Goal: Communication & Community: Answer question/provide support

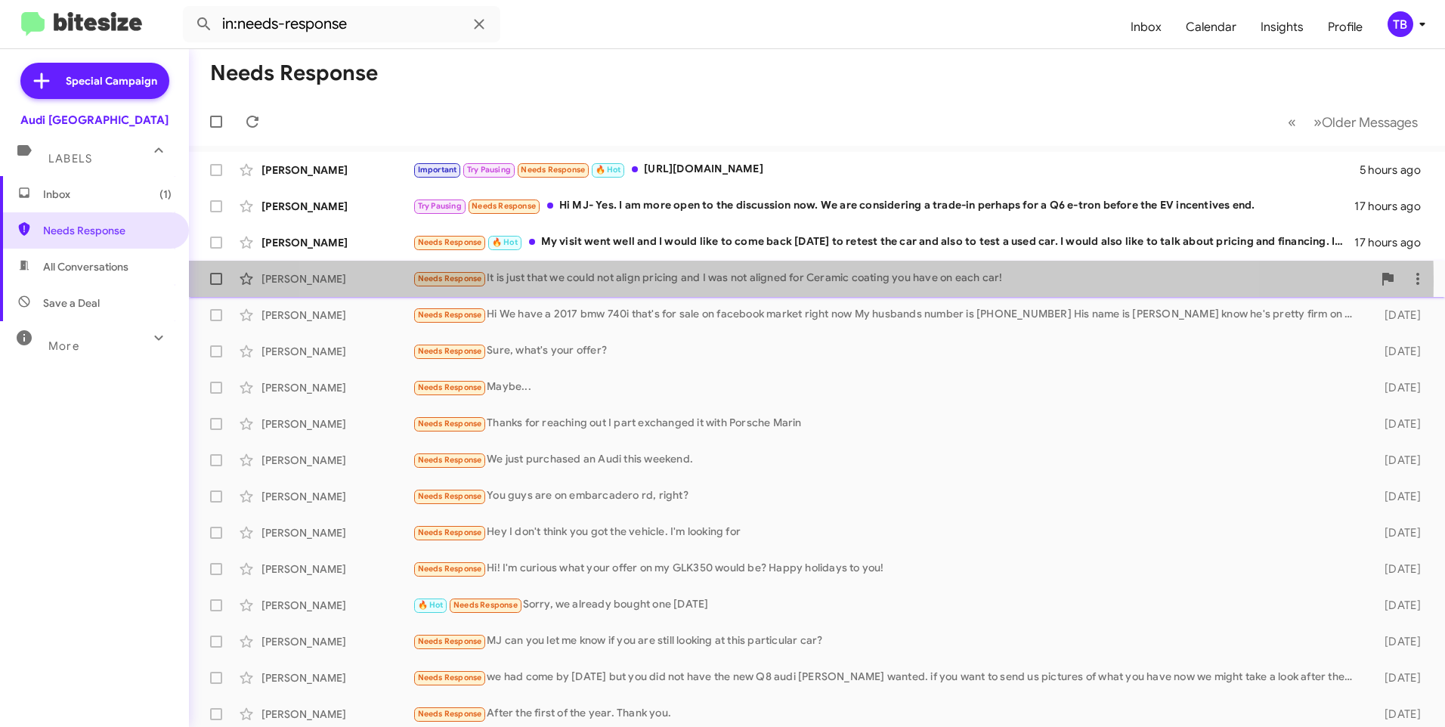
click at [770, 281] on div "Needs Response It is just that we could not align pricing and I was not aligned…" at bounding box center [893, 278] width 960 height 17
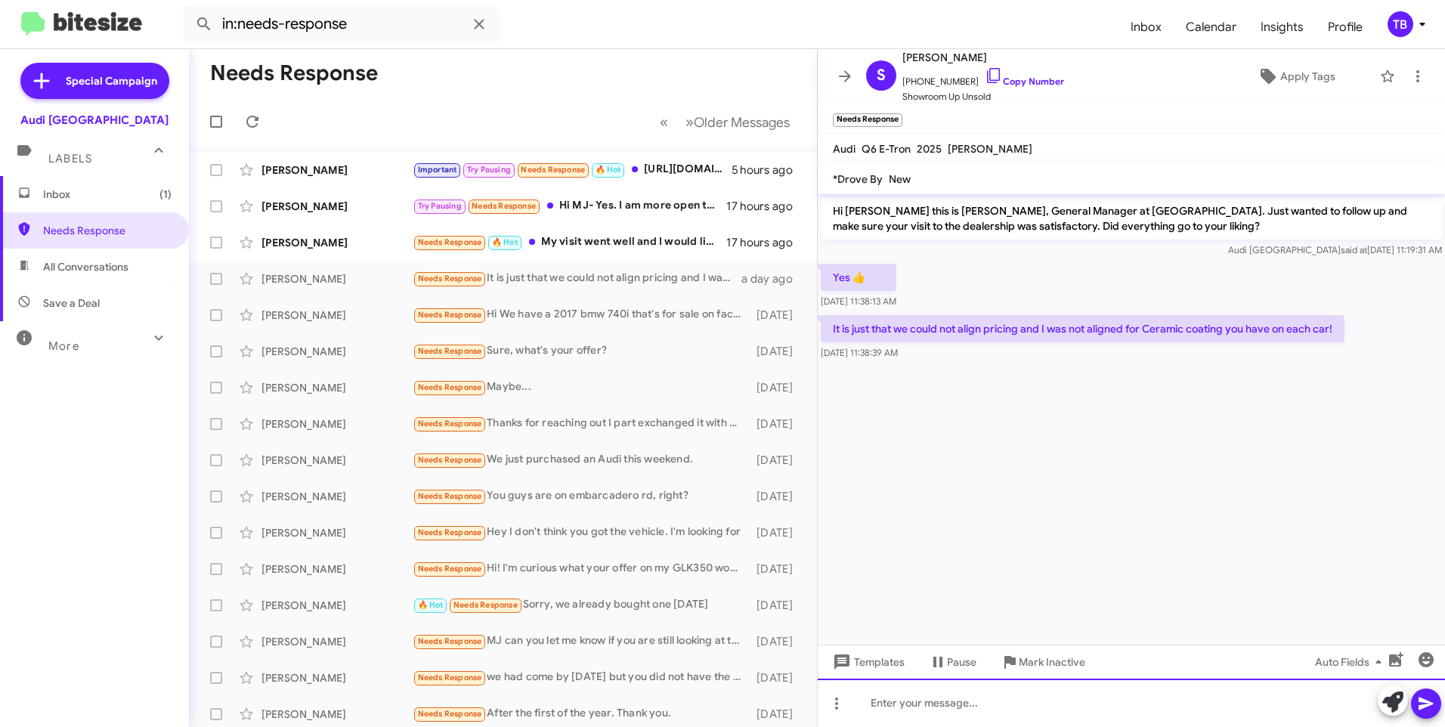
click at [959, 712] on div at bounding box center [1131, 703] width 627 height 48
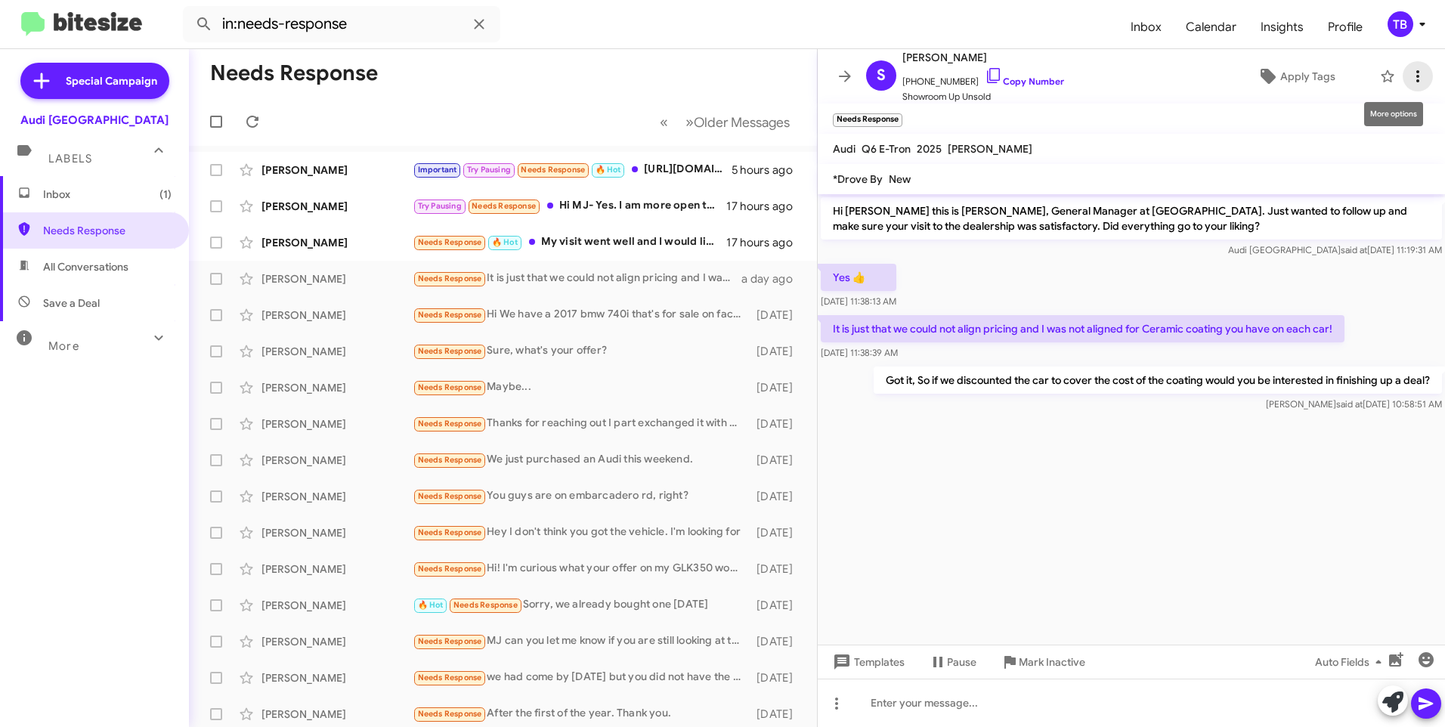
click at [1411, 71] on icon at bounding box center [1418, 76] width 18 height 18
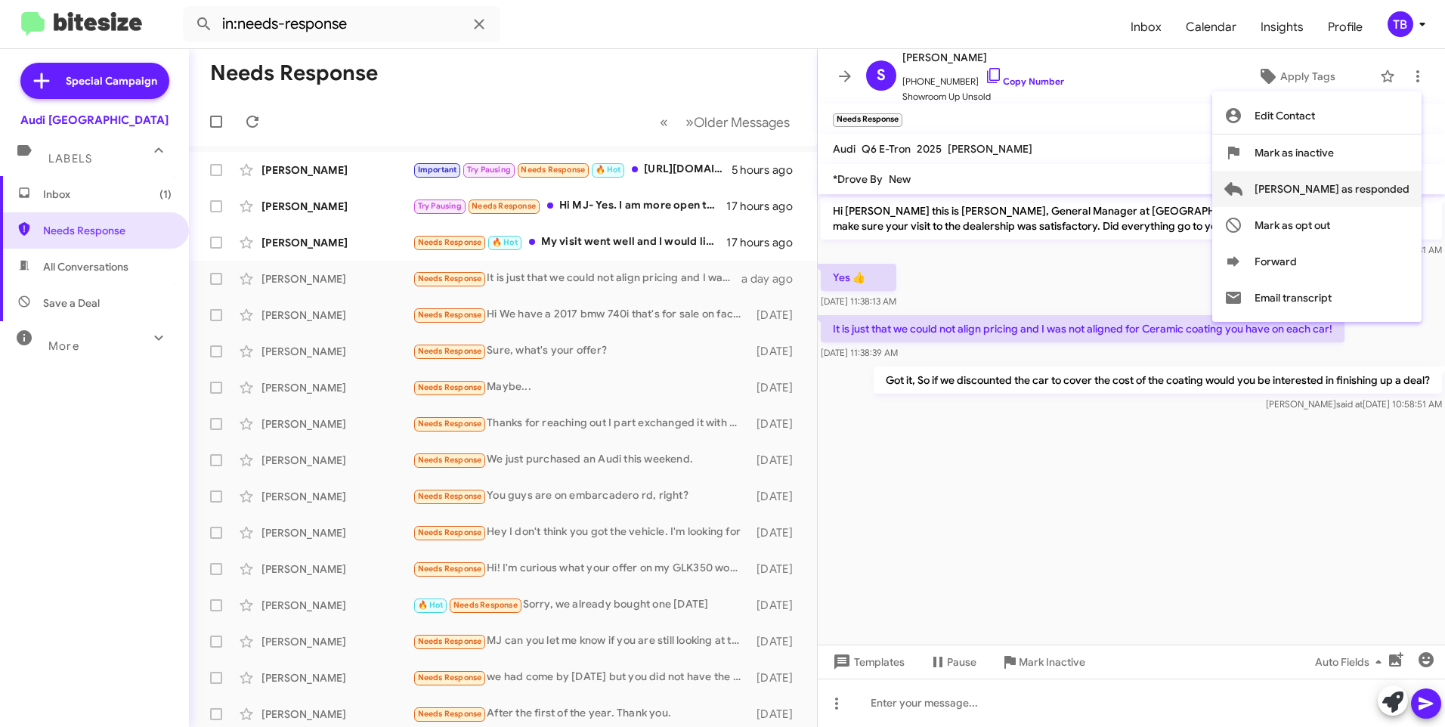
click at [1356, 179] on span "[PERSON_NAME] as responded" at bounding box center [1332, 189] width 155 height 36
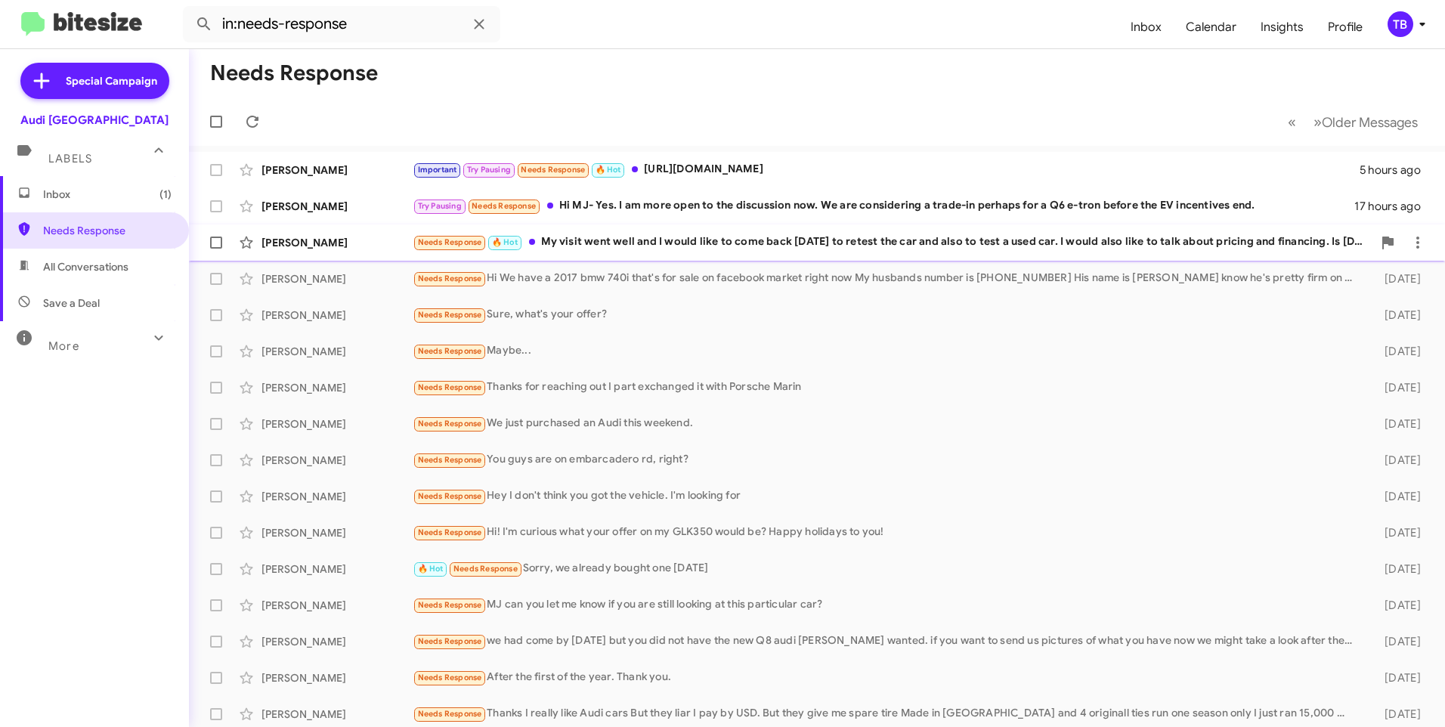
click at [613, 246] on div "Needs Response 🔥 Hot My visit went well and I would like to come back tomorrow …" at bounding box center [893, 242] width 960 height 17
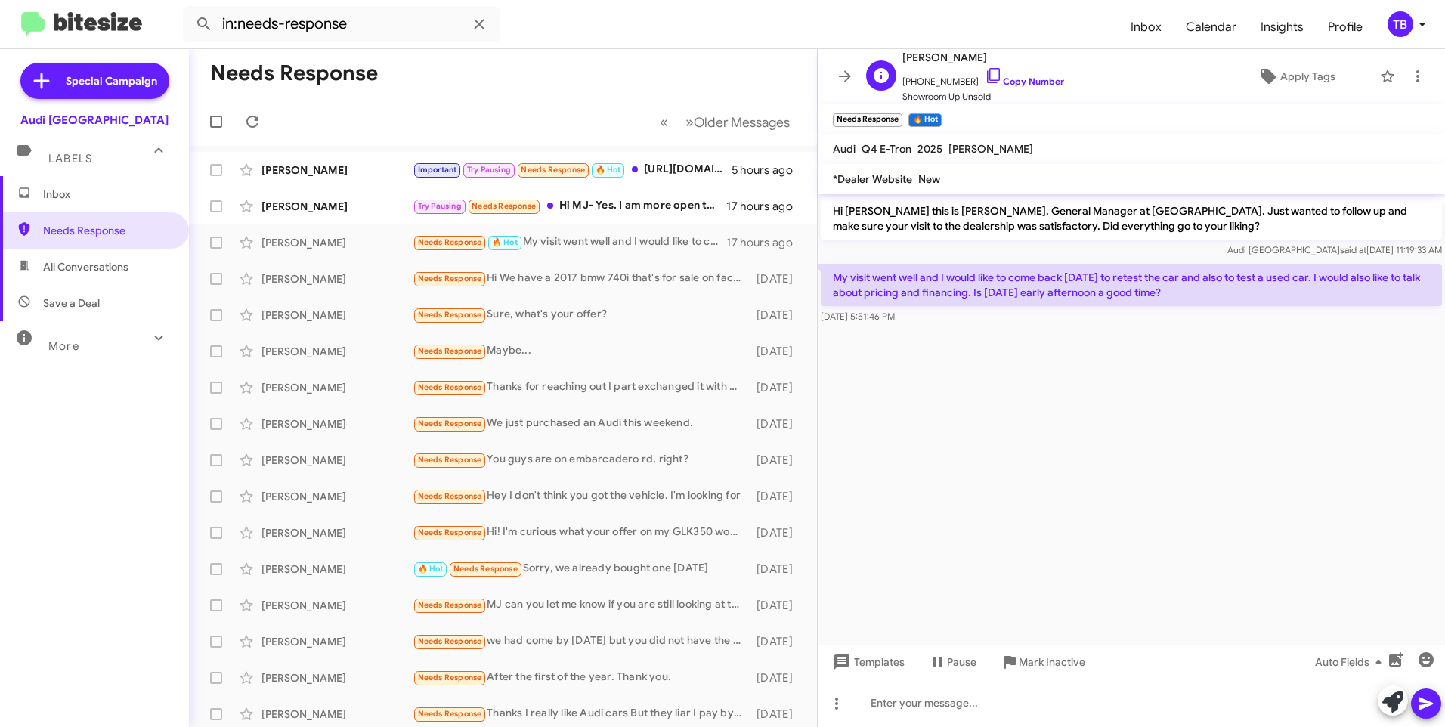
click at [986, 74] on span "+16503391141 Copy Number" at bounding box center [984, 78] width 162 height 23
click at [985, 73] on icon at bounding box center [994, 76] width 18 height 18
click at [1120, 715] on div at bounding box center [1131, 703] width 627 height 48
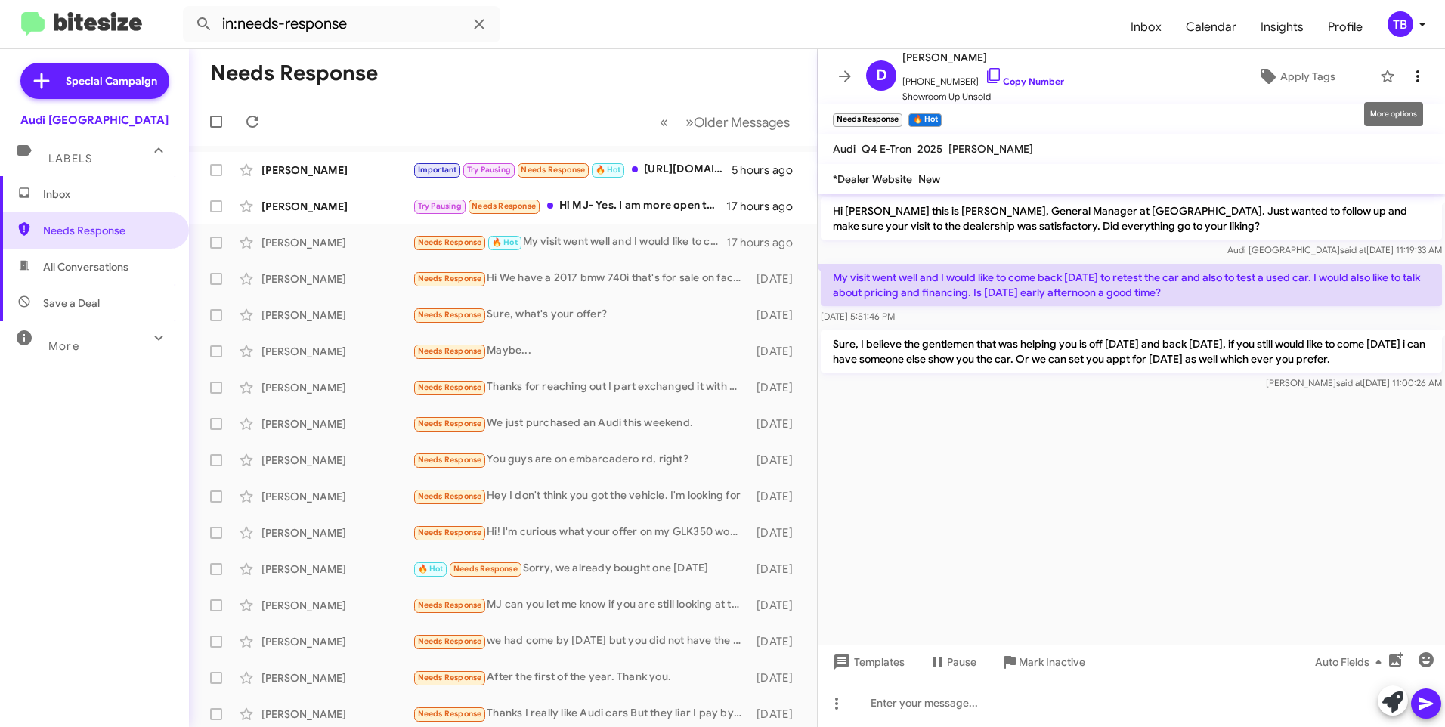
click at [1409, 76] on icon at bounding box center [1418, 76] width 18 height 18
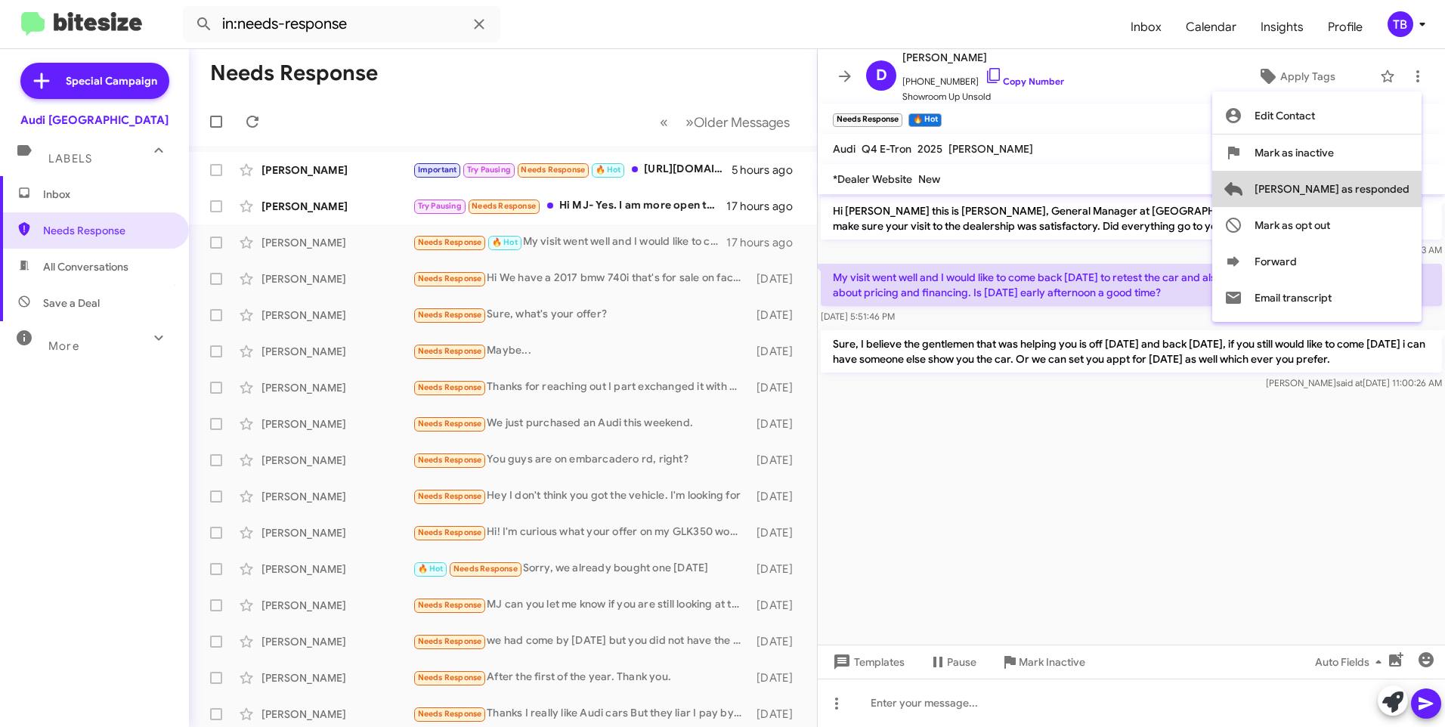
click at [1378, 193] on span "[PERSON_NAME] as responded" at bounding box center [1332, 189] width 155 height 36
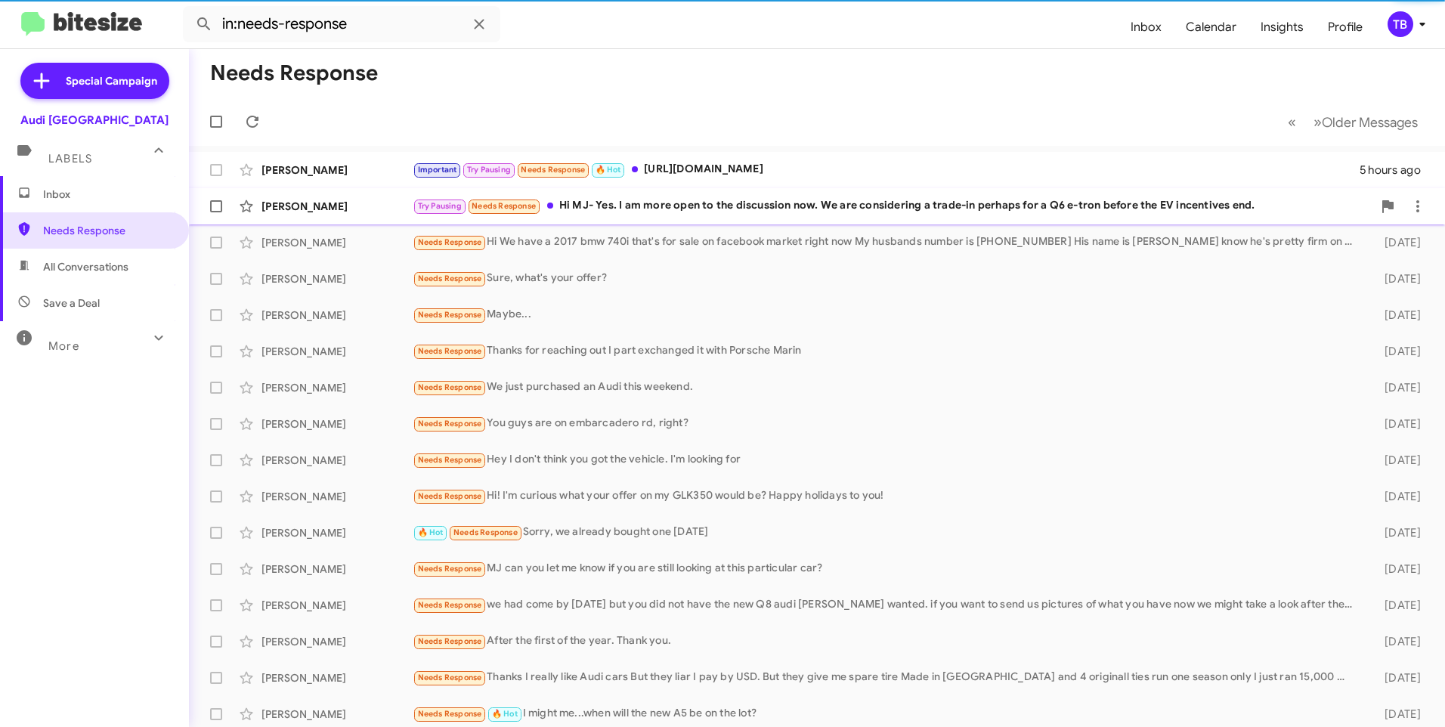
click at [779, 201] on div "Try Pausing Needs Response Hi MJ- Yes. I am more open to the discussion now. We…" at bounding box center [893, 205] width 960 height 17
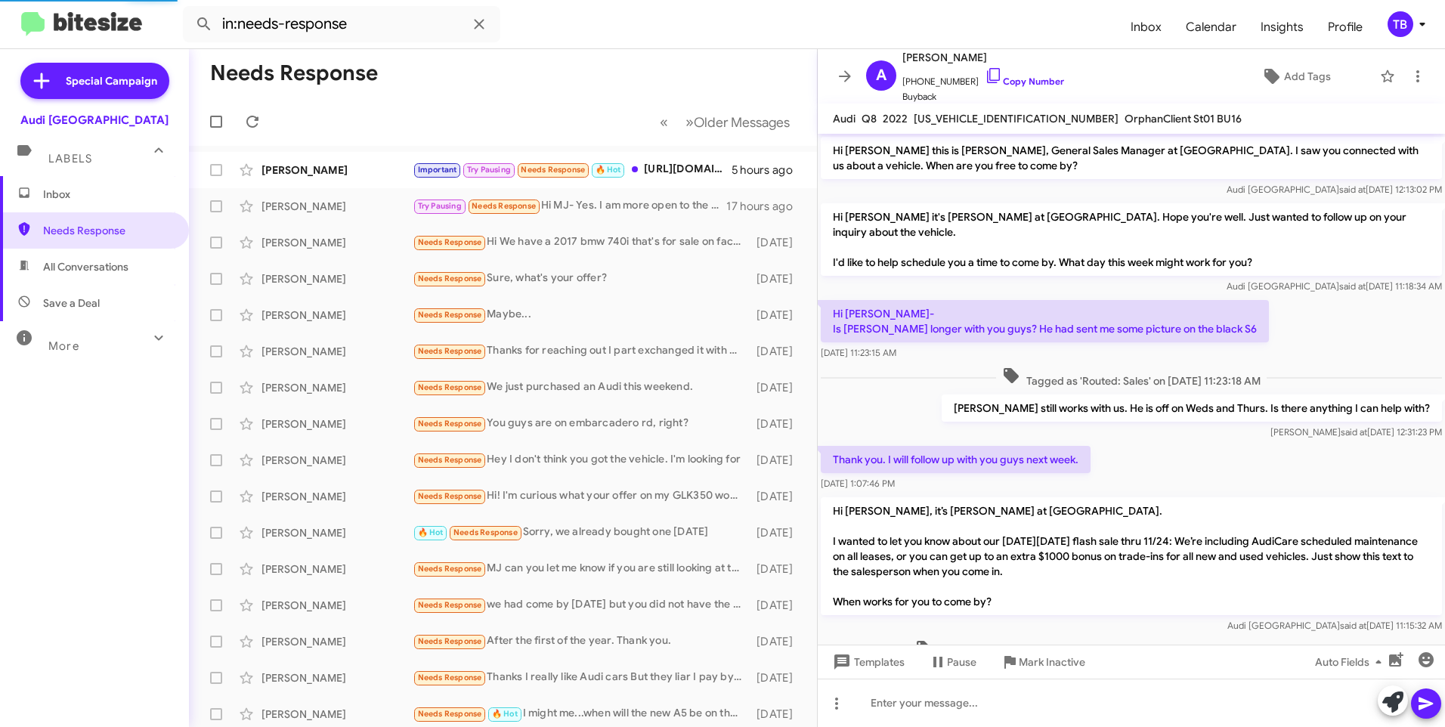
scroll to position [534, 0]
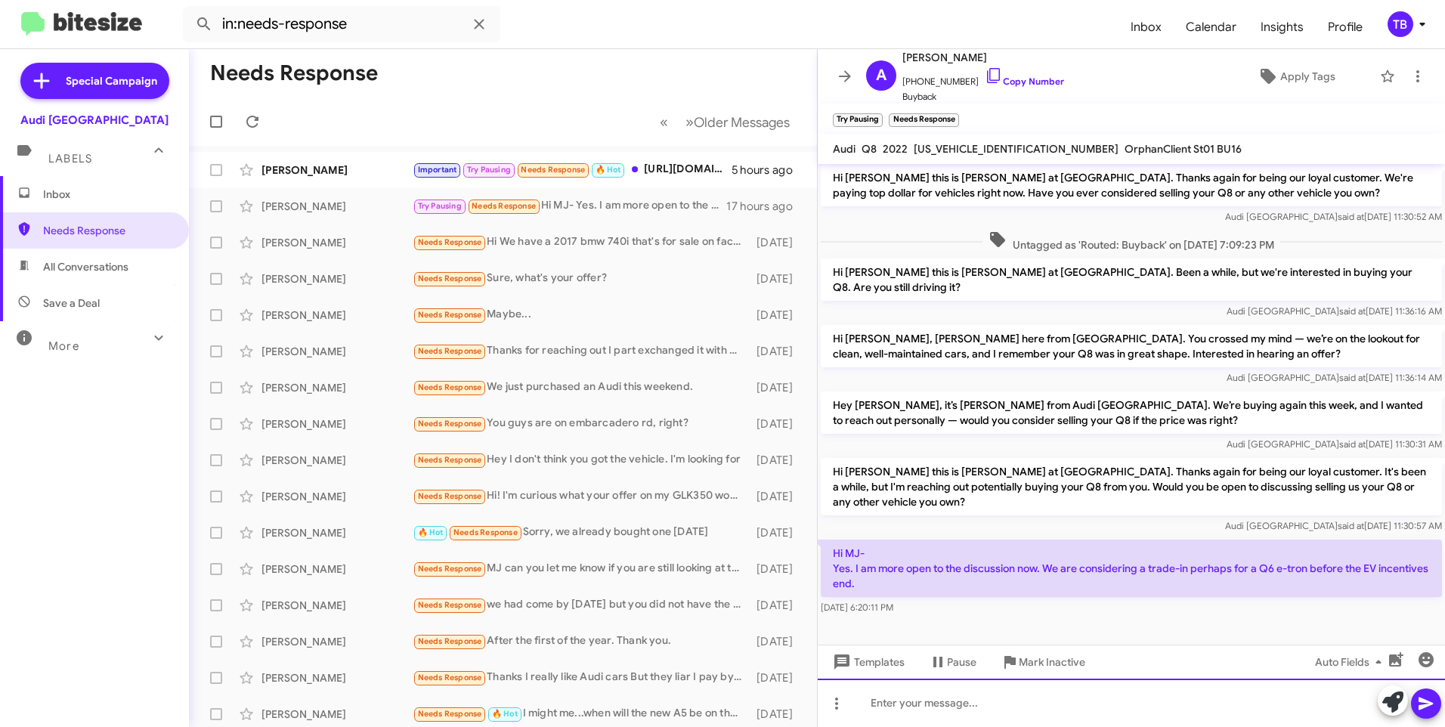
click at [977, 704] on div at bounding box center [1131, 703] width 627 height 48
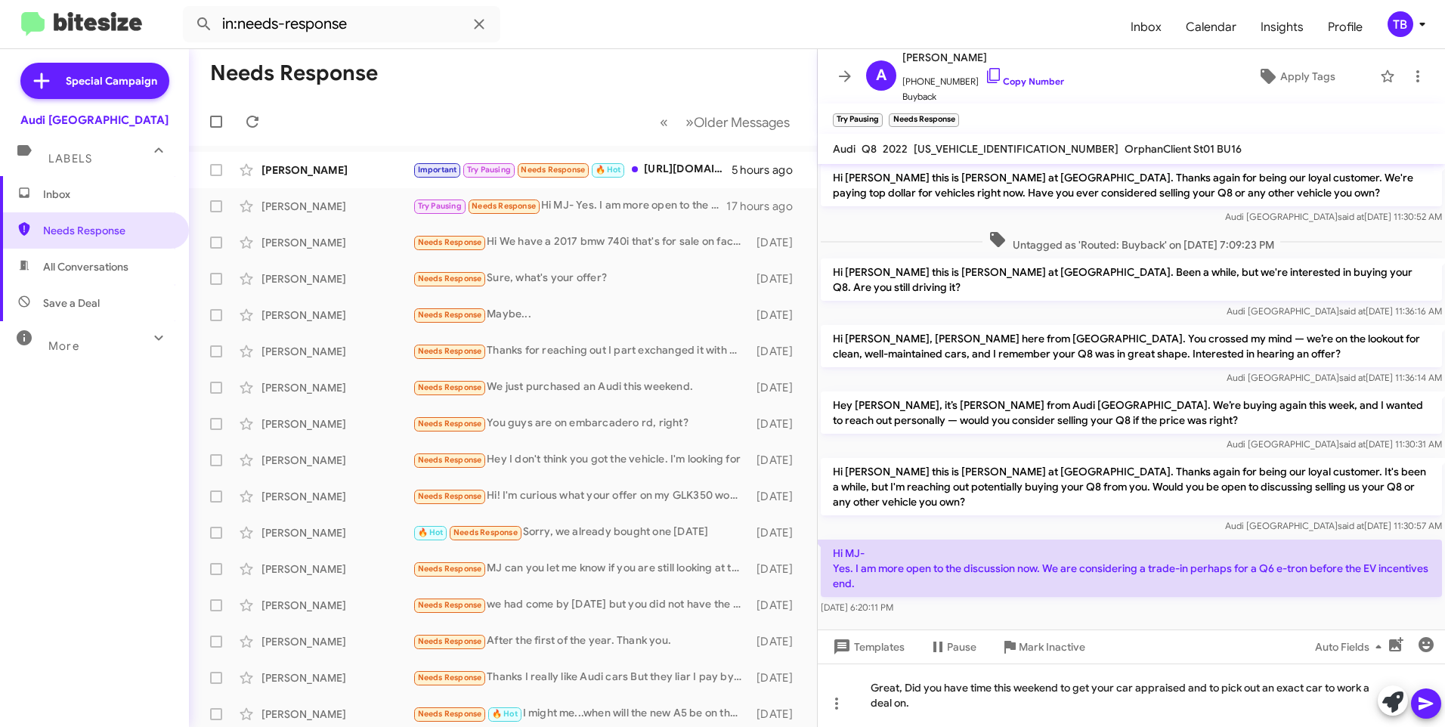
click at [1429, 708] on icon at bounding box center [1426, 704] width 18 height 18
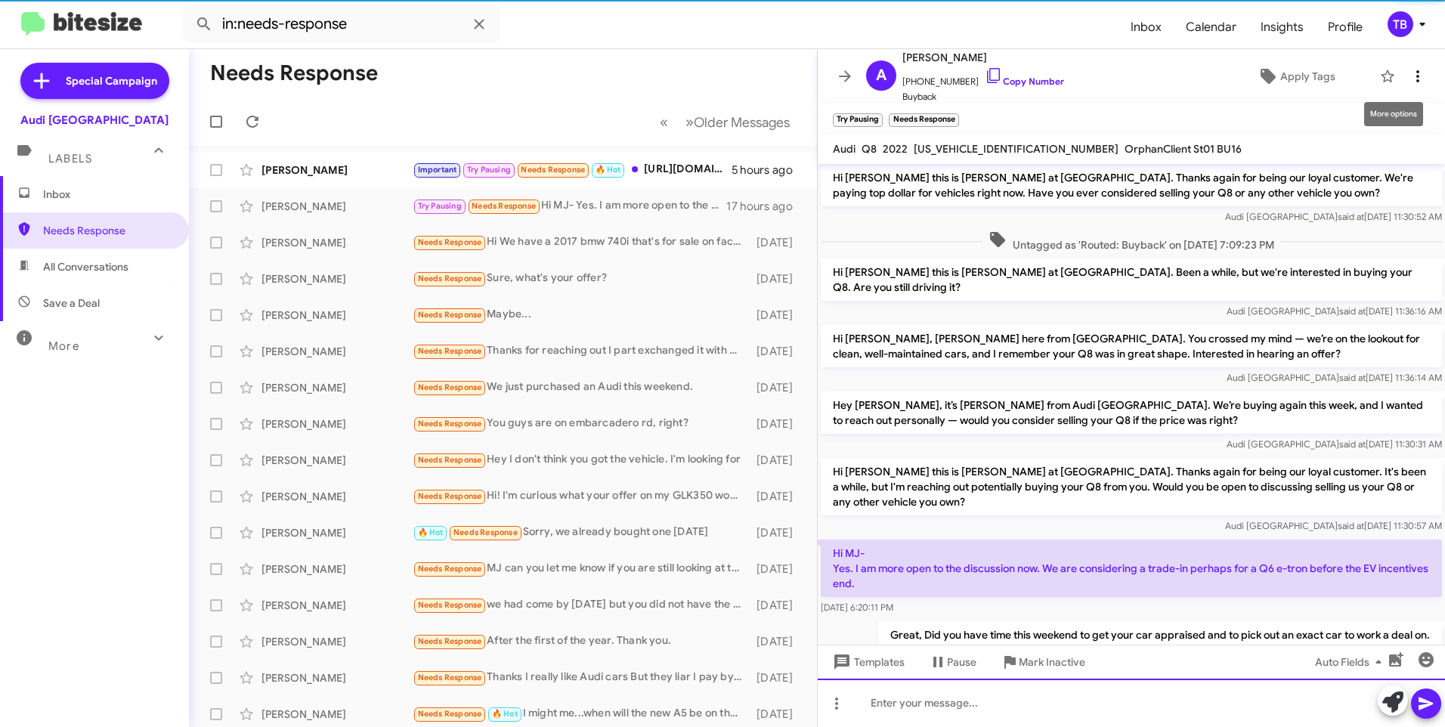
scroll to position [0, 0]
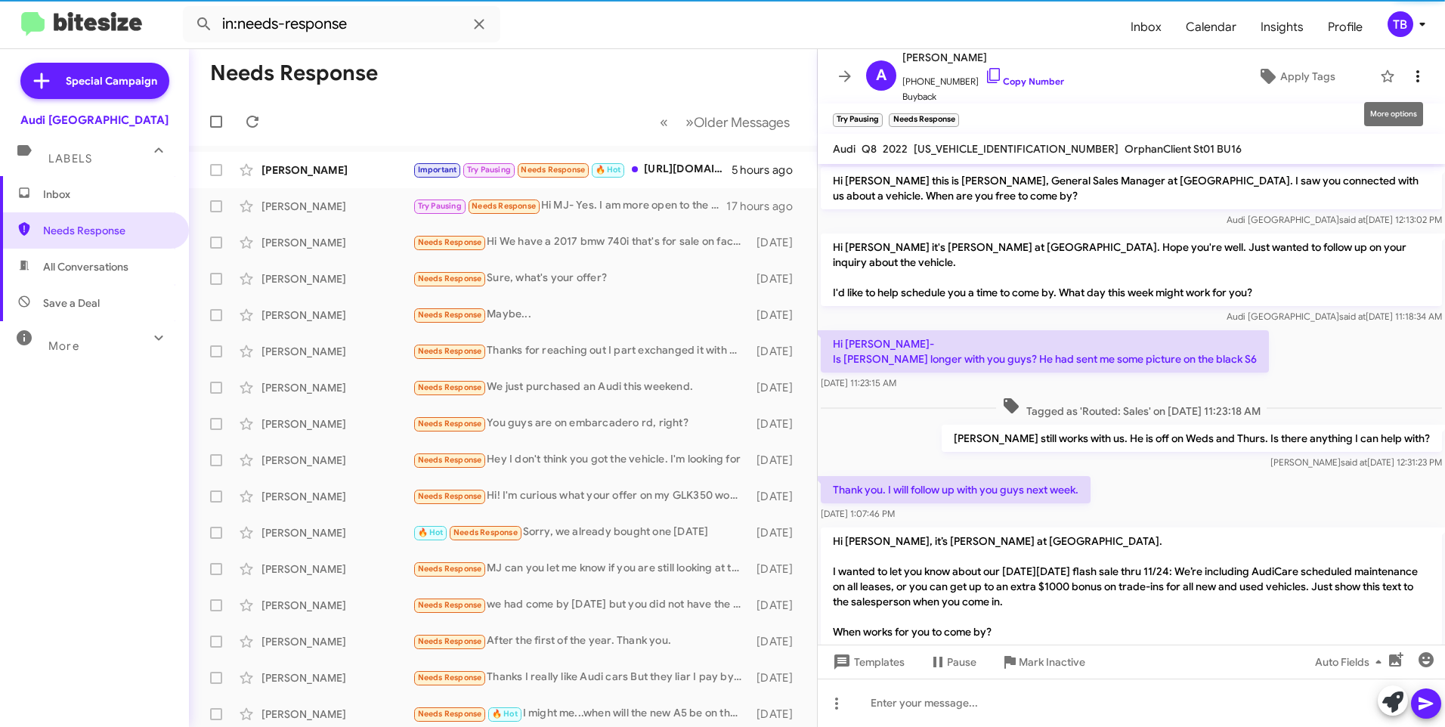
click at [1409, 76] on icon at bounding box center [1418, 76] width 18 height 18
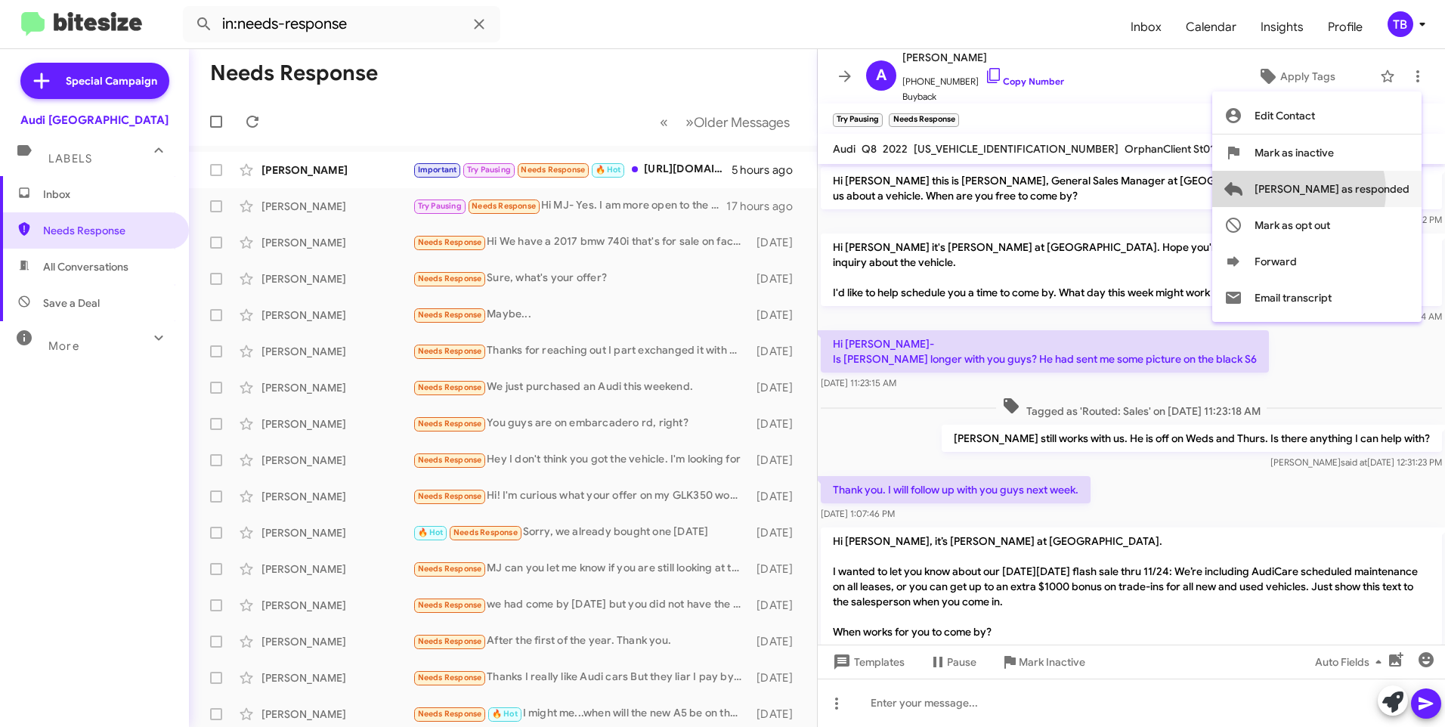
click at [1359, 191] on span "[PERSON_NAME] as responded" at bounding box center [1332, 189] width 155 height 36
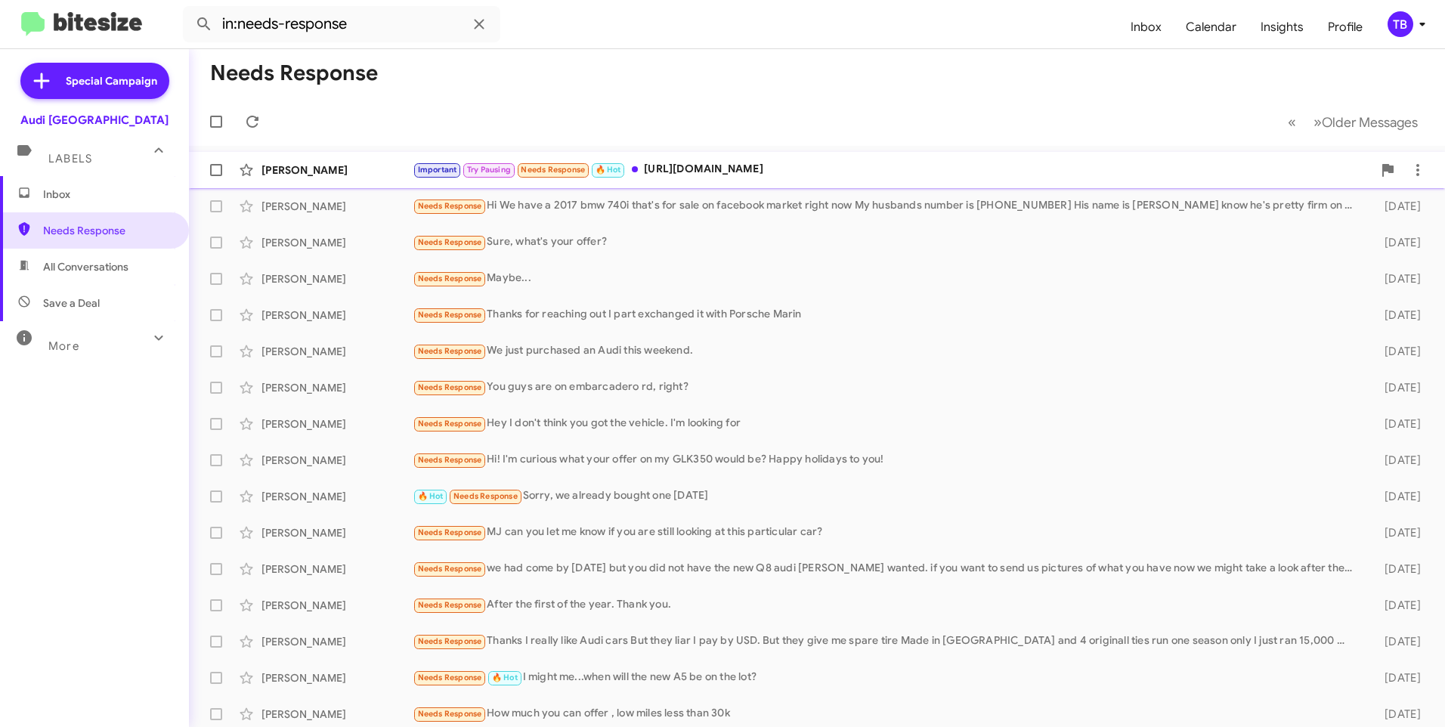
click at [809, 171] on div "Important Try Pausing Needs Response 🔥 Hot https://www.autotrader.com/cars-for-…" at bounding box center [893, 169] width 960 height 17
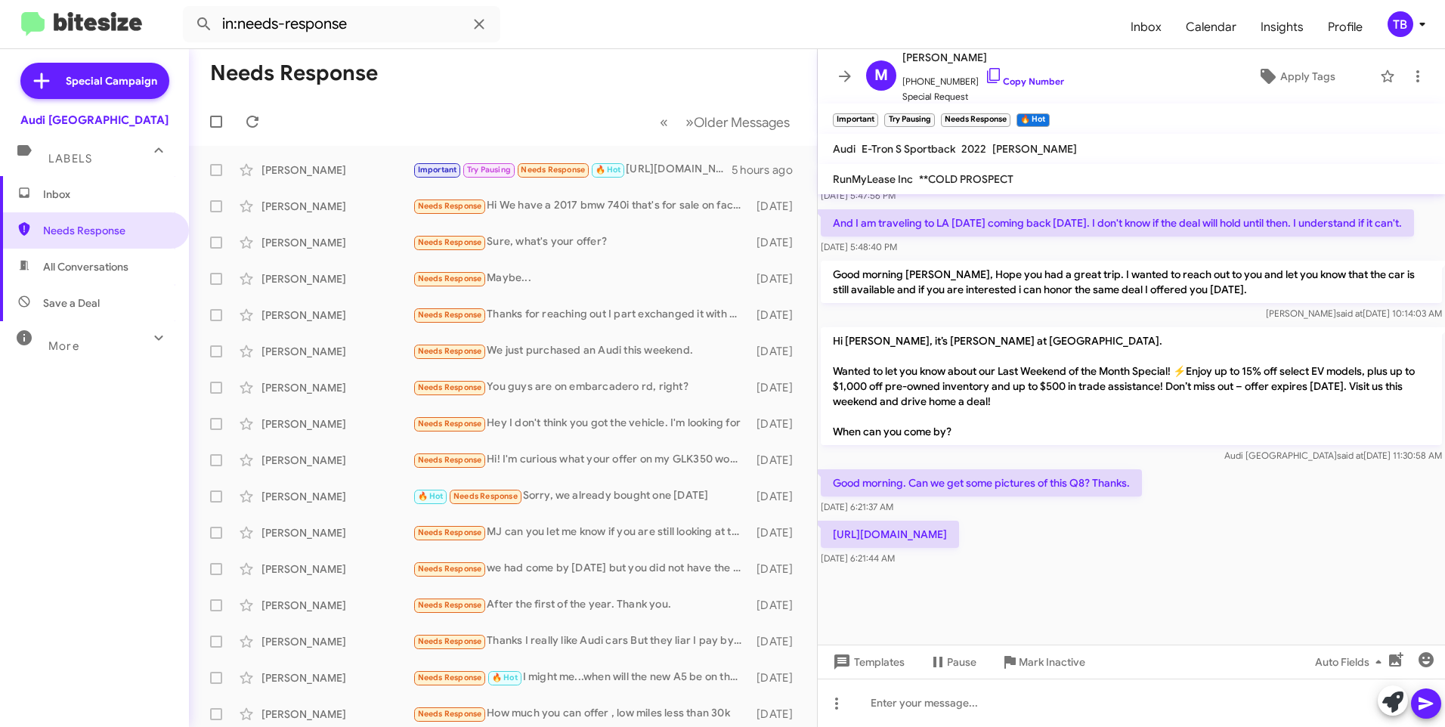
scroll to position [850, 0]
click at [953, 534] on p "[URL][DOMAIN_NAME]" at bounding box center [890, 534] width 138 height 27
click at [1409, 81] on icon at bounding box center [1418, 76] width 18 height 18
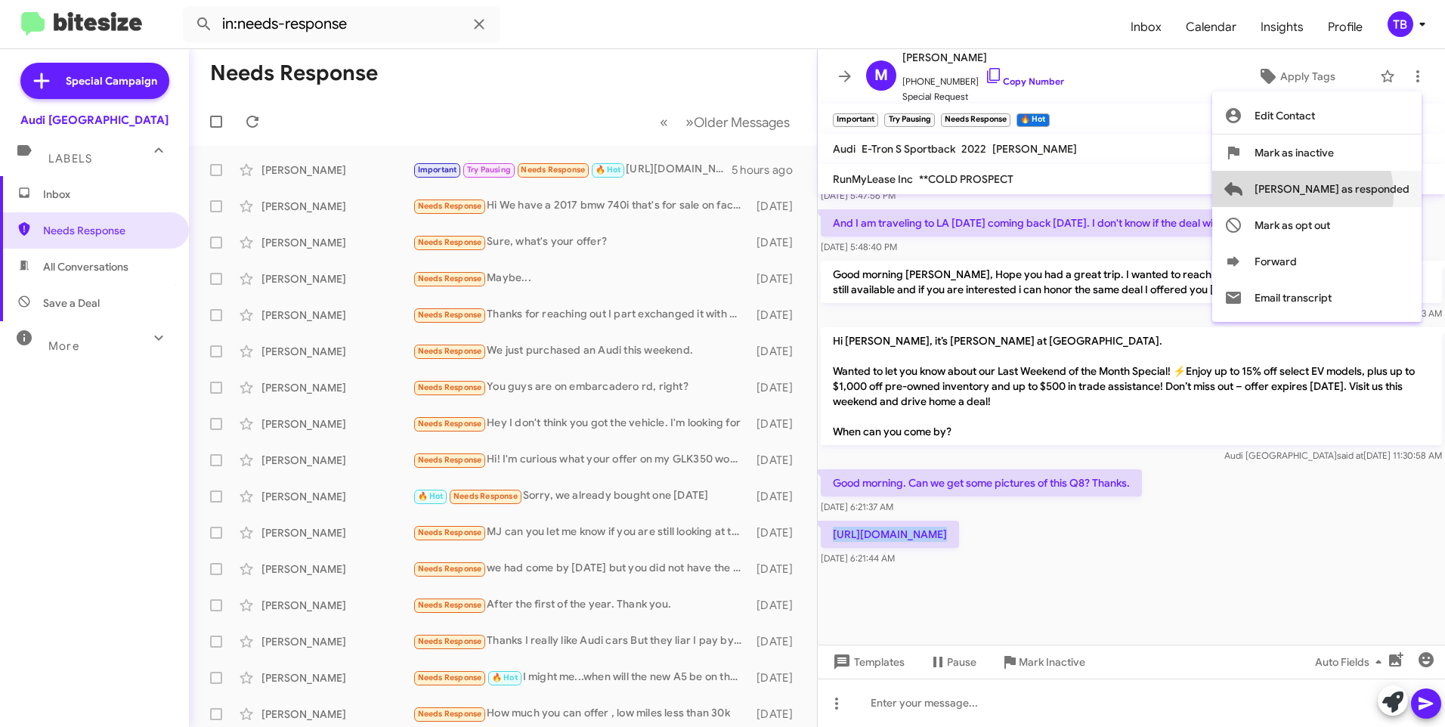
click at [1363, 194] on span "[PERSON_NAME] as responded" at bounding box center [1332, 189] width 155 height 36
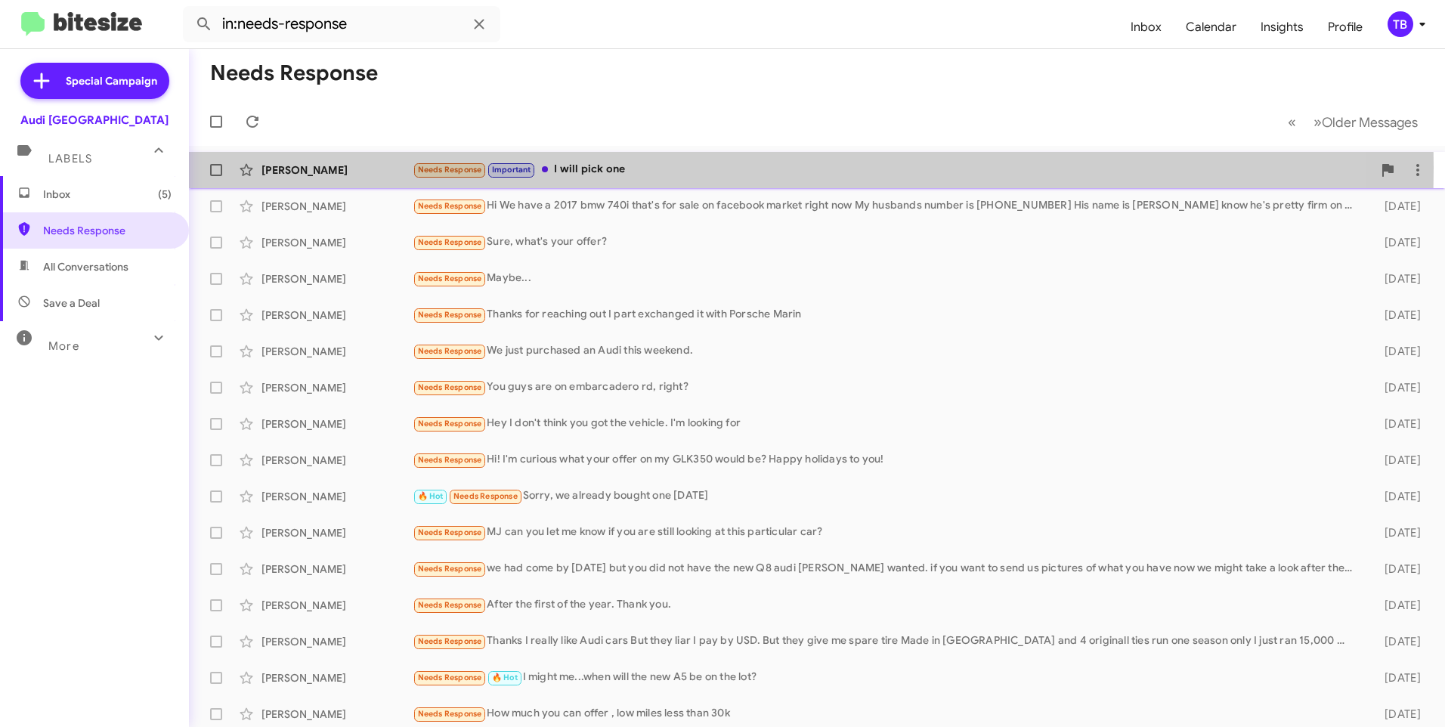
click at [632, 168] on div "Needs Response Important I will pick one" at bounding box center [893, 169] width 960 height 17
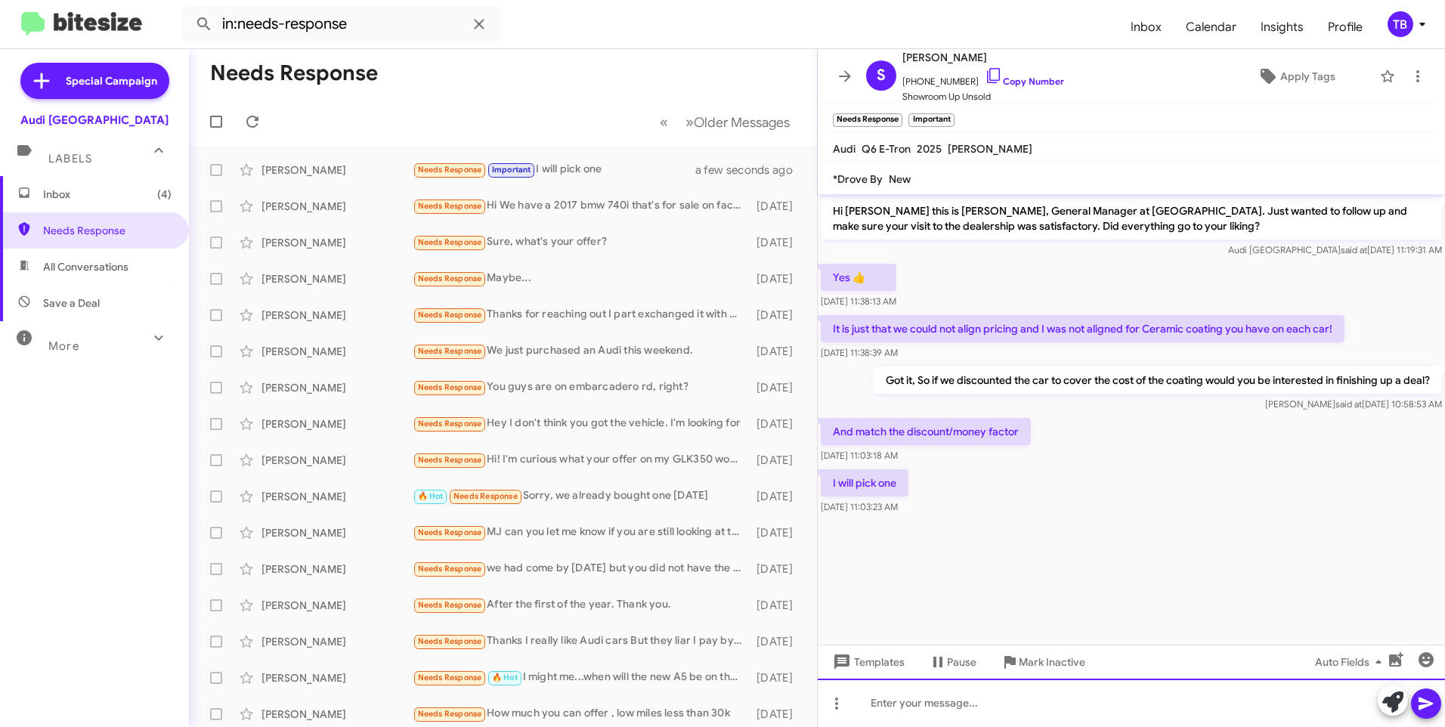
click at [1045, 722] on div at bounding box center [1131, 703] width 627 height 48
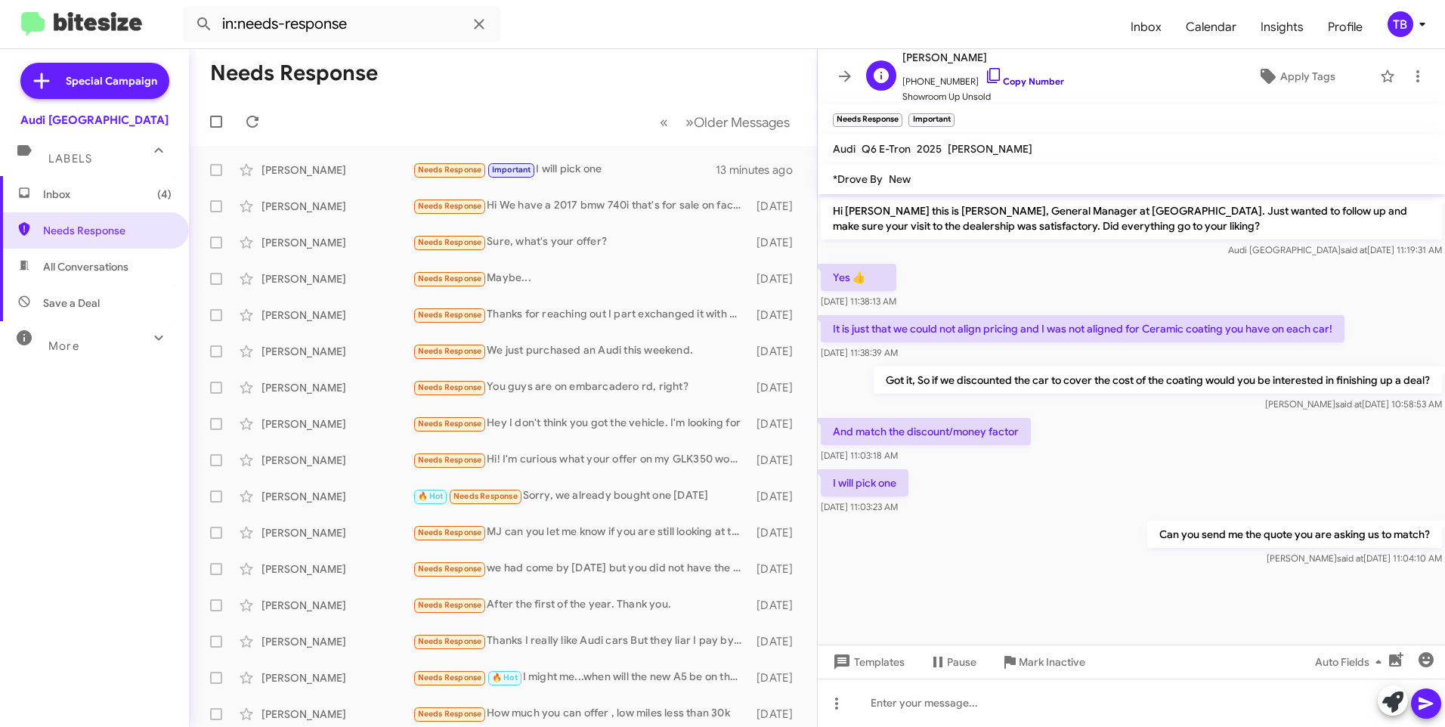
click at [986, 78] on icon at bounding box center [994, 76] width 18 height 18
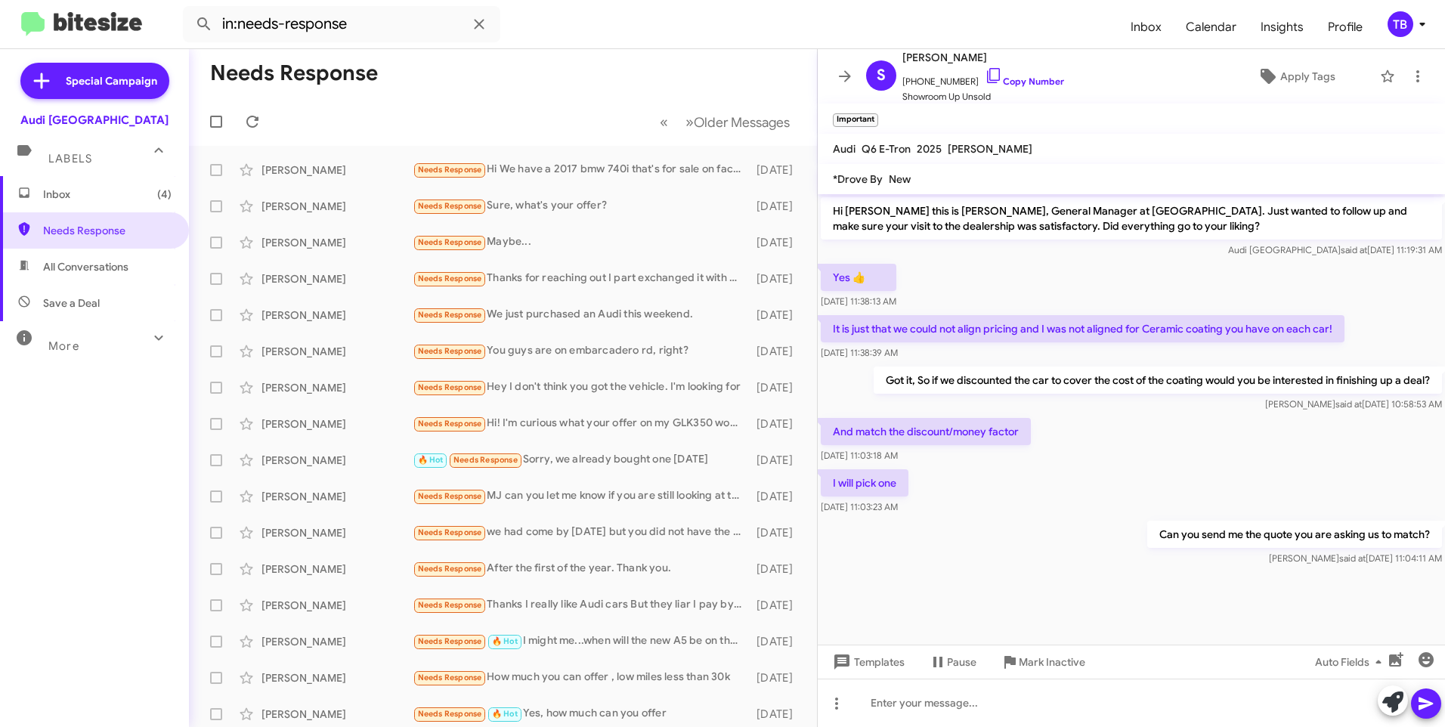
click at [63, 197] on span "Inbox (4)" at bounding box center [107, 194] width 129 height 15
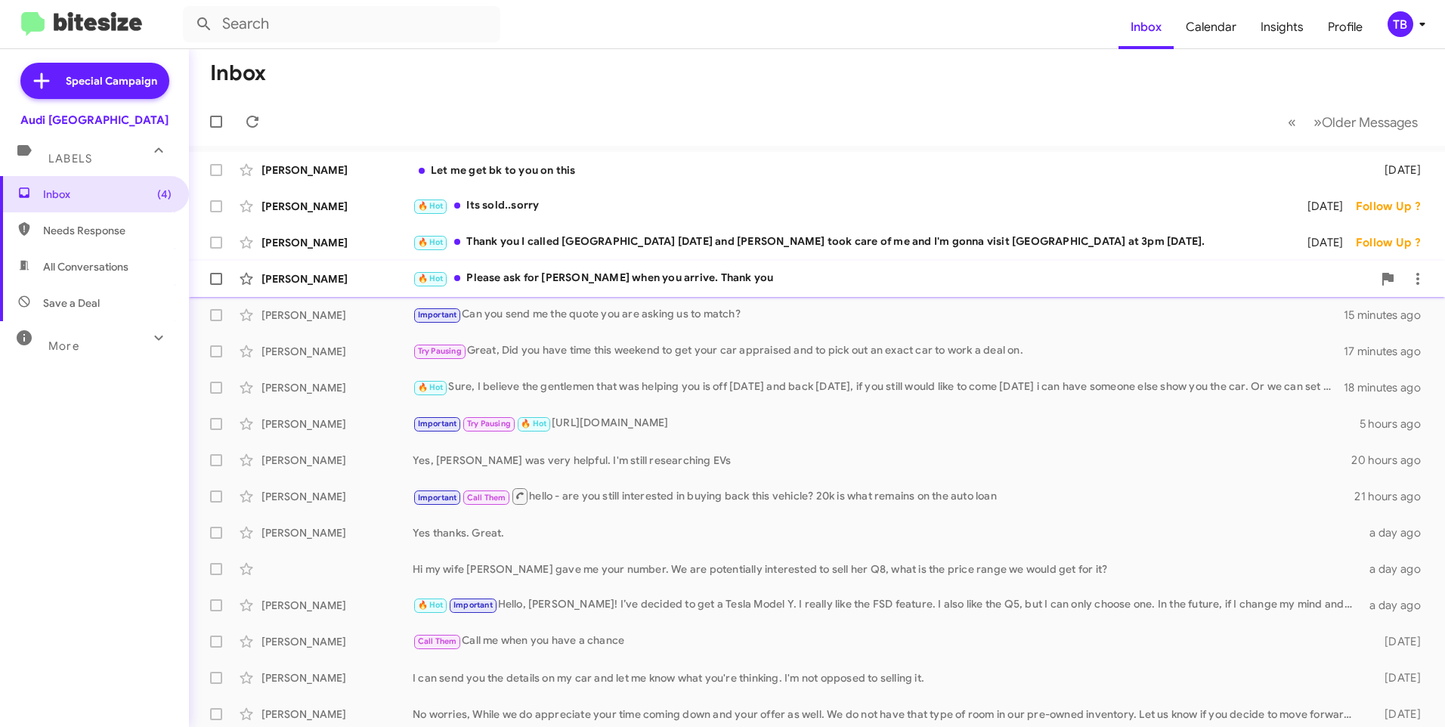
click at [624, 283] on div "🔥 Hot Please ask for [PERSON_NAME] when you arrive. Thank you" at bounding box center [893, 278] width 960 height 17
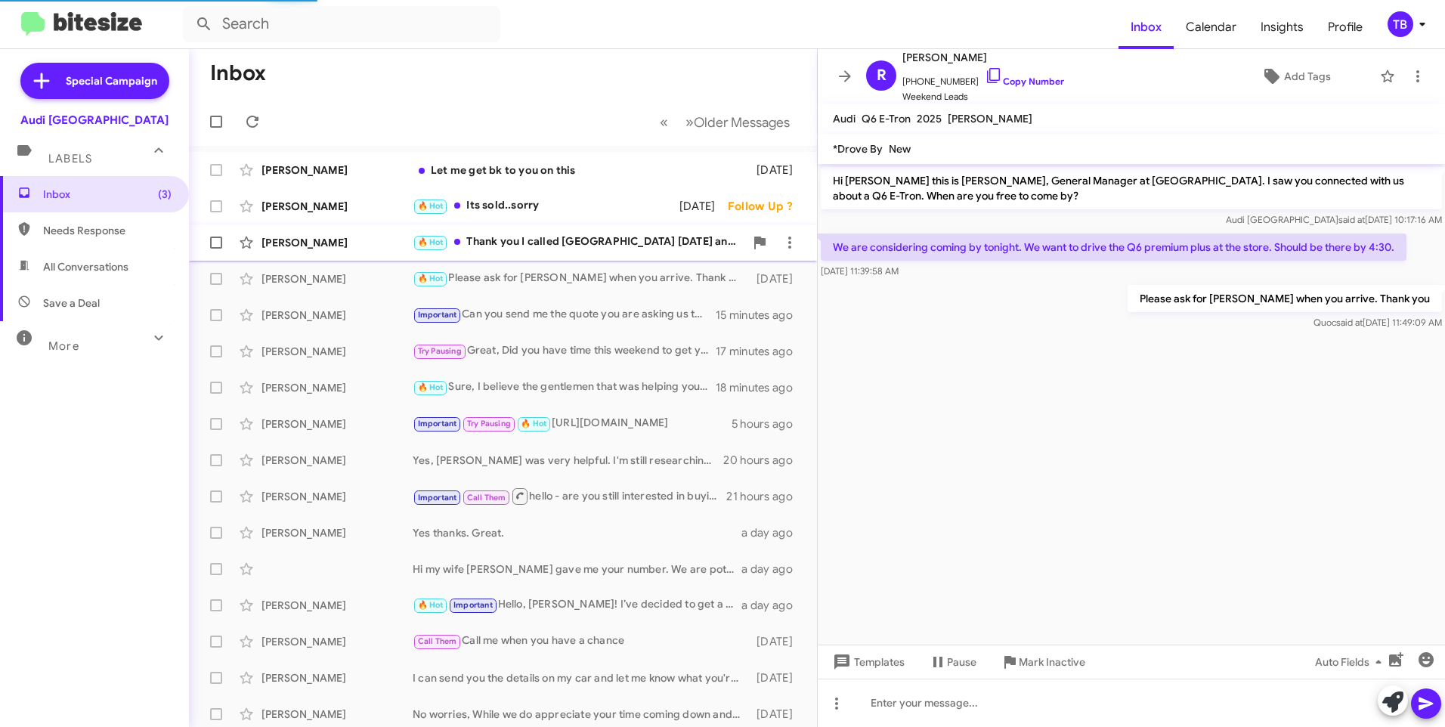
click at [570, 242] on div "🔥 Hot Thank you I called [GEOGRAPHIC_DATA] [DATE] and [PERSON_NAME] took care o…" at bounding box center [579, 242] width 332 height 17
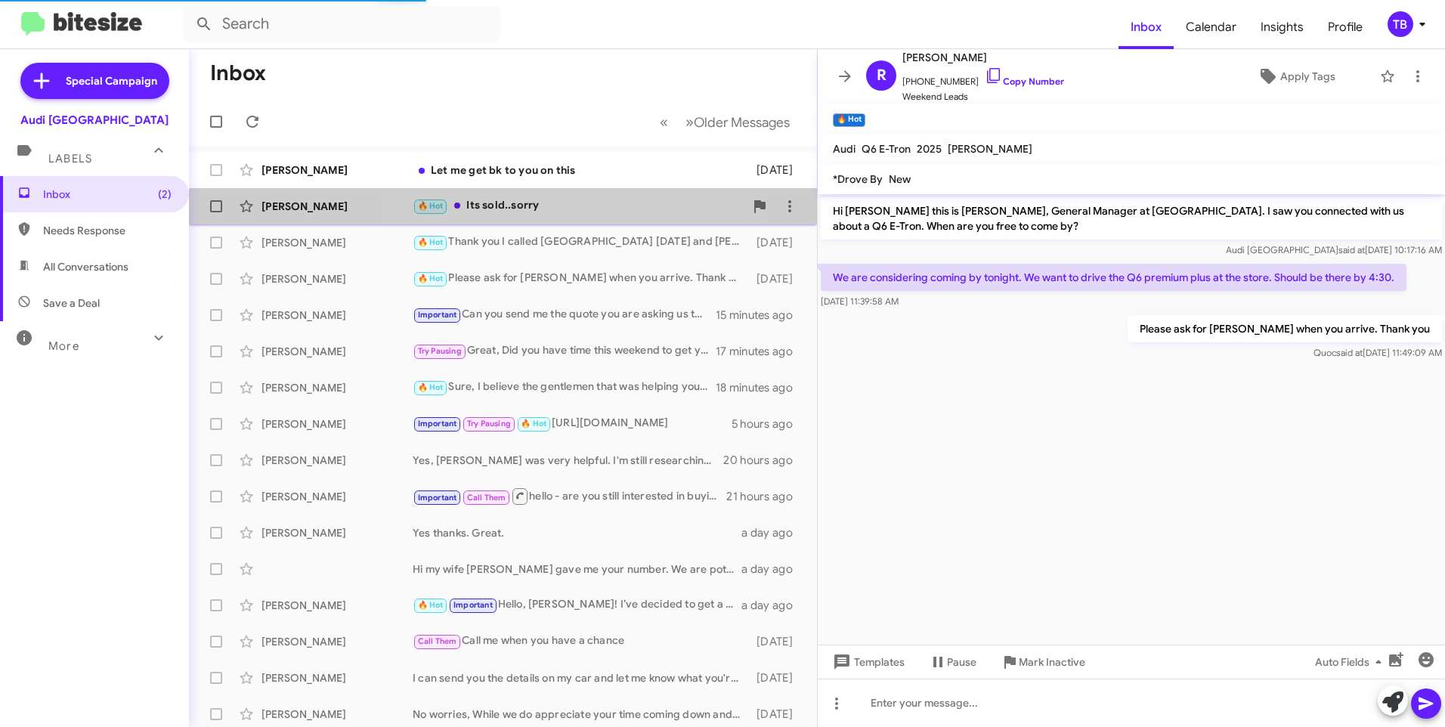
click at [550, 212] on div "🔥 Hot Its sold..sorry" at bounding box center [579, 205] width 332 height 17
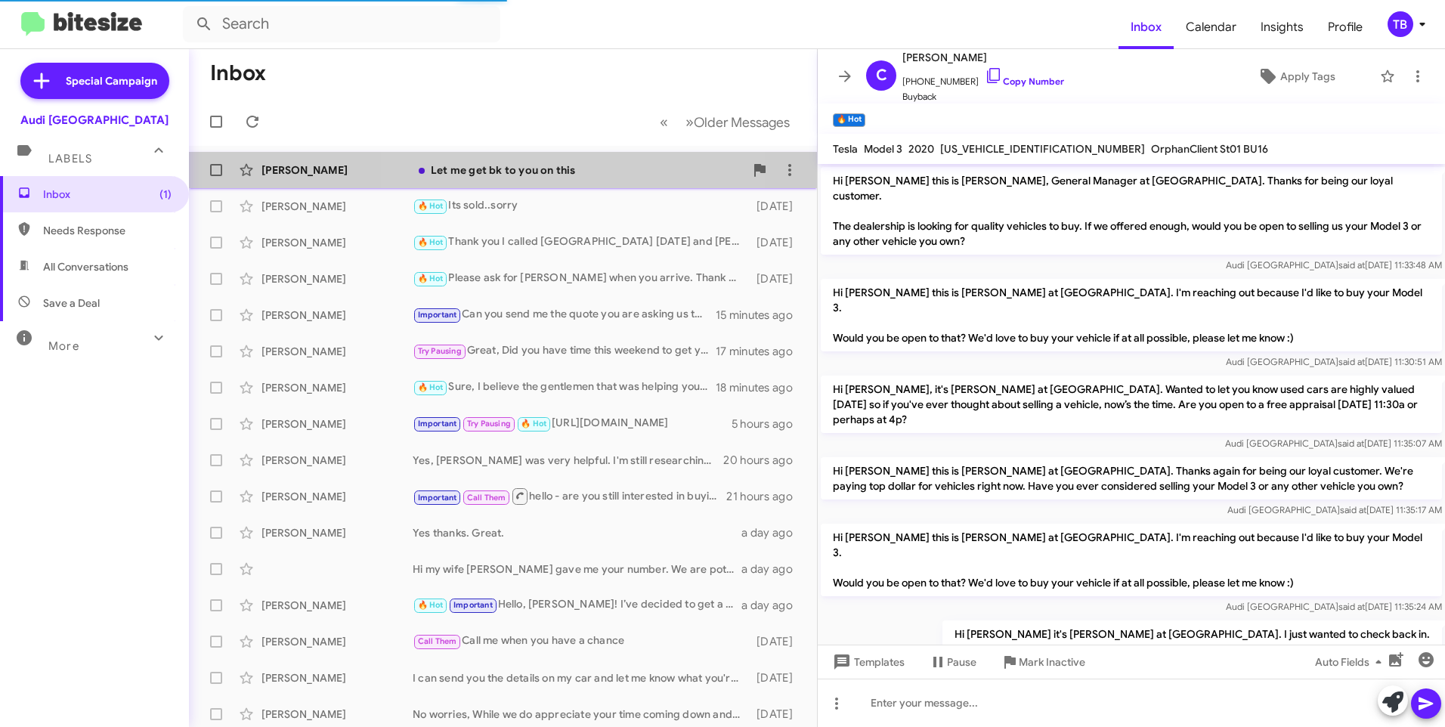
click at [530, 170] on div "Let me get bk to you on this" at bounding box center [579, 170] width 332 height 15
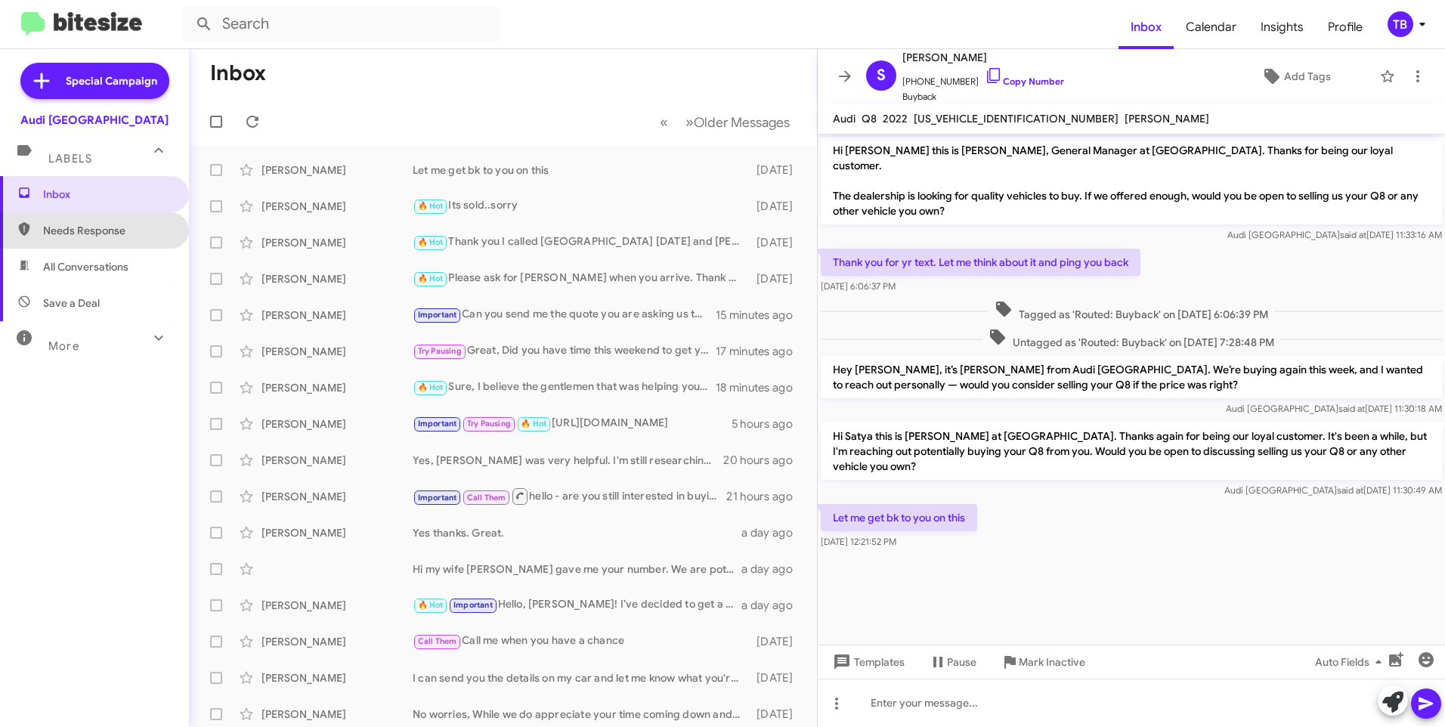
click at [108, 221] on span "Needs Response" at bounding box center [94, 230] width 189 height 36
type input "in:needs-response"
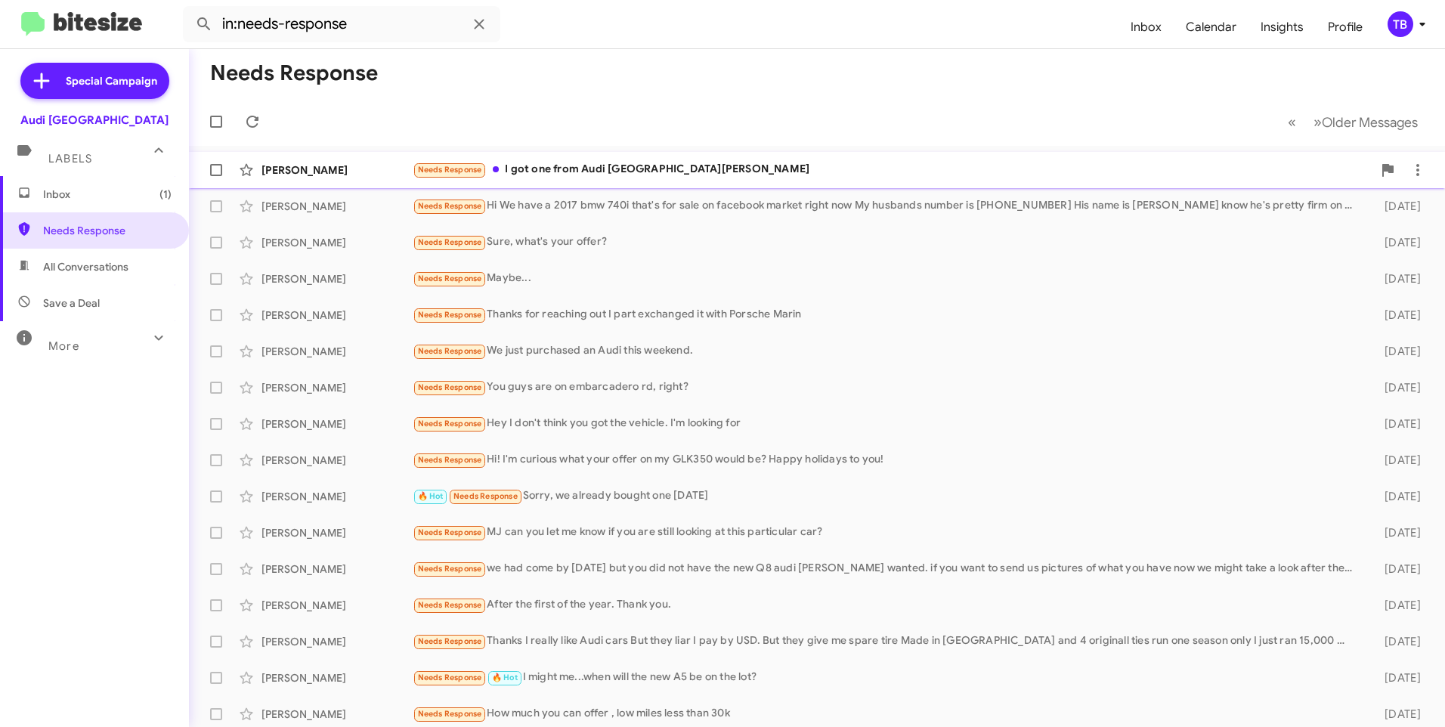
click at [725, 168] on div "Needs Response I got one from Audi San Jose" at bounding box center [893, 169] width 960 height 17
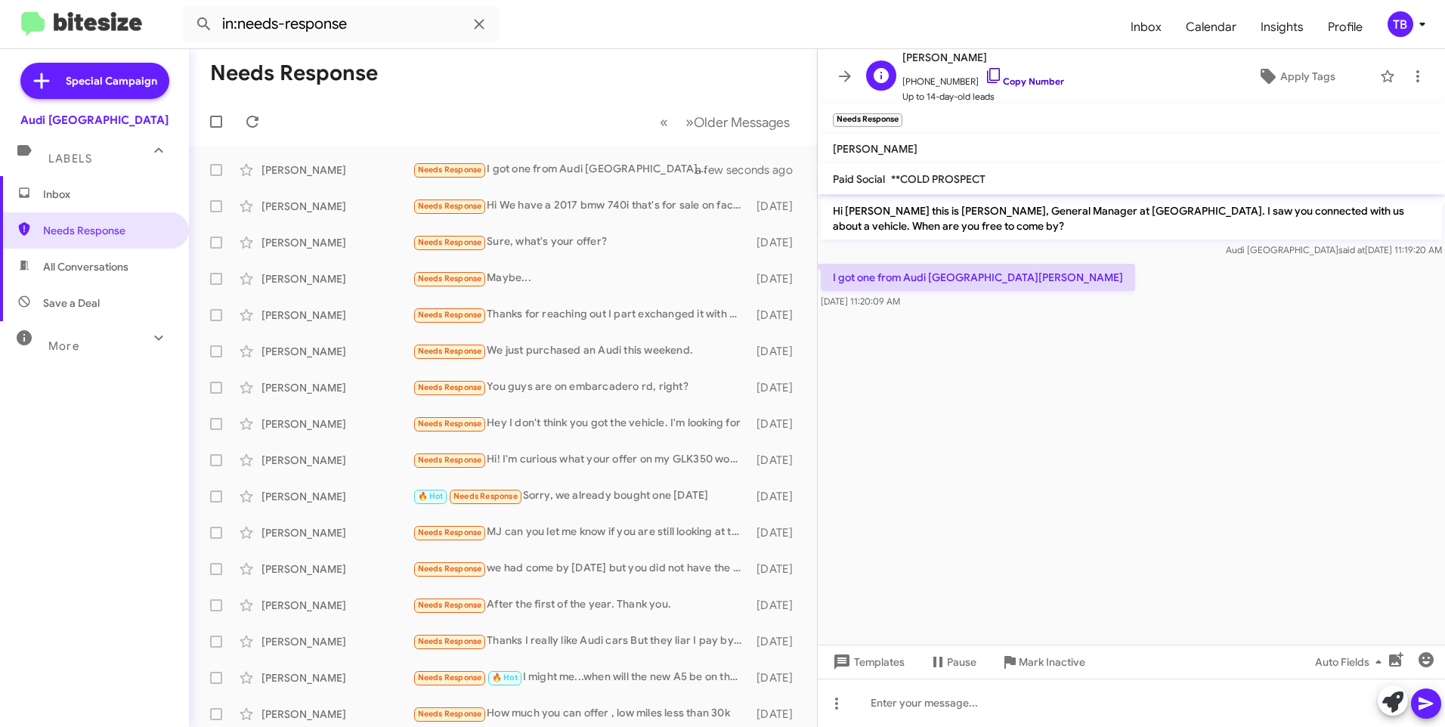
click at [985, 78] on icon at bounding box center [994, 76] width 18 height 18
click at [1418, 70] on span at bounding box center [1418, 76] width 30 height 18
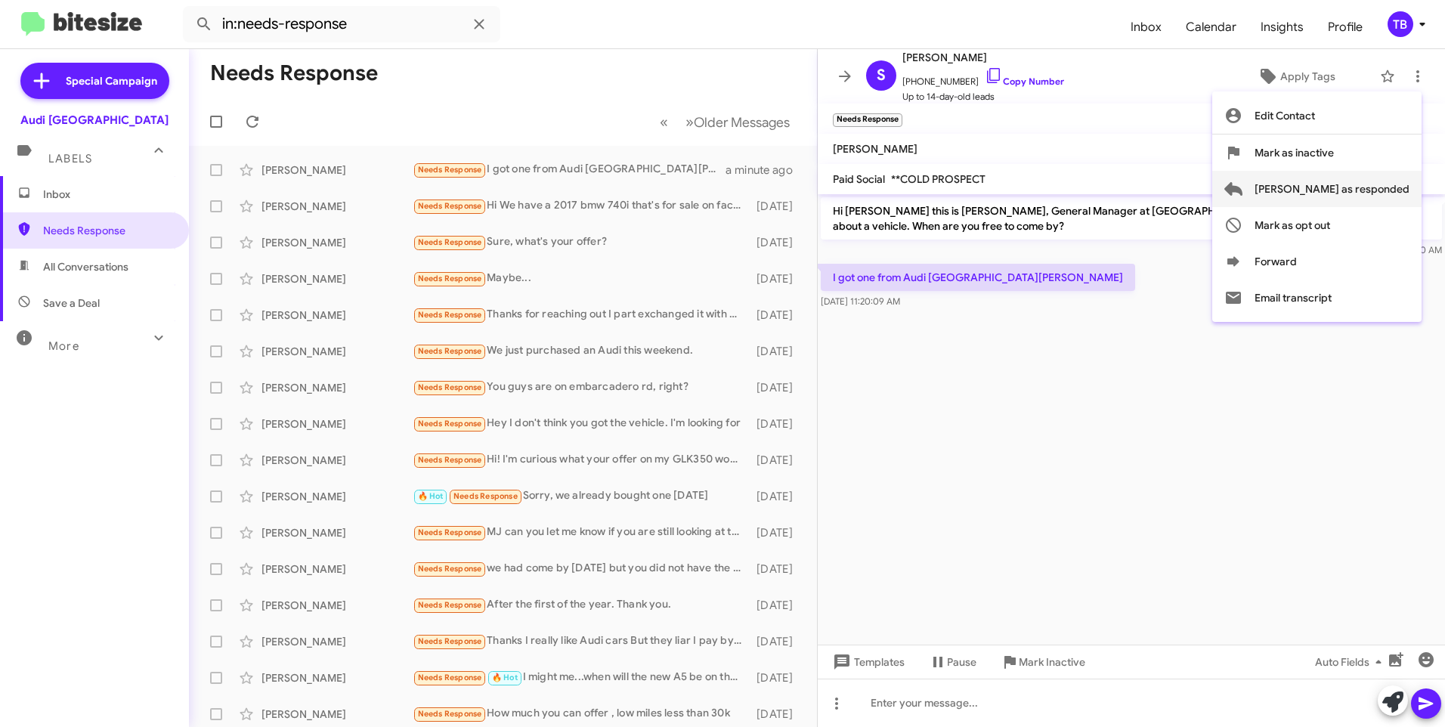
click at [1392, 187] on span "[PERSON_NAME] as responded" at bounding box center [1332, 189] width 155 height 36
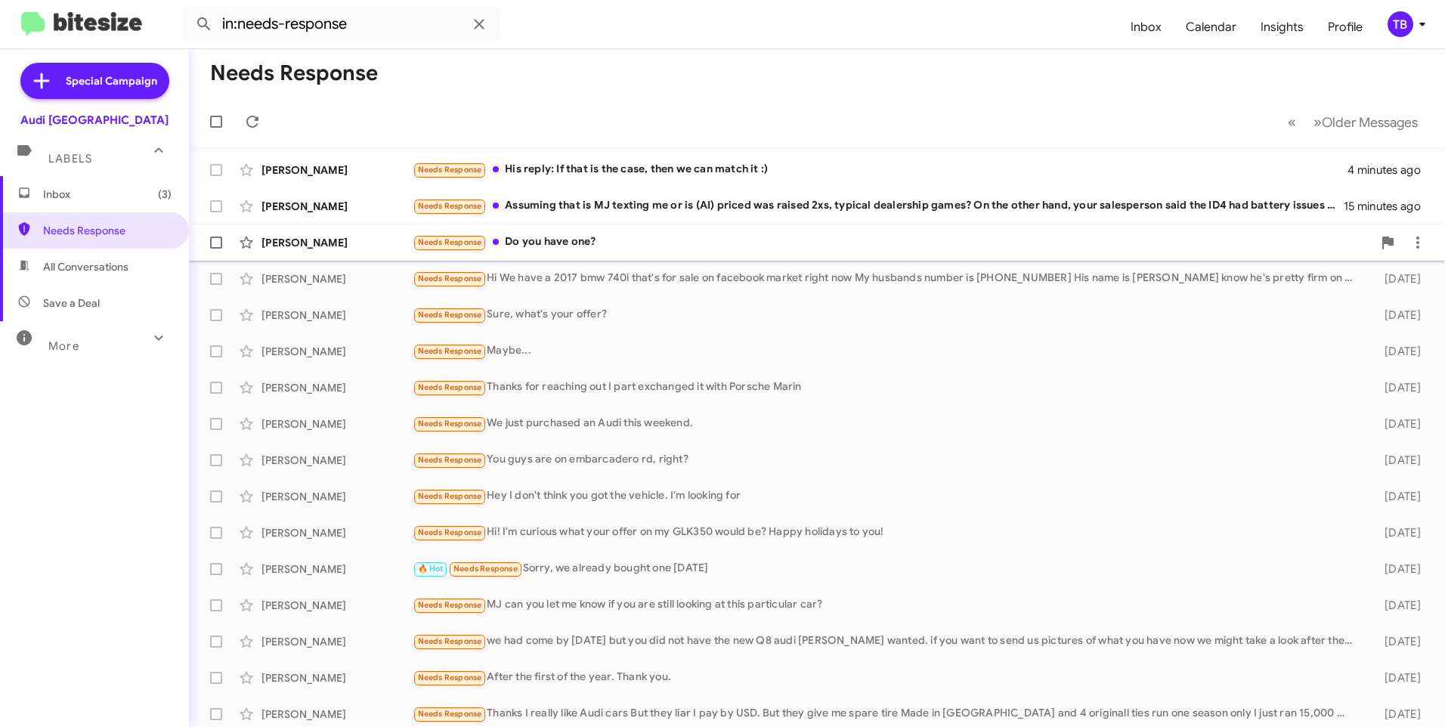
click at [680, 235] on div "Needs Response Do you have one?" at bounding box center [893, 242] width 960 height 17
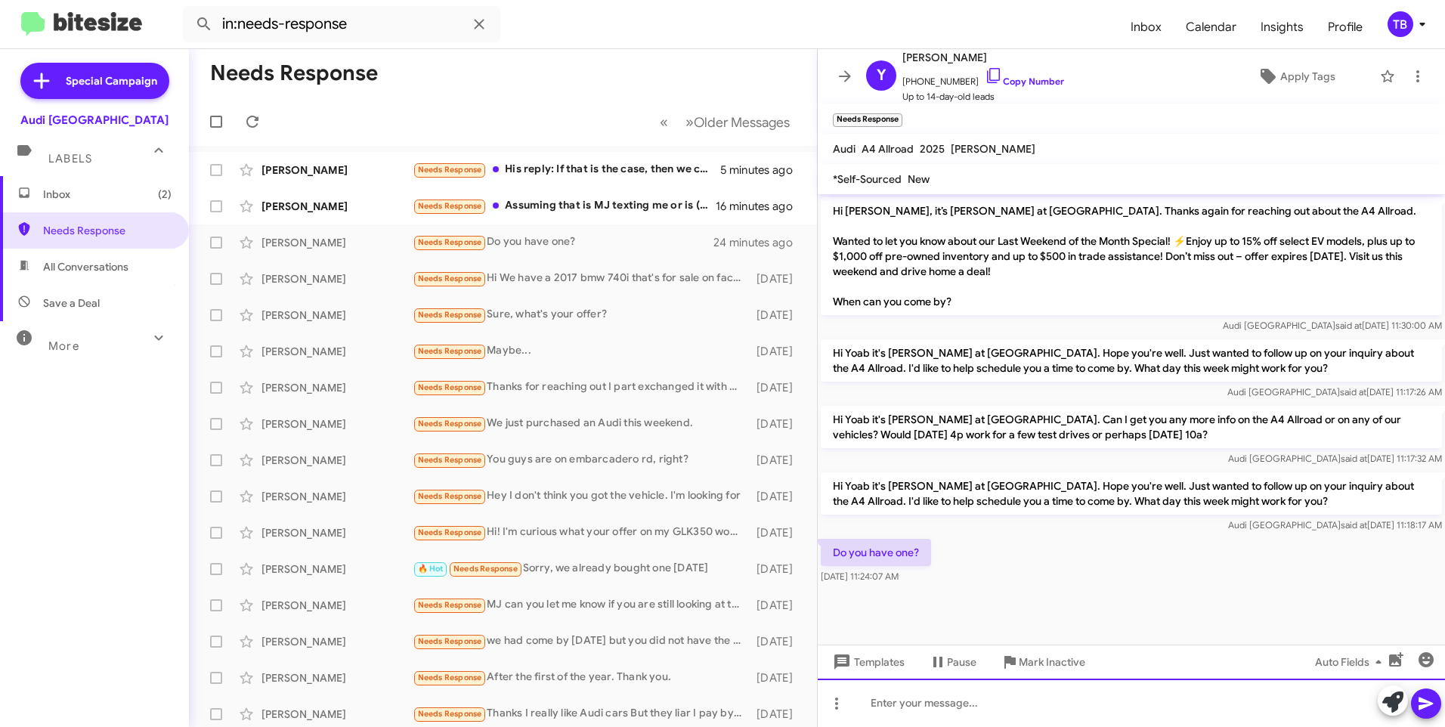
click at [912, 712] on div at bounding box center [1131, 703] width 627 height 48
click at [1416, 81] on span at bounding box center [1418, 76] width 30 height 18
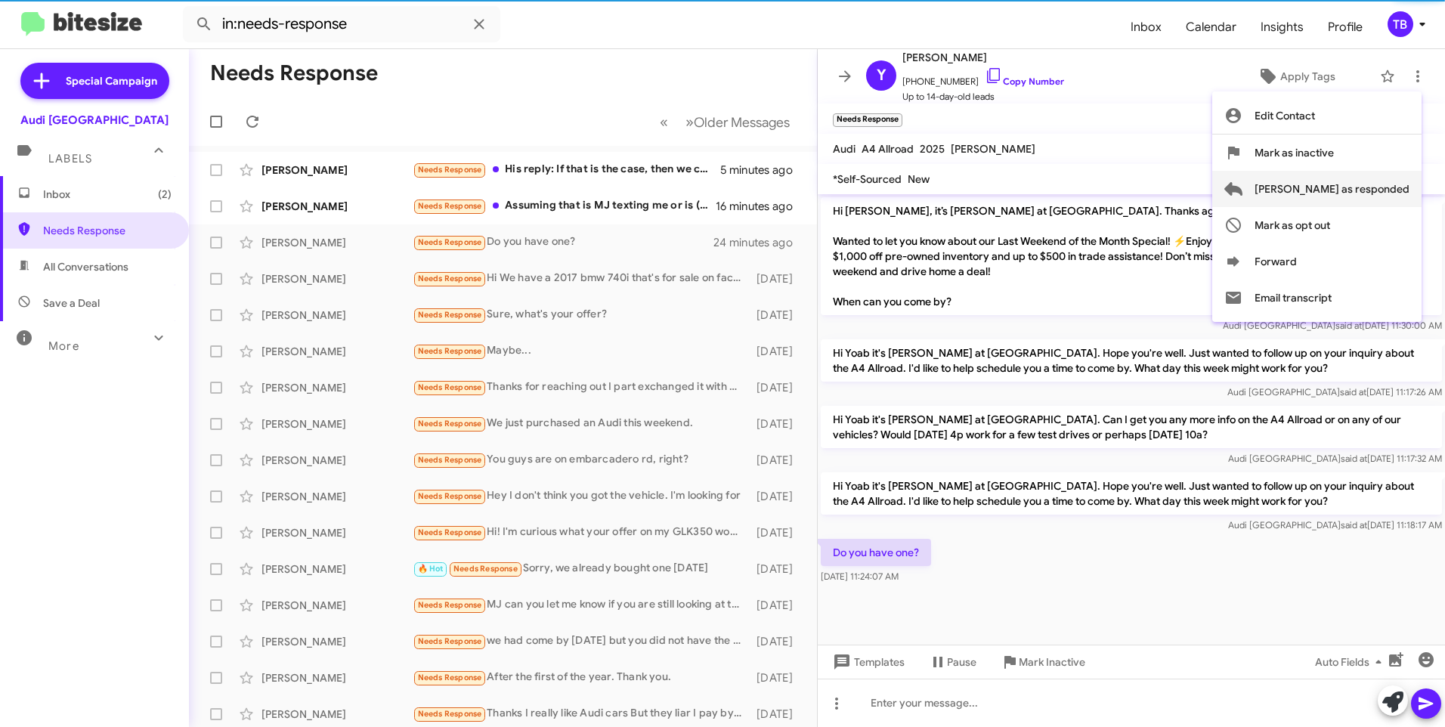
click at [1367, 194] on span "[PERSON_NAME] as responded" at bounding box center [1332, 189] width 155 height 36
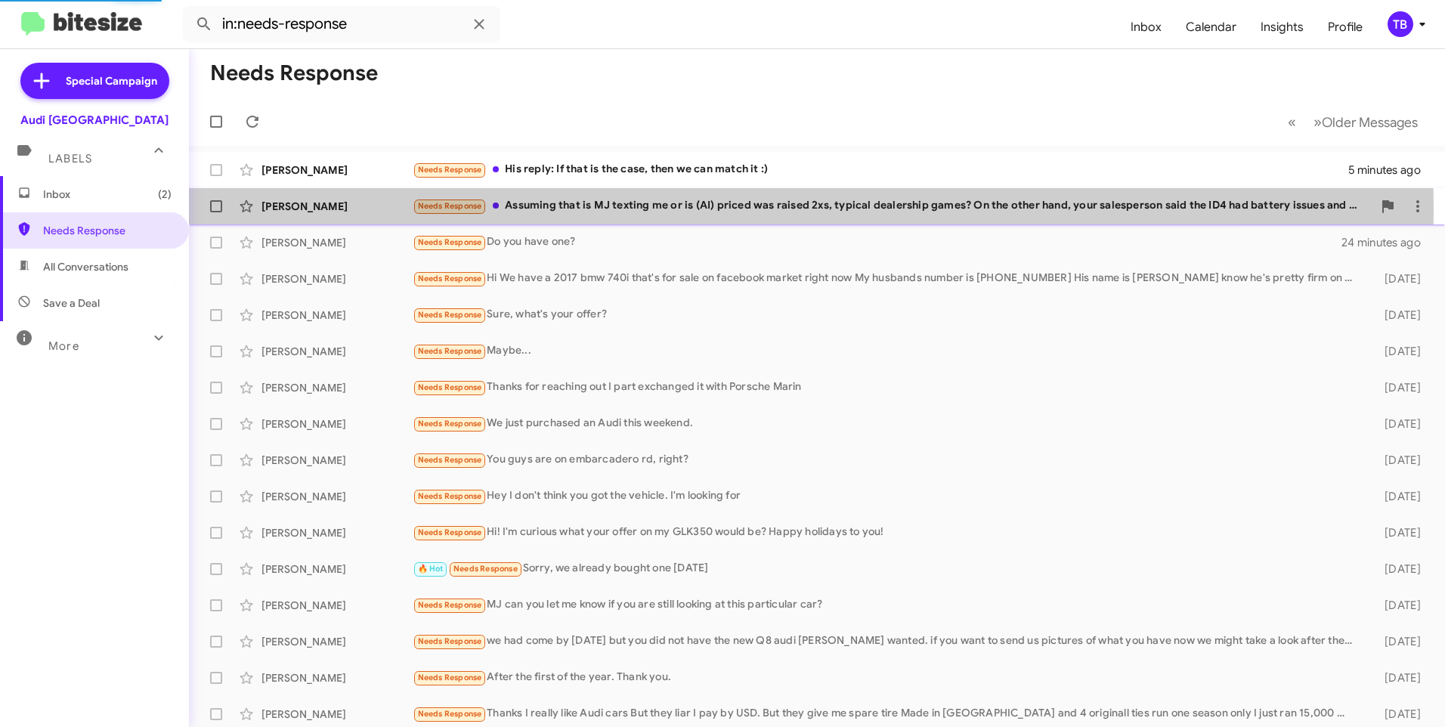
click at [569, 209] on div "Needs Response Assuming that is MJ texting me or is (AI) priced was raised 2xs,…" at bounding box center [893, 205] width 960 height 17
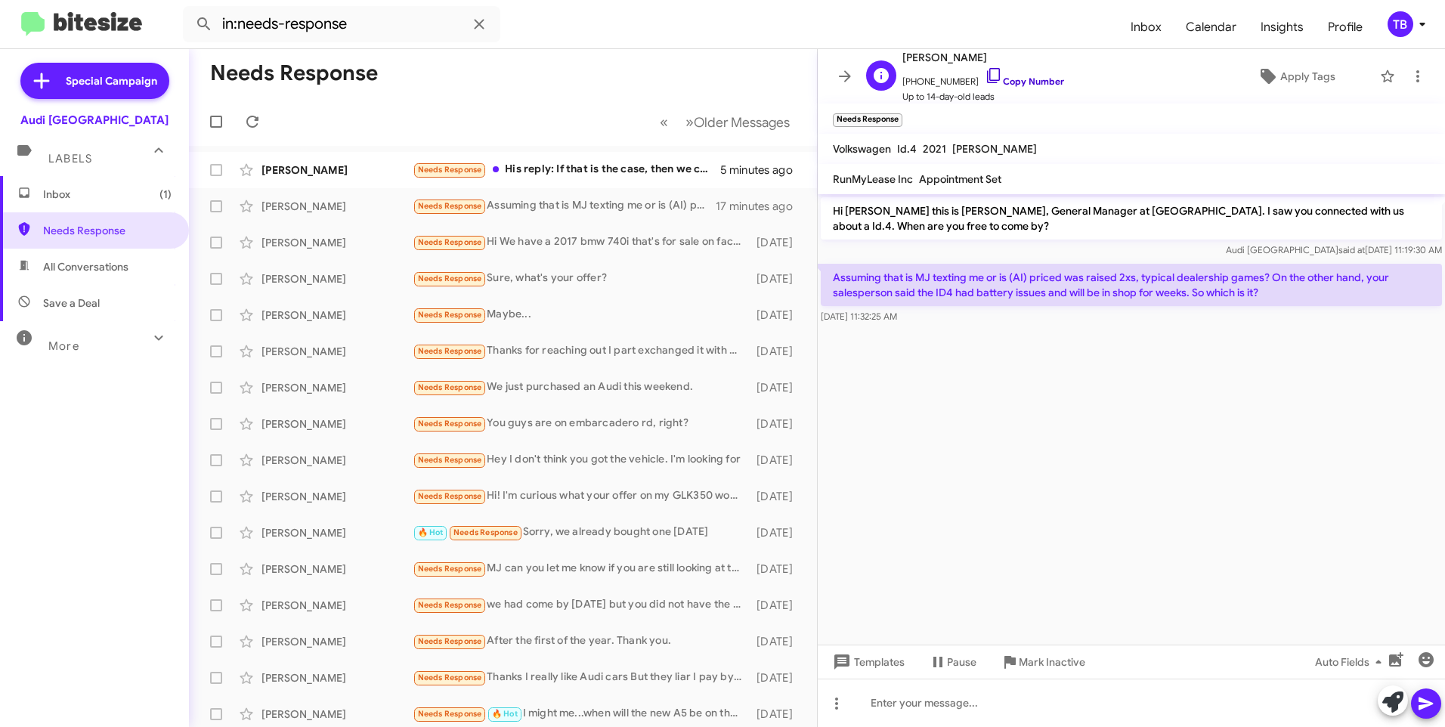
click at [985, 79] on icon at bounding box center [994, 76] width 18 height 18
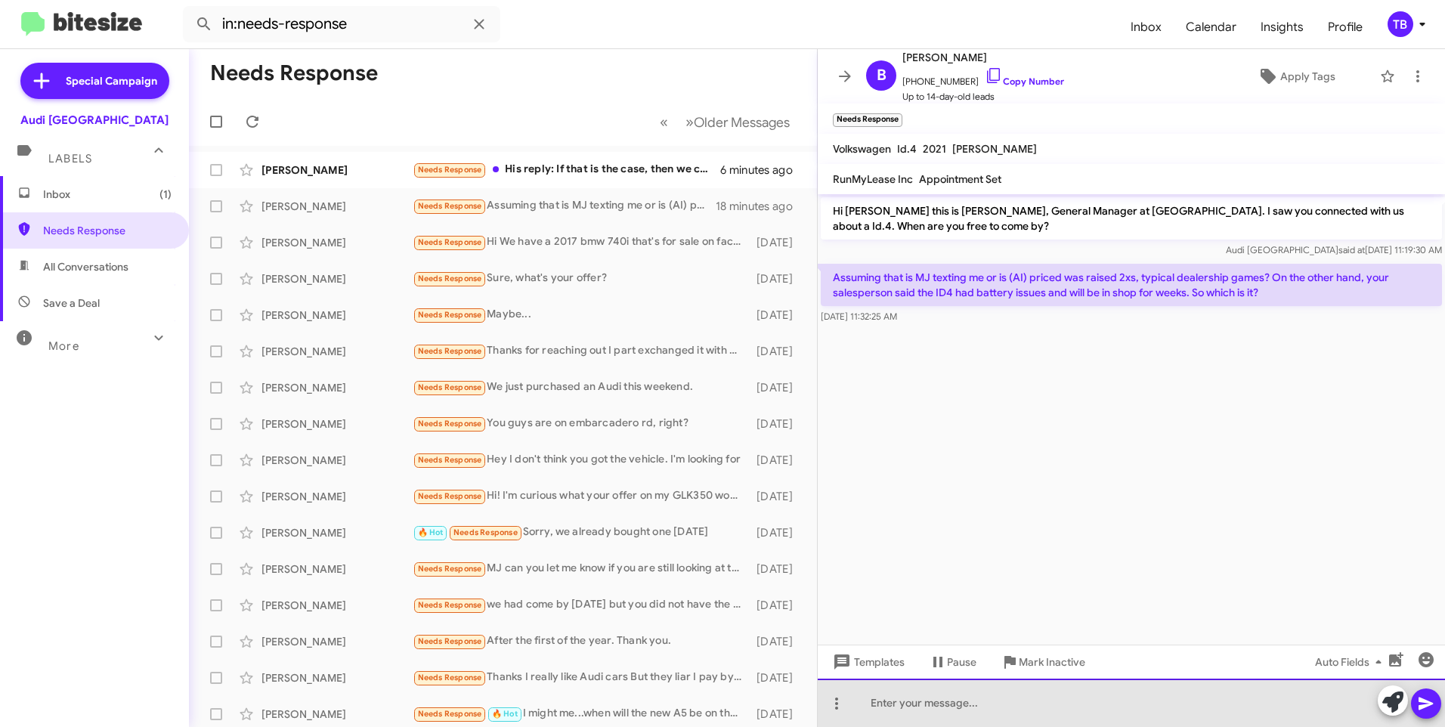
click at [967, 712] on div at bounding box center [1131, 703] width 627 height 48
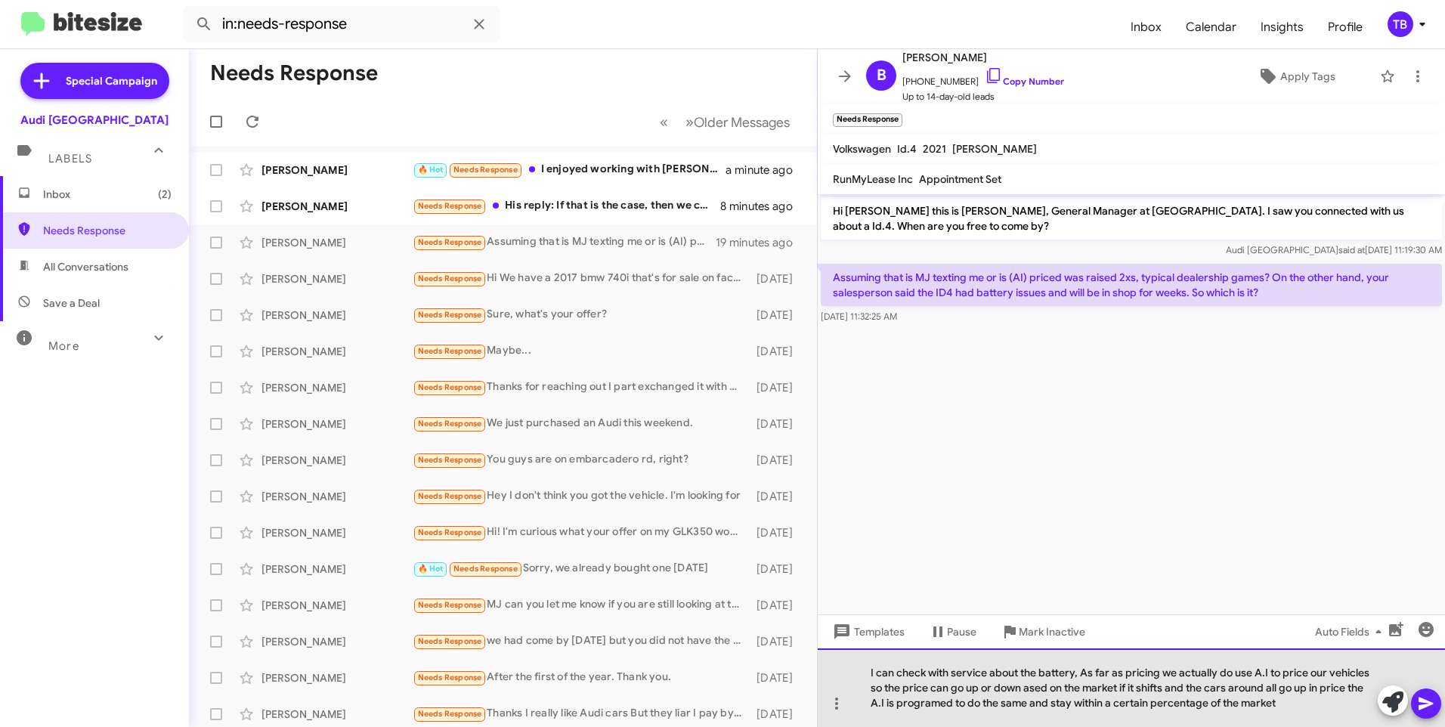
click at [1030, 702] on div "I can check with service about the battery, As far as pricing we actually do us…" at bounding box center [1131, 688] width 627 height 79
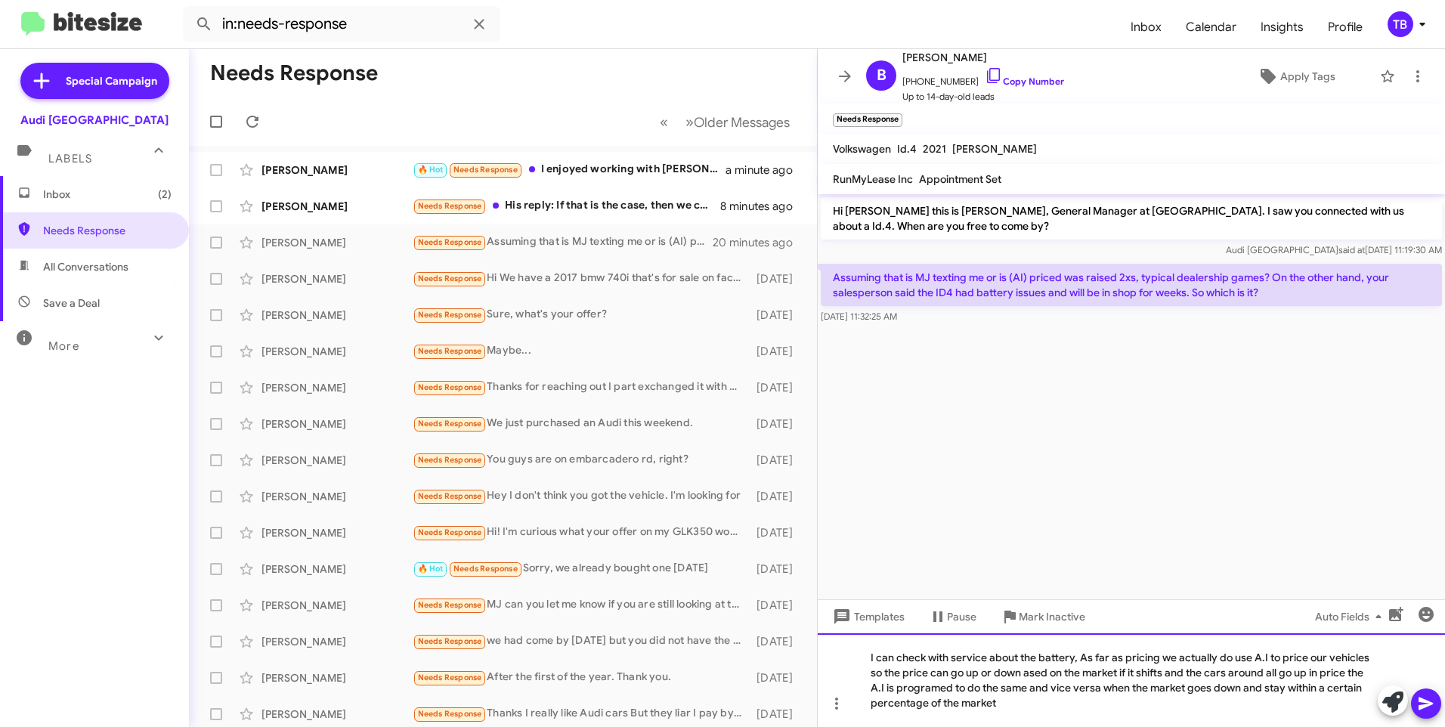
click at [886, 689] on div "I can check with service about the battery, As far as pricing we actually do us…" at bounding box center [1131, 680] width 627 height 94
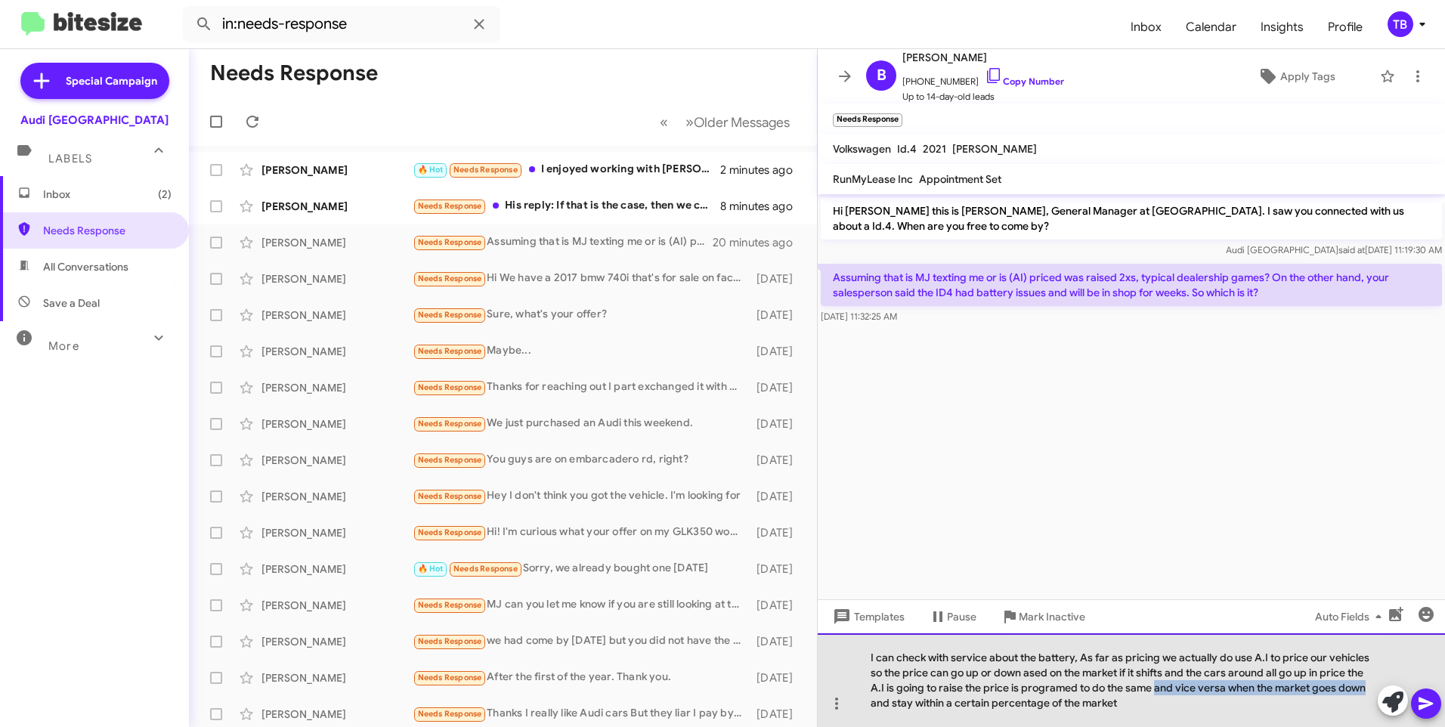
drag, startPoint x: 1157, startPoint y: 688, endPoint x: 1367, endPoint y: 683, distance: 210.2
click at [1367, 683] on div "I can check with service about the battery, As far as pricing we actually do us…" at bounding box center [1131, 680] width 627 height 94
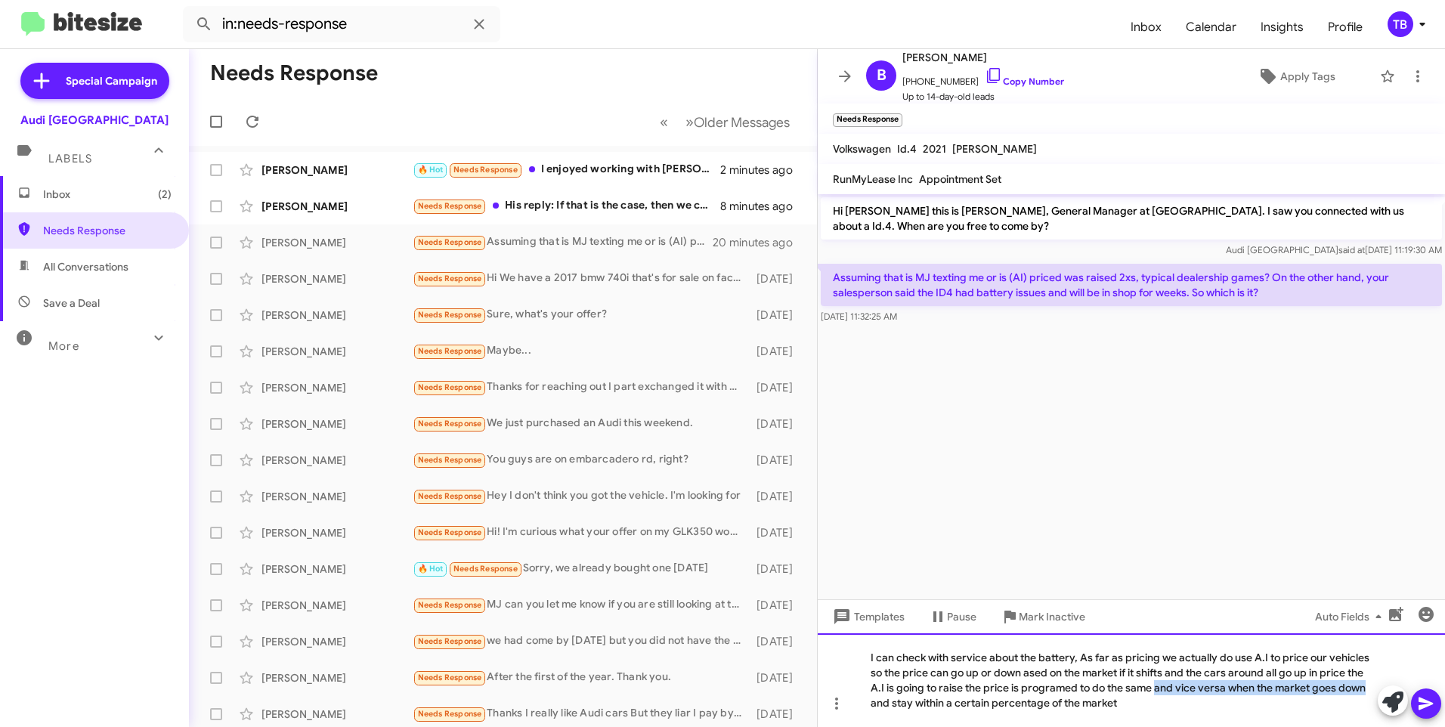
copy div "and vice versa when the market goes down"
click at [962, 689] on div "I can check with service about the battery, As far as pricing we actually do us…" at bounding box center [1131, 680] width 627 height 94
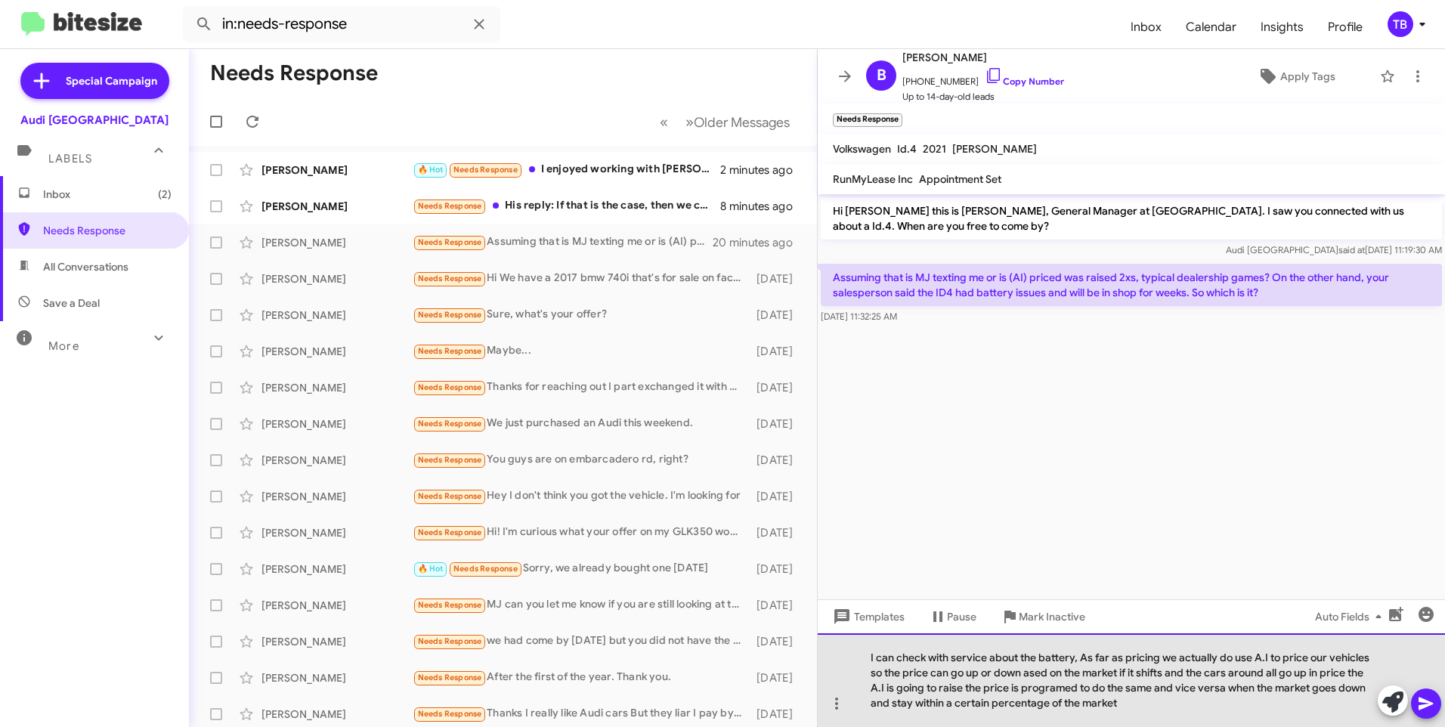
click at [1011, 685] on div "I can check with service about the battery, As far as pricing we actually do us…" at bounding box center [1131, 680] width 627 height 94
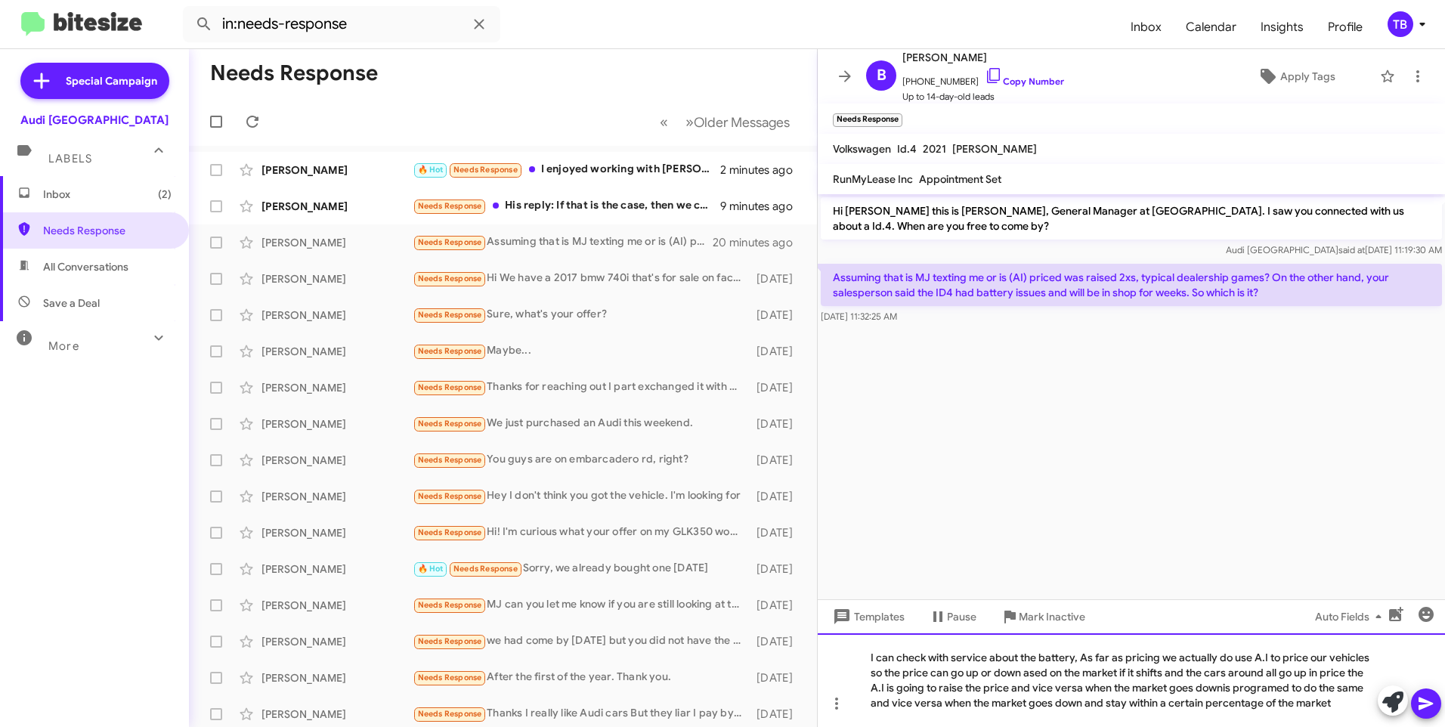
click at [1080, 705] on div "I can check with service about the battery, As far as pricing we actually do us…" at bounding box center [1131, 680] width 627 height 94
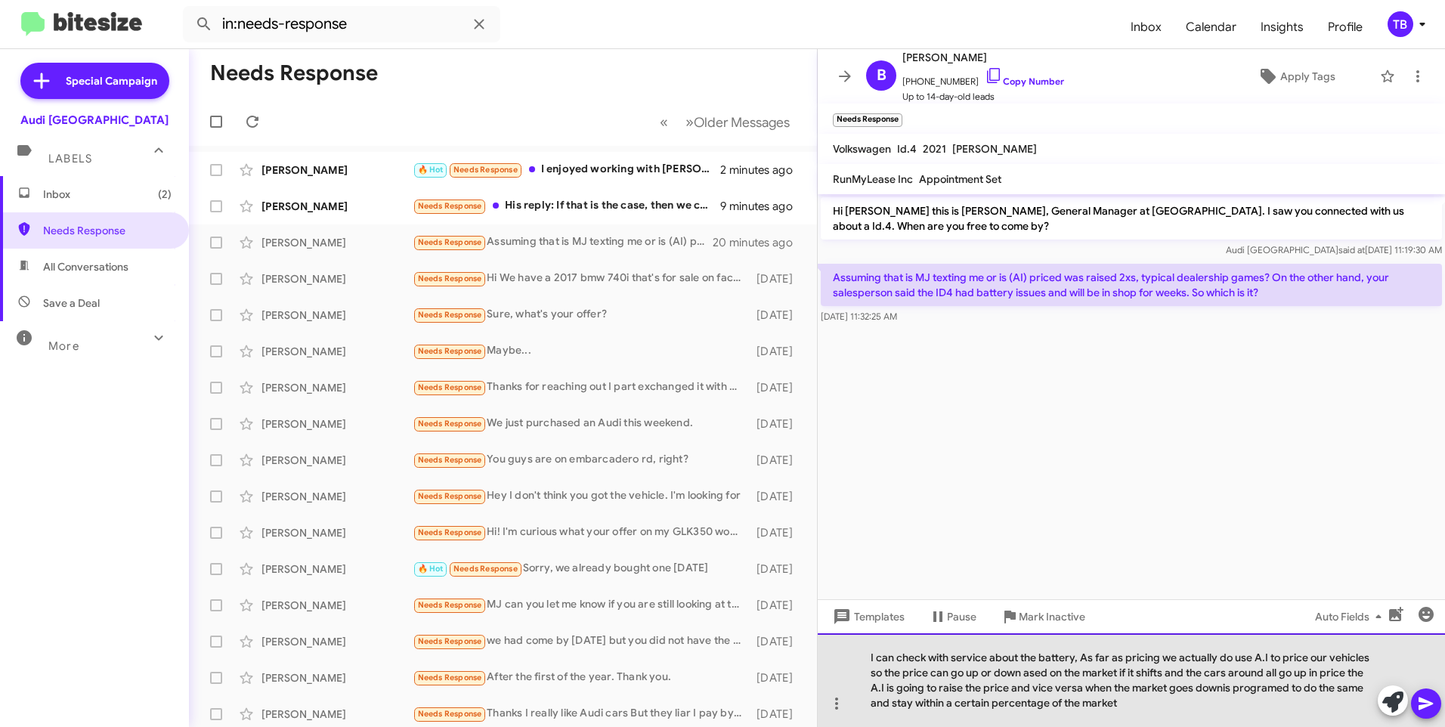
click at [1223, 692] on div "I can check with service about the battery, As far as pricing we actually do us…" at bounding box center [1131, 680] width 627 height 94
click at [1224, 686] on div "I can check with service about the battery, As far as pricing we actually do us…" at bounding box center [1131, 680] width 627 height 94
click at [921, 703] on div "I can check with service about the battery, As far as pricing we actually do us…" at bounding box center [1131, 680] width 627 height 94
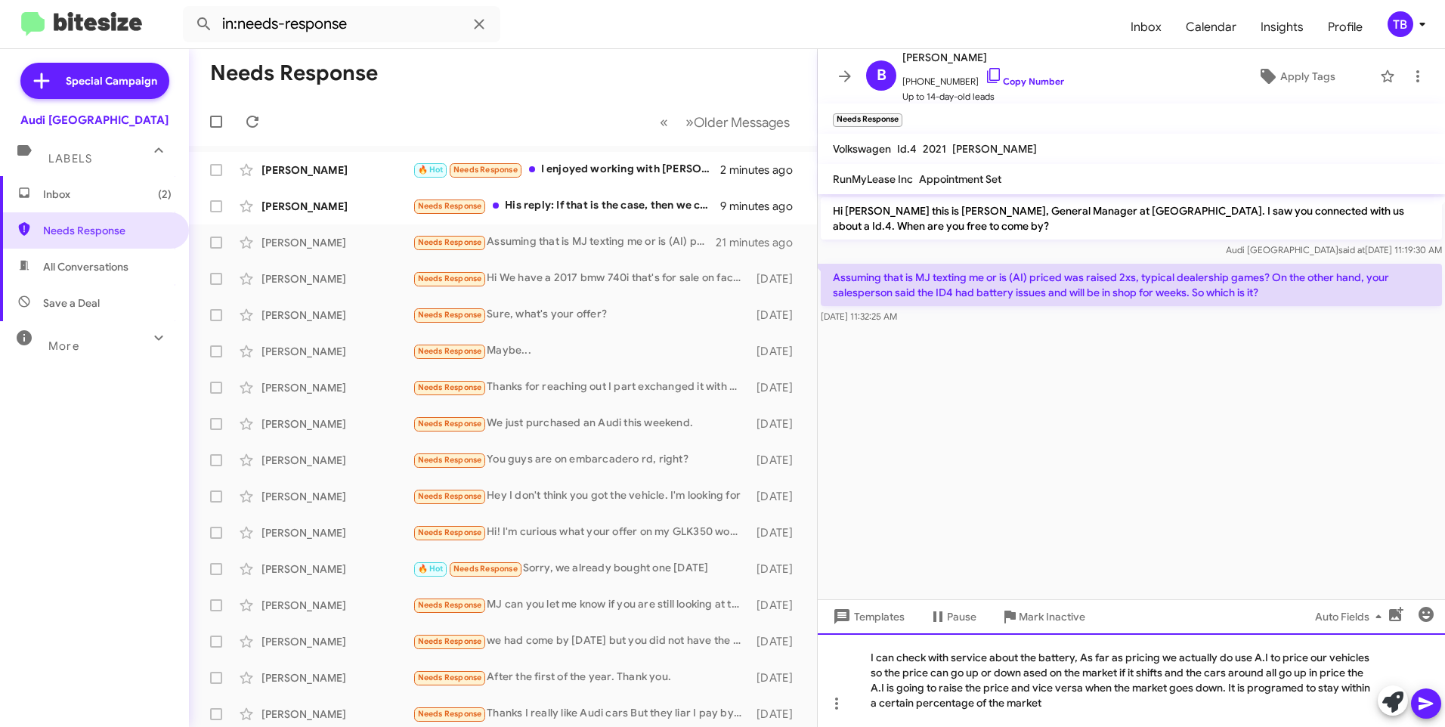
click at [1095, 705] on div "I can check with service about the battery, As far as pricing we actually do us…" at bounding box center [1131, 680] width 627 height 94
click at [1027, 676] on div "I can check with service about the battery, As far as pricing we actually do us…" at bounding box center [1131, 680] width 627 height 94
click at [1275, 672] on div "I can check with service about the battery, As far as pricing we actually do us…" at bounding box center [1131, 680] width 627 height 94
click at [1096, 703] on div "I can check with service about the battery, As far as pricing we actually do us…" at bounding box center [1131, 680] width 627 height 94
click at [1235, 673] on div "I can check with service about the battery, As far as pricing we actually do us…" at bounding box center [1131, 680] width 627 height 94
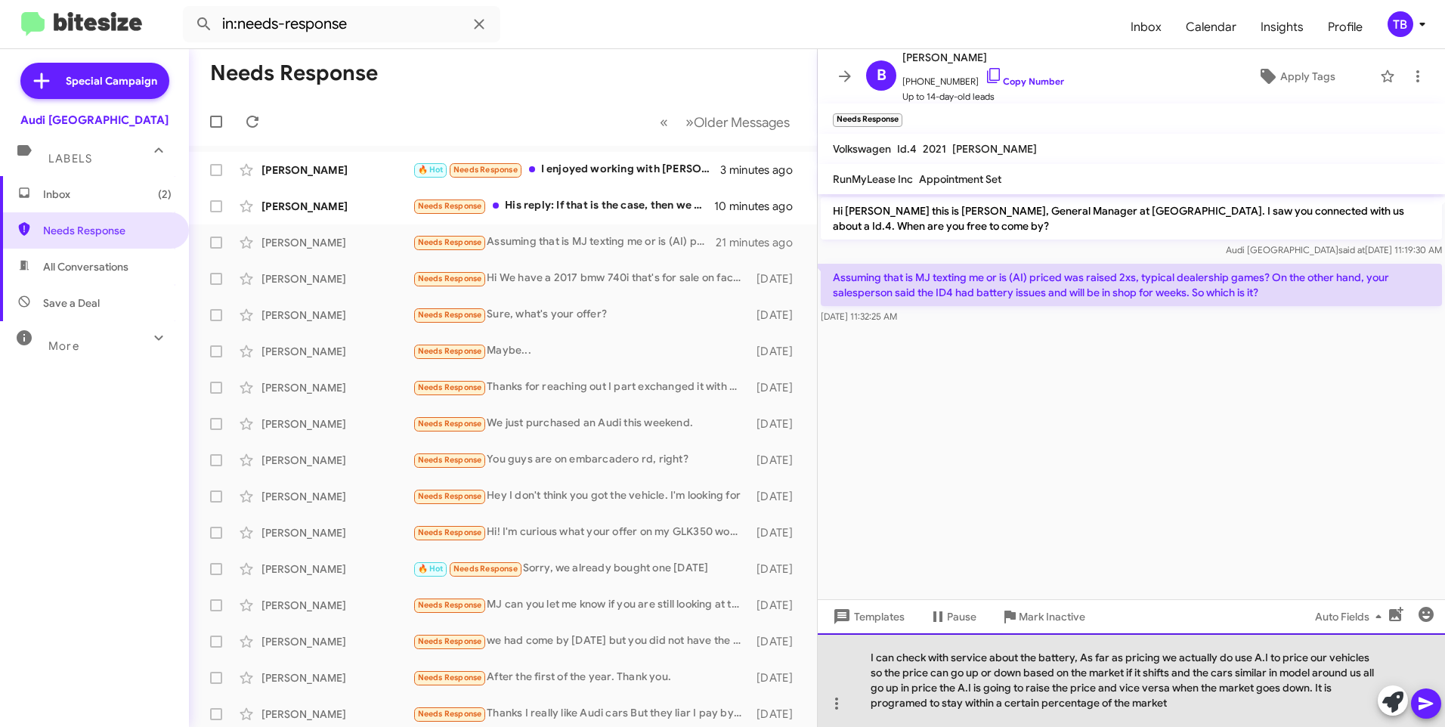
click at [1194, 709] on div "I can check with service about the battery, As far as pricing we actually do us…" at bounding box center [1131, 680] width 627 height 94
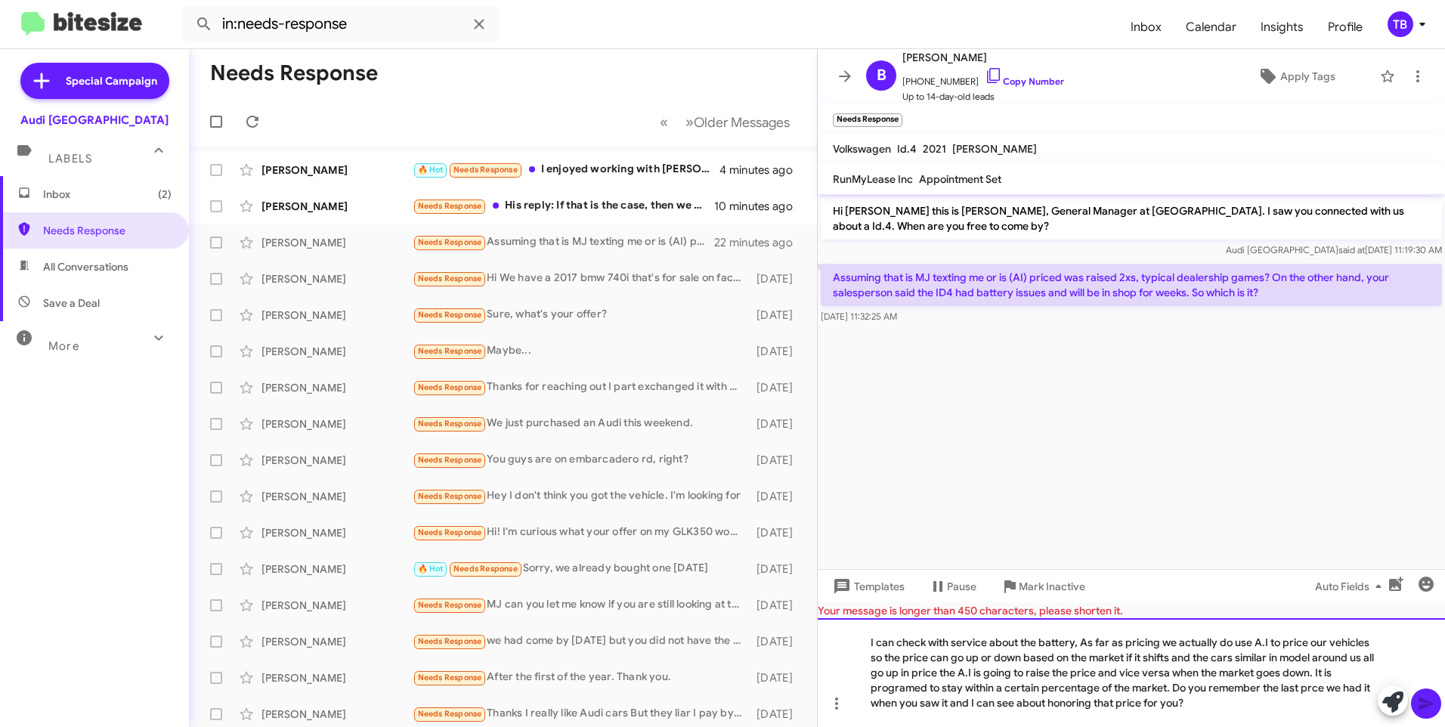
click at [1307, 686] on div "I can check with service about the battery, As far as pricing we actually do us…" at bounding box center [1131, 672] width 627 height 109
drag, startPoint x: 1172, startPoint y: 687, endPoint x: 1210, endPoint y: 731, distance: 57.9
click at [1210, 726] on html "in:needs-response Inbox Calendar Insights Profile TB Special Campaign Audi Palo…" at bounding box center [722, 363] width 1445 height 727
copy div "Do you remember the last price we had it when you saw it and I can see about ho…"
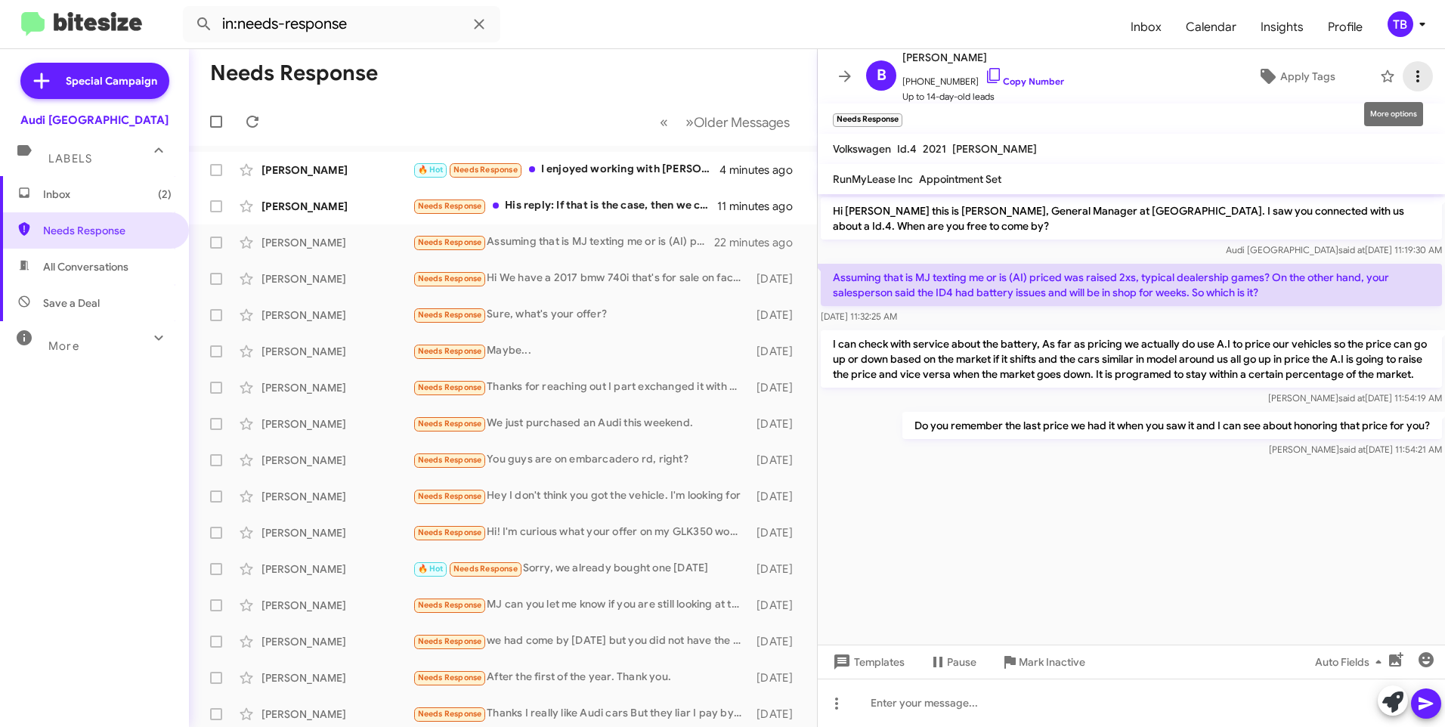
click at [1409, 80] on icon at bounding box center [1418, 76] width 18 height 18
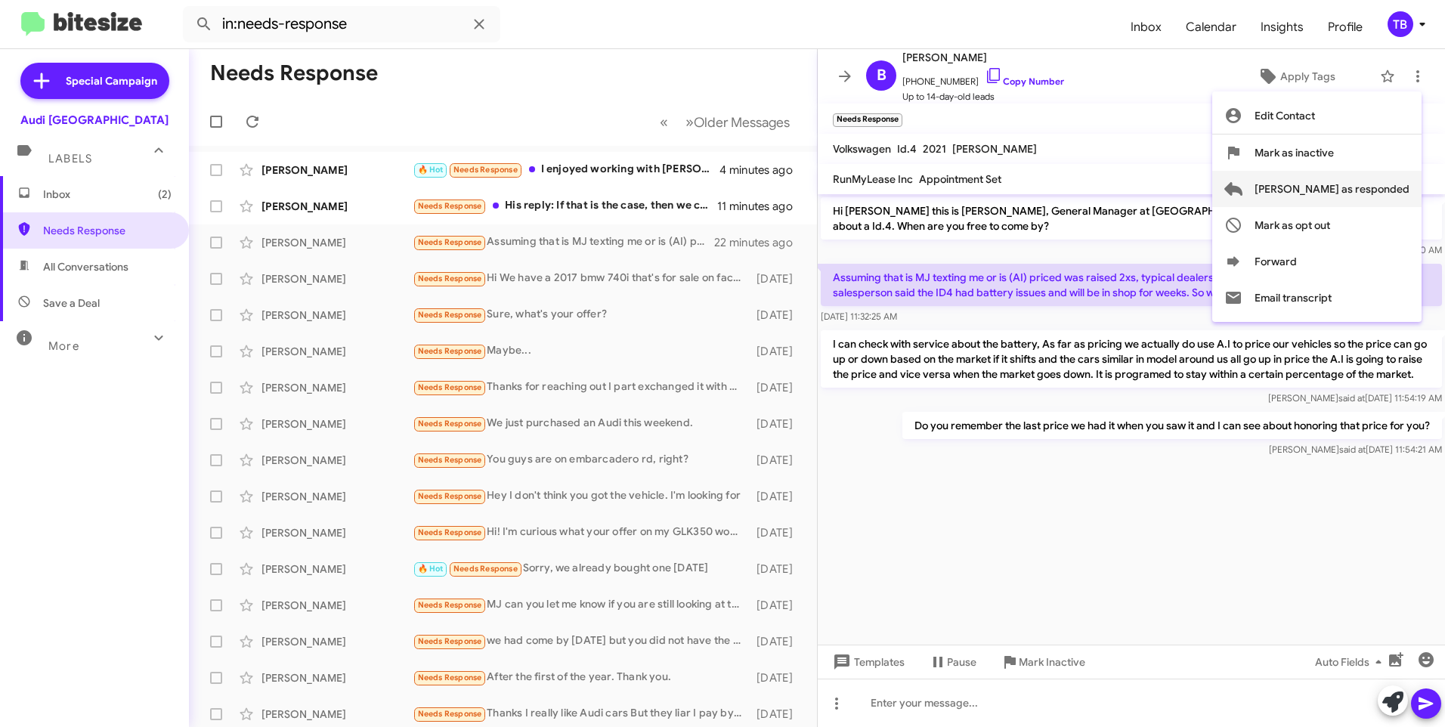
click at [1365, 184] on span "[PERSON_NAME] as responded" at bounding box center [1332, 189] width 155 height 36
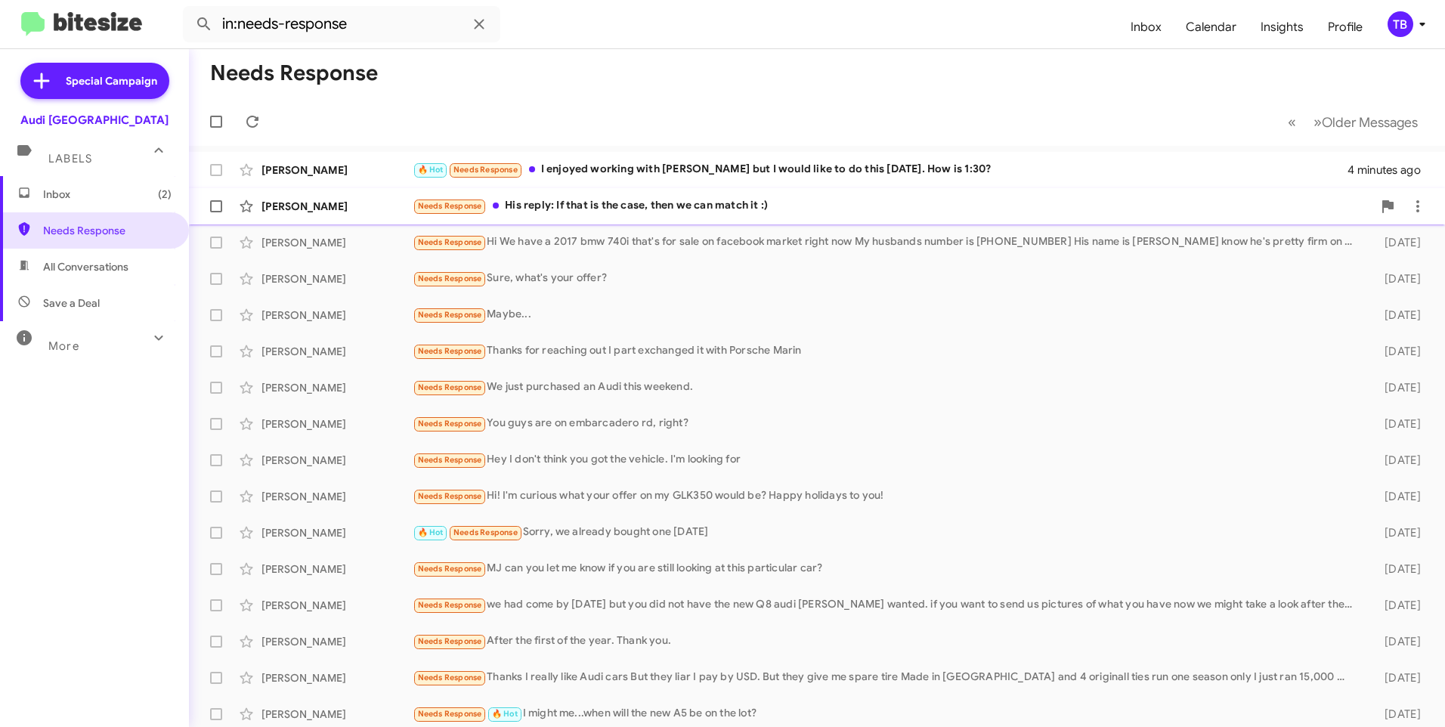
click at [627, 208] on div "Needs Response His reply: If that is the case, then we can match it :)" at bounding box center [893, 205] width 960 height 17
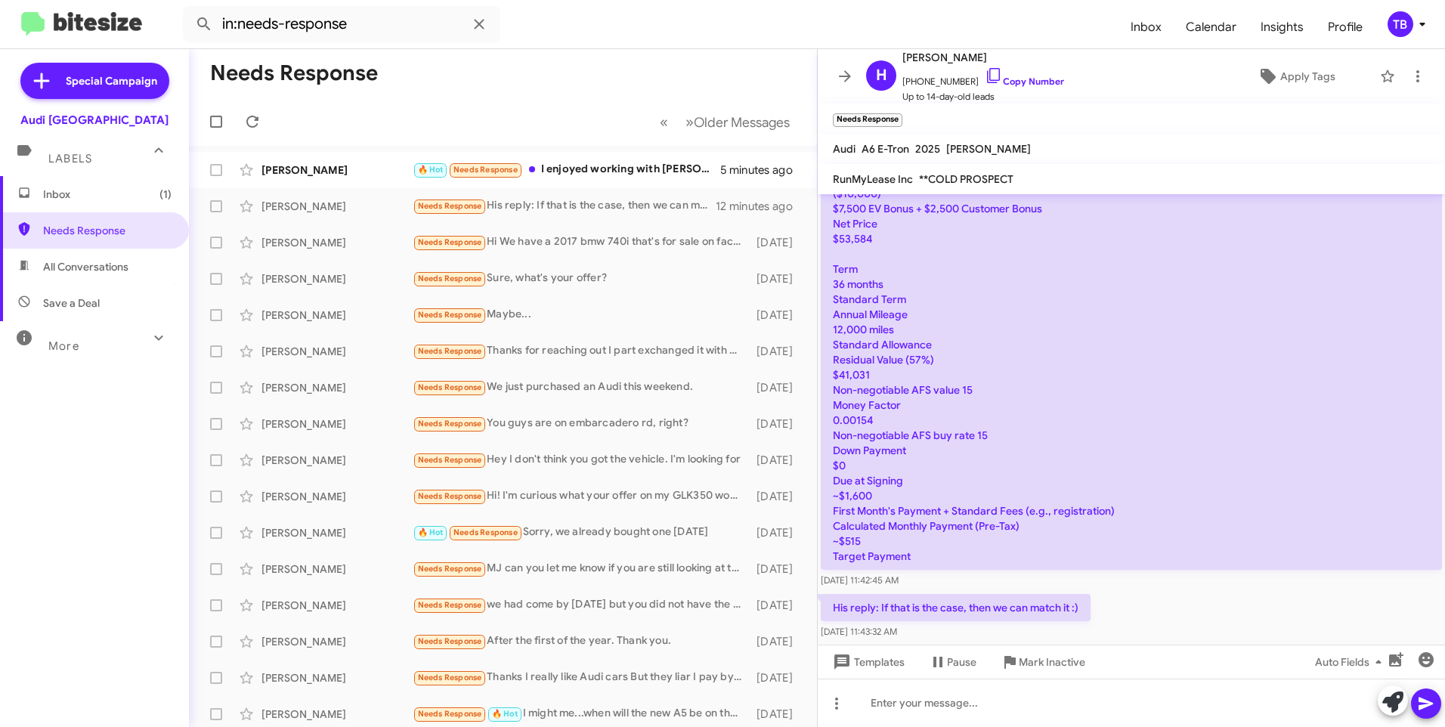
scroll to position [320, 0]
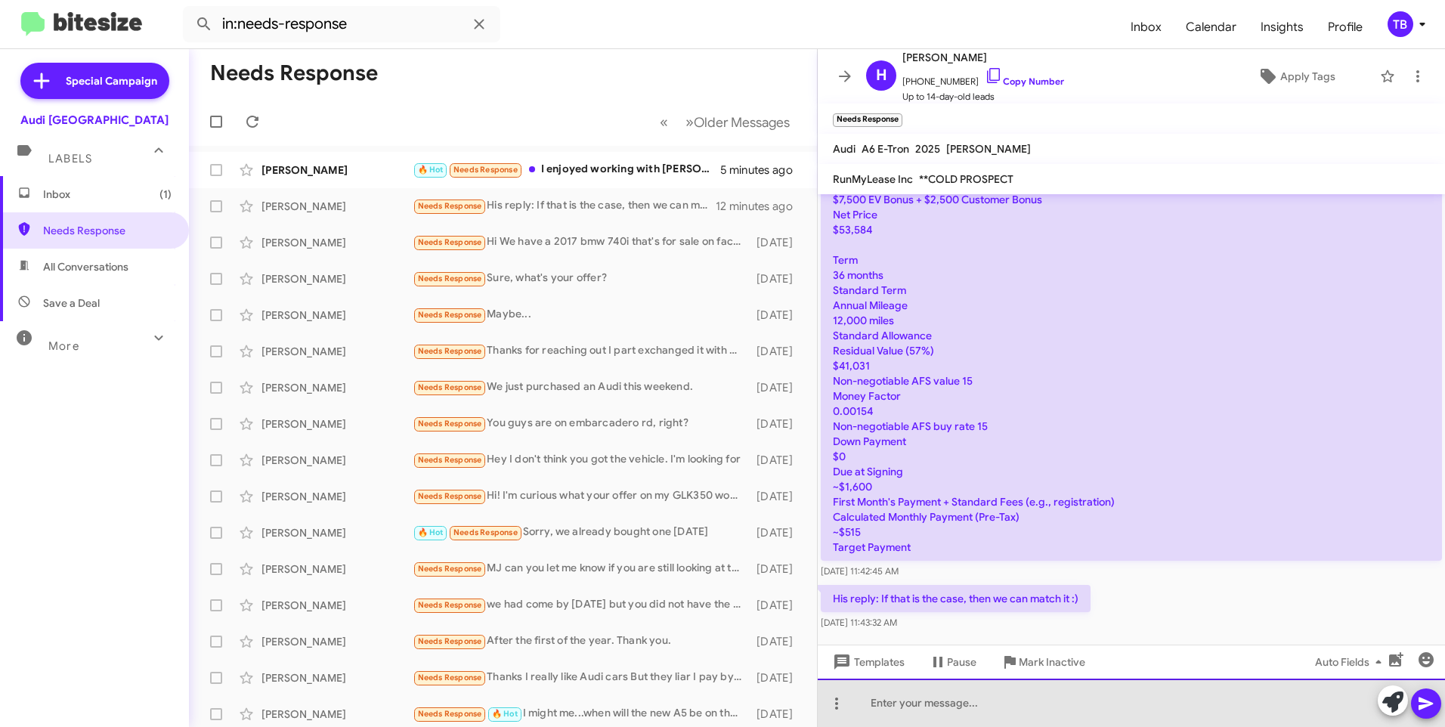
click at [933, 703] on div at bounding box center [1131, 703] width 627 height 48
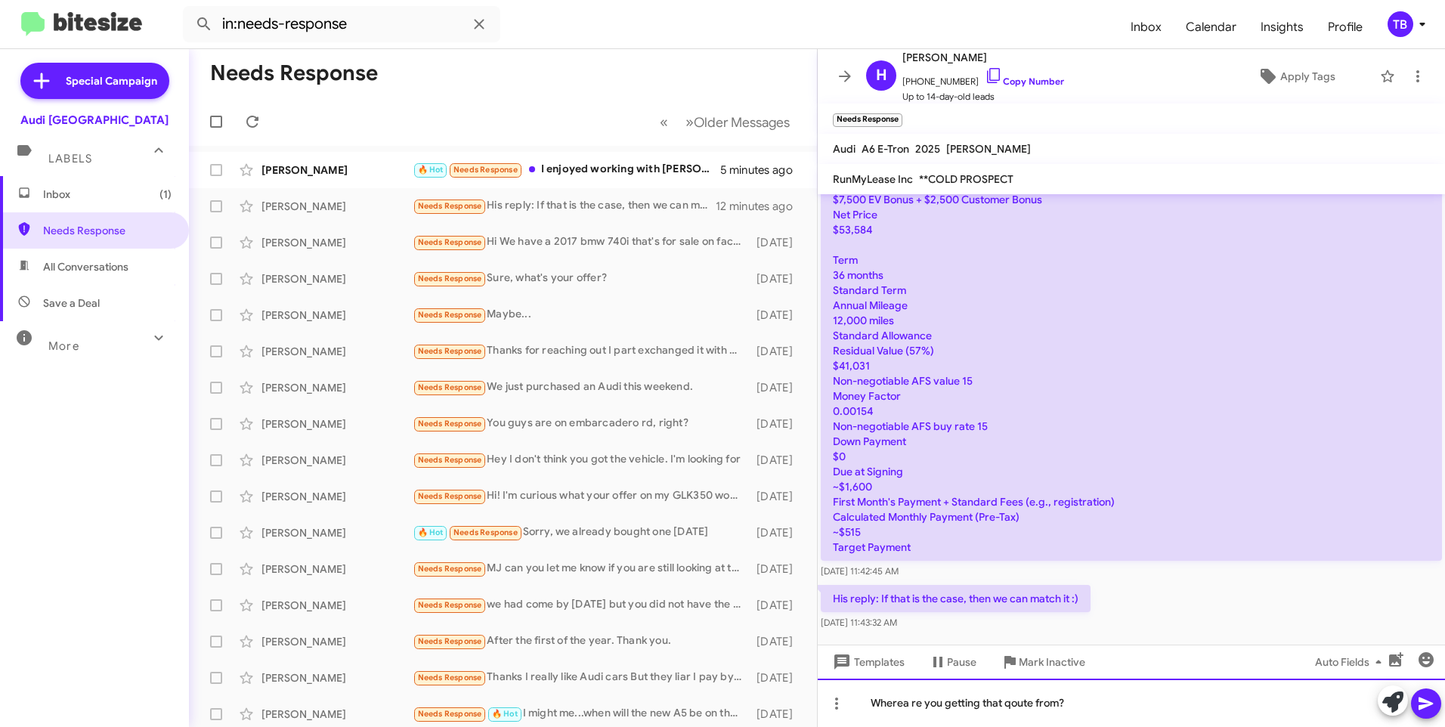
click at [905, 705] on div "Wherea re you getting that qoute from?" at bounding box center [1131, 703] width 627 height 48
click at [909, 707] on div "Wherea re you getting that qoute from?" at bounding box center [1131, 703] width 627 height 48
click at [1101, 714] on div "Where are you getting that quote from?" at bounding box center [1131, 703] width 627 height 48
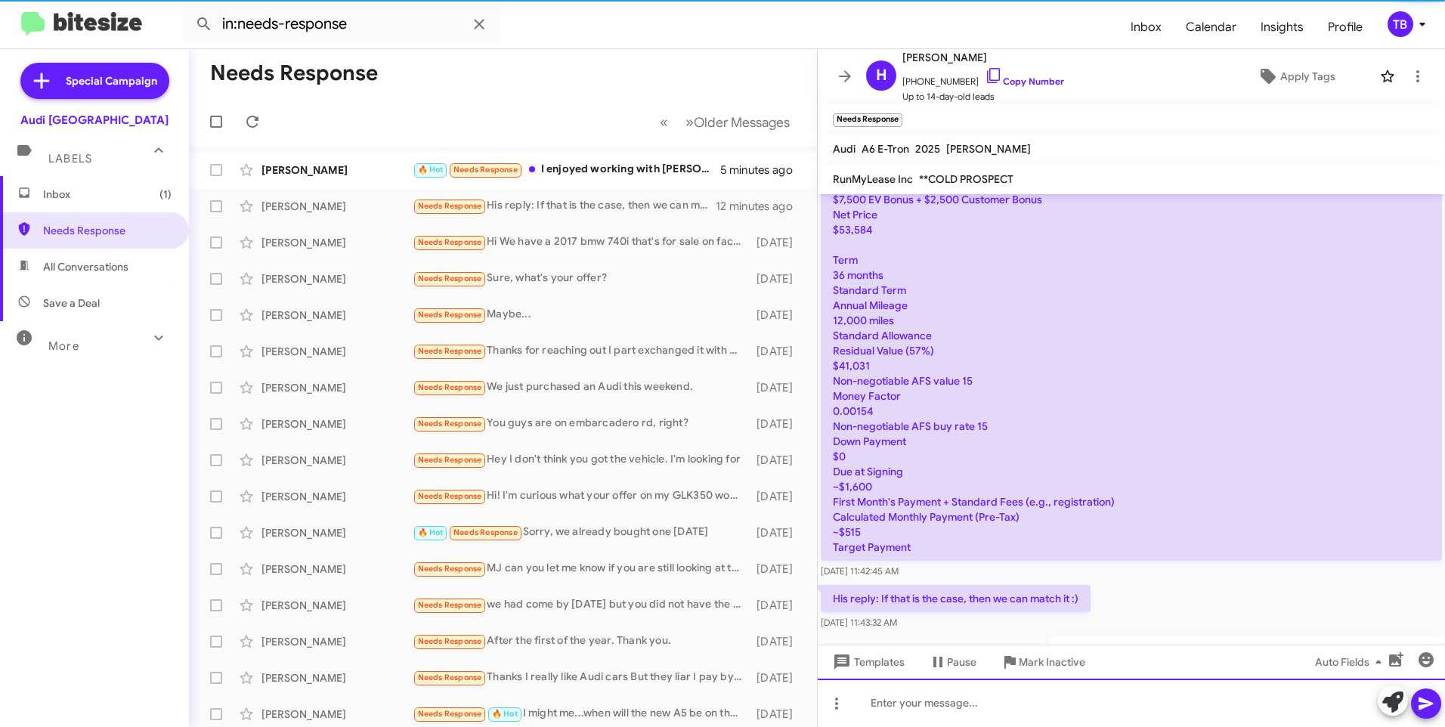
scroll to position [0, 0]
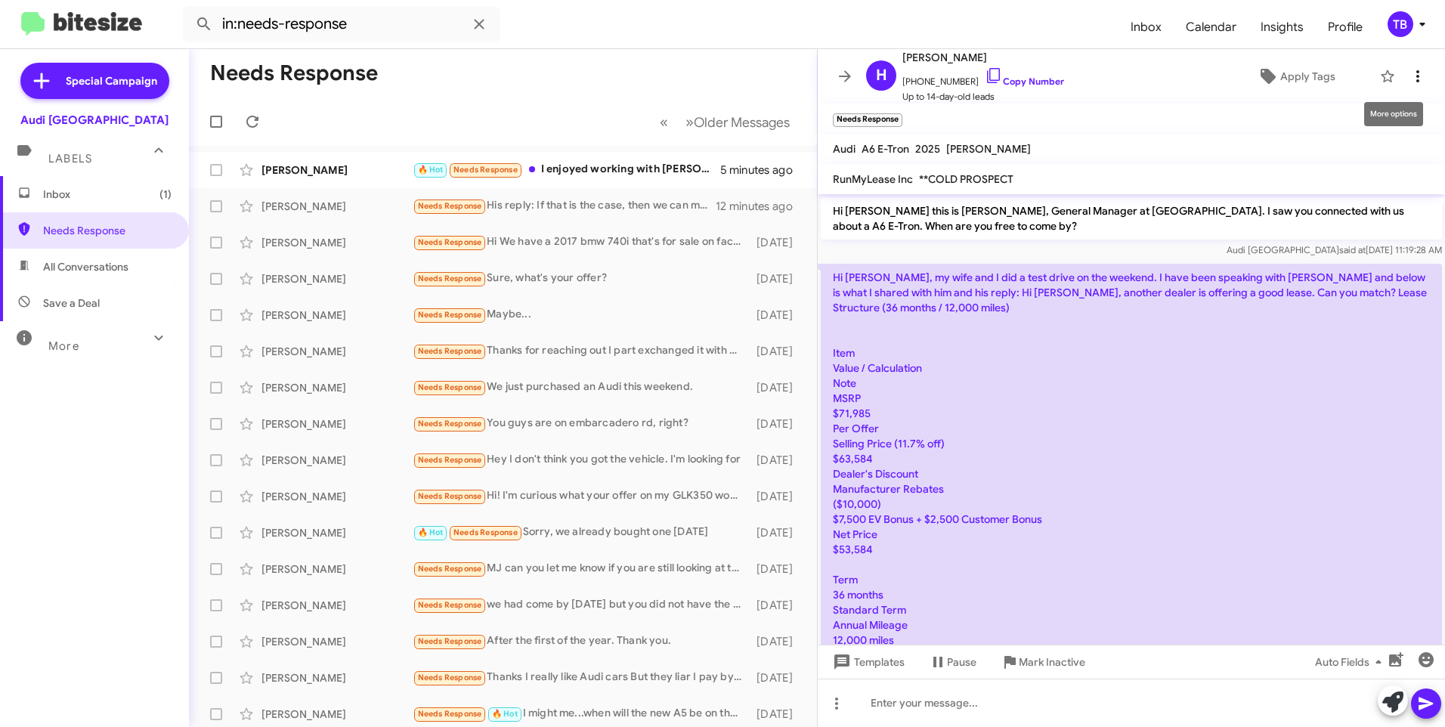
click at [1409, 78] on icon at bounding box center [1418, 76] width 18 height 18
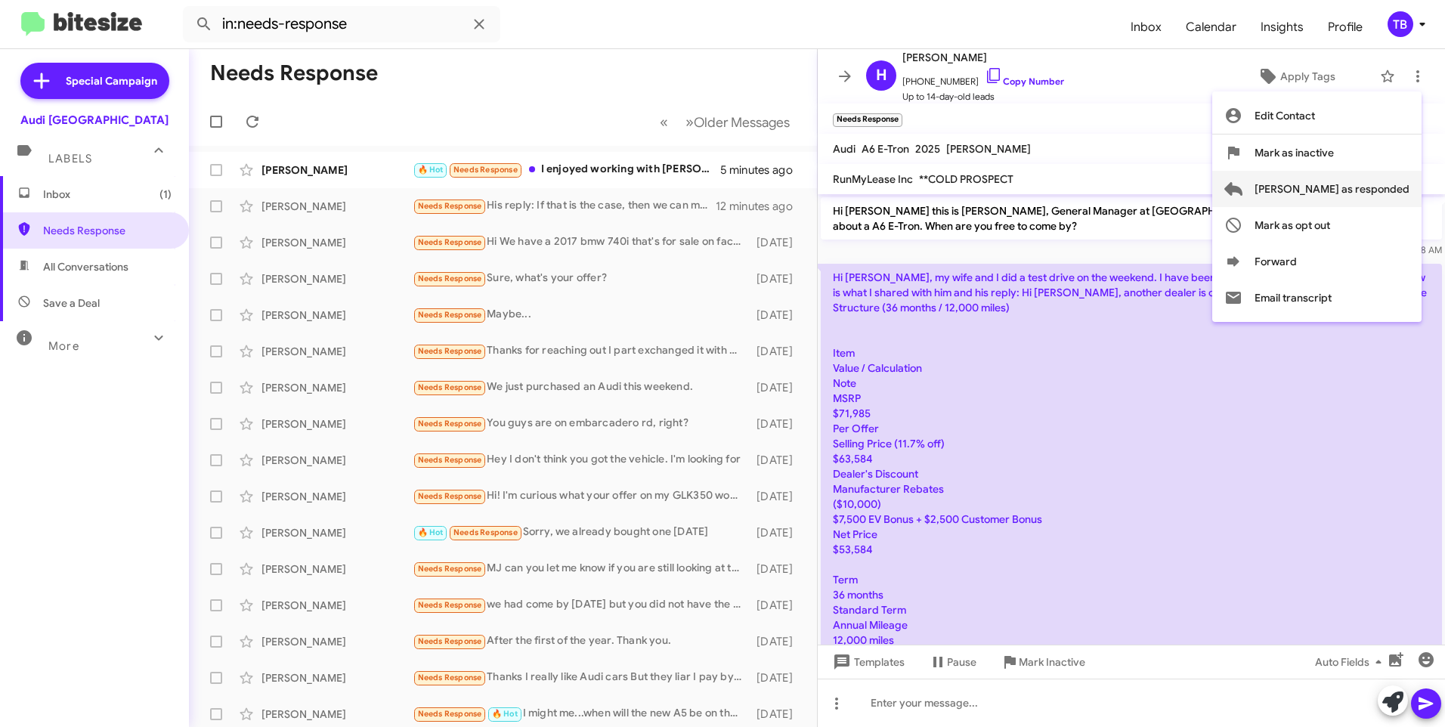
click at [1340, 197] on span "[PERSON_NAME] as responded" at bounding box center [1332, 189] width 155 height 36
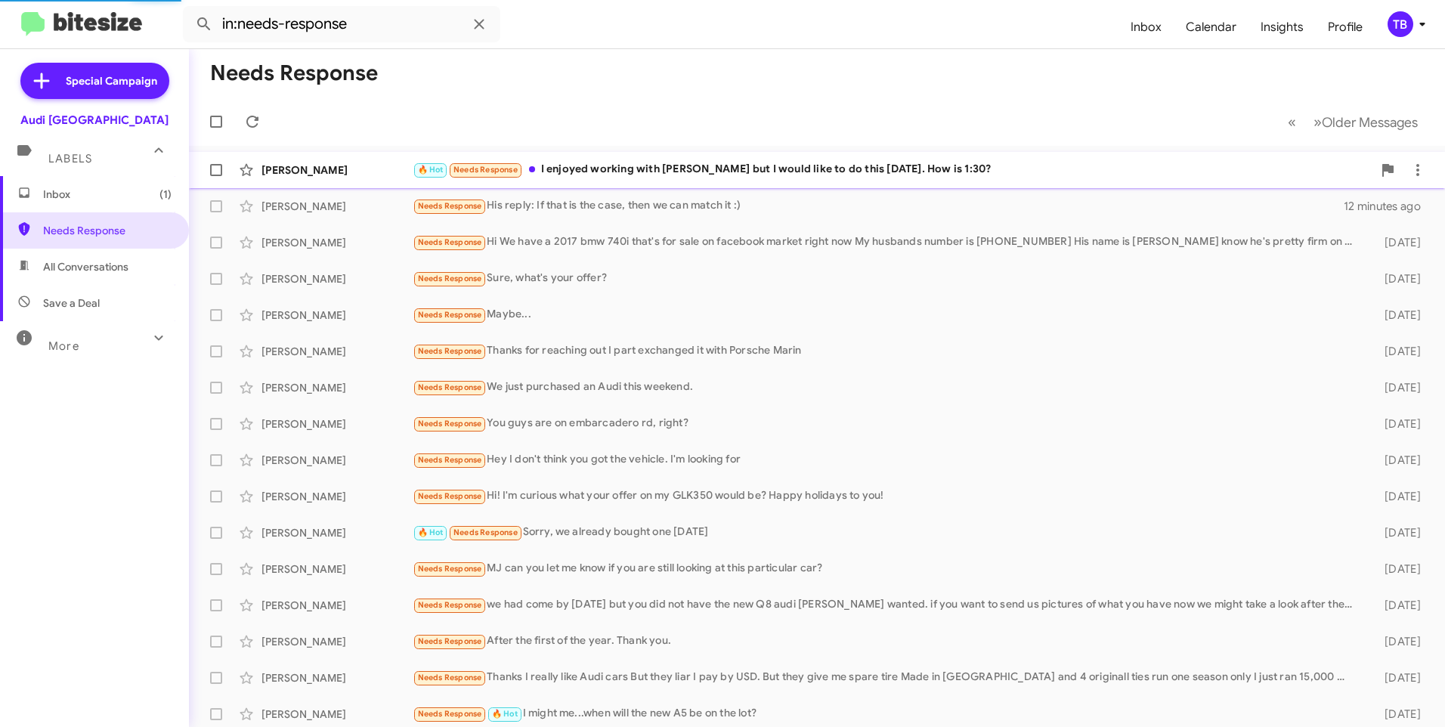
click at [605, 154] on span "[PERSON_NAME] 🔥 Hot Needs Response I enjoyed working with [PERSON_NAME] but I w…" at bounding box center [817, 170] width 1256 height 36
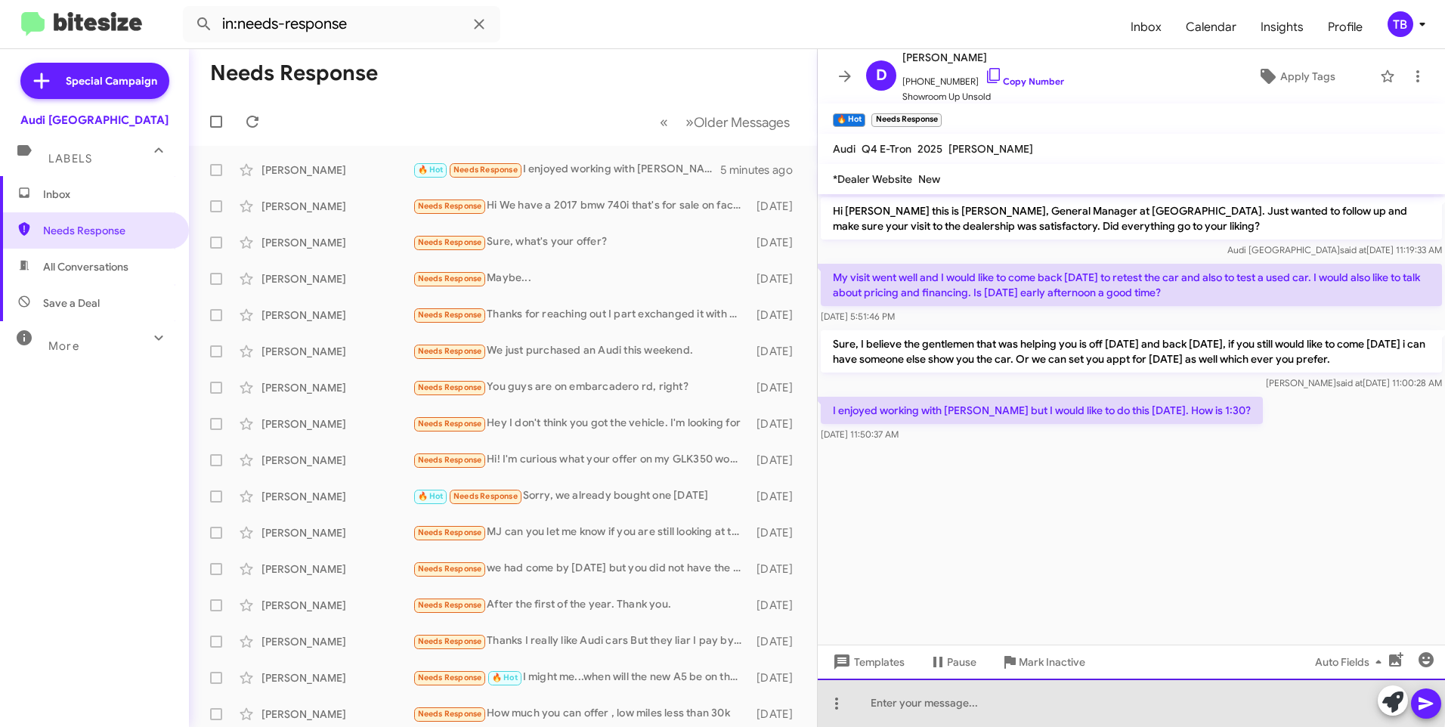
click at [968, 696] on div at bounding box center [1131, 703] width 627 height 48
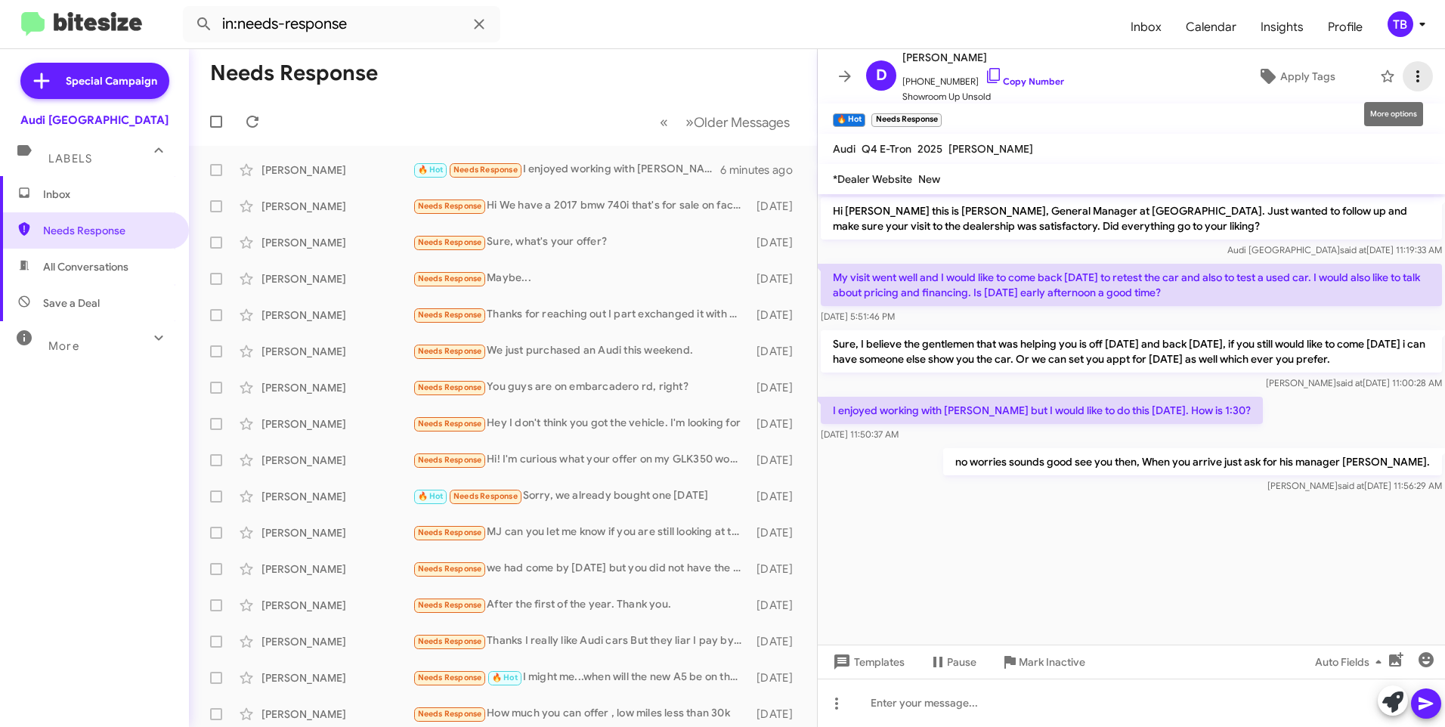
click at [1413, 73] on icon at bounding box center [1418, 76] width 18 height 18
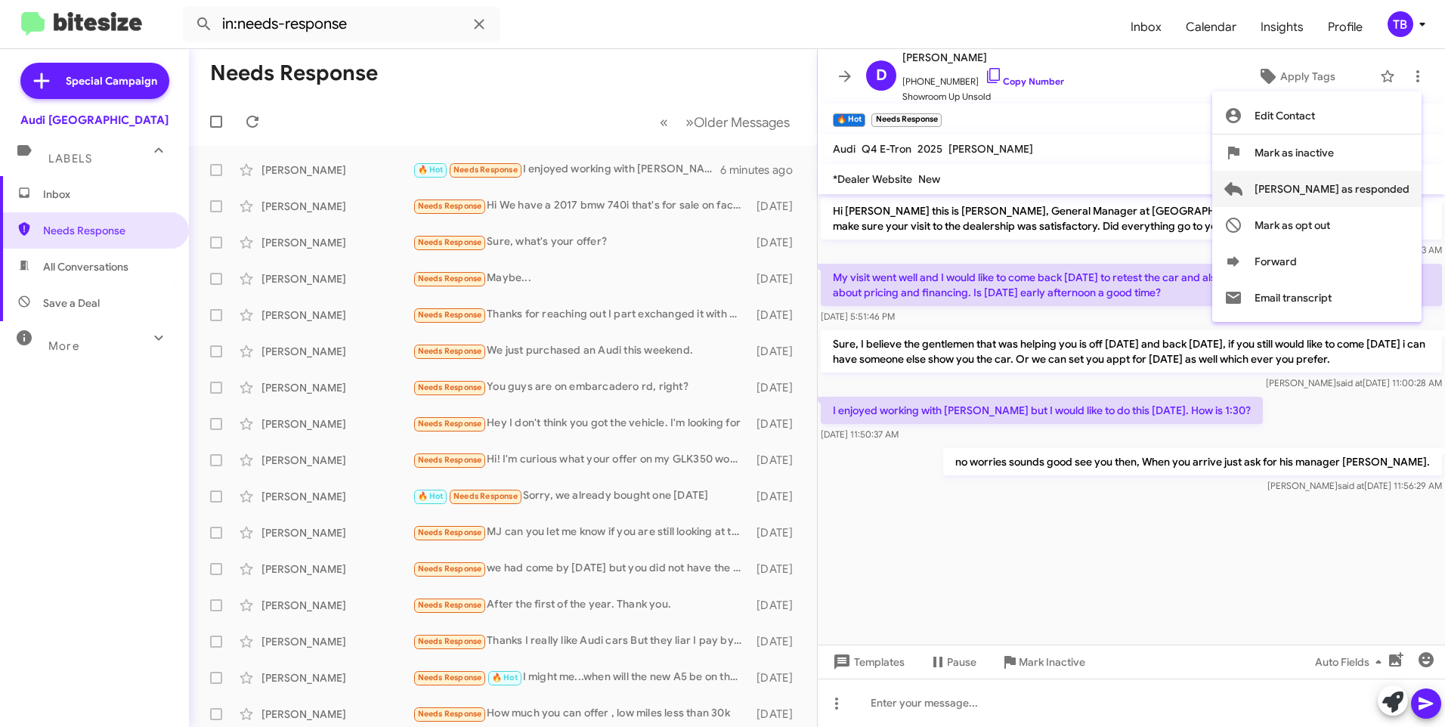
click at [1383, 187] on span "[PERSON_NAME] as responded" at bounding box center [1332, 189] width 155 height 36
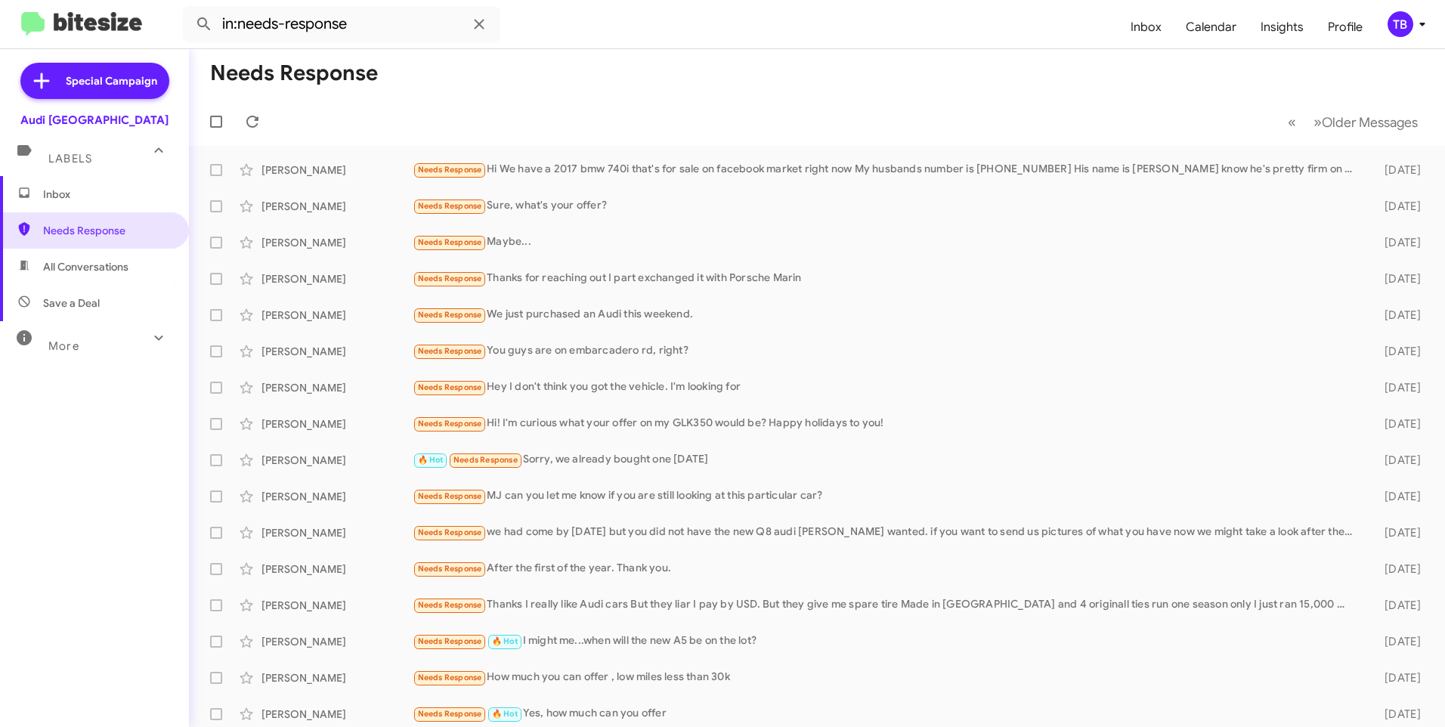
click at [48, 197] on span "Inbox" at bounding box center [107, 194] width 129 height 15
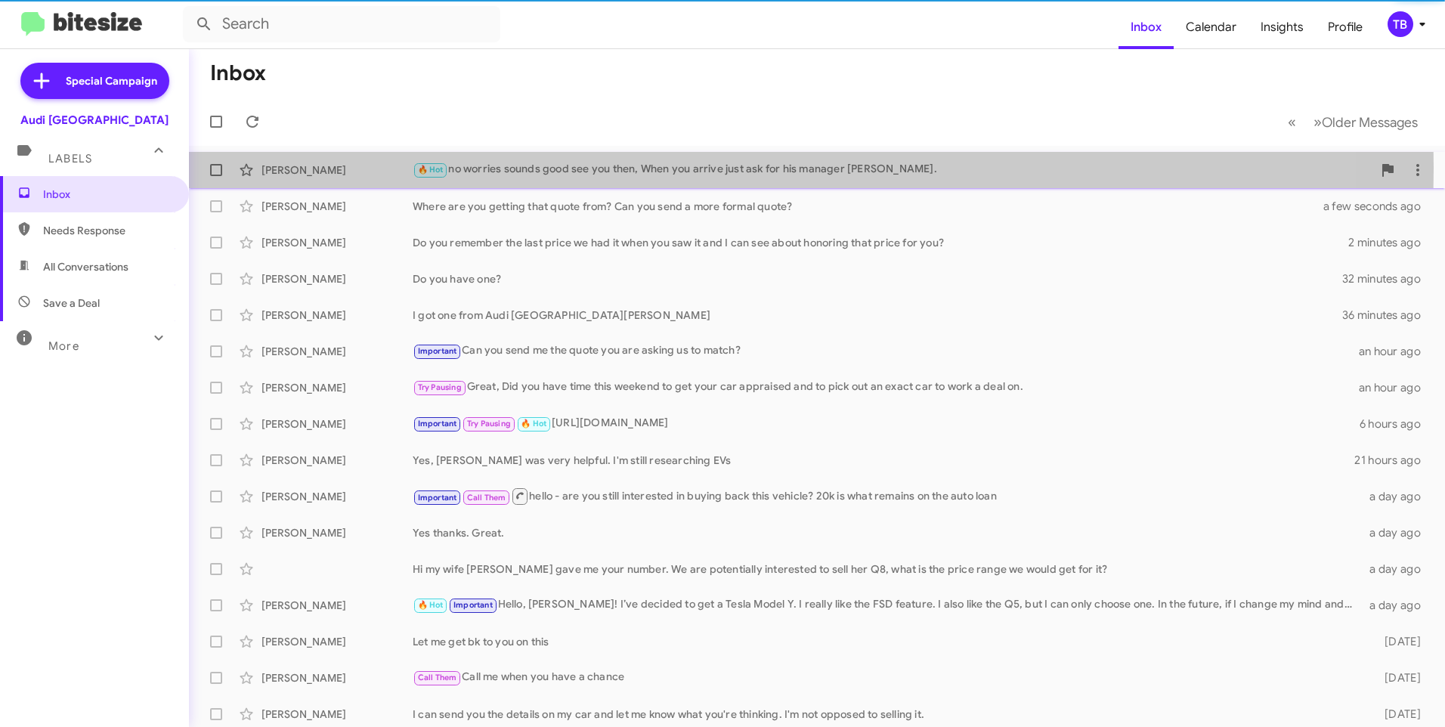
click at [531, 168] on div "🔥 Hot no worries sounds good see you then, When you arrive just ask for his man…" at bounding box center [893, 169] width 960 height 17
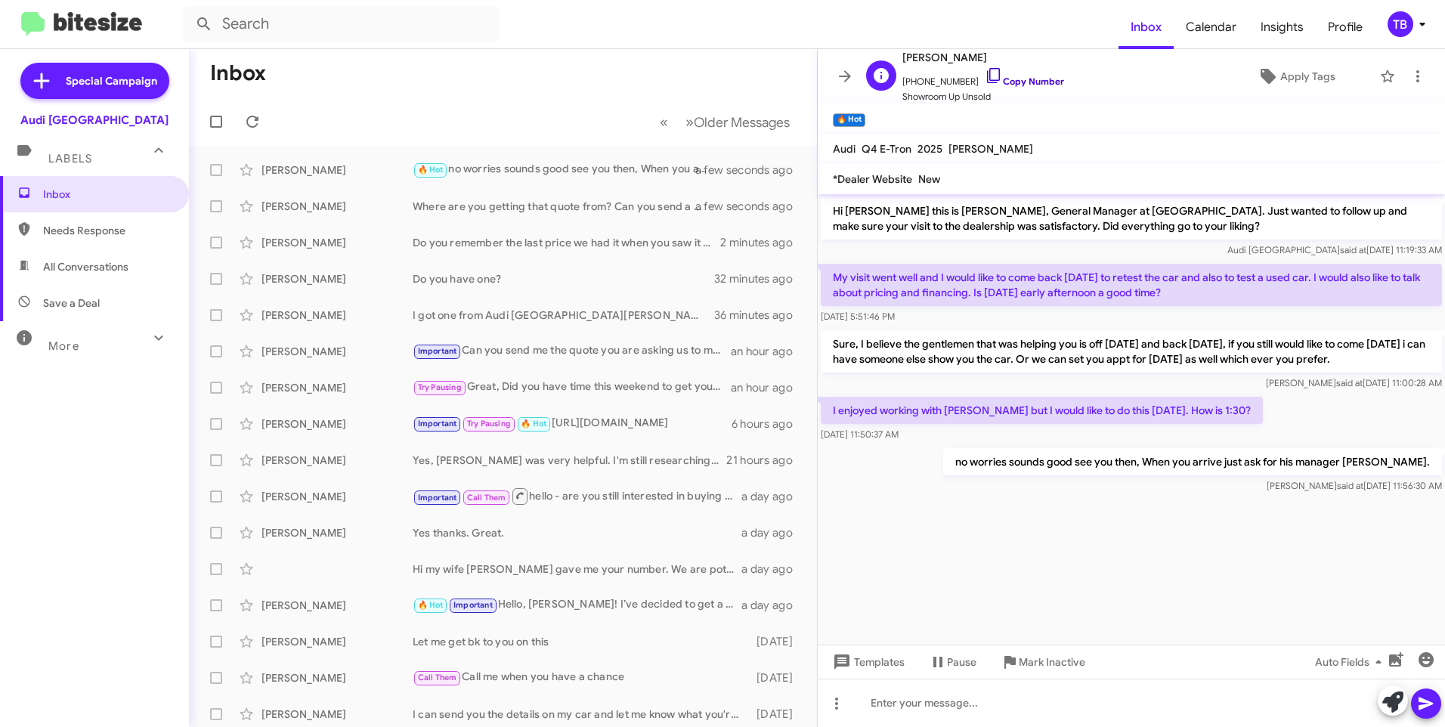
click at [987, 78] on icon at bounding box center [993, 75] width 13 height 15
click at [118, 244] on span "Needs Response" at bounding box center [94, 230] width 189 height 36
type input "in:needs-response"
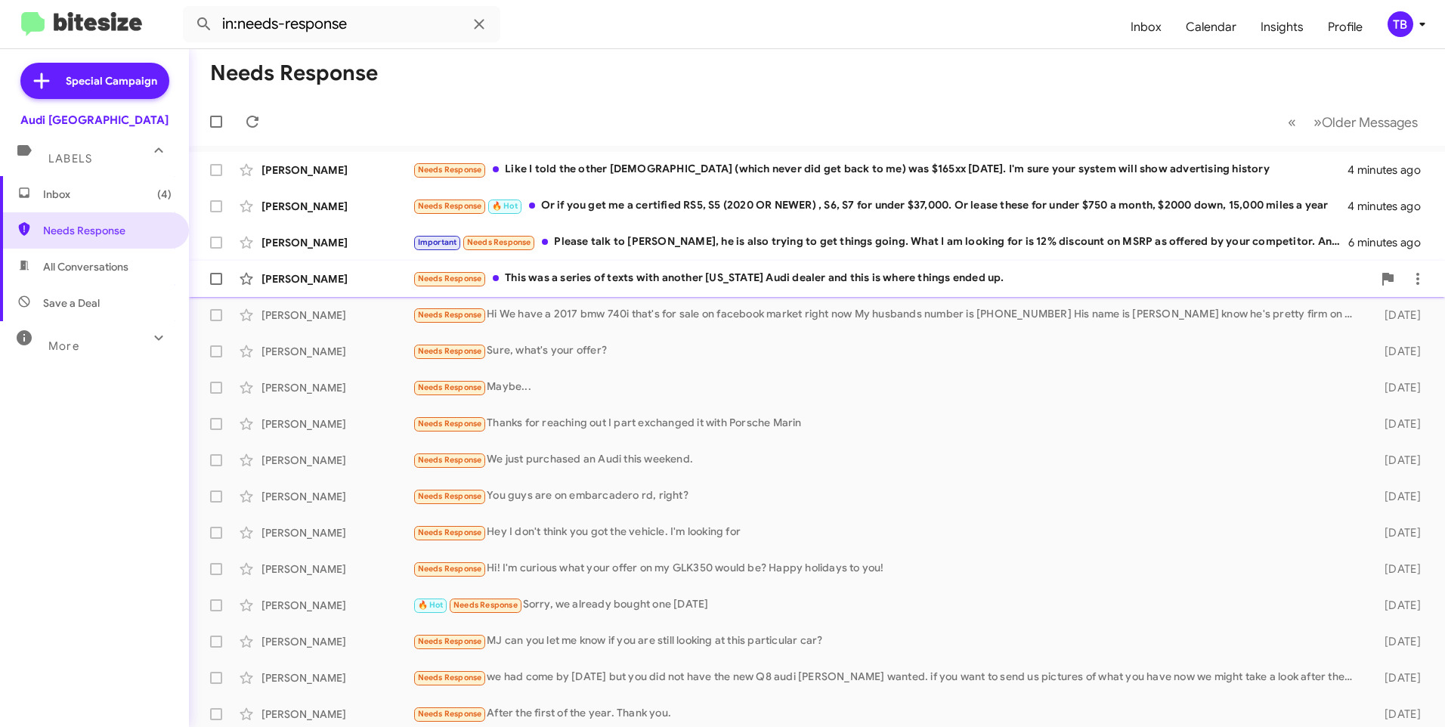
click at [664, 273] on div "Needs Response This was a series of texts with another [US_STATE] Audi dealer a…" at bounding box center [893, 278] width 960 height 17
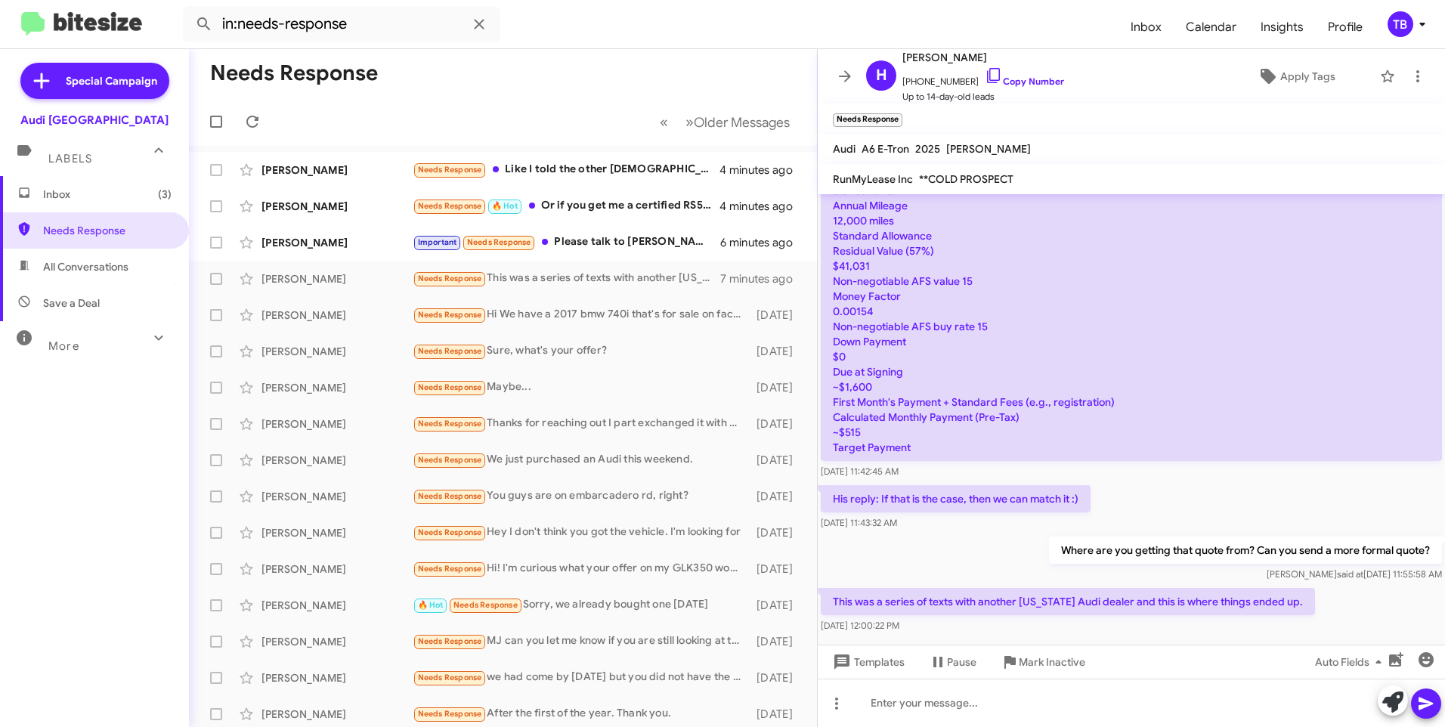
scroll to position [430, 0]
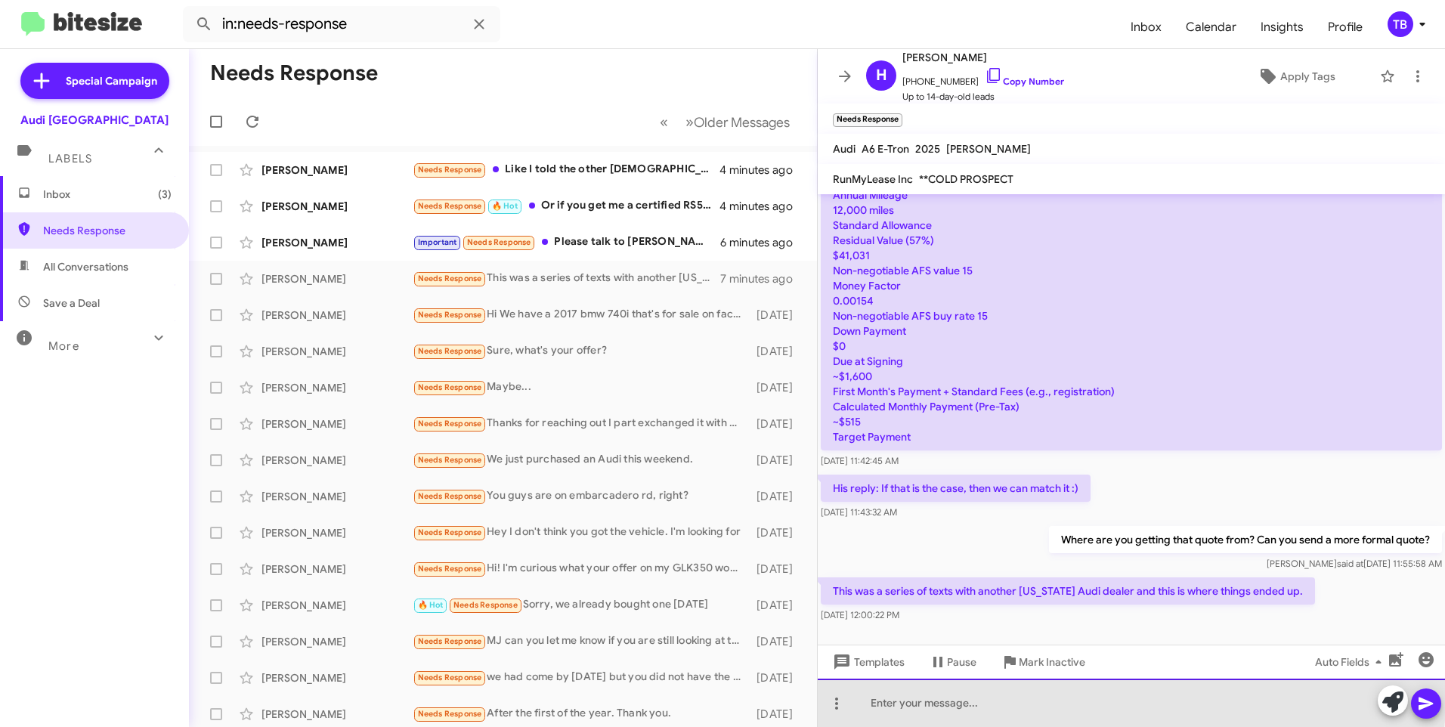
click at [1050, 698] on div at bounding box center [1131, 703] width 627 height 48
click at [962, 716] on div at bounding box center [1131, 703] width 627 height 48
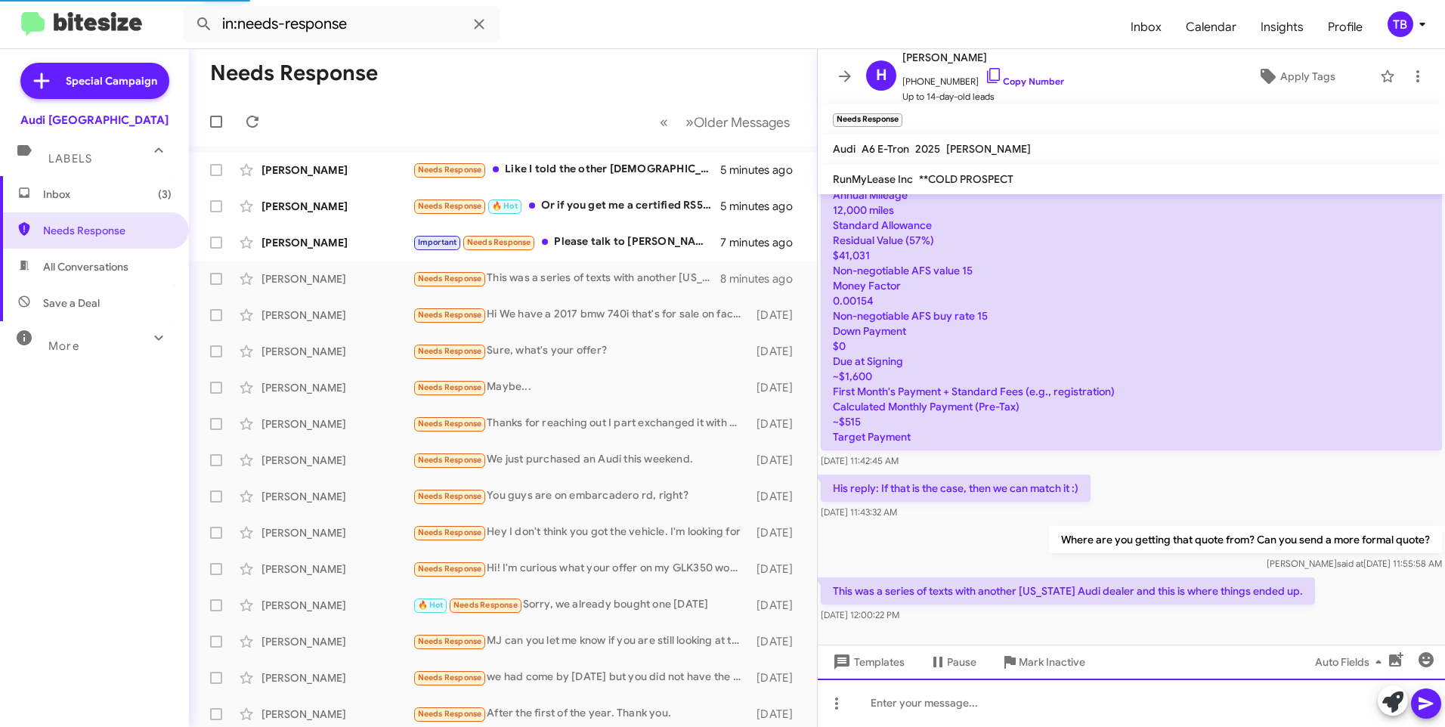
scroll to position [0, 0]
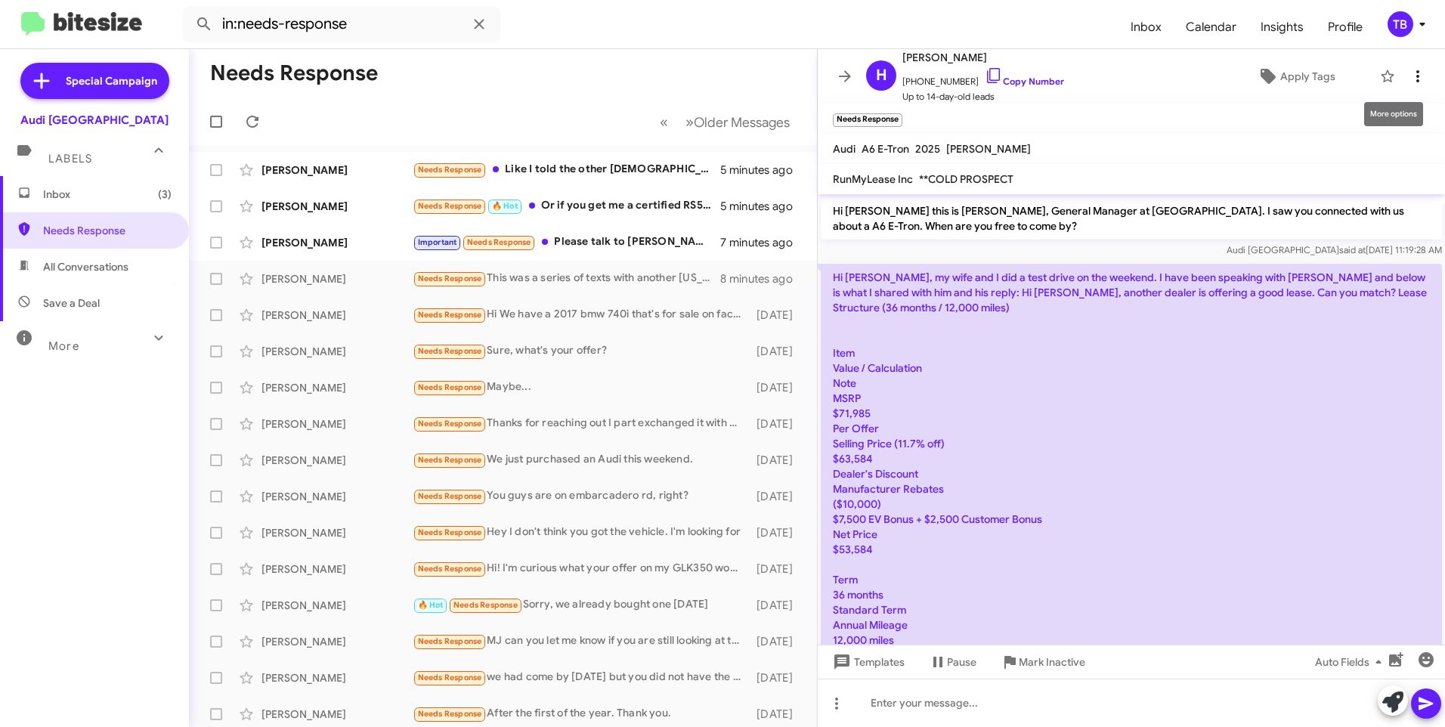
click at [1417, 76] on icon at bounding box center [1418, 76] width 3 height 12
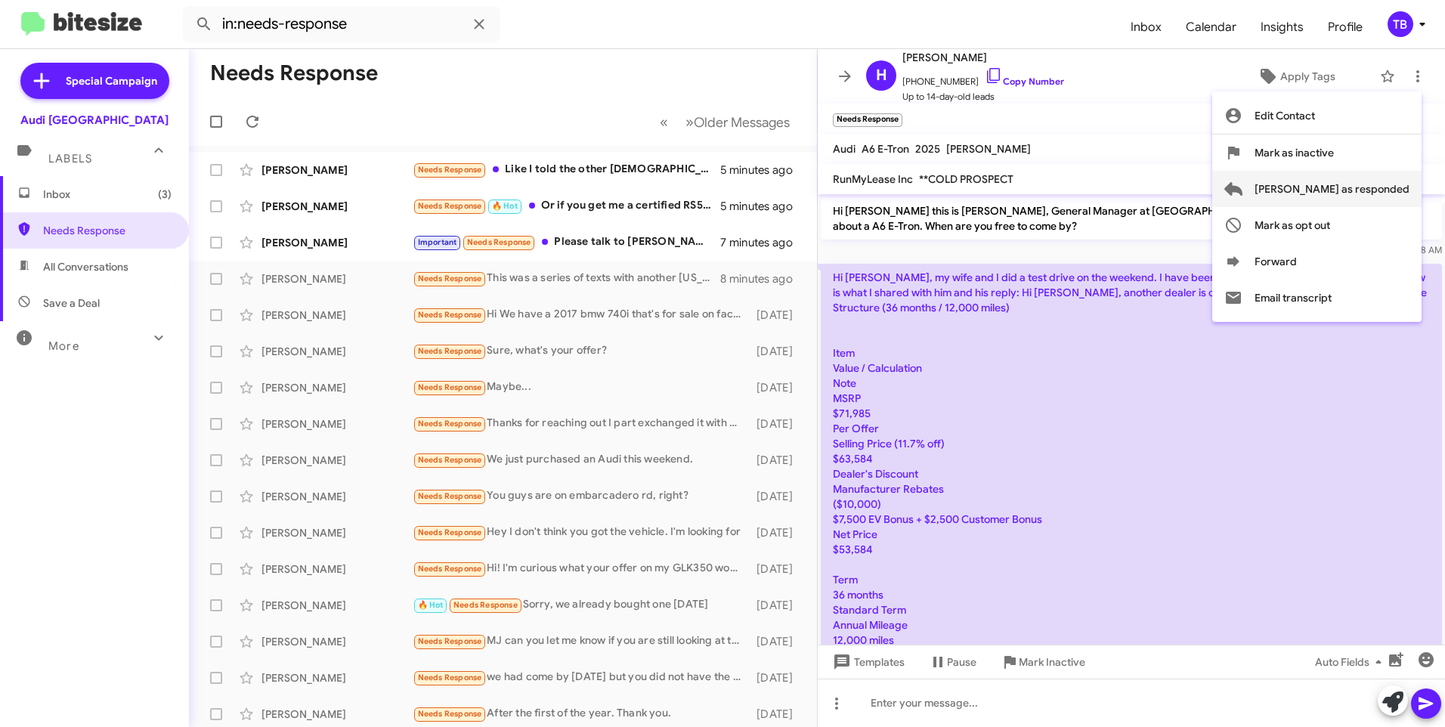
click at [1374, 182] on span "[PERSON_NAME] as responded" at bounding box center [1332, 189] width 155 height 36
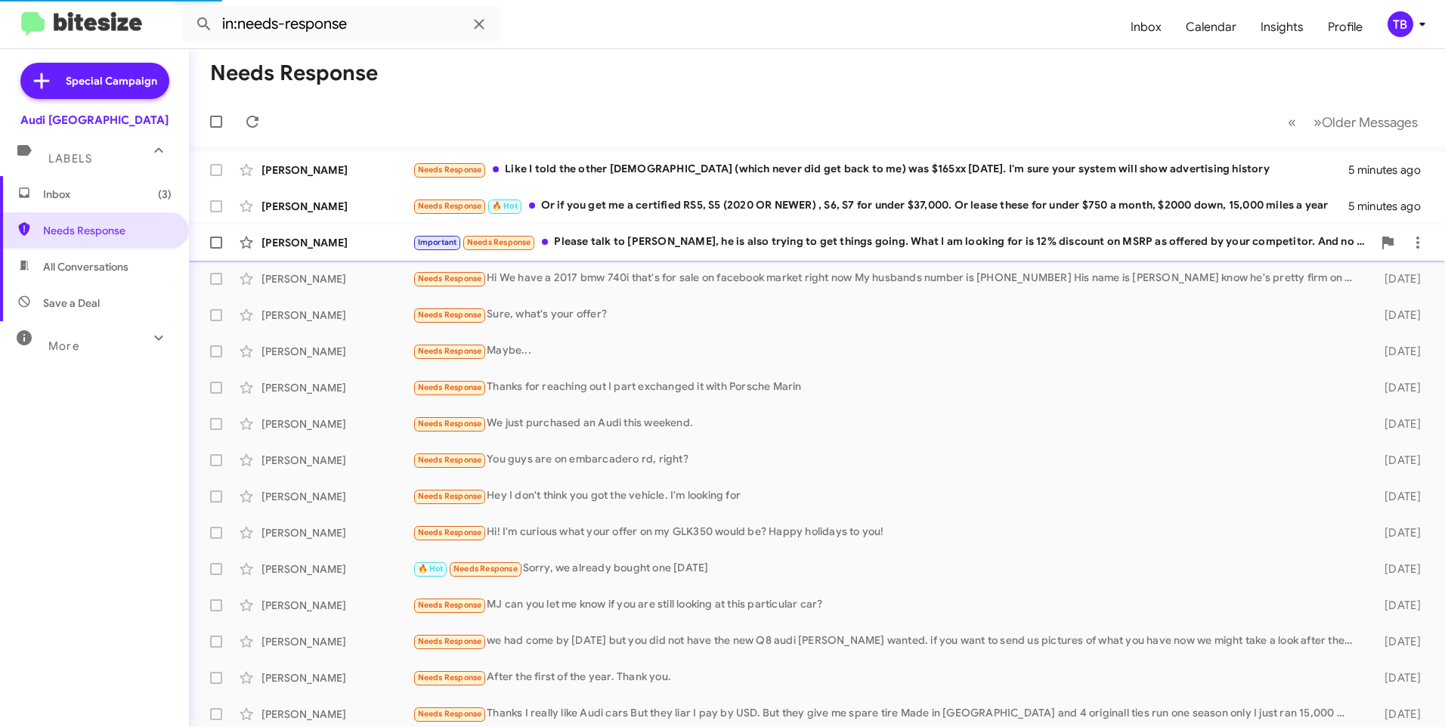
click at [652, 232] on div "[PERSON_NAME] Important Needs Response Please talk to [PERSON_NAME], he is also…" at bounding box center [817, 243] width 1232 height 30
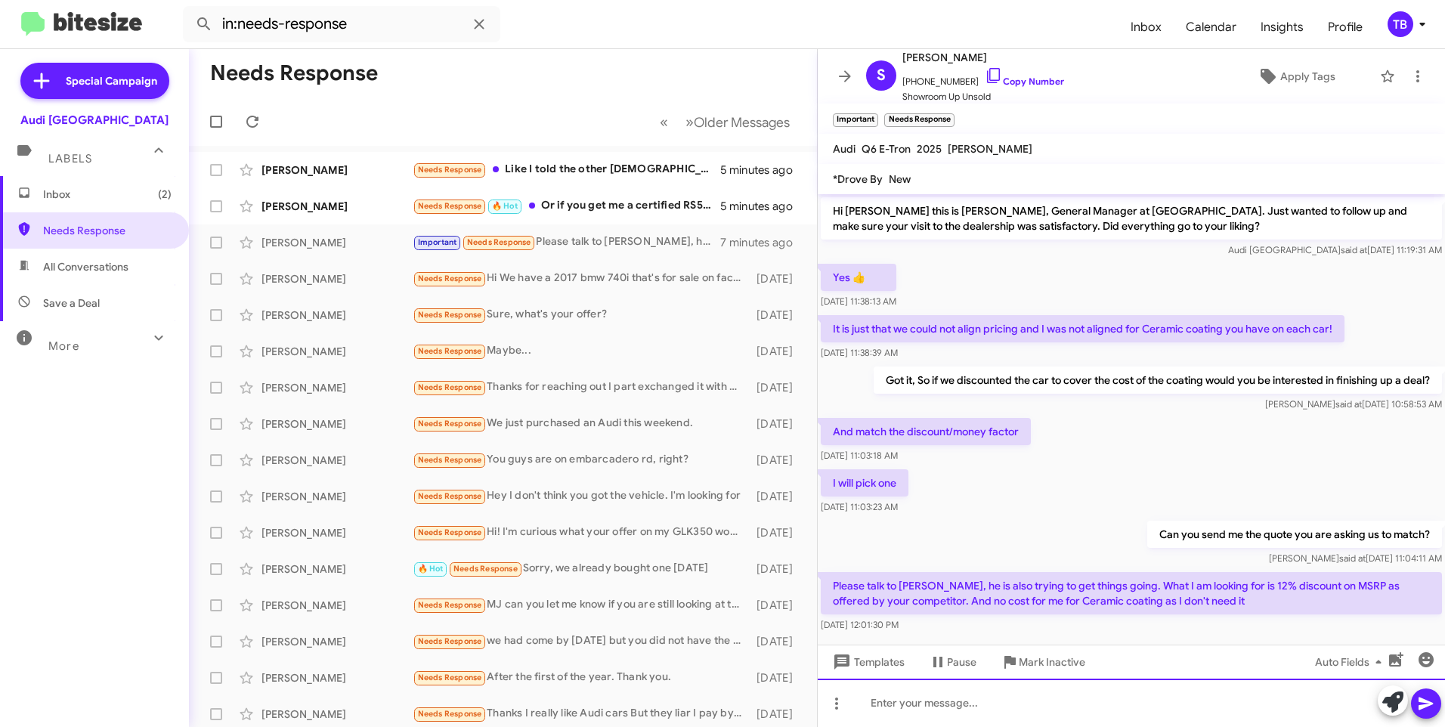
click at [959, 704] on div at bounding box center [1131, 703] width 627 height 48
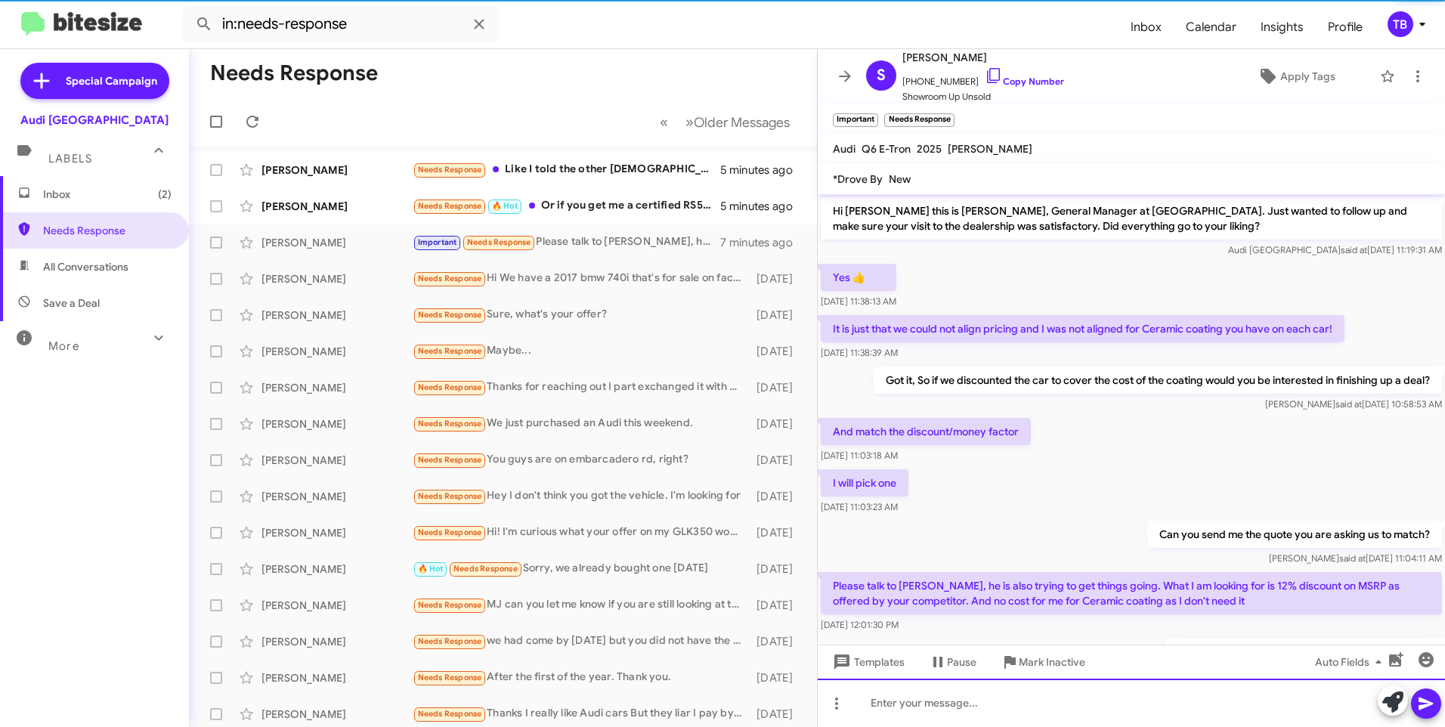
scroll to position [76, 0]
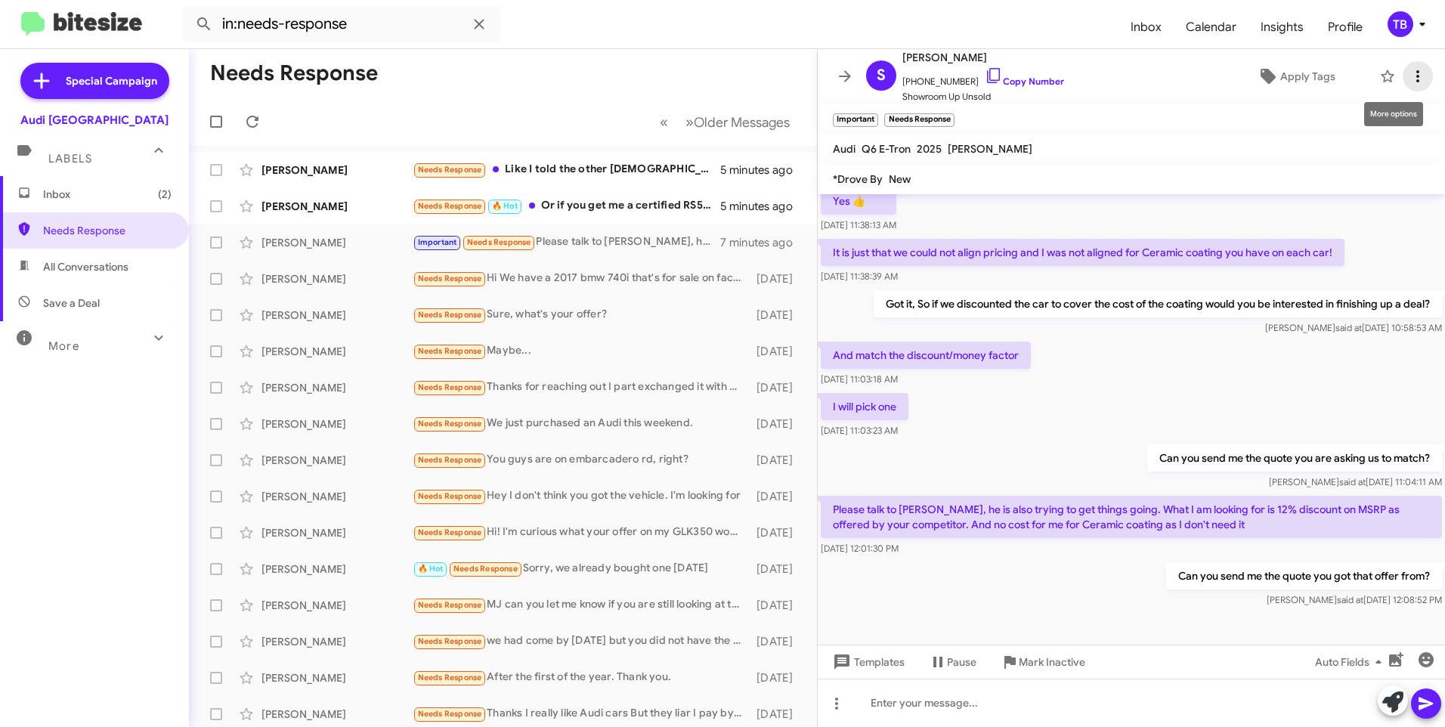
click at [1409, 80] on icon at bounding box center [1418, 76] width 18 height 18
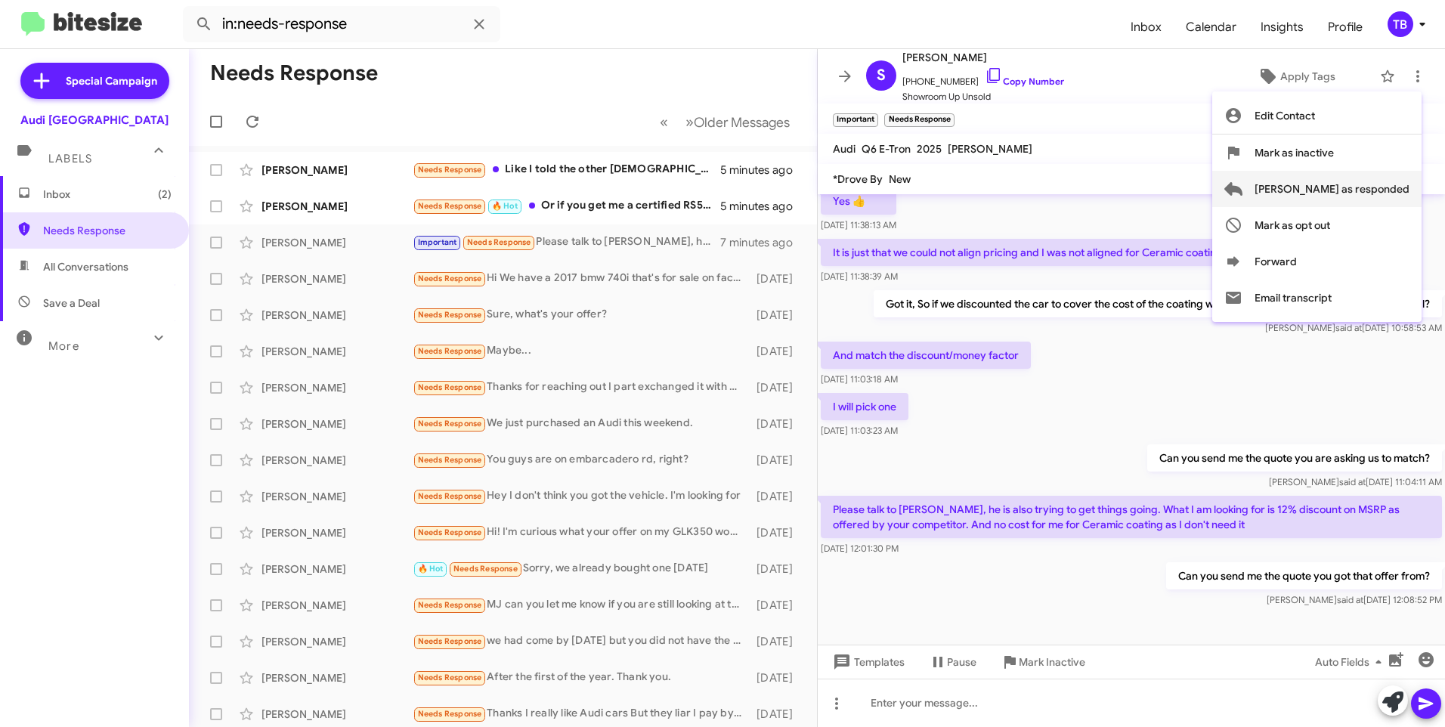
click at [1353, 195] on span "[PERSON_NAME] as responded" at bounding box center [1332, 189] width 155 height 36
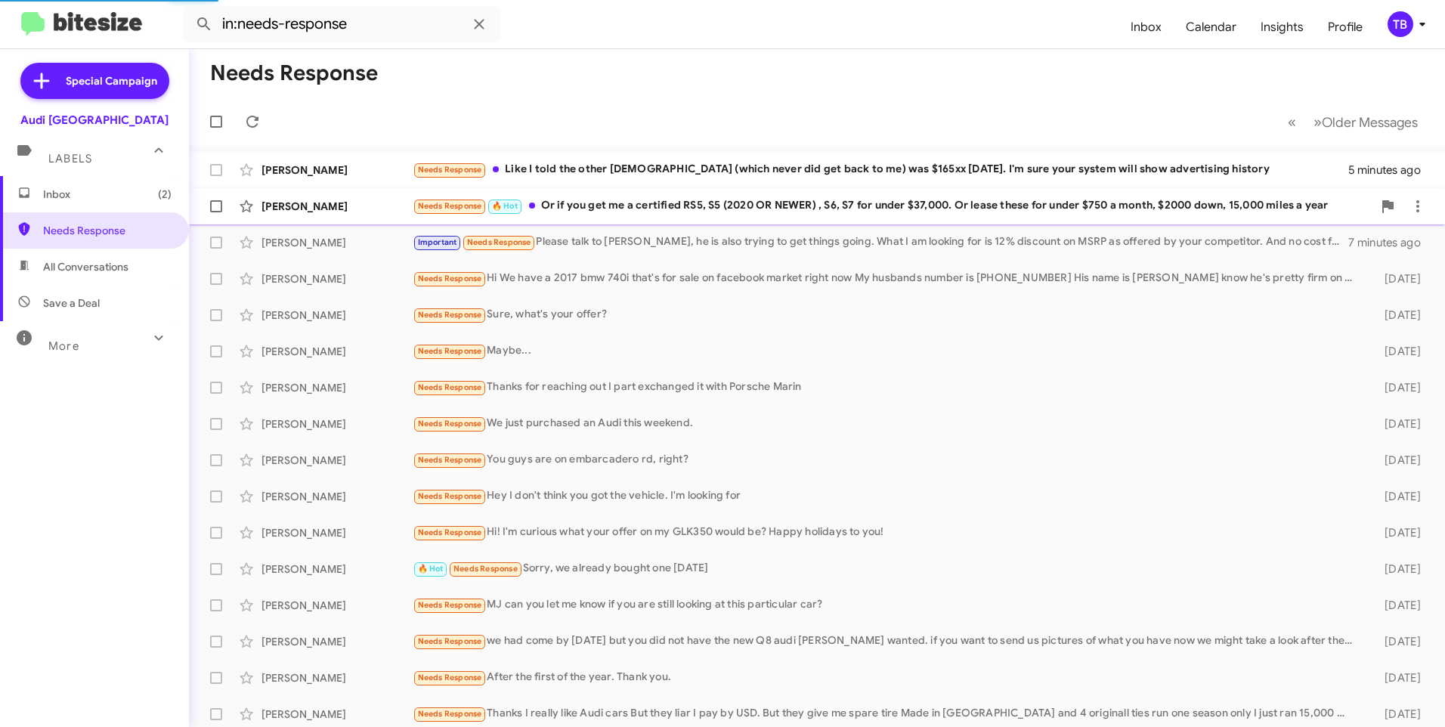
click at [638, 204] on div "Needs Response 🔥 Hot Or if you get me a certified RS5, S5 (2020 OR NEWER) , S6,…" at bounding box center [893, 205] width 960 height 17
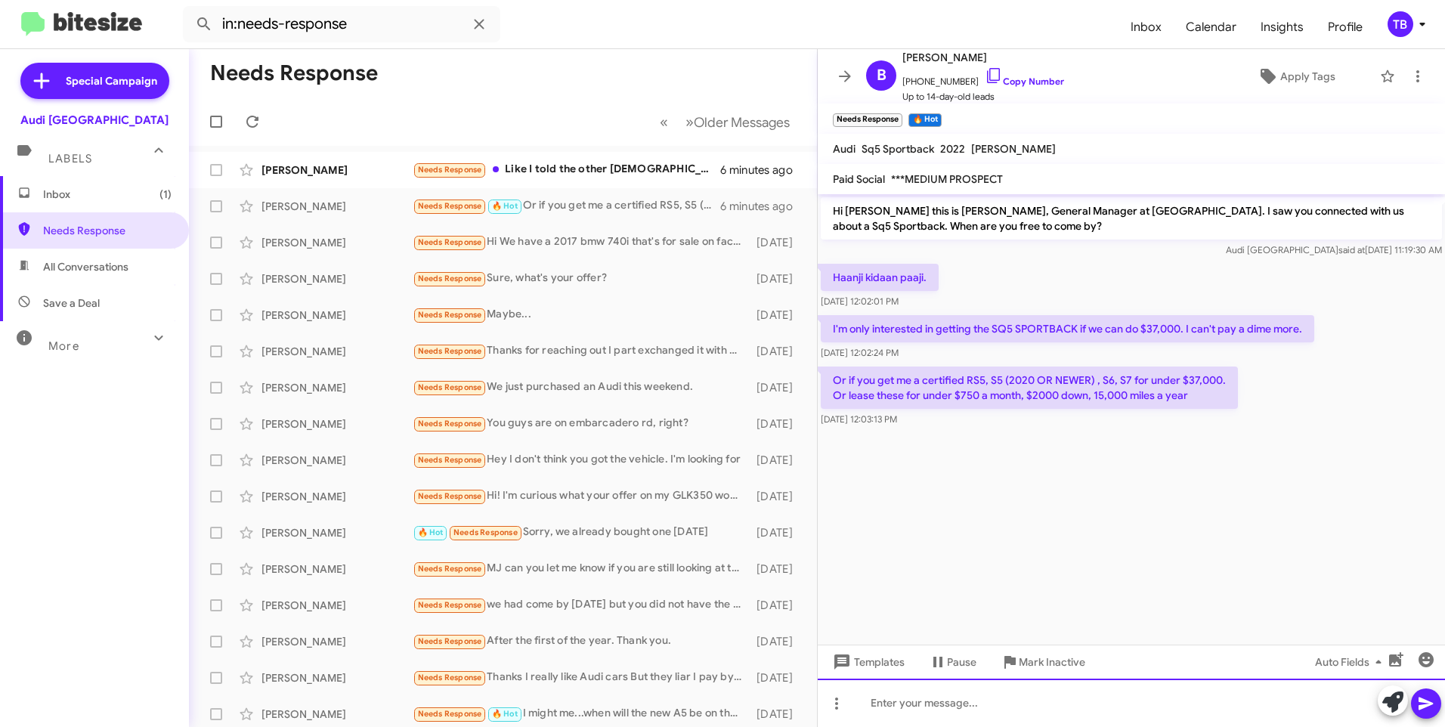
click at [1024, 723] on div at bounding box center [1131, 703] width 627 height 48
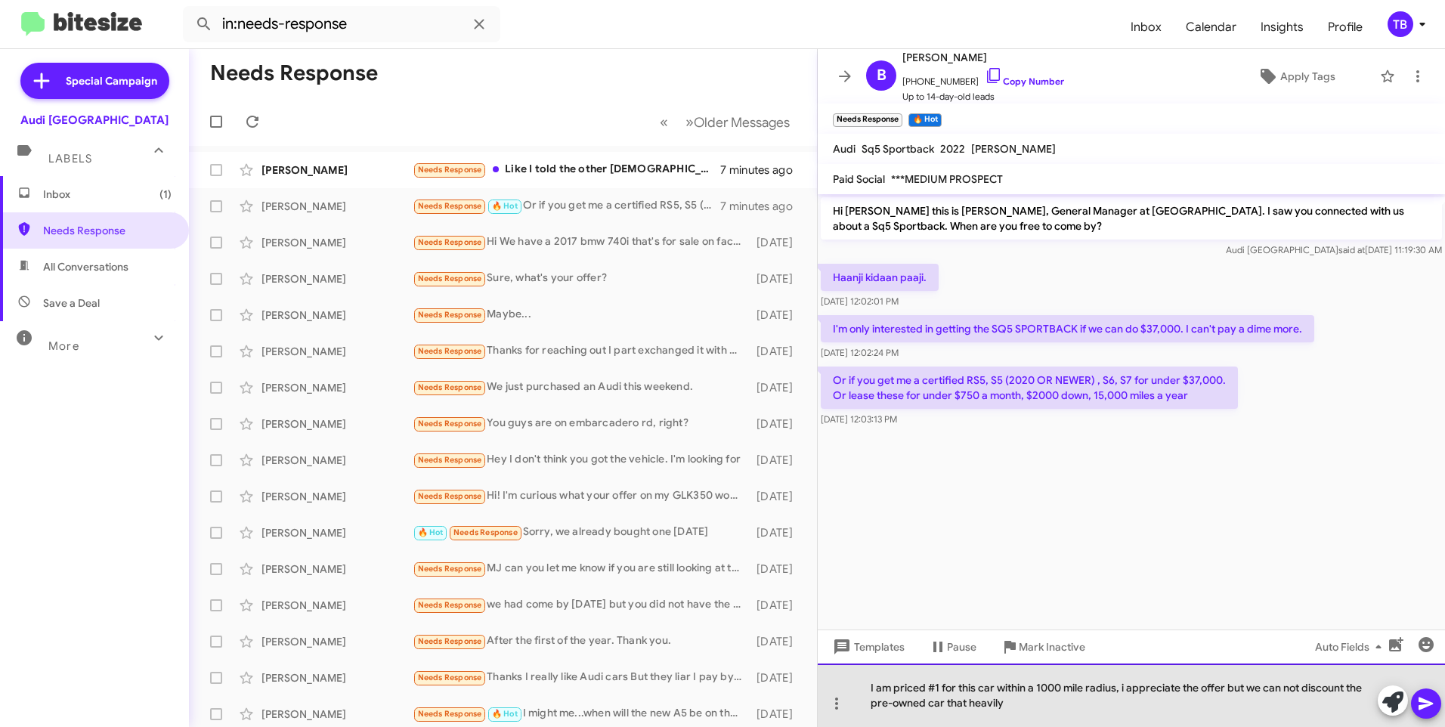
click at [1018, 708] on div "I am priced #1 for this car within a 1000 mile radius, i appreciate the offer b…" at bounding box center [1131, 695] width 627 height 63
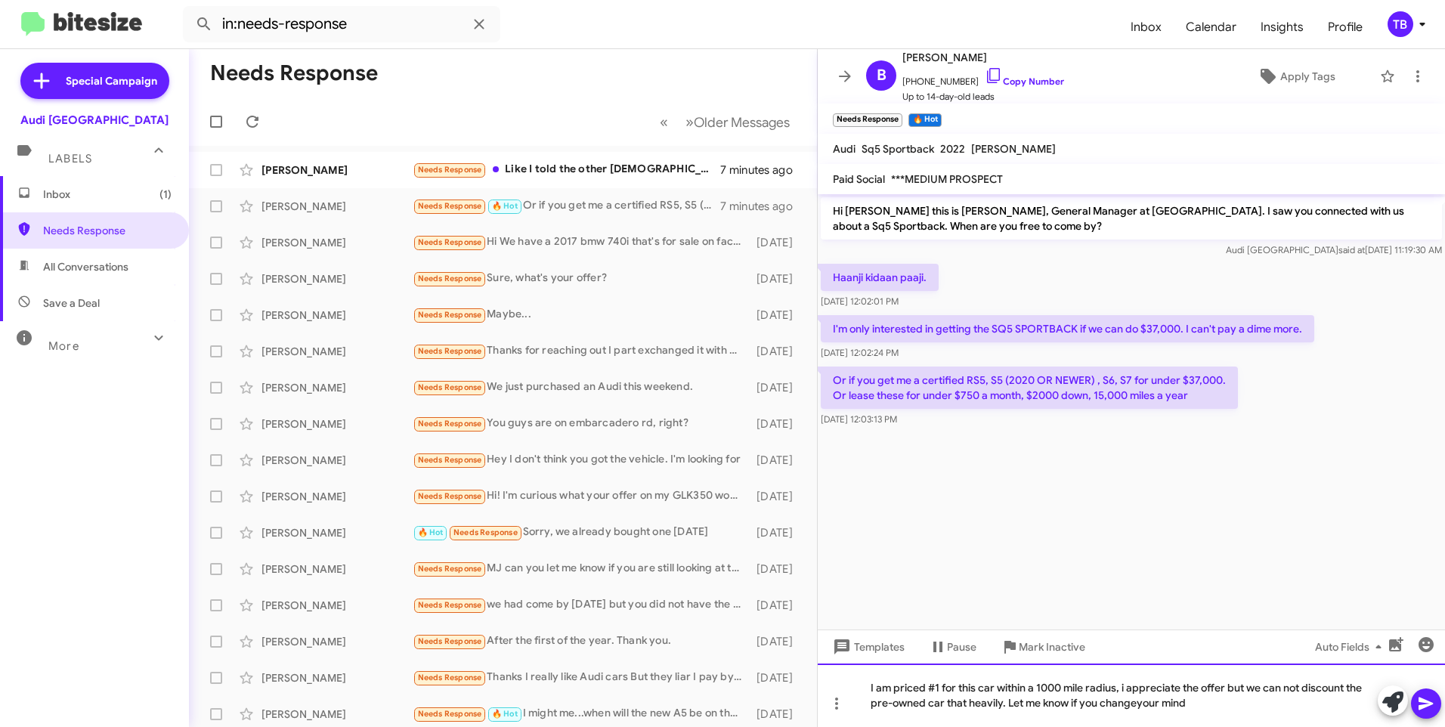
click at [1137, 702] on div "I am priced #1 for this car within a 1000 mile radius, i appreciate the offer b…" at bounding box center [1131, 695] width 627 height 63
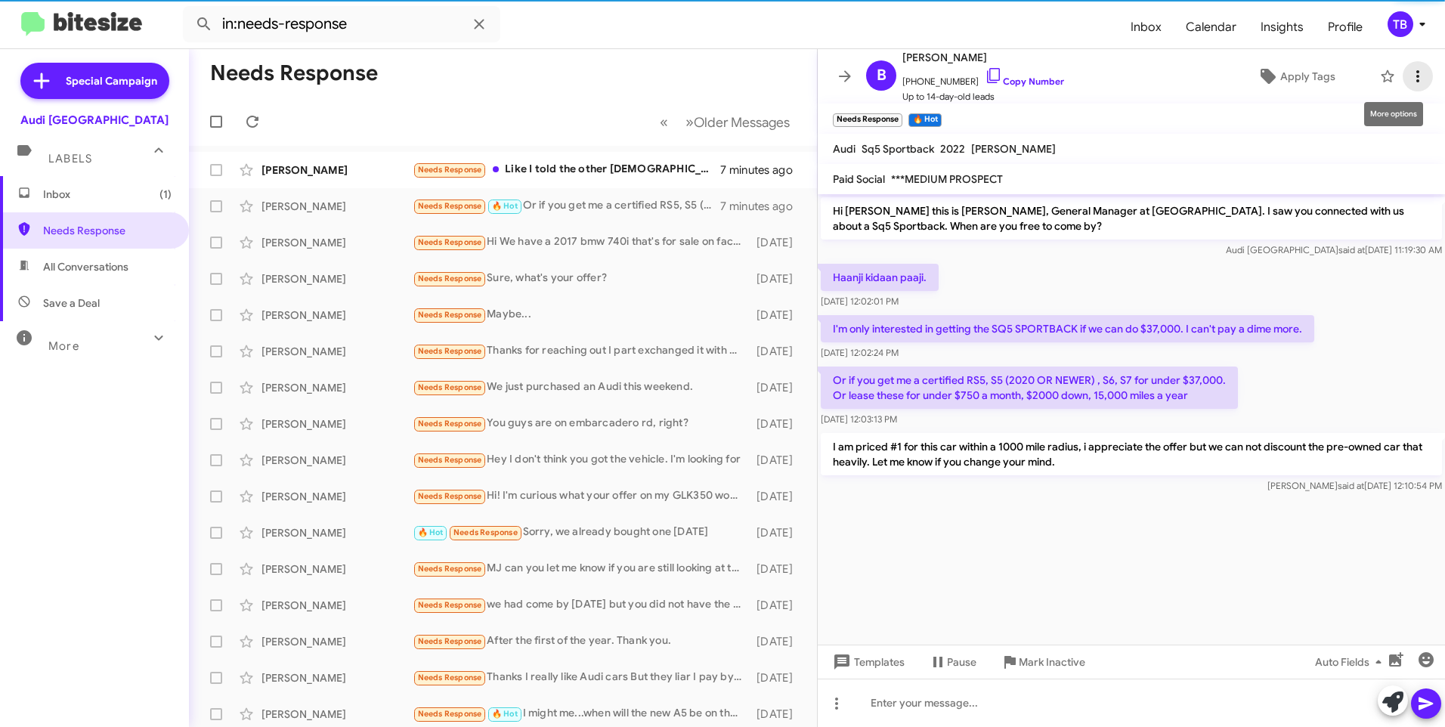
click at [1409, 70] on icon at bounding box center [1418, 76] width 18 height 18
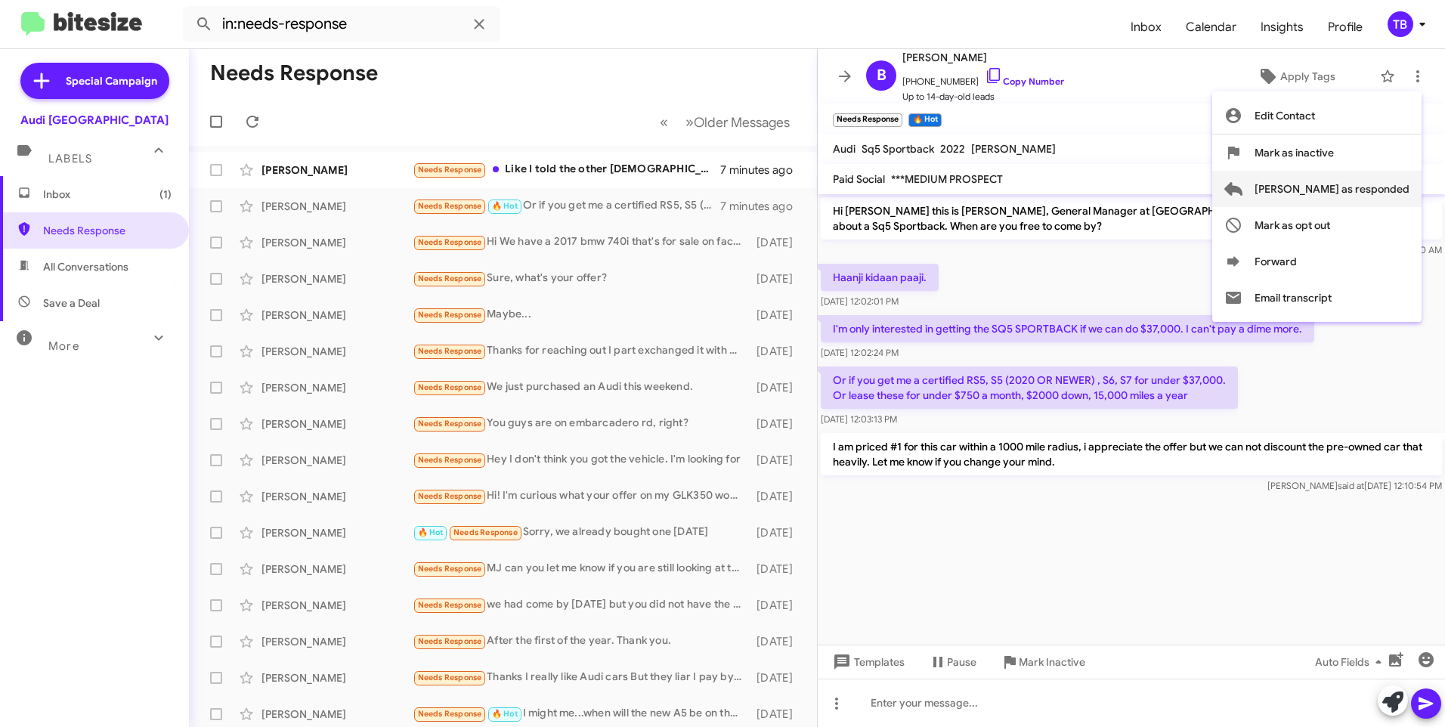
click at [1330, 197] on span "[PERSON_NAME] as responded" at bounding box center [1332, 189] width 155 height 36
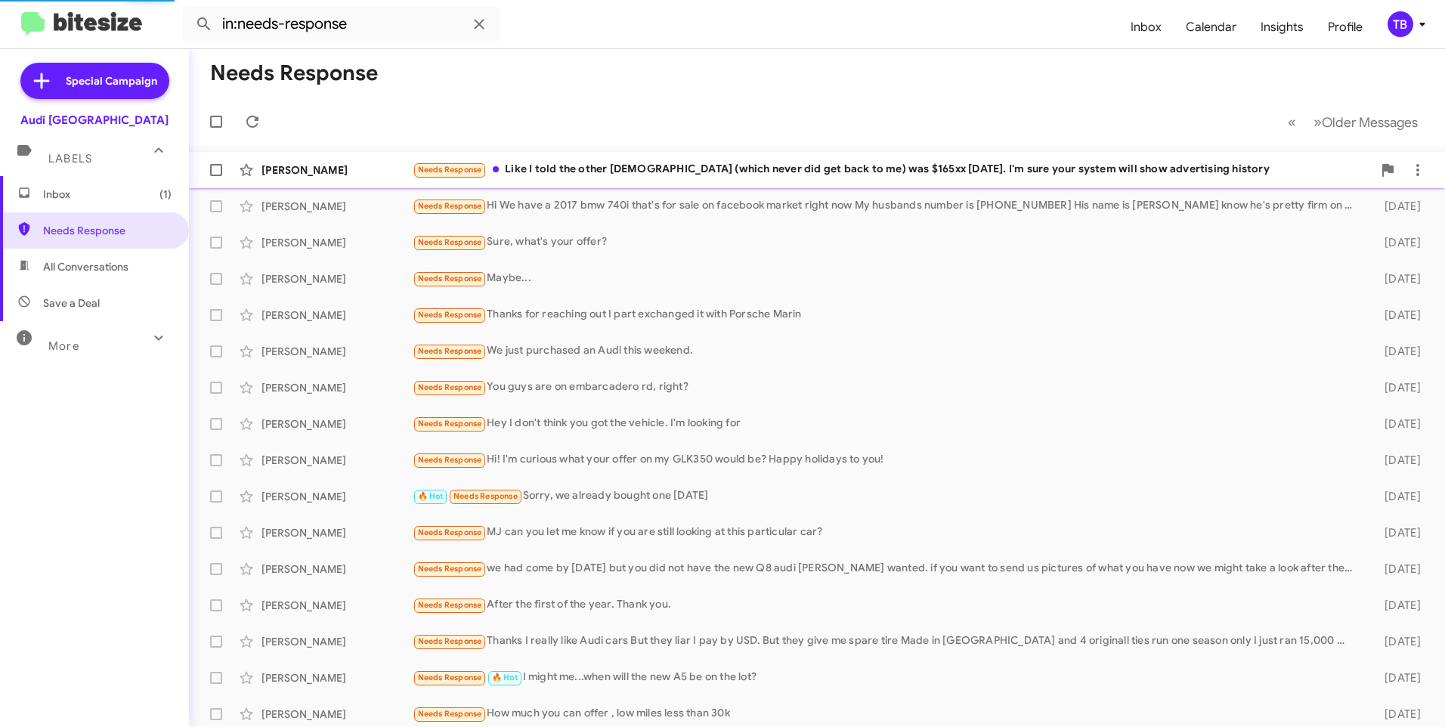
click at [642, 175] on div "Needs Response Like I told the other [DEMOGRAPHIC_DATA] (which never did get ba…" at bounding box center [893, 169] width 960 height 17
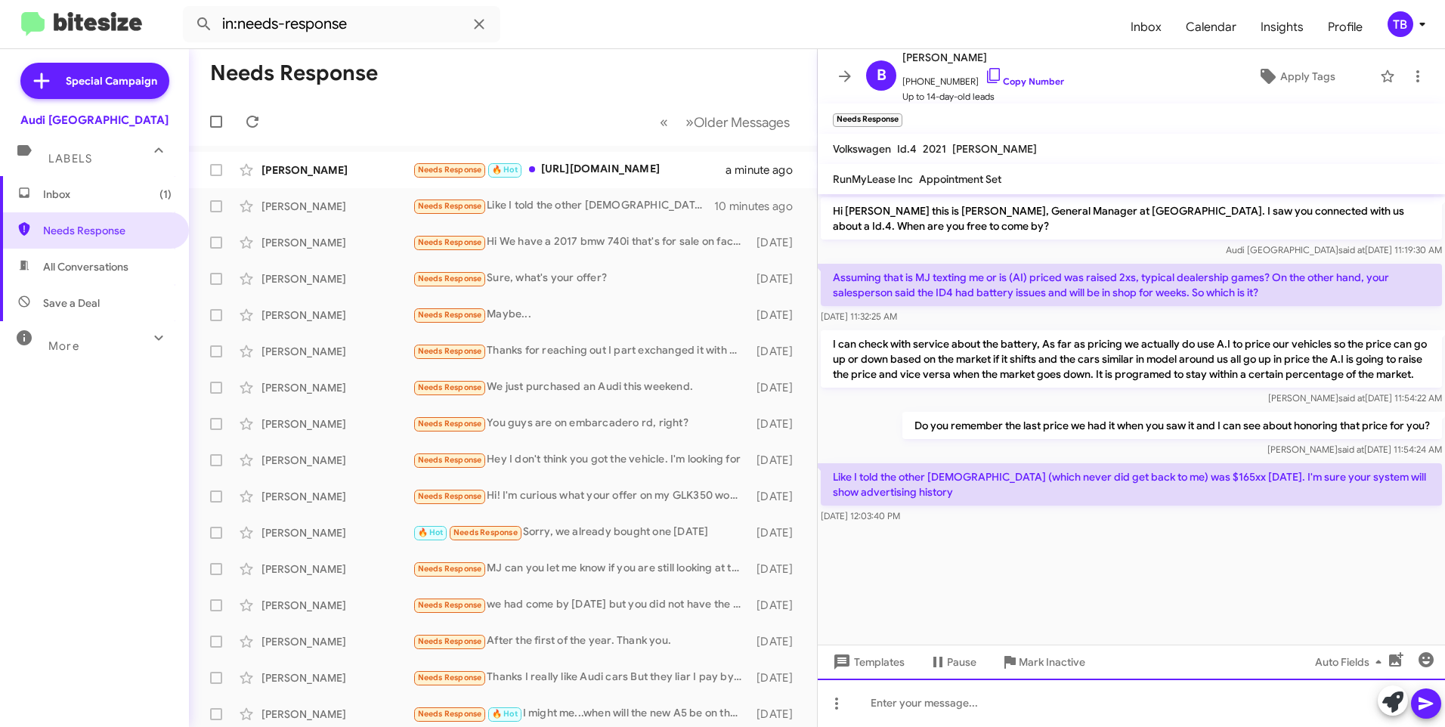
click at [950, 711] on div at bounding box center [1131, 703] width 627 height 48
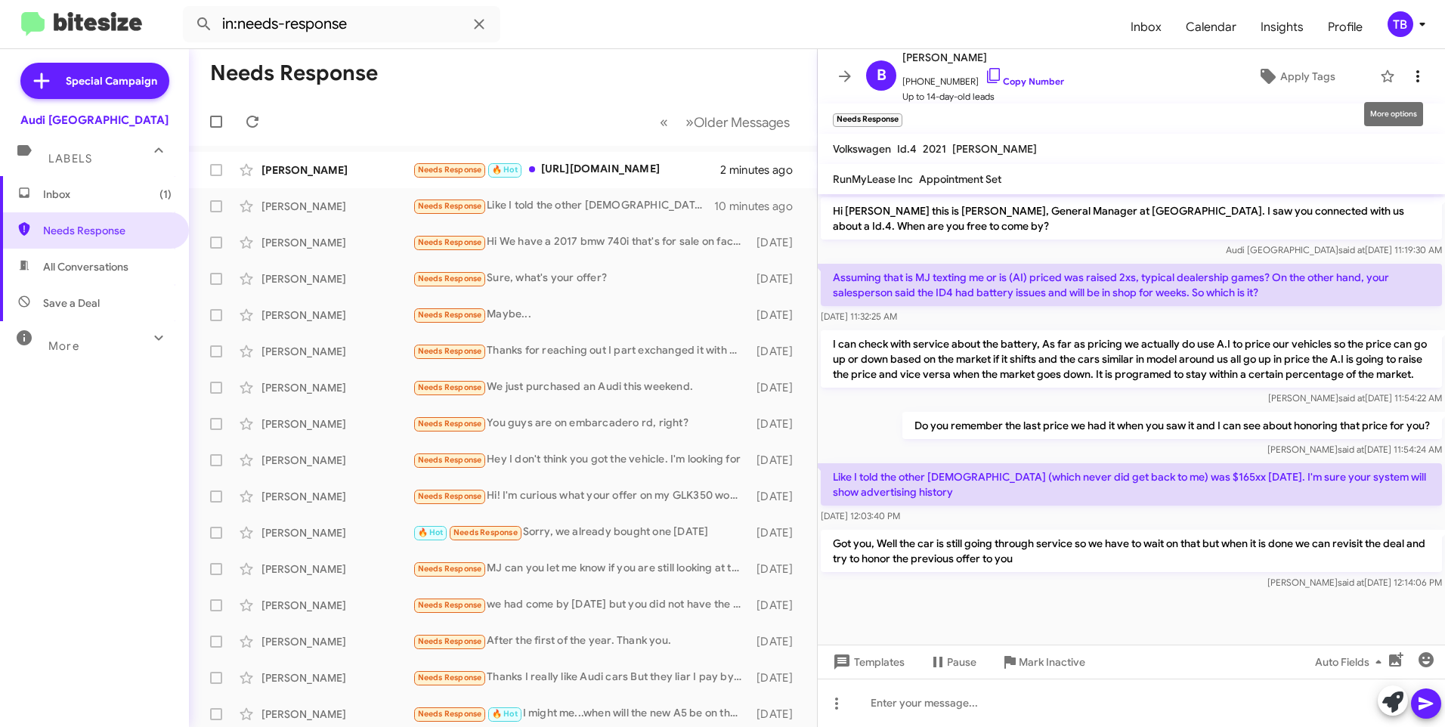
click at [1417, 73] on span at bounding box center [1418, 76] width 30 height 18
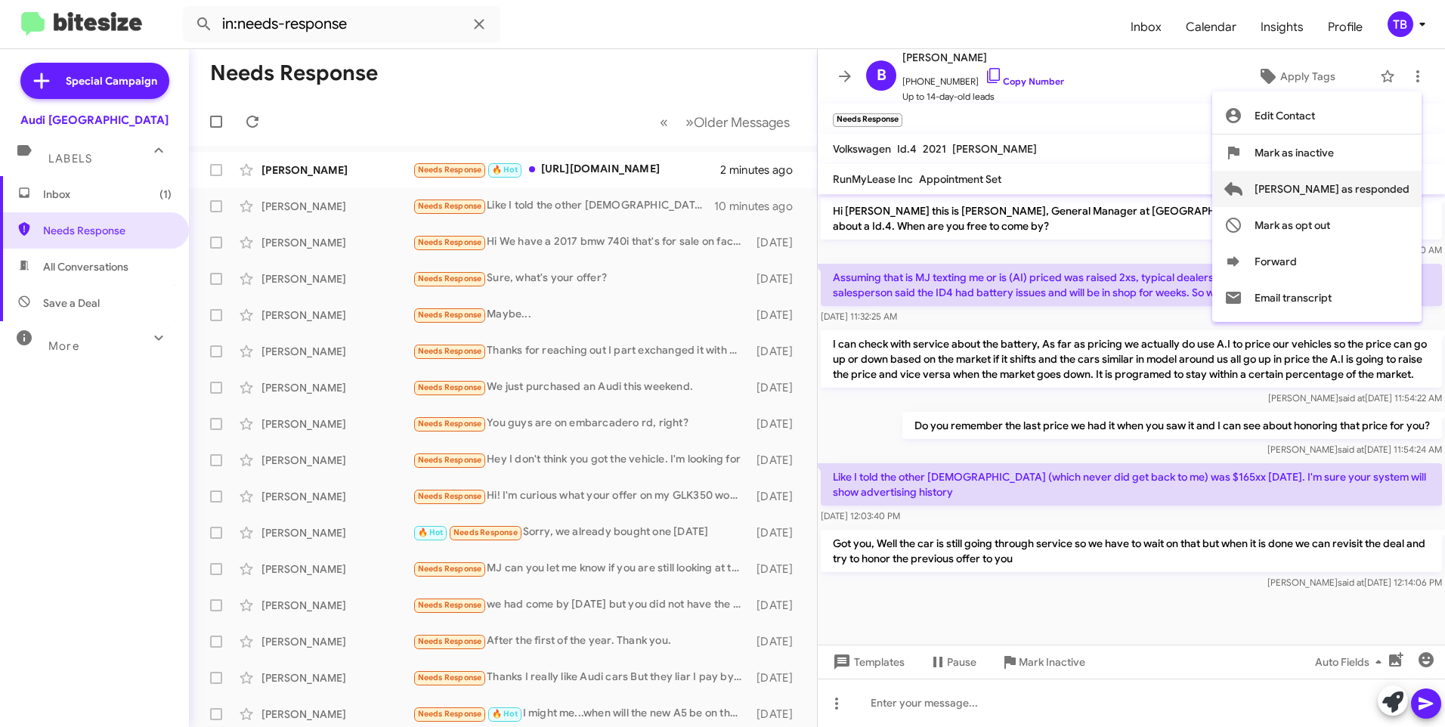
click at [1382, 188] on span "[PERSON_NAME] as responded" at bounding box center [1332, 189] width 155 height 36
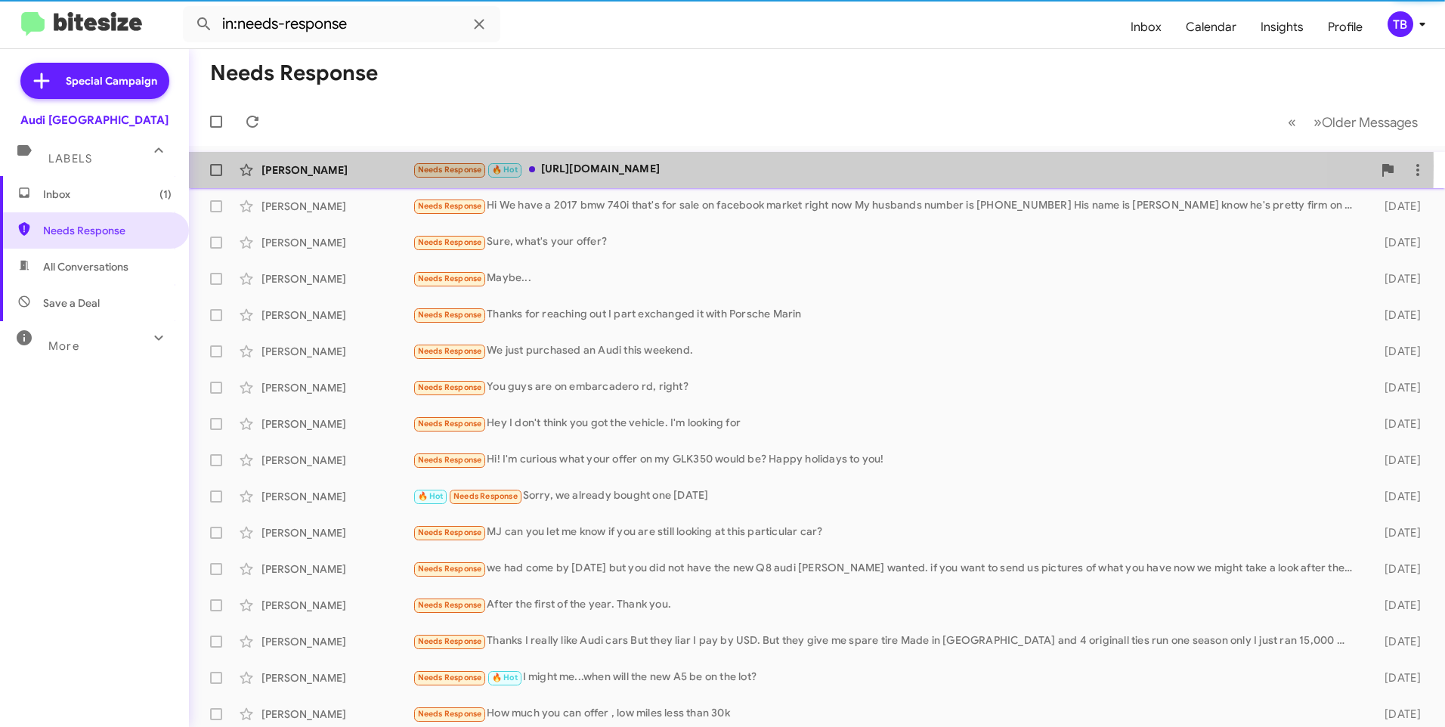
click at [612, 166] on div "Needs Response 🔥 Hot [URL][DOMAIN_NAME]" at bounding box center [893, 169] width 960 height 17
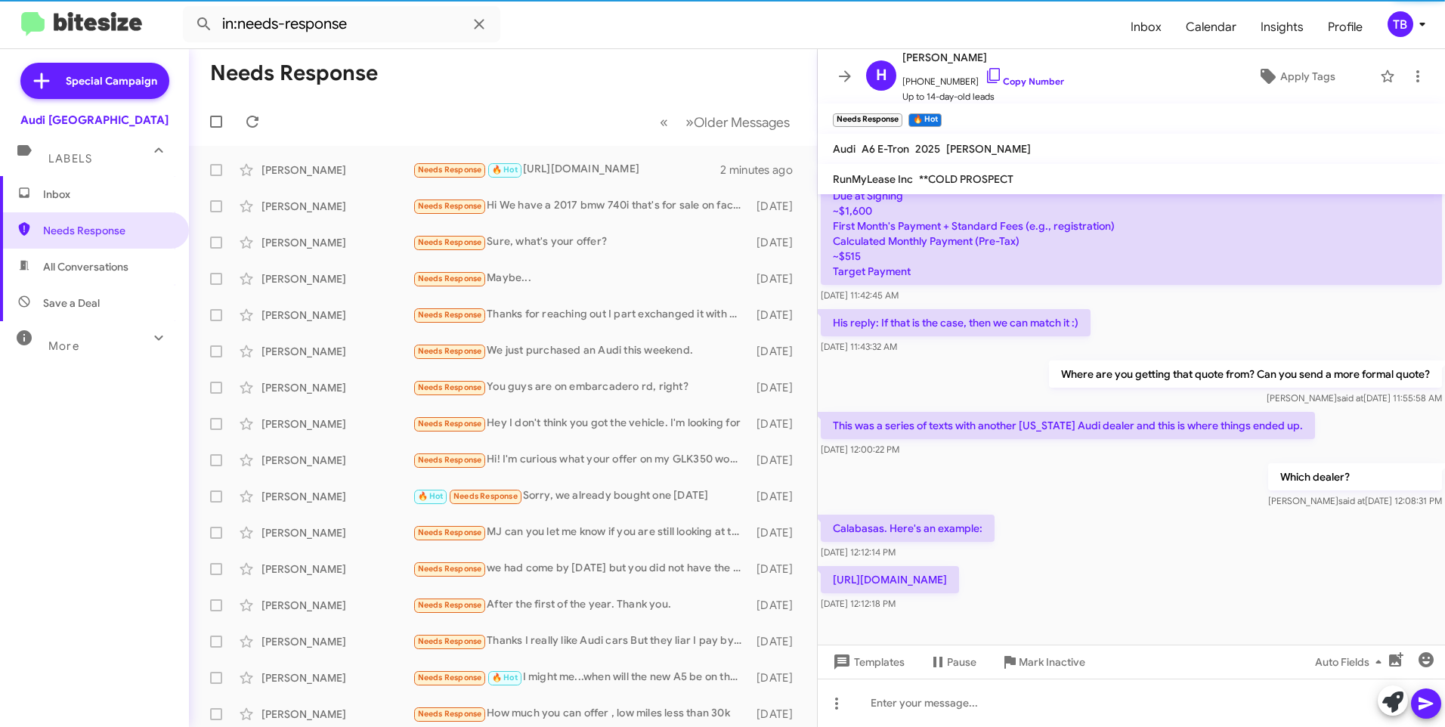
scroll to position [641, 0]
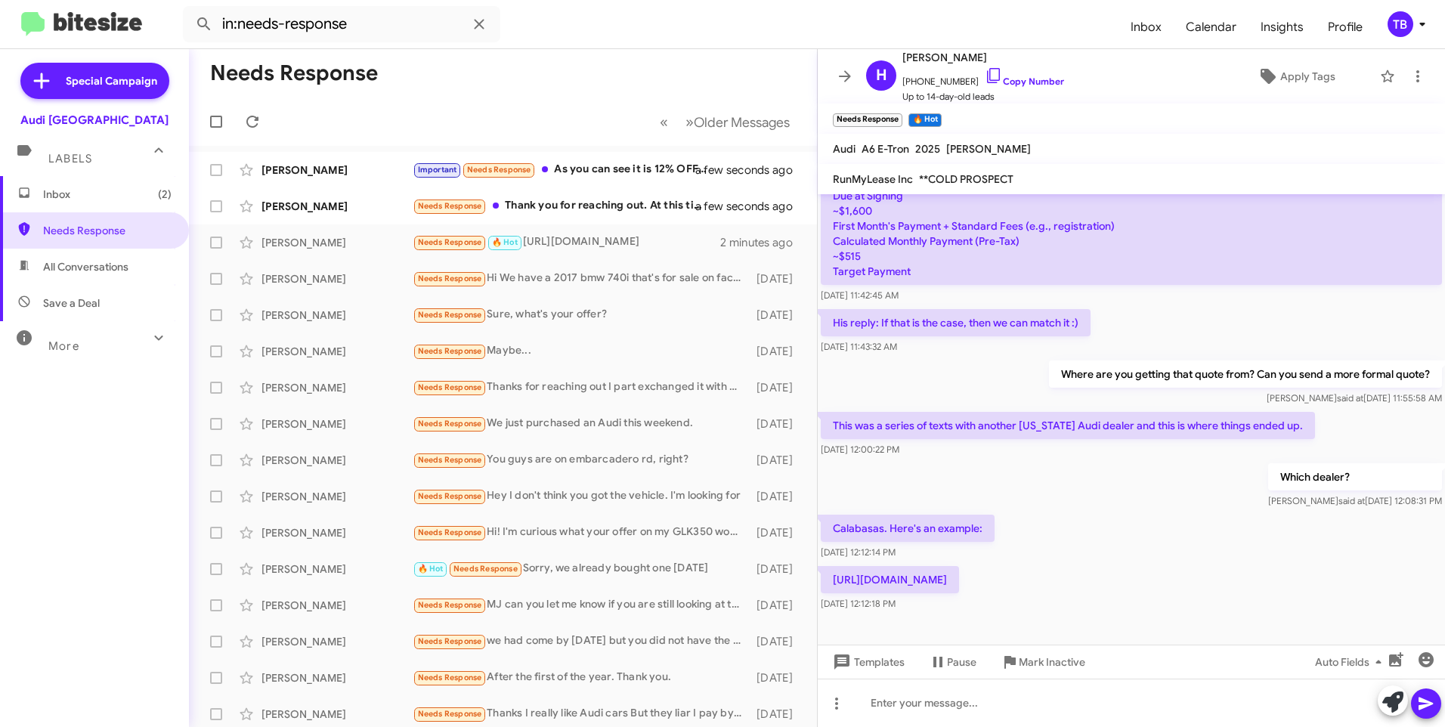
click at [959, 566] on p "[URL][DOMAIN_NAME]" at bounding box center [890, 579] width 138 height 27
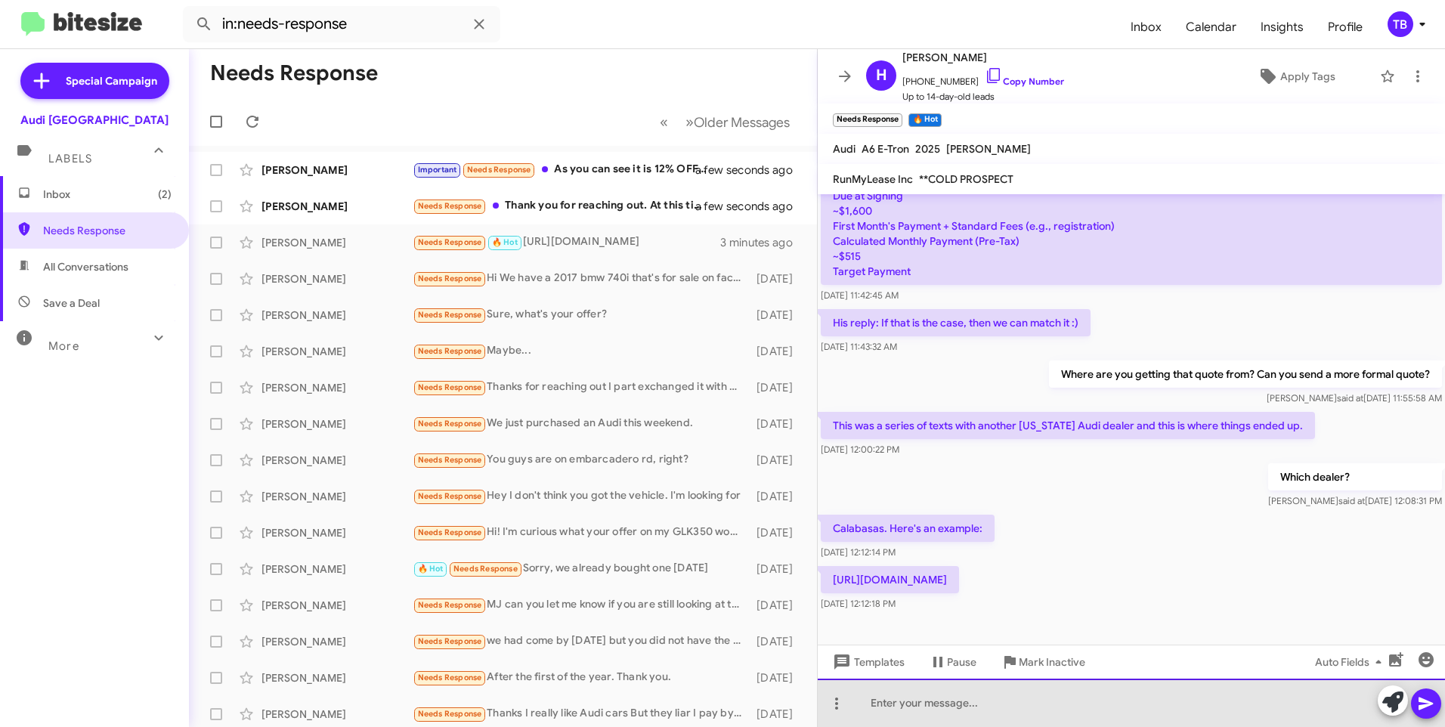
click at [940, 710] on div at bounding box center [1131, 703] width 627 height 48
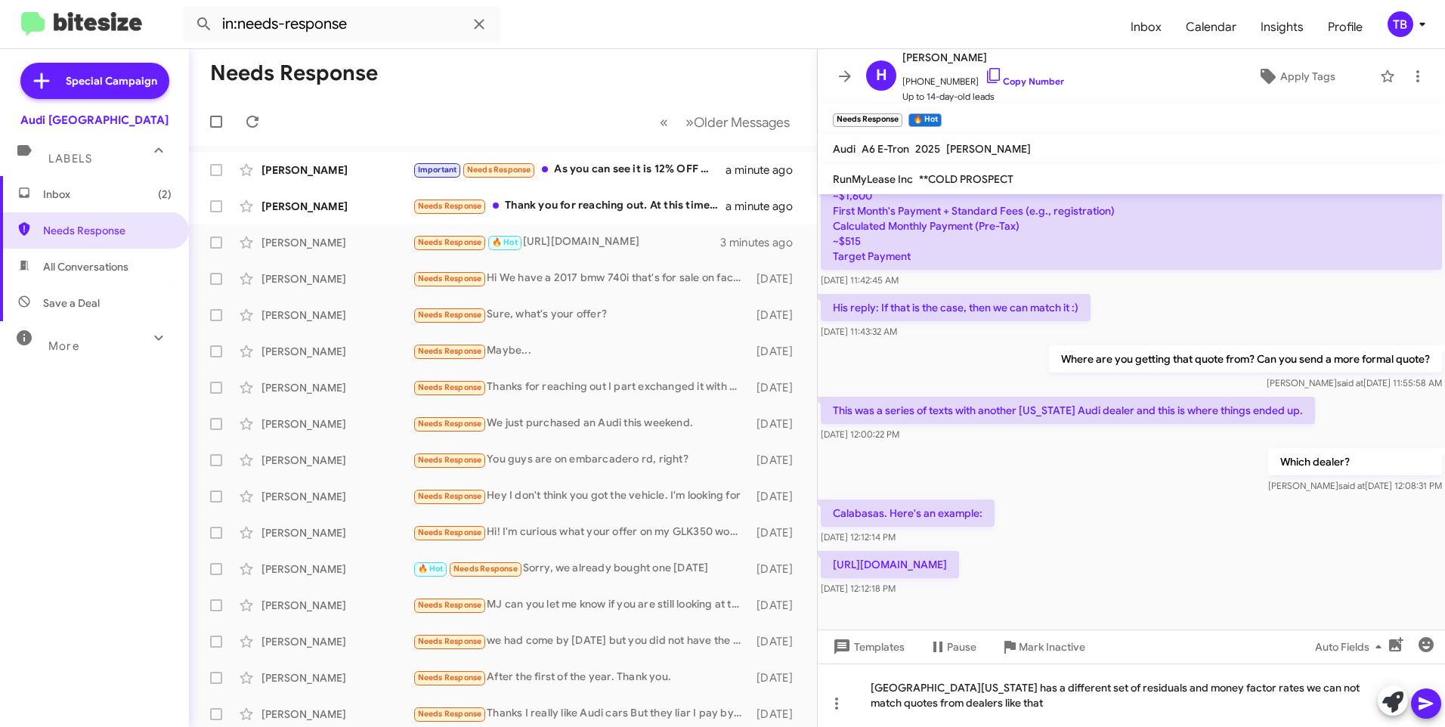
click at [1008, 699] on mat-tooltip-component "Mark Inactive" at bounding box center [1042, 683] width 80 height 45
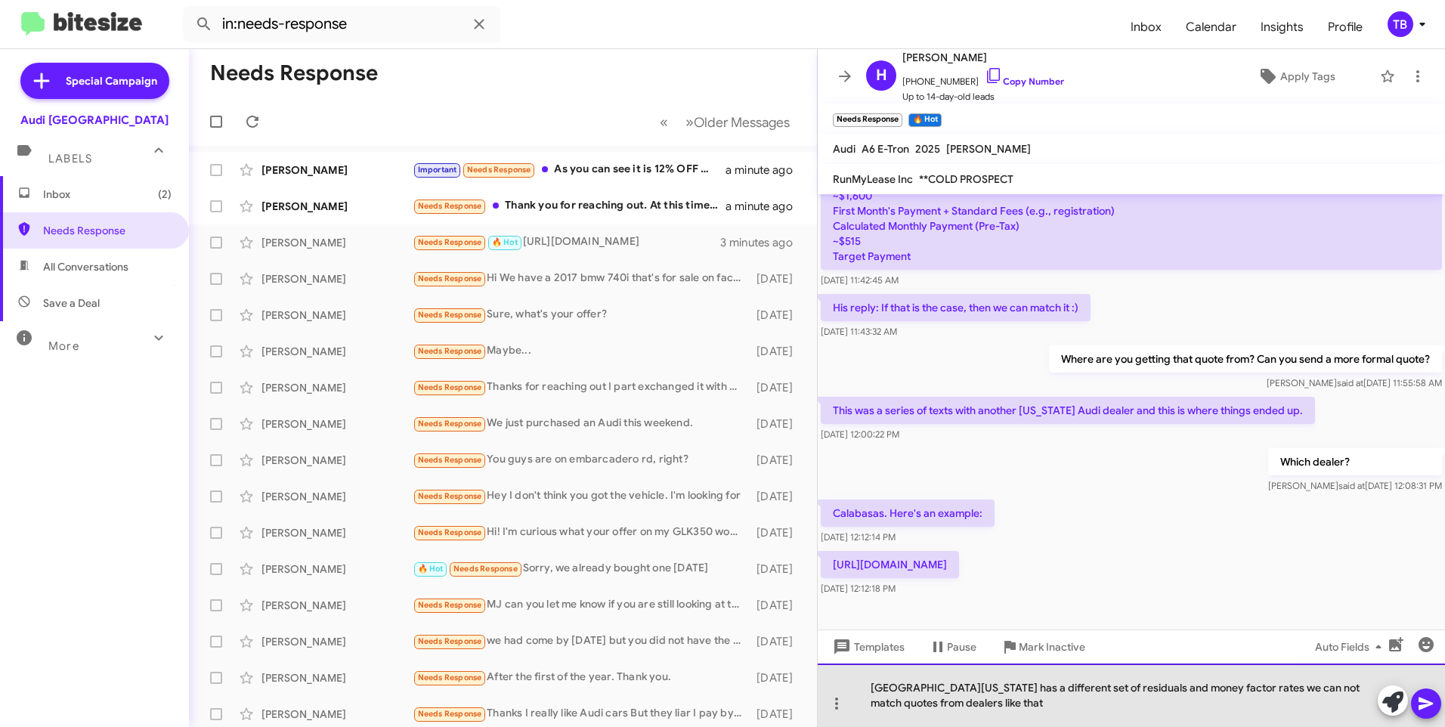
click at [987, 695] on div "[GEOGRAPHIC_DATA][US_STATE] has a different set of residuals and money factor r…" at bounding box center [1131, 695] width 627 height 63
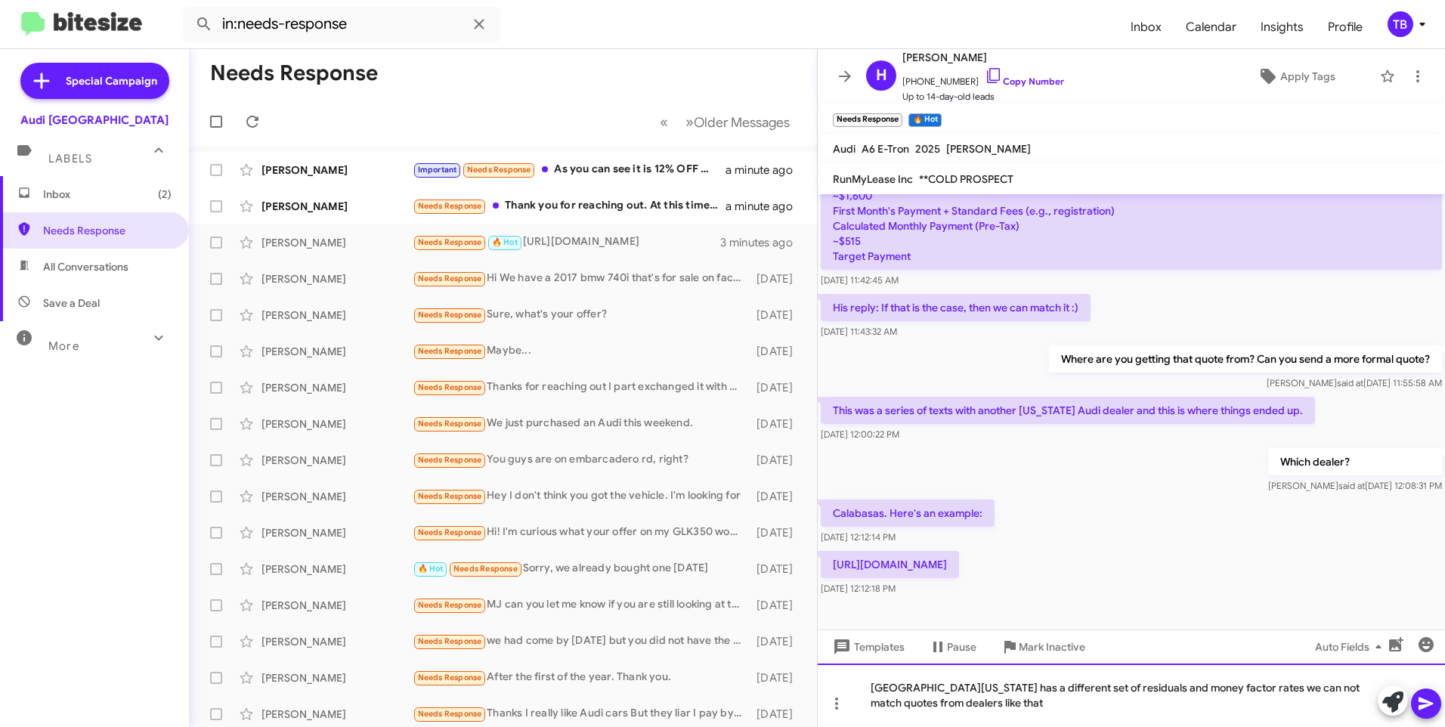
click at [993, 704] on div "[GEOGRAPHIC_DATA][US_STATE] has a different set of residuals and money factor r…" at bounding box center [1131, 695] width 627 height 63
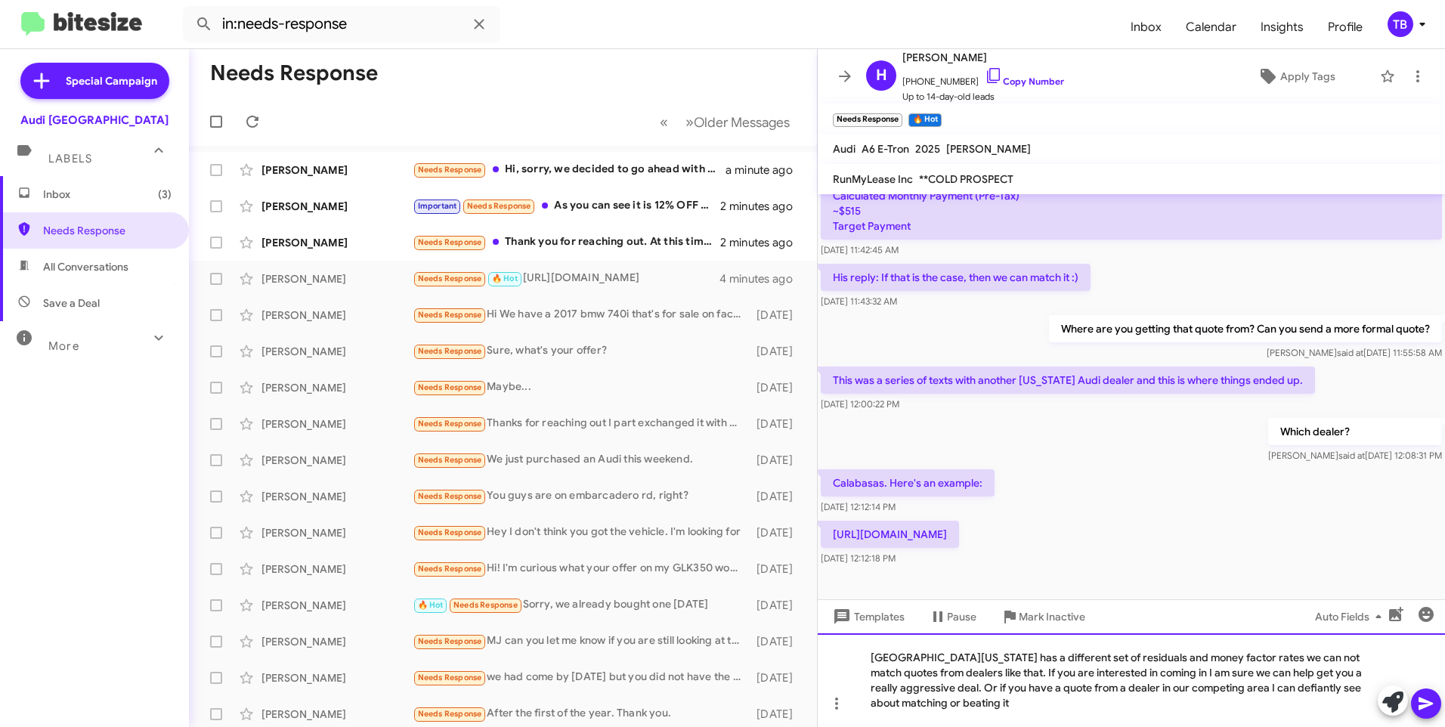
click at [1004, 702] on div "[GEOGRAPHIC_DATA][US_STATE] has a different set of residuals and money factor r…" at bounding box center [1131, 680] width 627 height 94
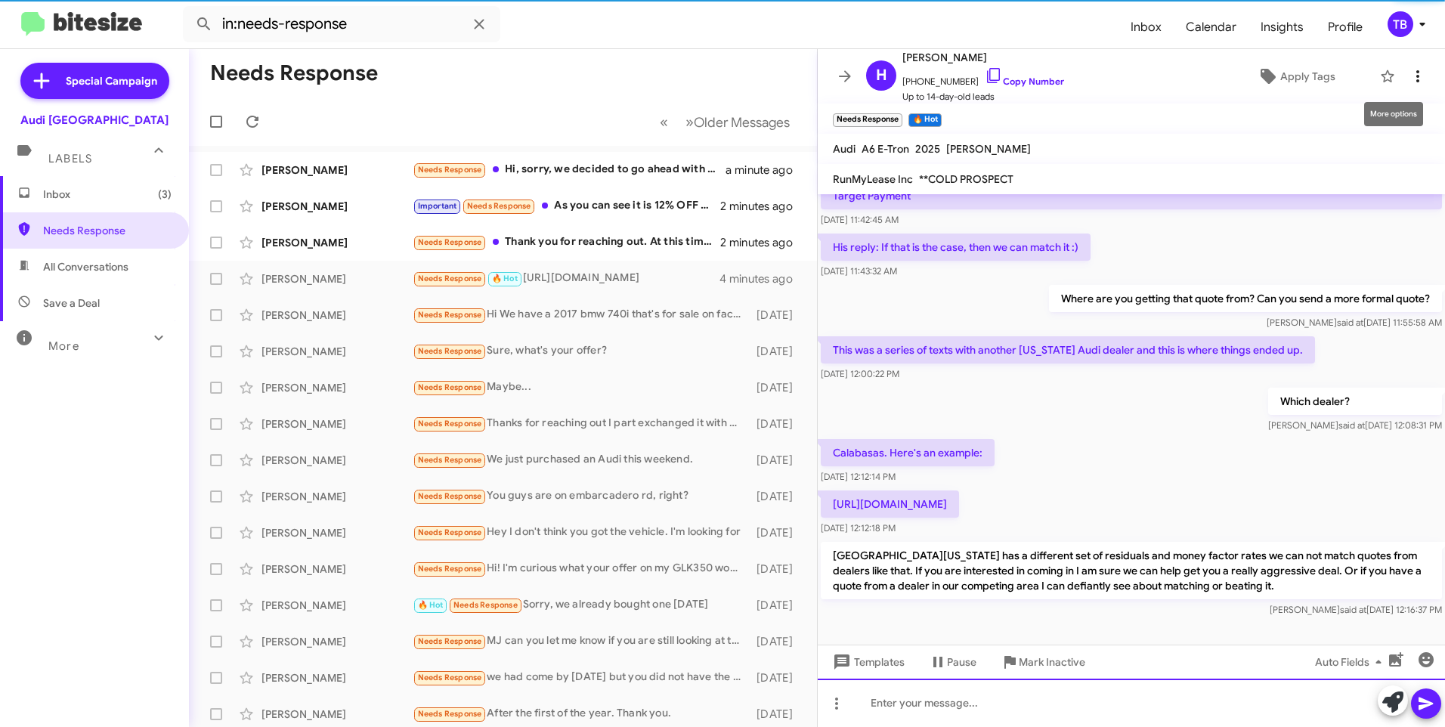
scroll to position [726, 0]
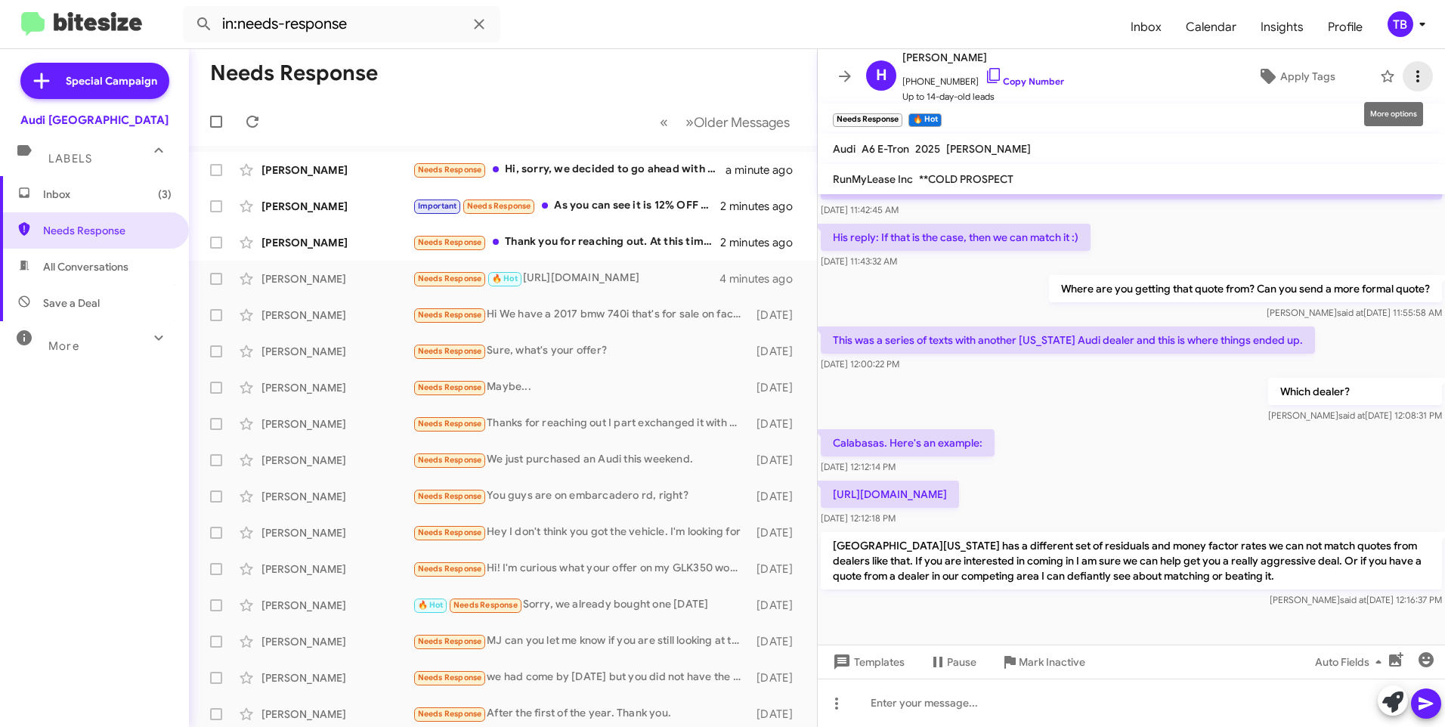
click at [1412, 74] on icon at bounding box center [1418, 76] width 18 height 18
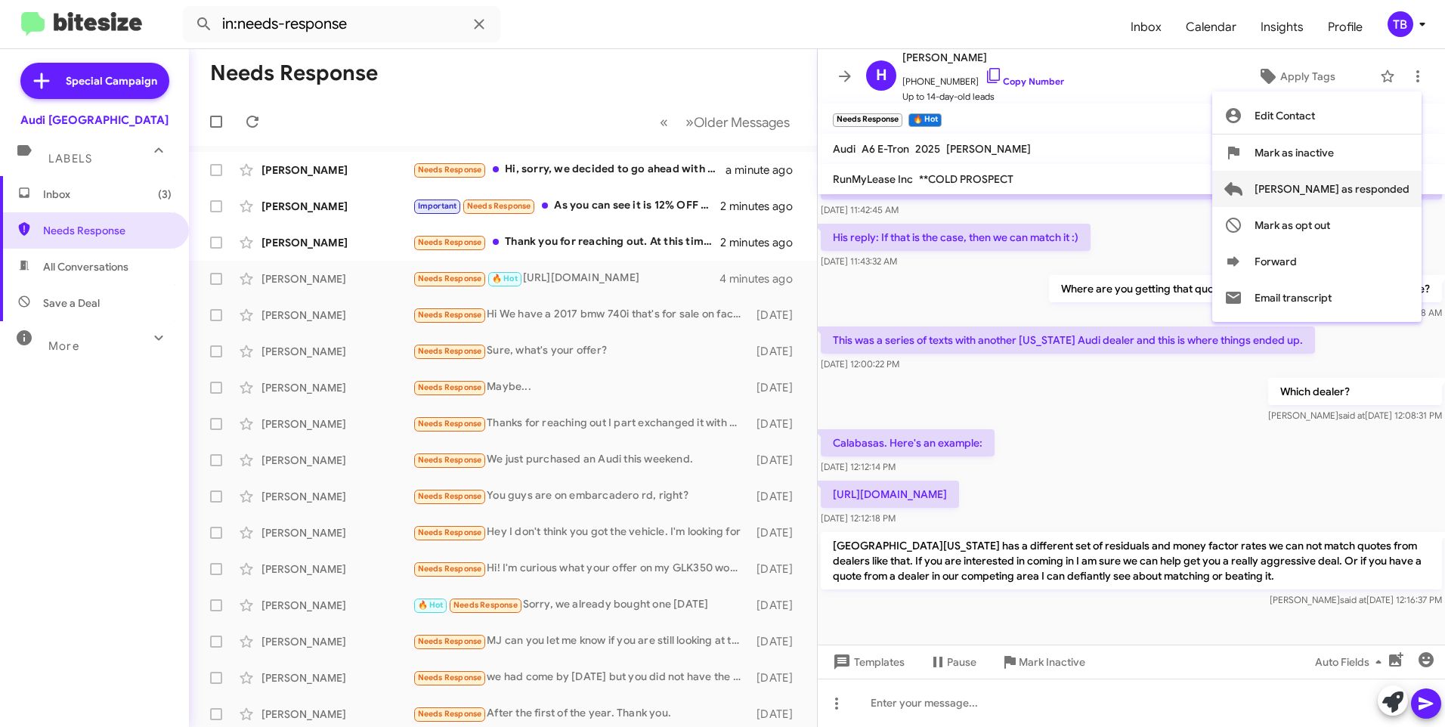
click at [1371, 198] on span "[PERSON_NAME] as responded" at bounding box center [1332, 189] width 155 height 36
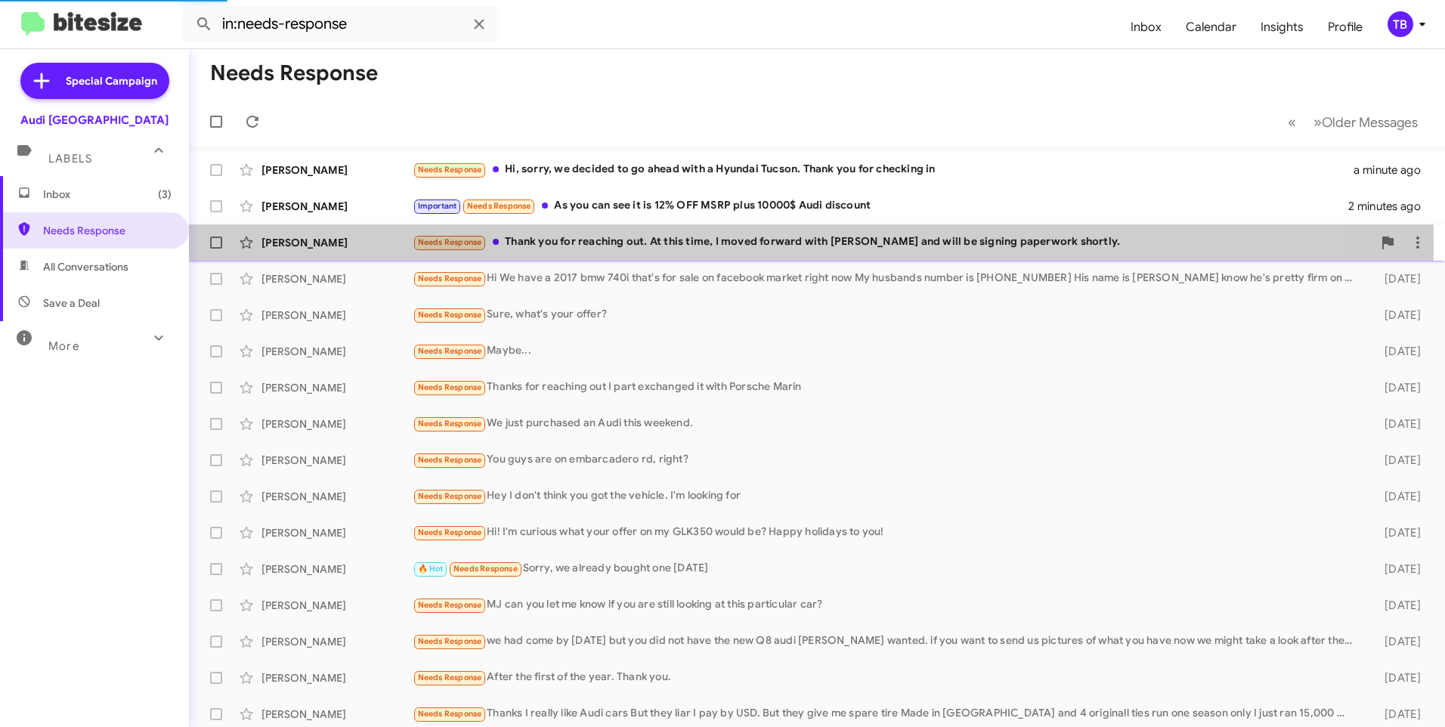
click at [620, 246] on div "Needs Response Thank you for reaching out. At this time, I moved forward with […" at bounding box center [893, 242] width 960 height 17
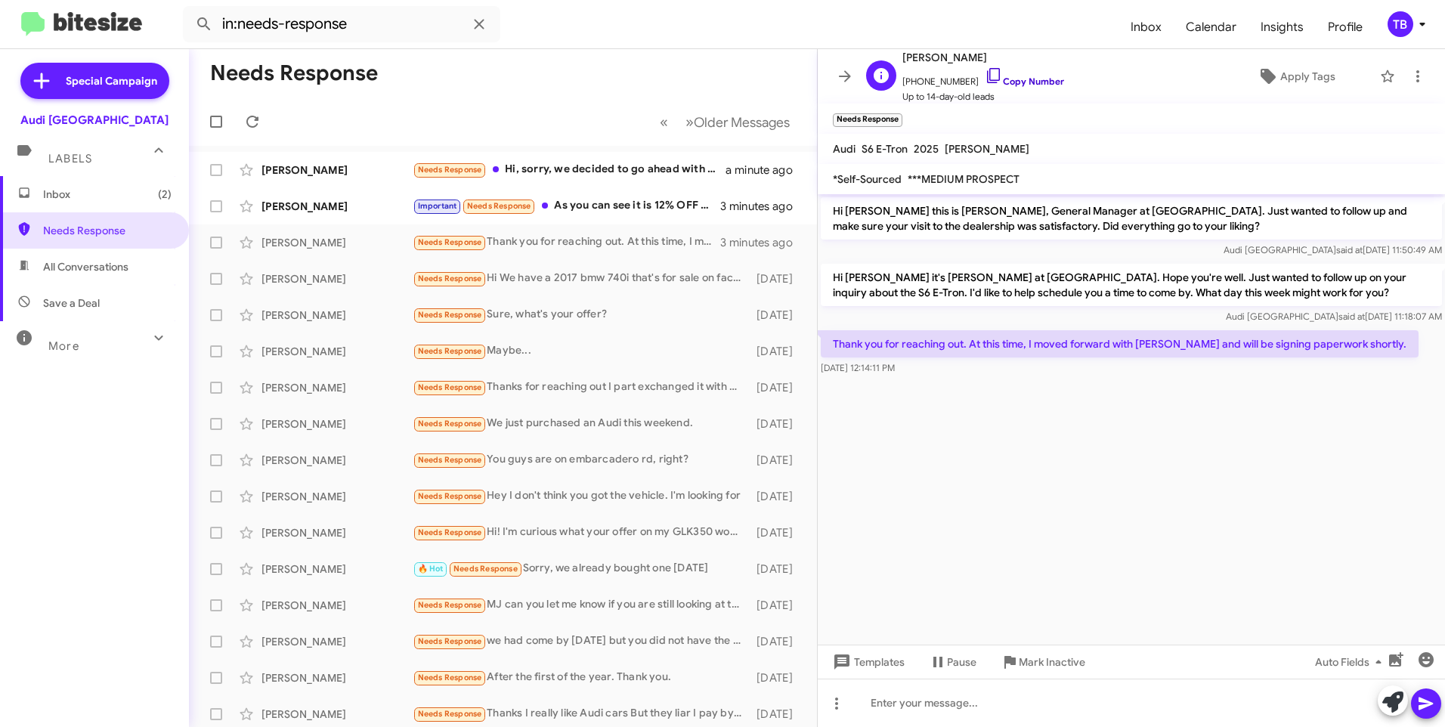
click at [985, 78] on icon at bounding box center [994, 76] width 18 height 18
click at [1409, 84] on icon at bounding box center [1418, 76] width 18 height 18
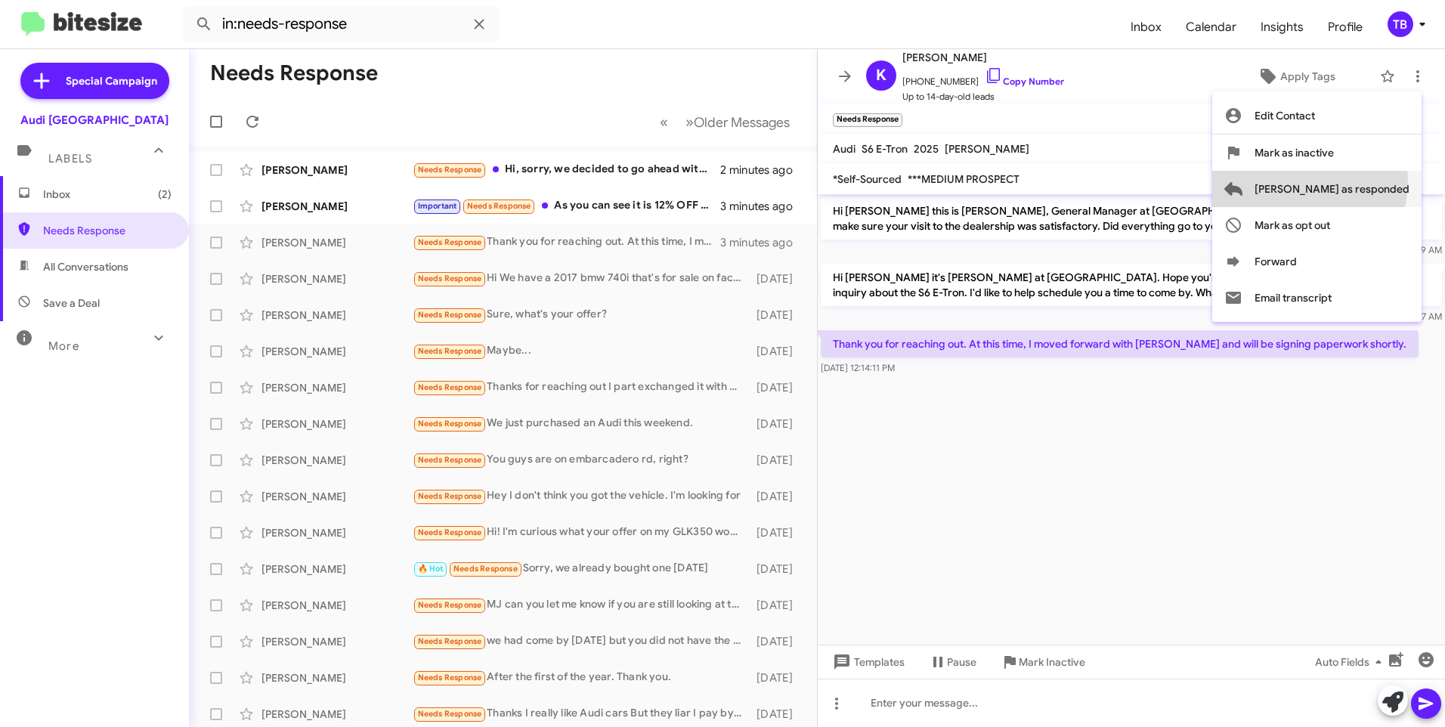
click at [1370, 182] on span "[PERSON_NAME] as responded" at bounding box center [1332, 189] width 155 height 36
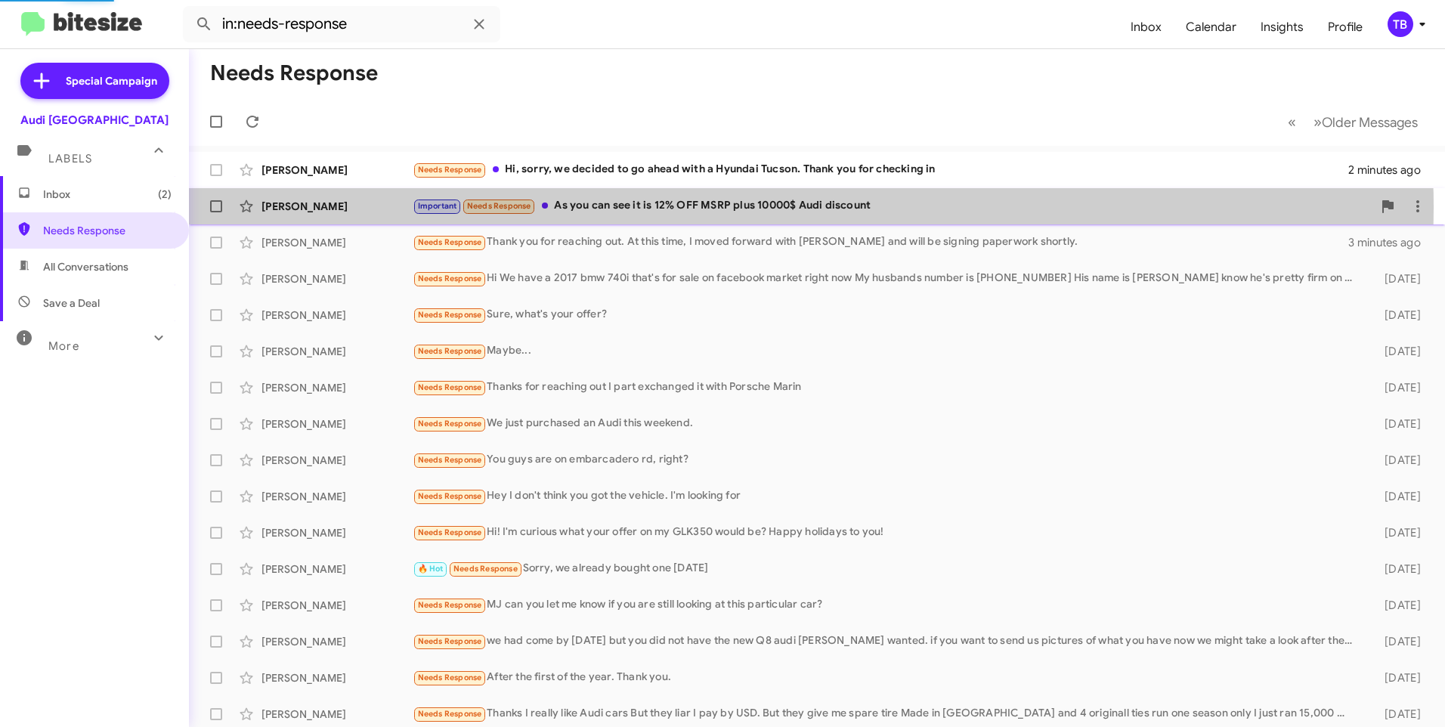
click at [649, 208] on div "Important Needs Response As you can see it is 12% OFF MSRP plus 10000$ Audi dis…" at bounding box center [893, 205] width 960 height 17
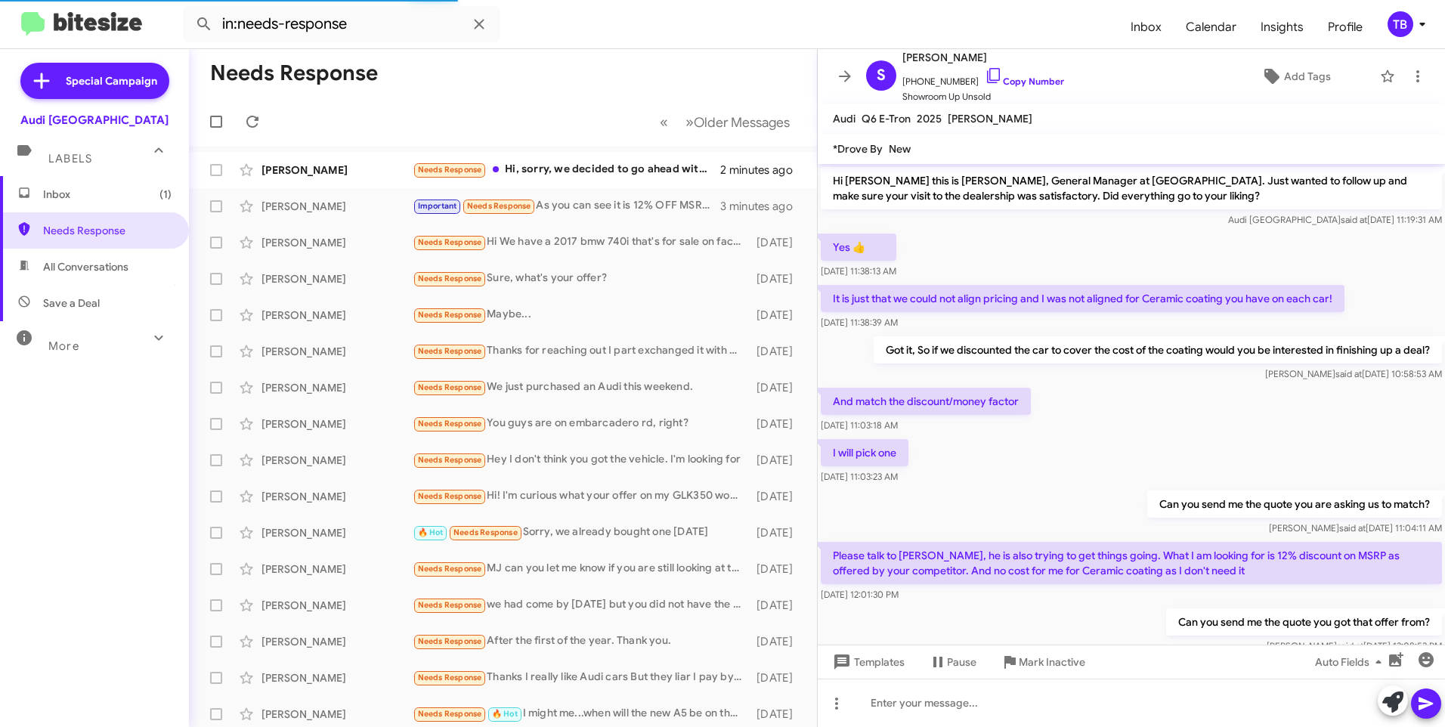
scroll to position [101, 0]
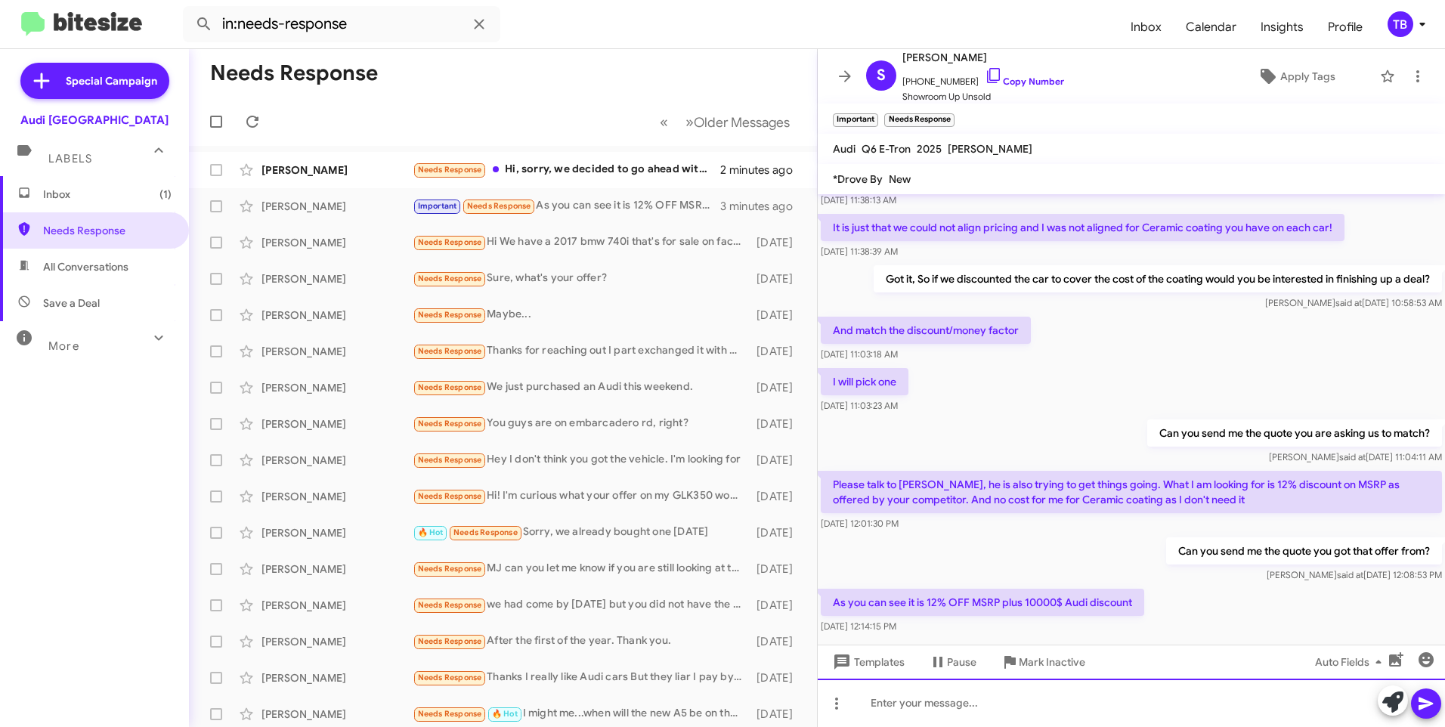
click at [946, 711] on div at bounding box center [1131, 703] width 627 height 48
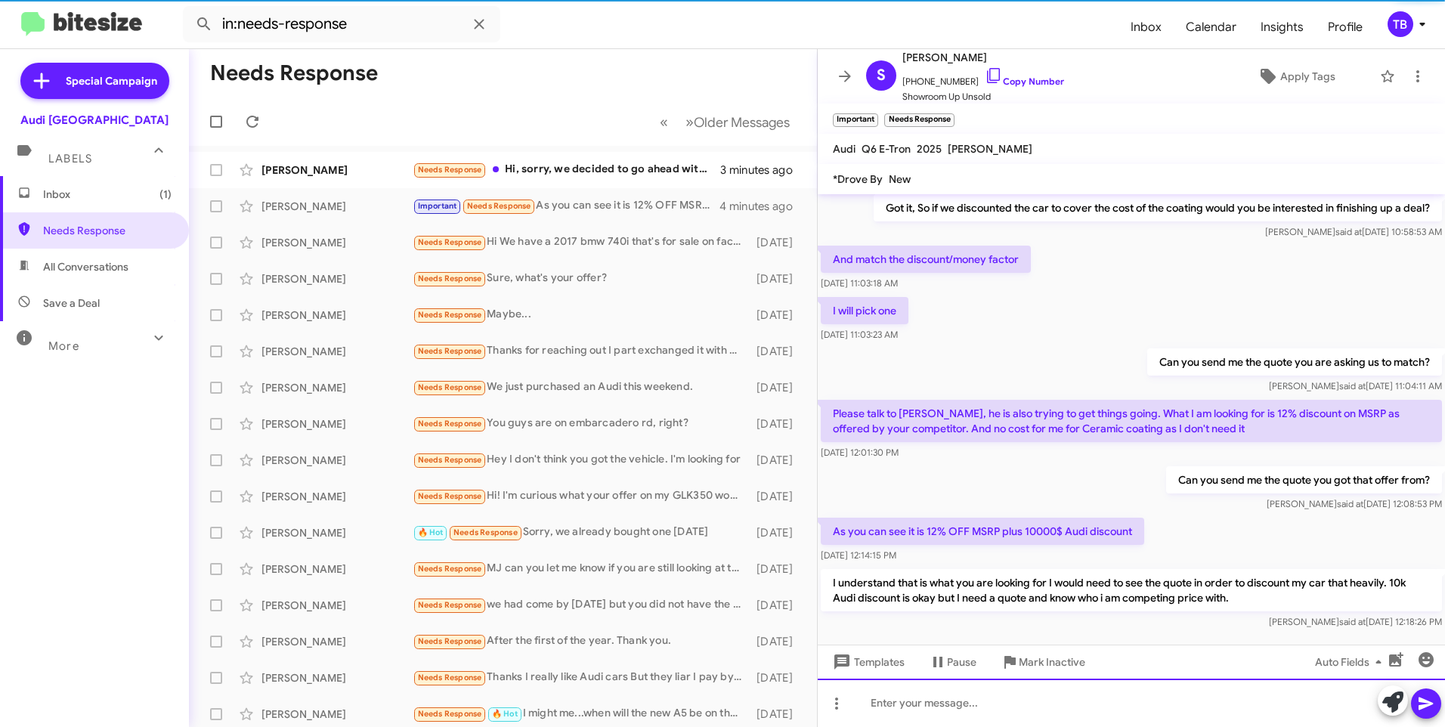
scroll to position [202, 0]
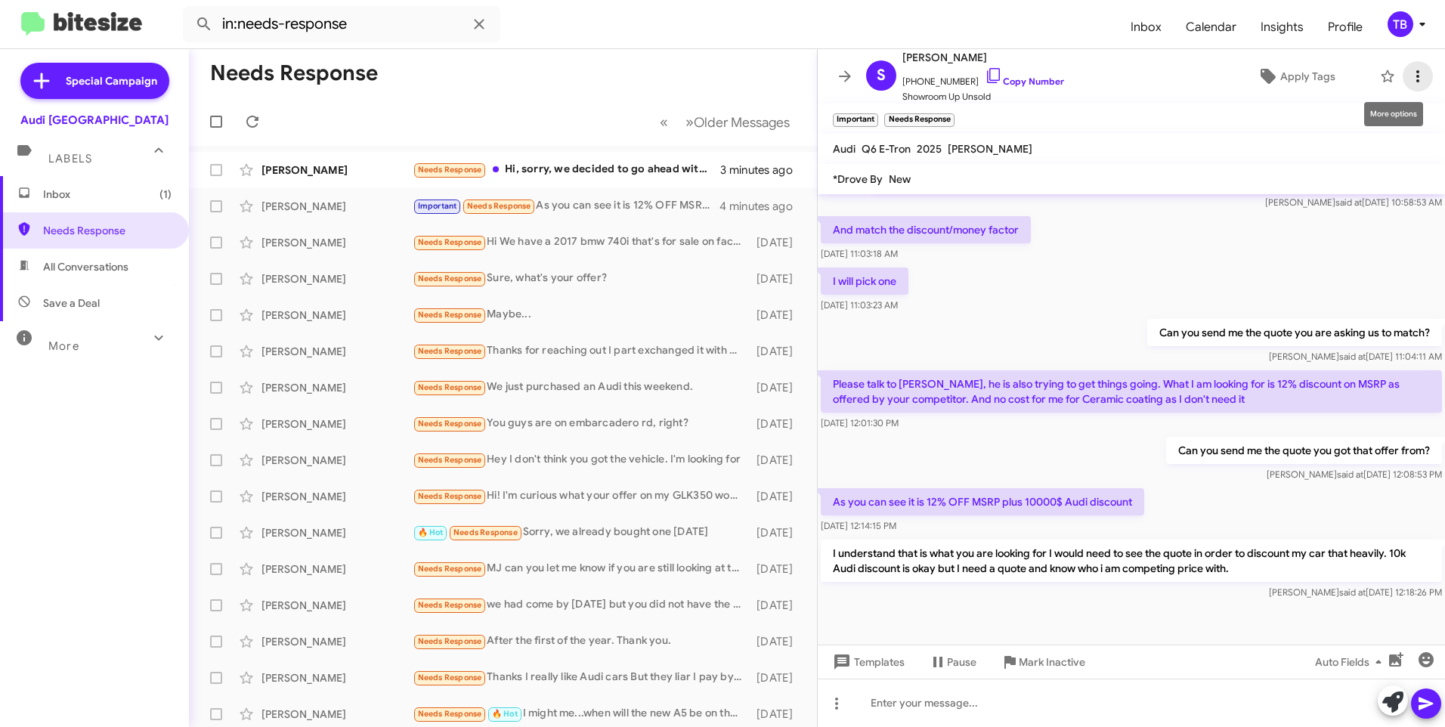
click at [1417, 76] on icon at bounding box center [1418, 76] width 3 height 12
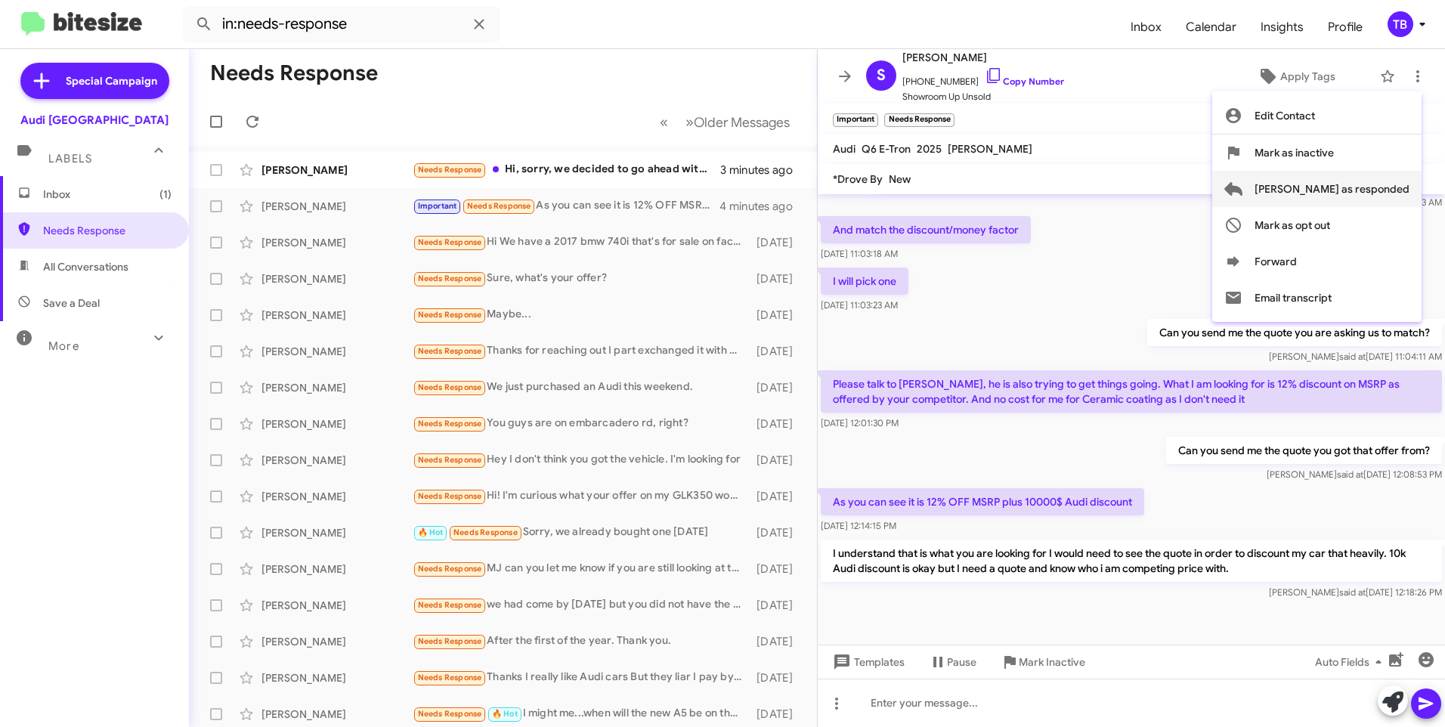
click at [1392, 187] on span "[PERSON_NAME] as responded" at bounding box center [1332, 189] width 155 height 36
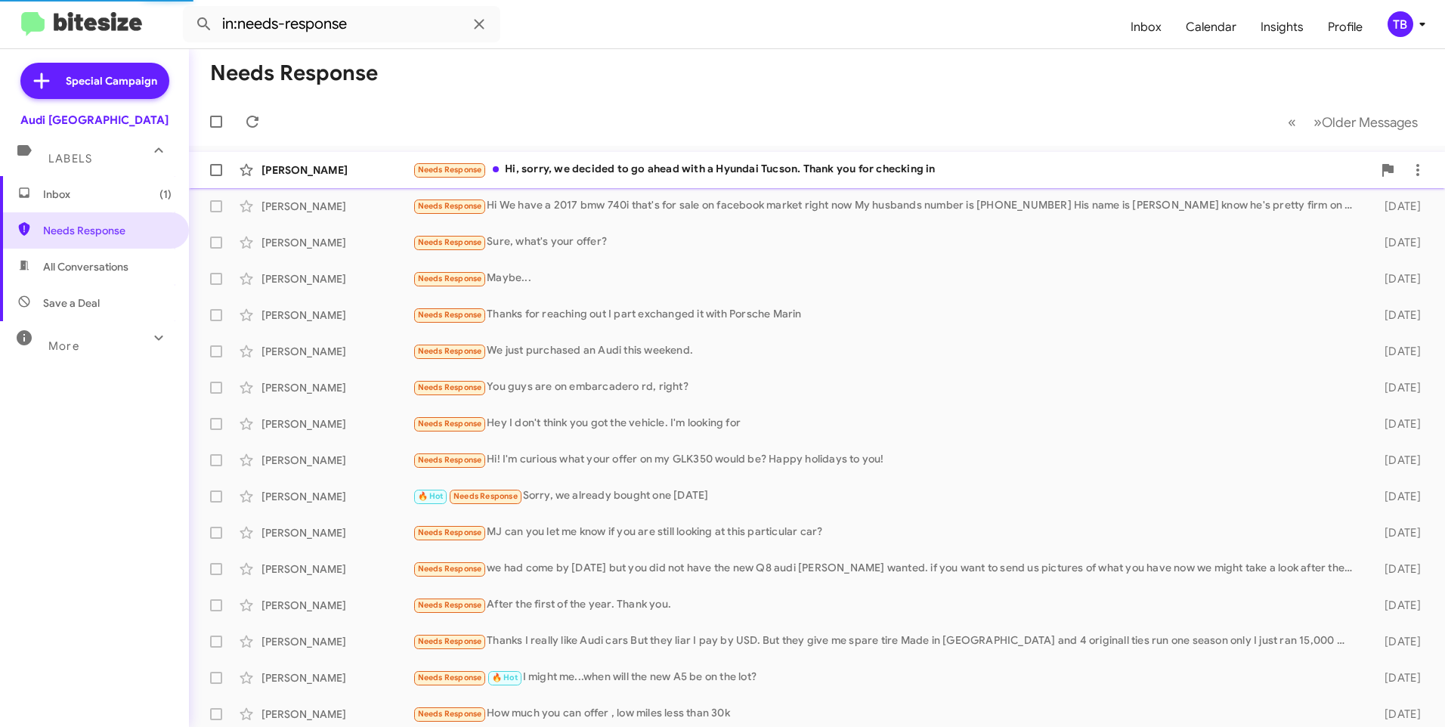
click at [647, 158] on div "[PERSON_NAME] Needs Response Hi, sorry, we decided to go ahead with a Hyundai T…" at bounding box center [817, 170] width 1232 height 30
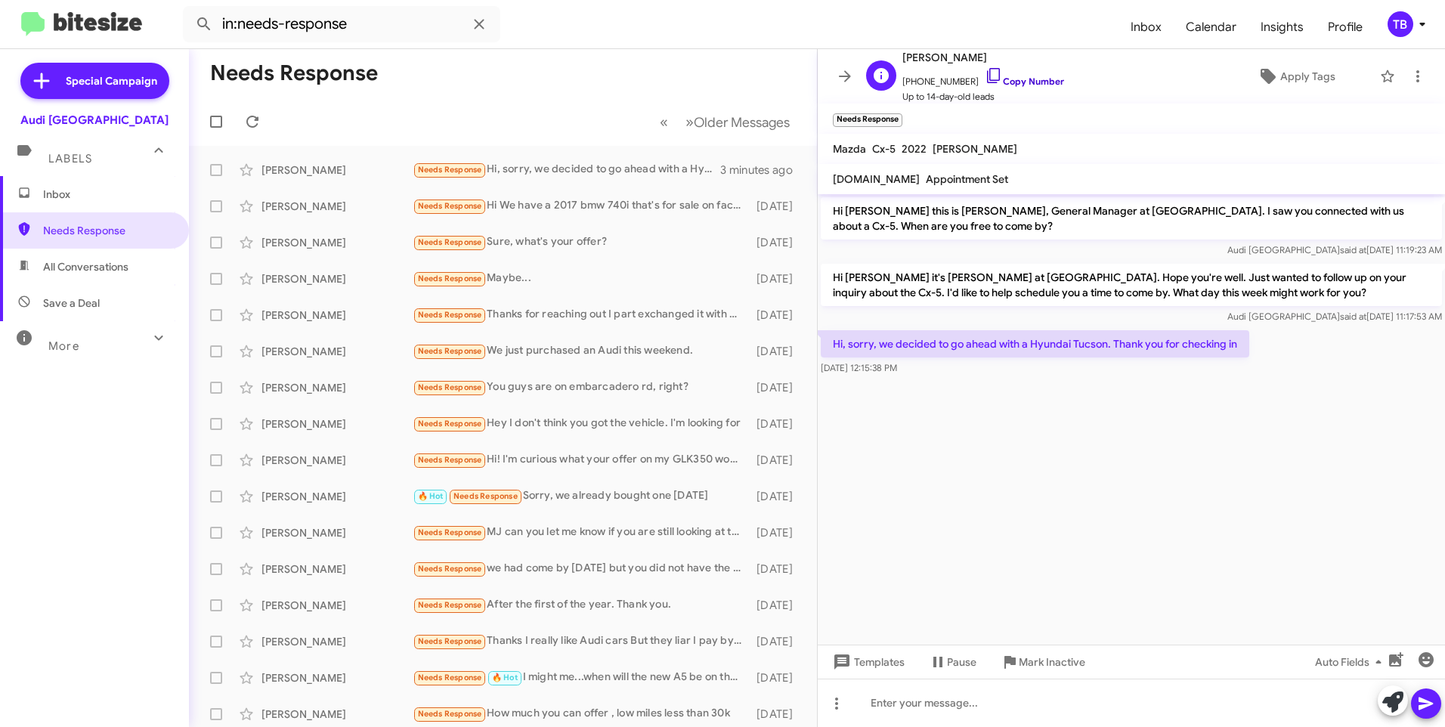
click at [985, 77] on icon at bounding box center [994, 76] width 18 height 18
click at [1240, 392] on cdk-virtual-scroll-viewport "Hi [PERSON_NAME] this is [PERSON_NAME], General Manager at [GEOGRAPHIC_DATA]. I…" at bounding box center [1131, 419] width 627 height 451
click at [1409, 73] on icon at bounding box center [1418, 76] width 18 height 18
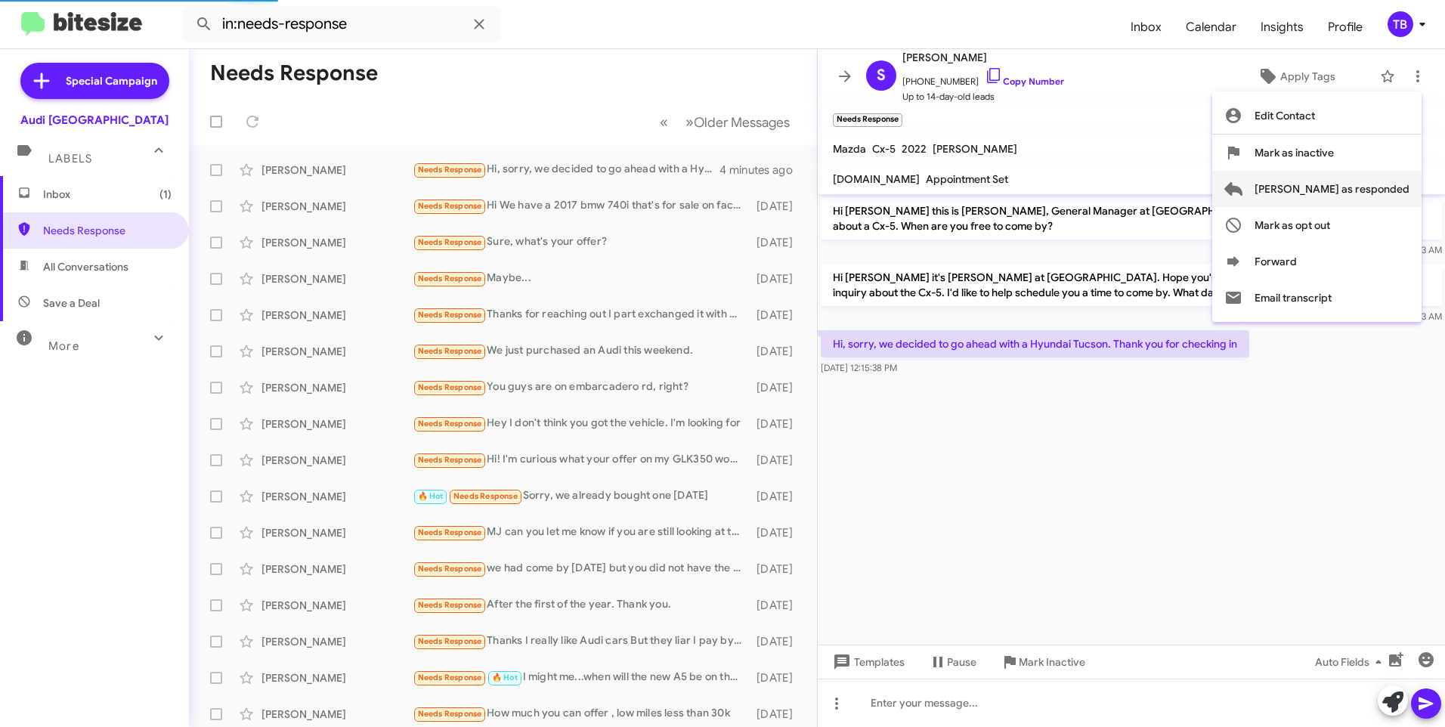
click at [1361, 195] on span "[PERSON_NAME] as responded" at bounding box center [1332, 189] width 155 height 36
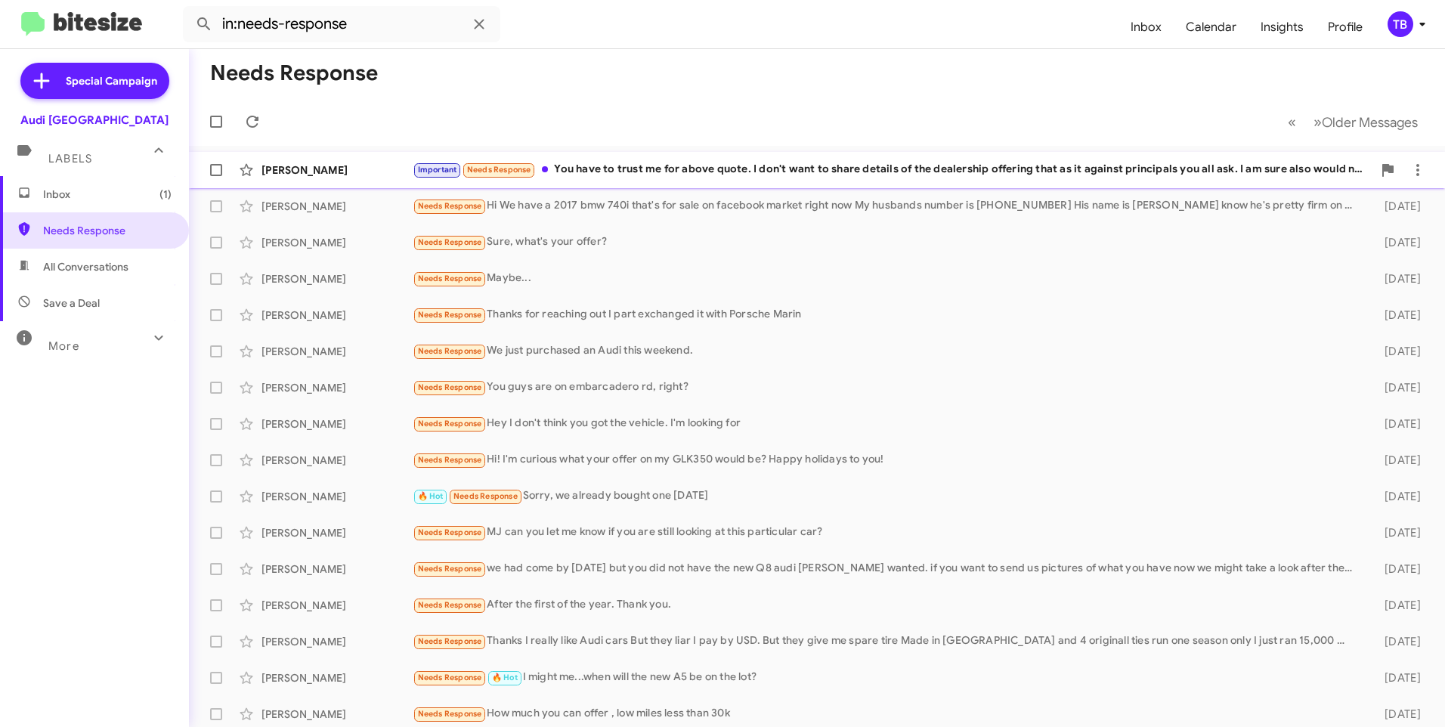
click at [702, 175] on div "Important Needs Response You have to trust me for above quote. I don't want to …" at bounding box center [893, 169] width 960 height 17
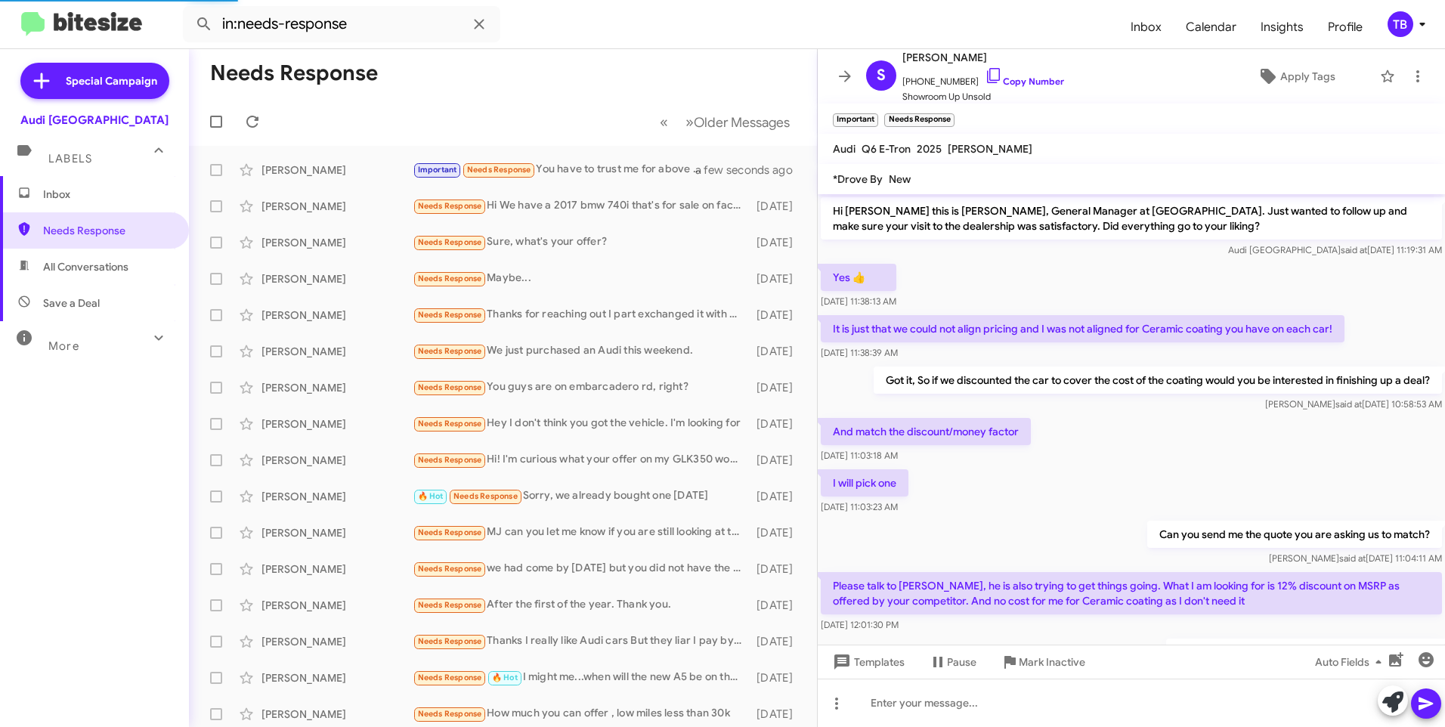
scroll to position [242, 0]
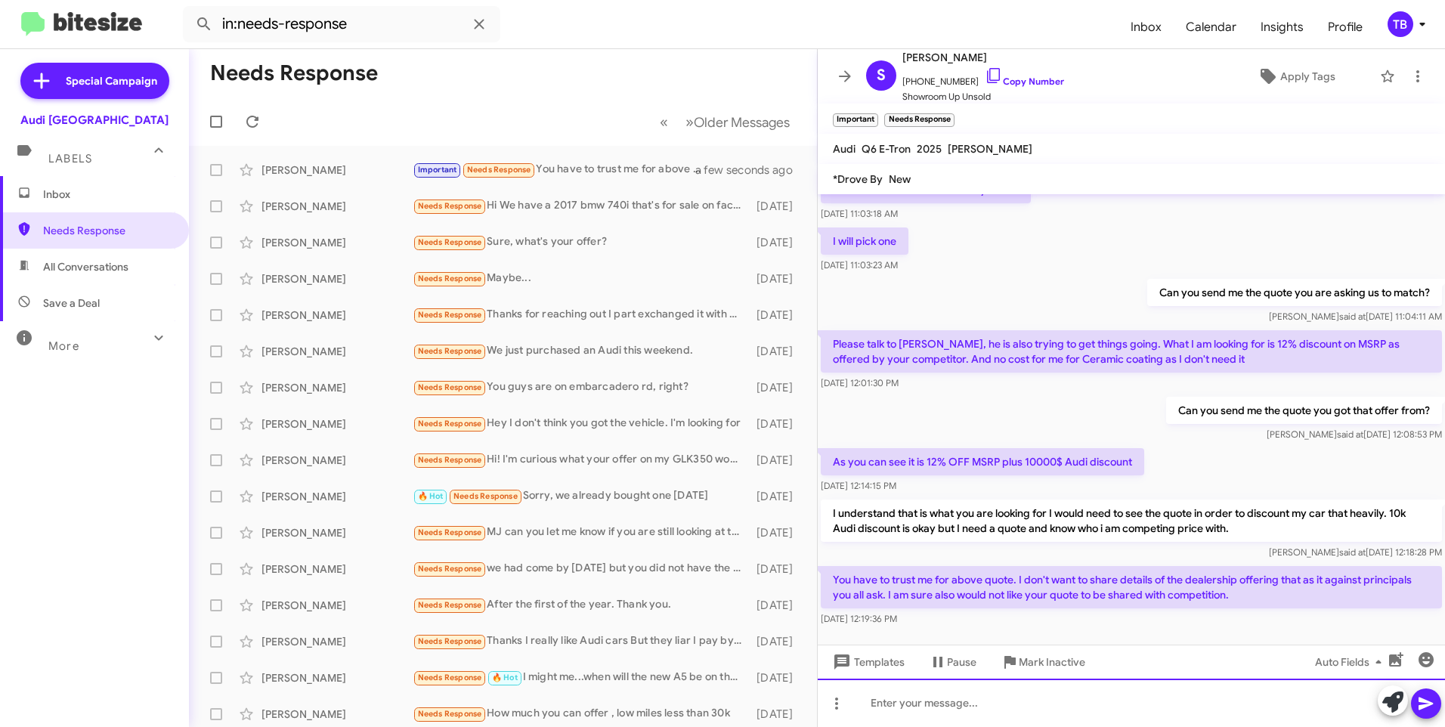
click at [1039, 700] on div at bounding box center [1131, 703] width 627 height 48
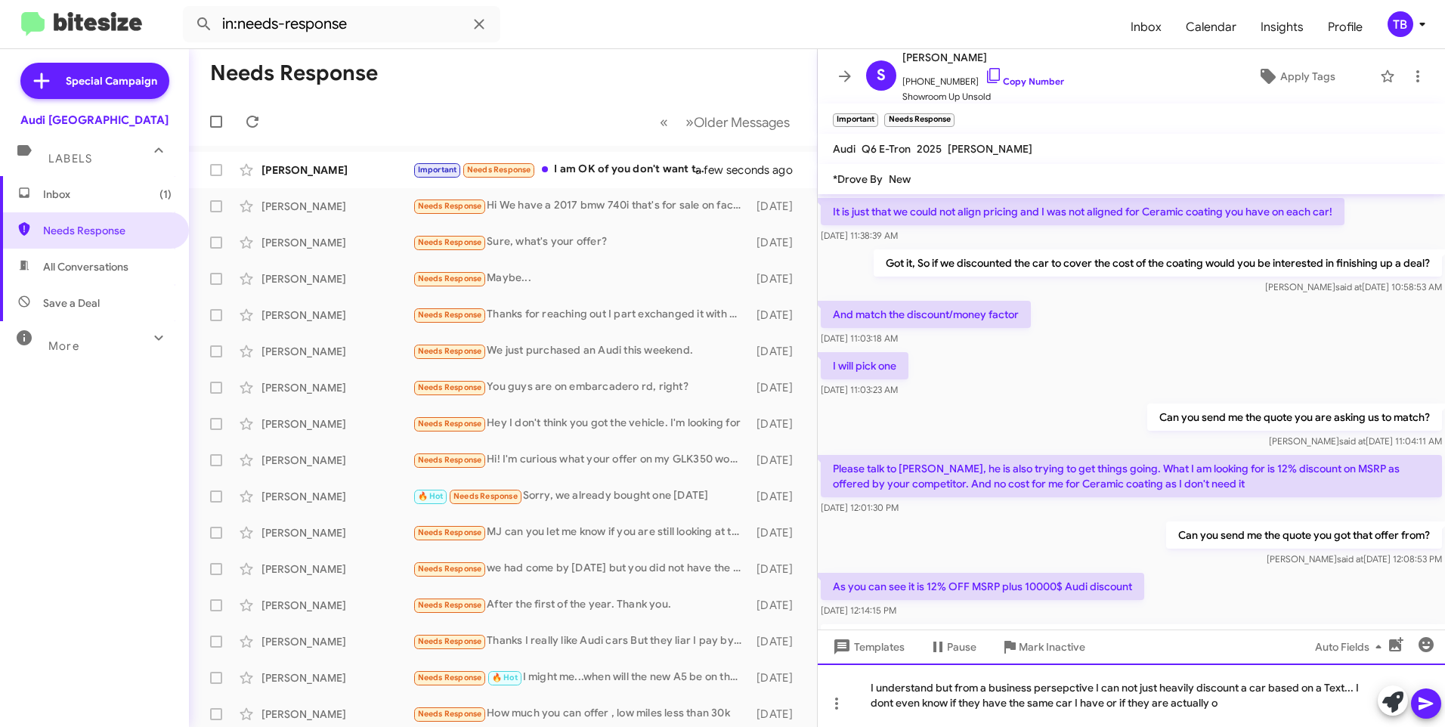
scroll to position [358, 0]
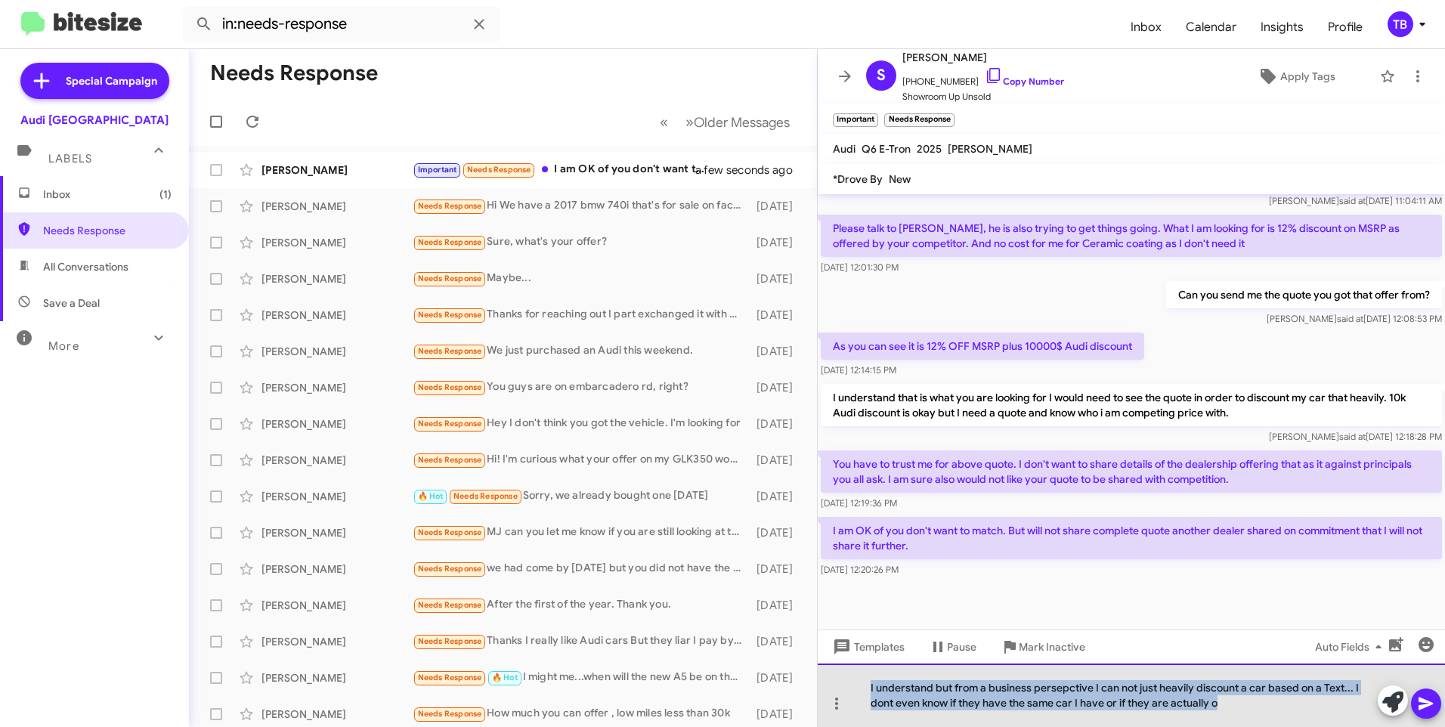
drag, startPoint x: 1236, startPoint y: 709, endPoint x: 830, endPoint y: 677, distance: 407.2
click at [830, 677] on div "I understand but from a business persepctive I can not just heavily discount a …" at bounding box center [1131, 695] width 627 height 63
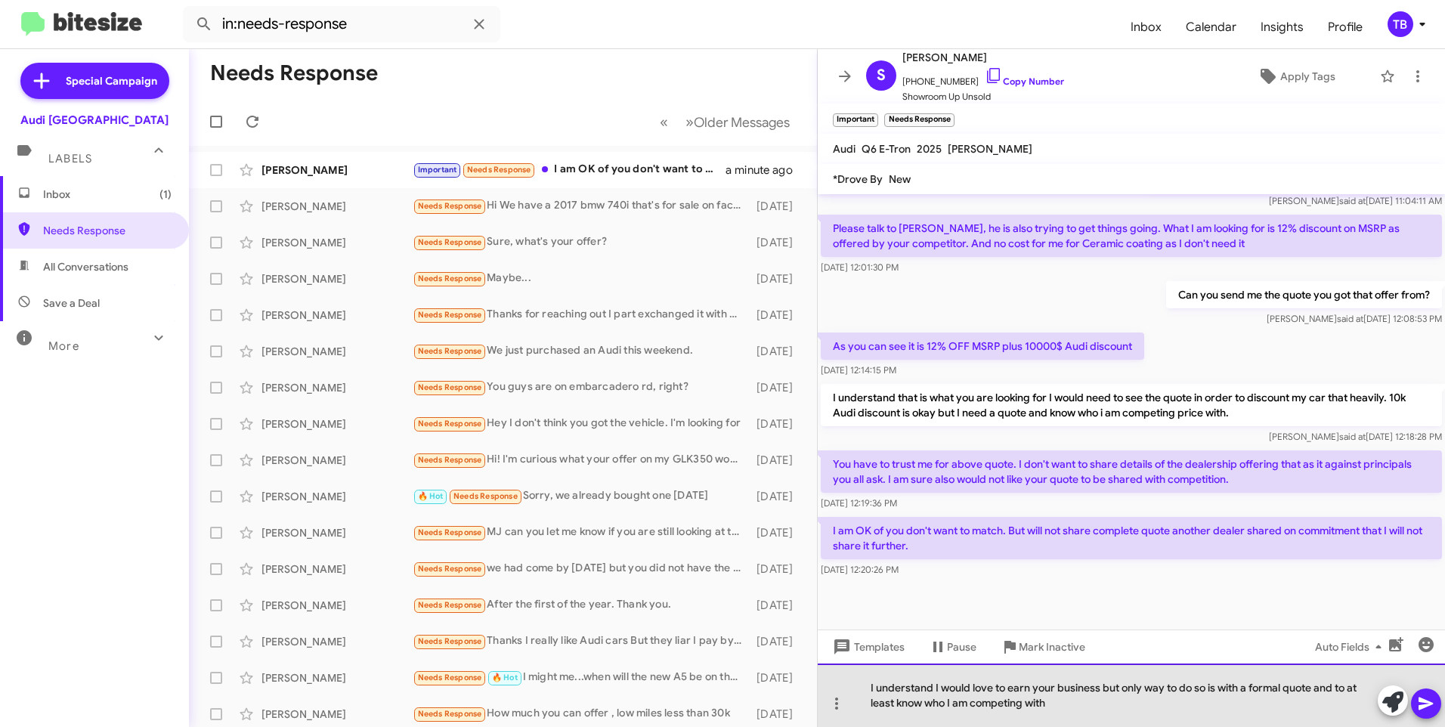
click at [1094, 717] on div "I understand I would love to earn your business but only way to do so is with a…" at bounding box center [1131, 695] width 627 height 63
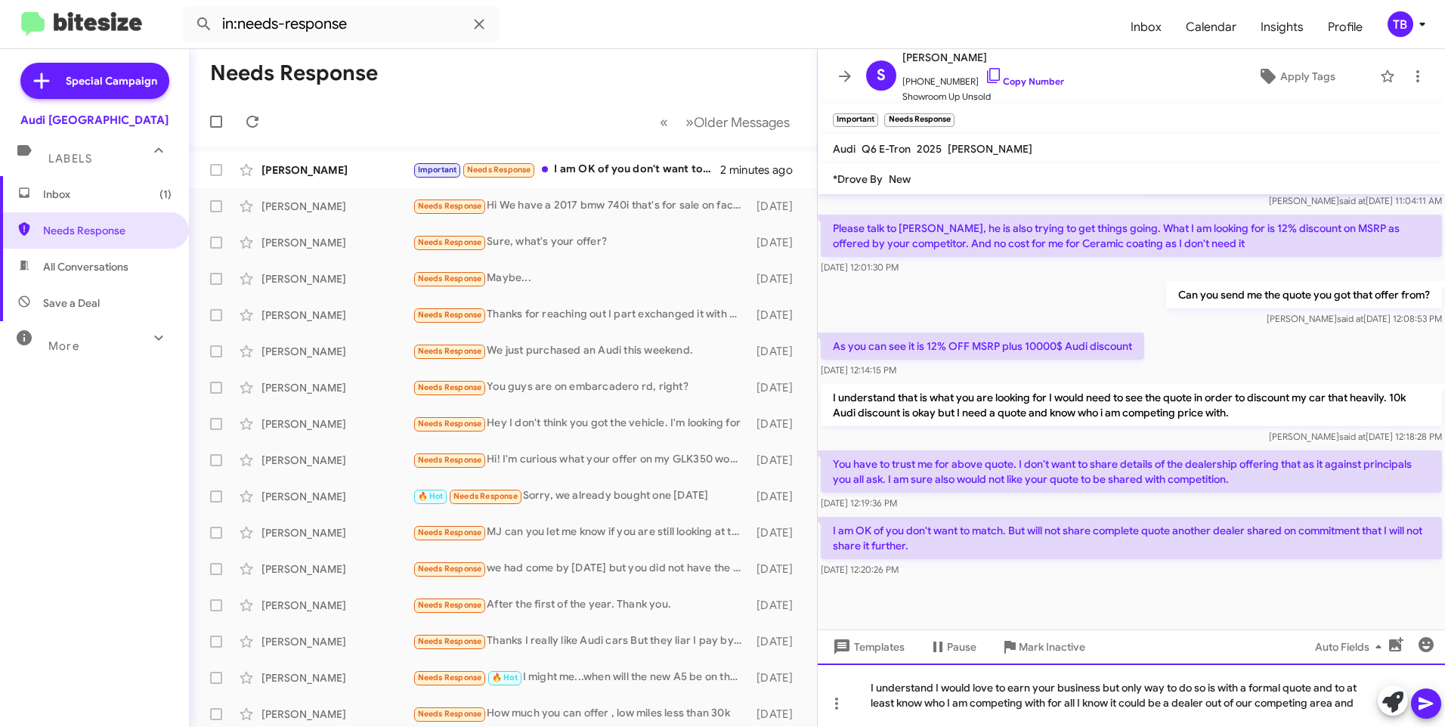
click at [1295, 706] on div "I understand I would love to earn your business but only way to do so is with a…" at bounding box center [1131, 695] width 627 height 63
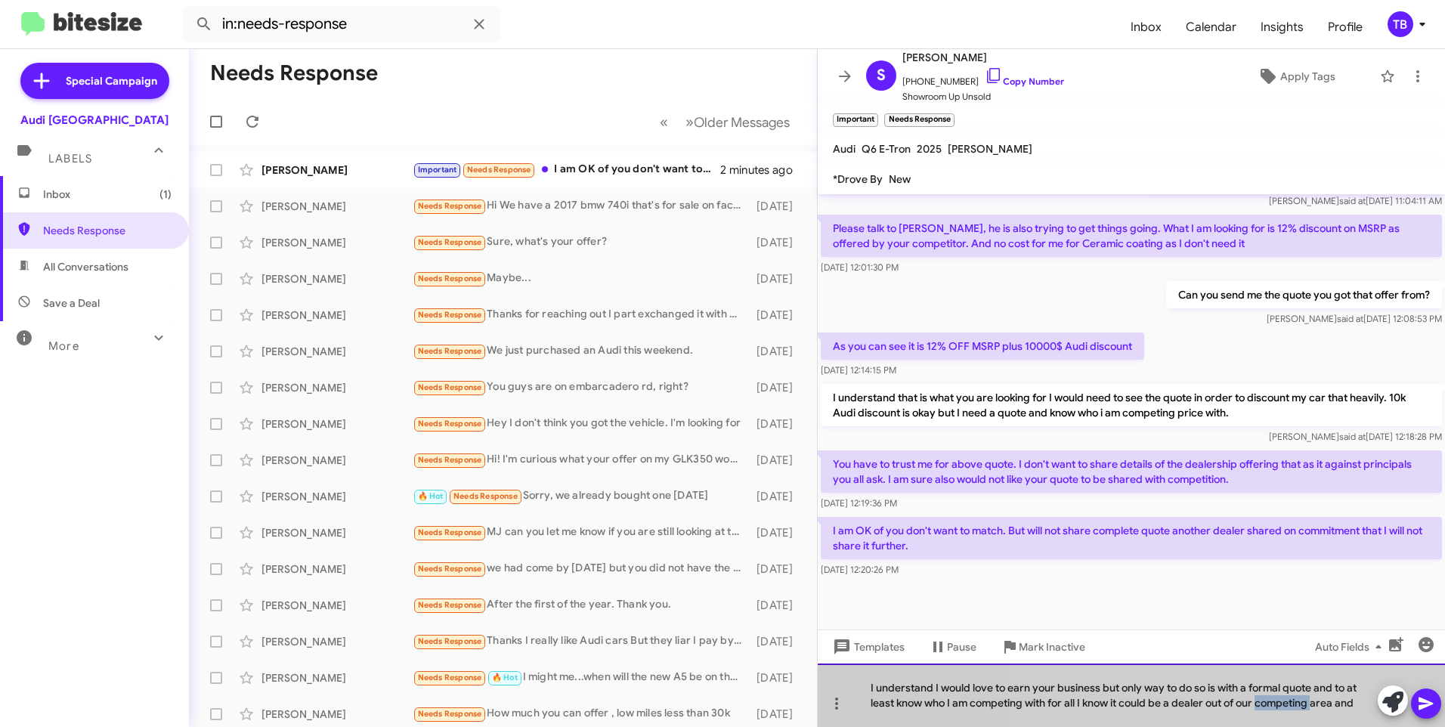
click at [1295, 706] on div "I understand I would love to earn your business but only way to do so is with a…" at bounding box center [1131, 695] width 627 height 63
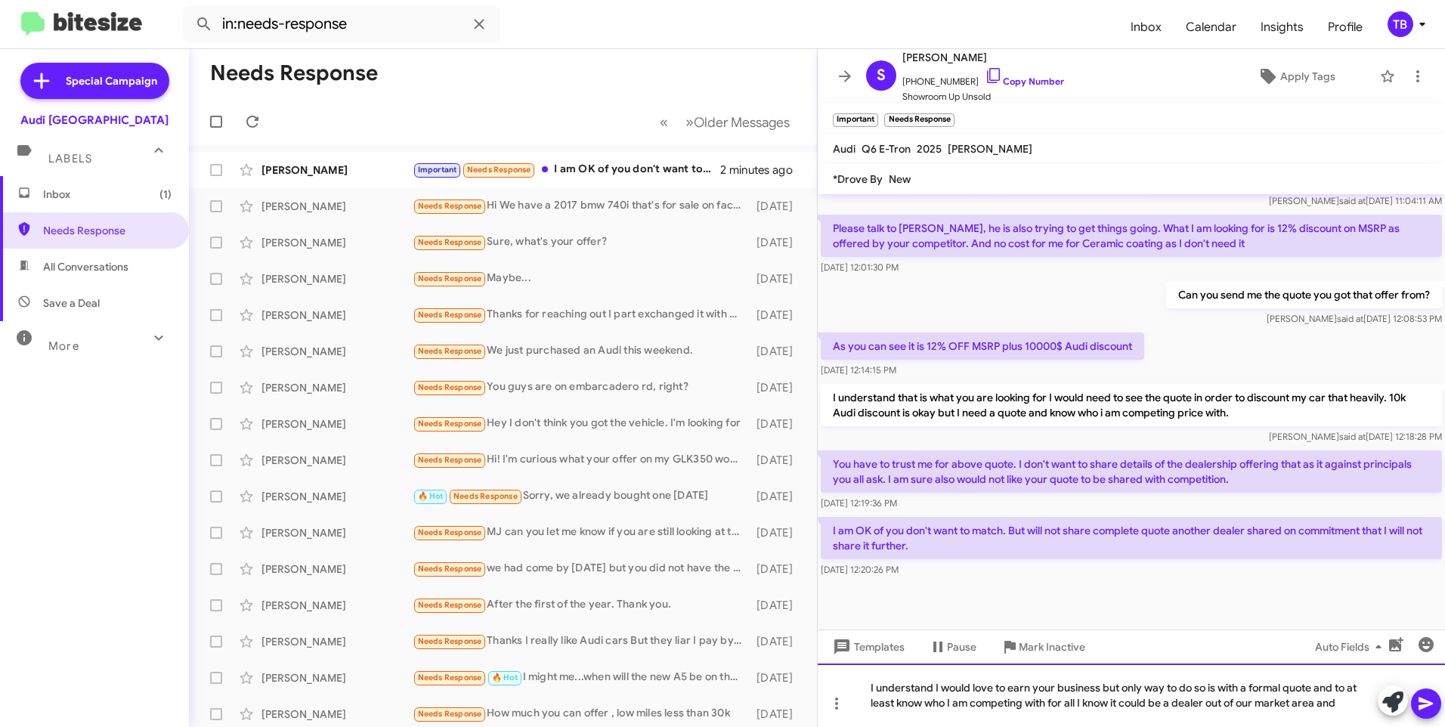
click at [1351, 705] on div "I understand I would love to earn your business but only way to do so is with a…" at bounding box center [1131, 695] width 627 height 63
click at [1278, 700] on div "I understand I would love to earn your business but only way to do so is with a…" at bounding box center [1131, 695] width 627 height 63
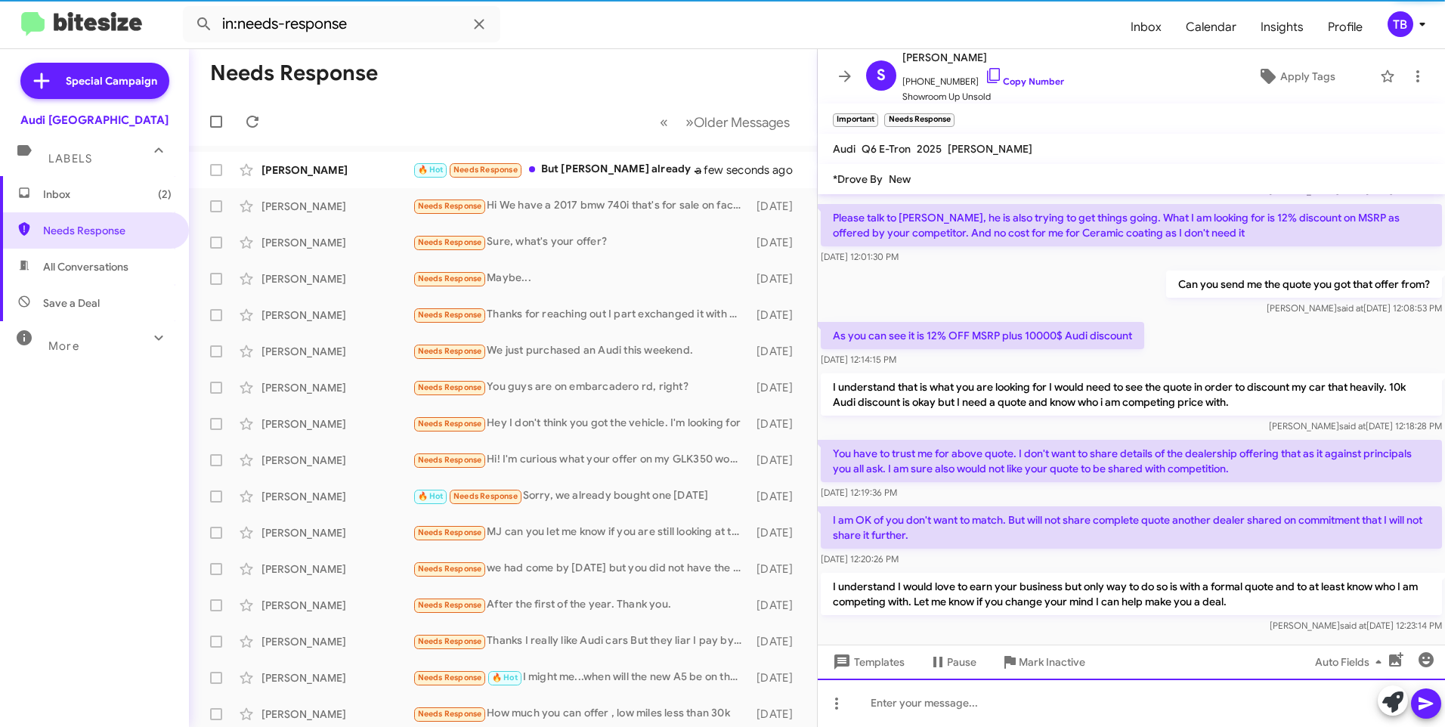
scroll to position [413, 0]
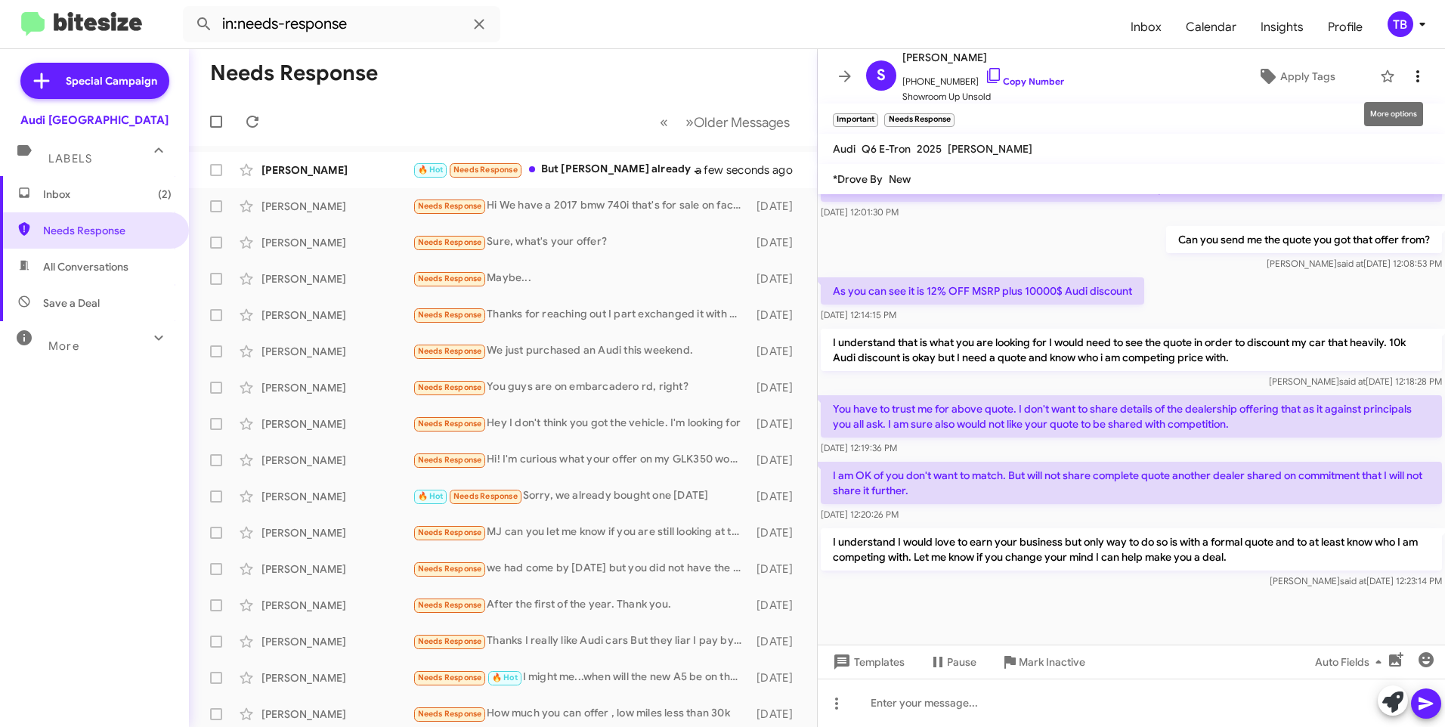
click at [1414, 84] on icon at bounding box center [1418, 76] width 18 height 18
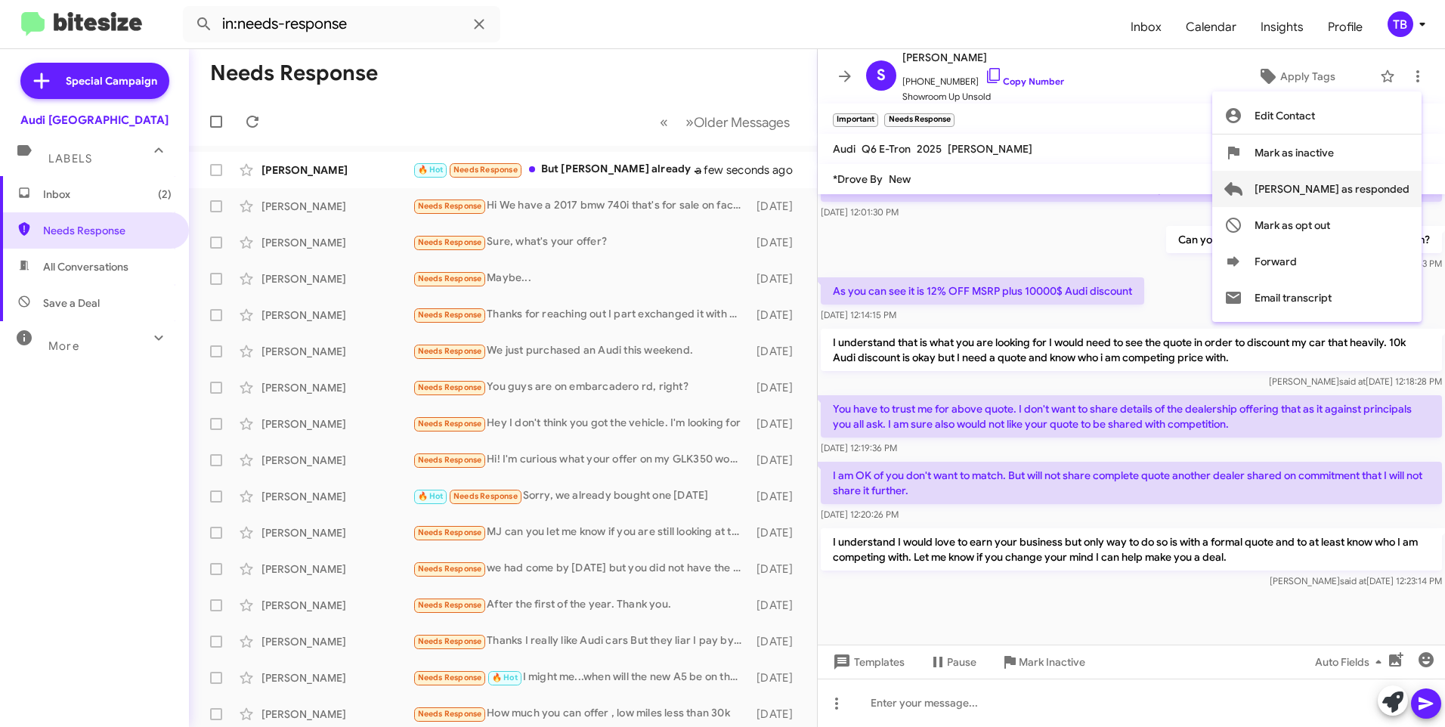
click at [1362, 193] on span "[PERSON_NAME] as responded" at bounding box center [1332, 189] width 155 height 36
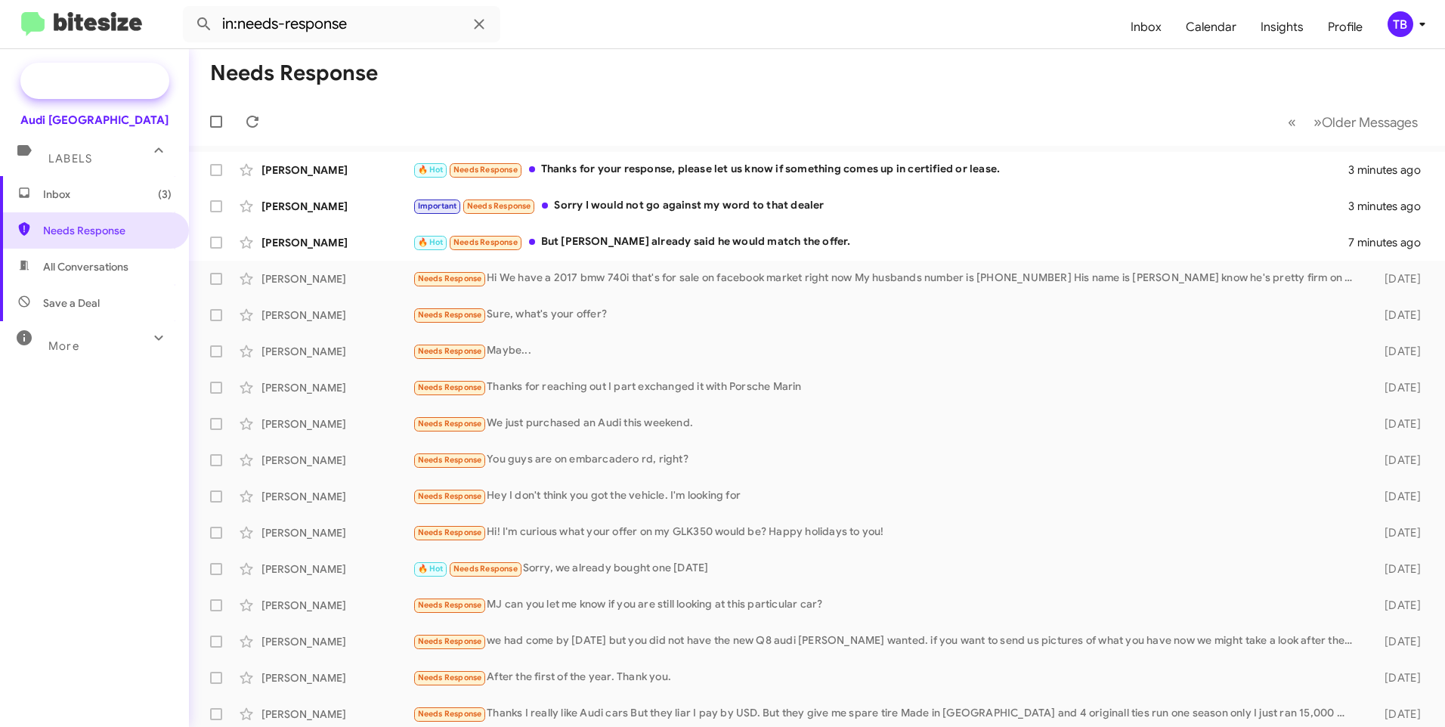
click at [110, 85] on span "Special Campaign" at bounding box center [111, 80] width 91 height 15
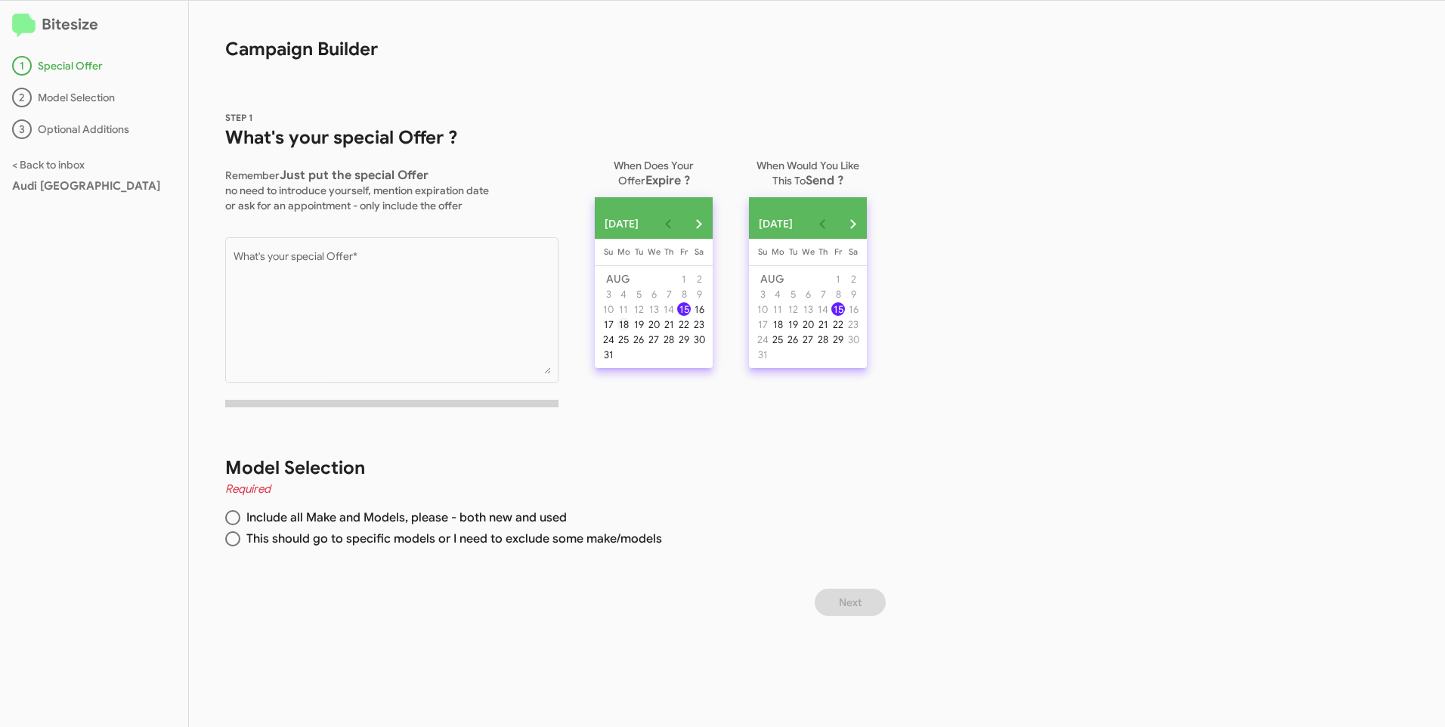
click at [630, 331] on div "18" at bounding box center [624, 324] width 14 height 14
click at [845, 316] on div "15" at bounding box center [839, 309] width 14 height 14
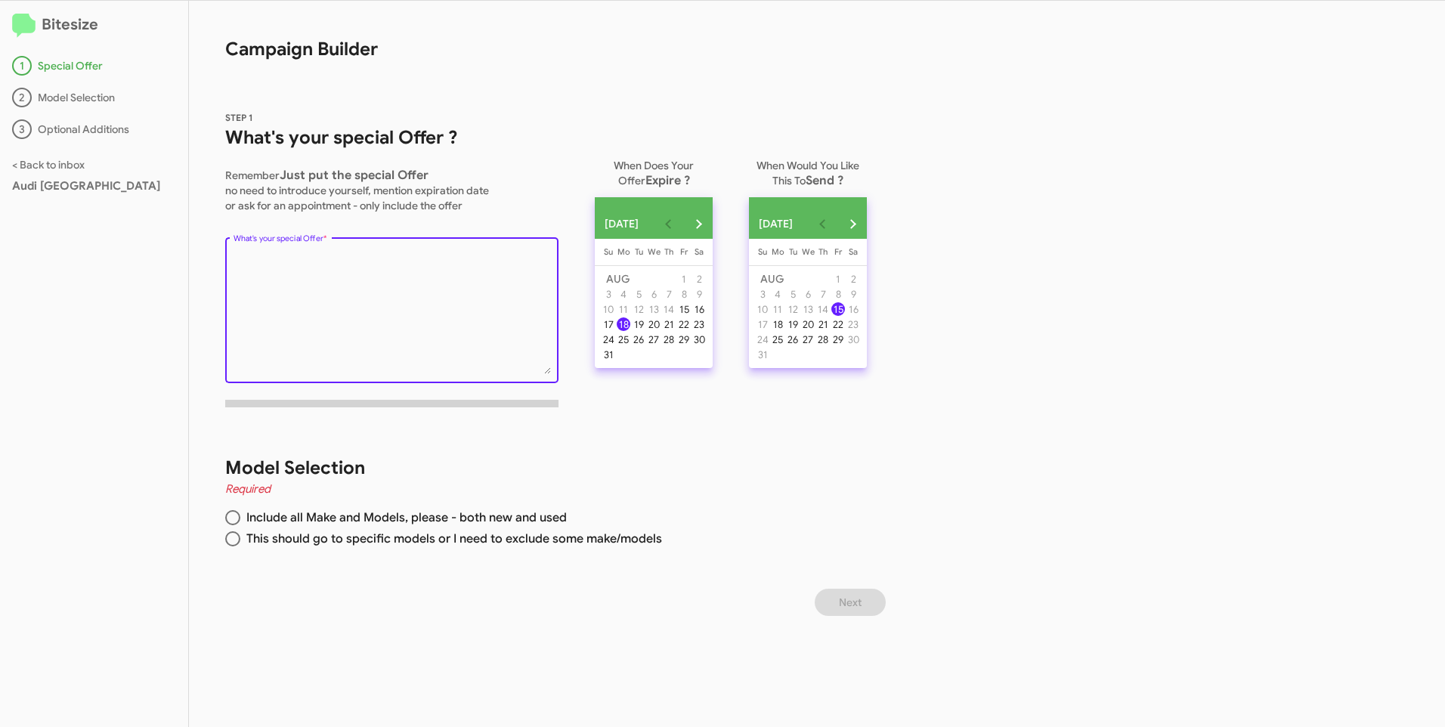
click at [307, 280] on textarea "What's your special Offer *" at bounding box center [392, 313] width 317 height 122
type textarea "W"
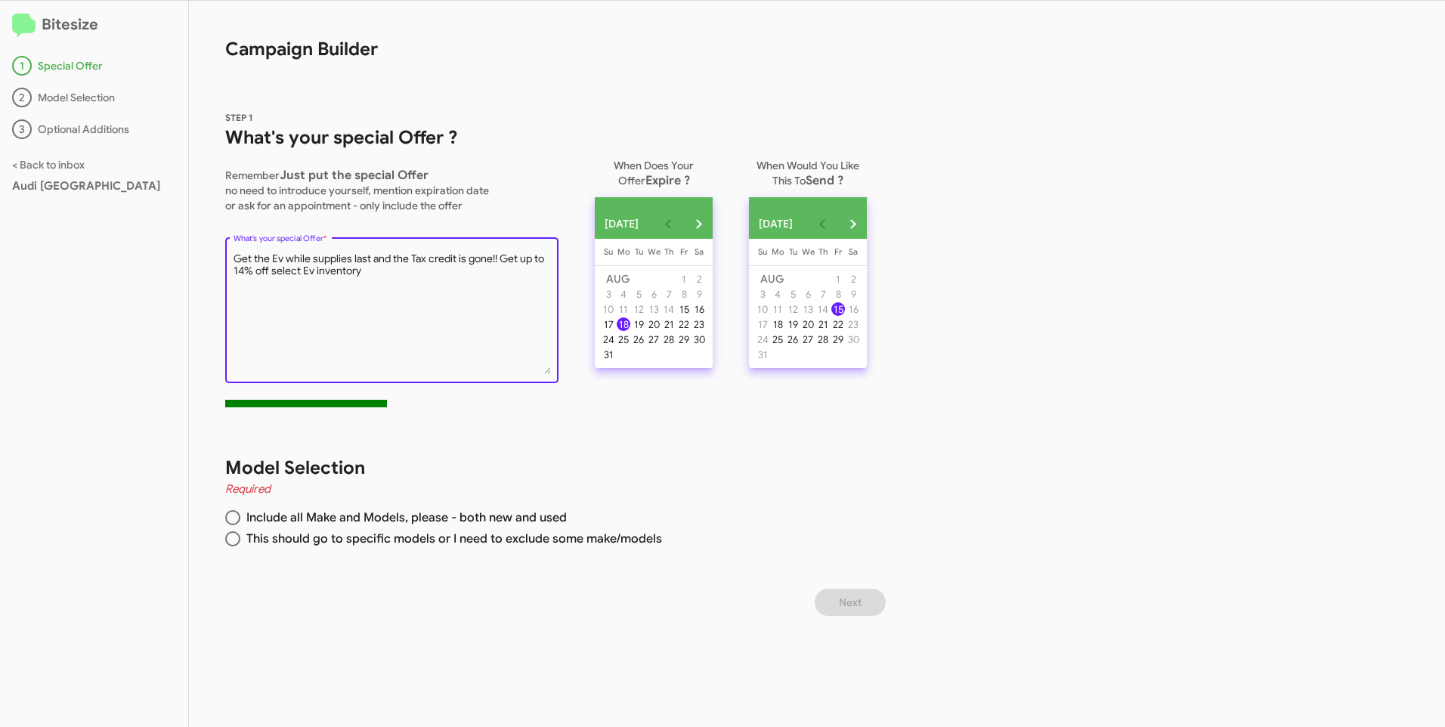
click at [311, 270] on textarea "What's your special Offer *" at bounding box center [392, 313] width 317 height 122
click at [365, 276] on textarea "What's your special Offer *" at bounding box center [392, 313] width 317 height 122
type textarea "Get the Ev while supplies last and the Tax credit is gone!! Get up to 14% off s…"
click at [237, 519] on span at bounding box center [232, 517] width 15 height 15
click at [237, 519] on input "Include all Make and Models, please - both new and used" at bounding box center [232, 517] width 15 height 15
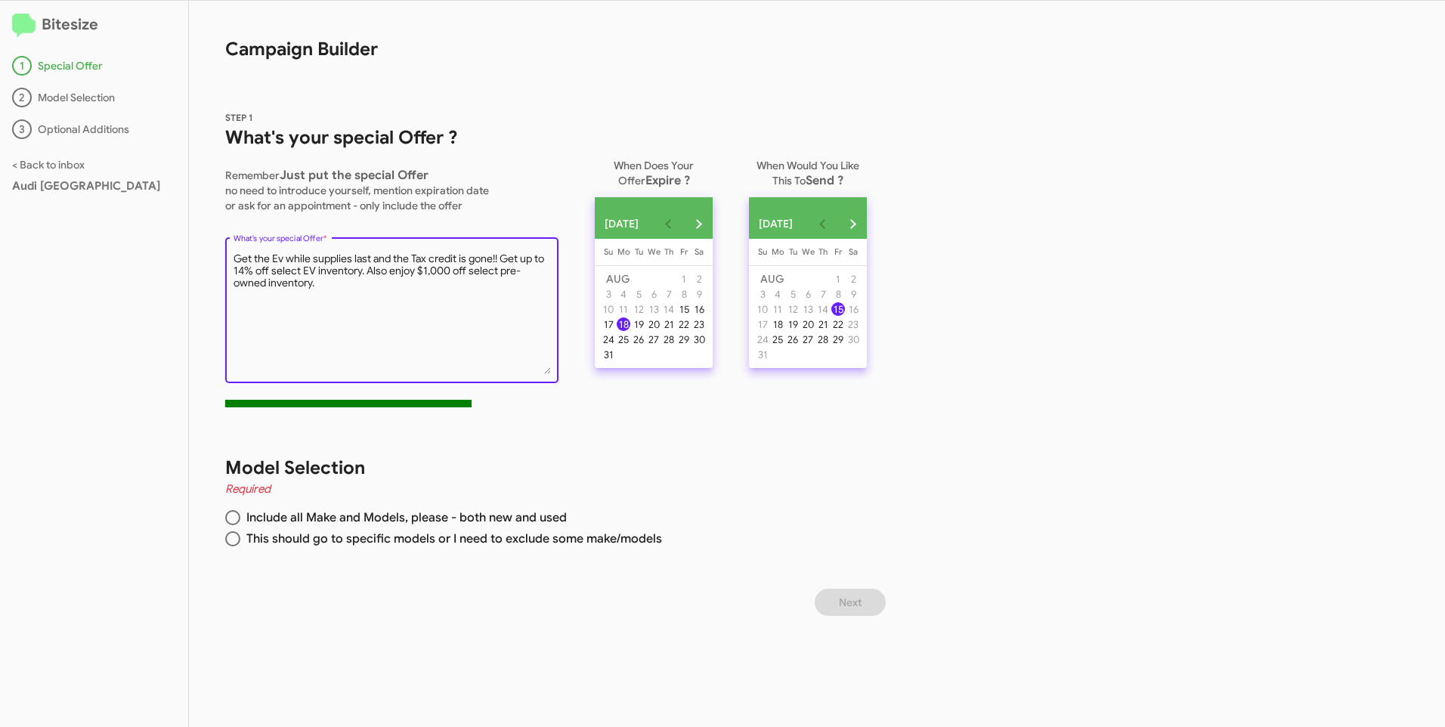
radio input "true"
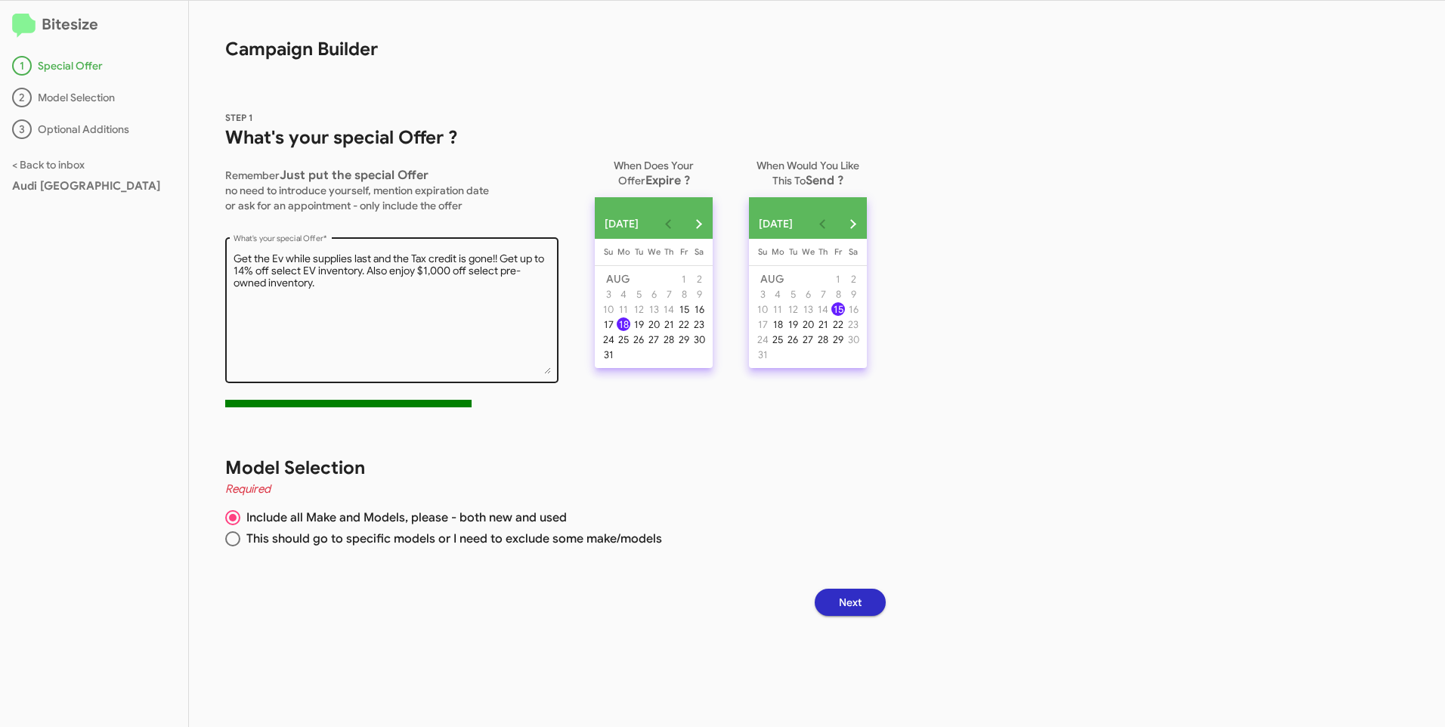
click at [283, 259] on textarea "What's your special Offer *" at bounding box center [392, 313] width 317 height 122
type textarea "Get the EV while supplies last and the Tax credit is gone!! Get up to 14% off s…"
click at [862, 606] on span "Next" at bounding box center [850, 602] width 23 height 27
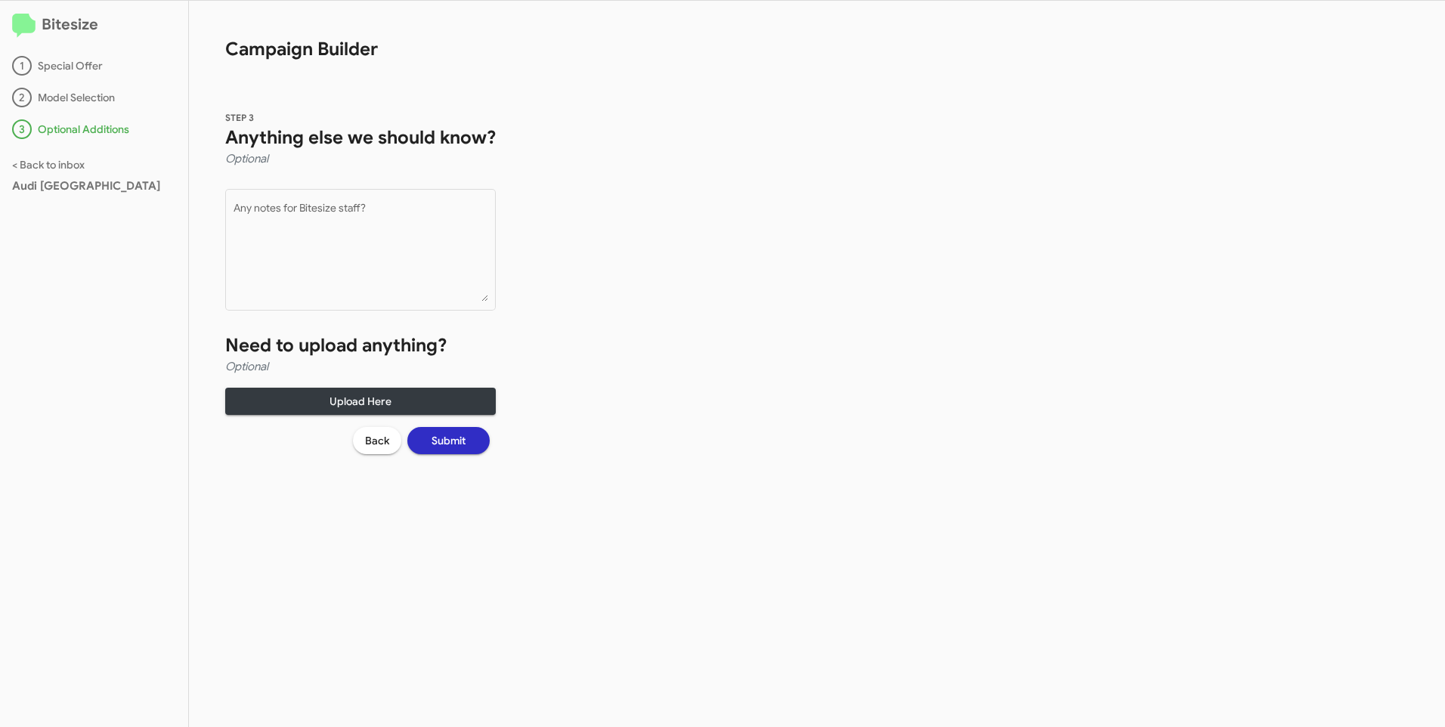
click at [435, 442] on span "Submit" at bounding box center [449, 440] width 34 height 27
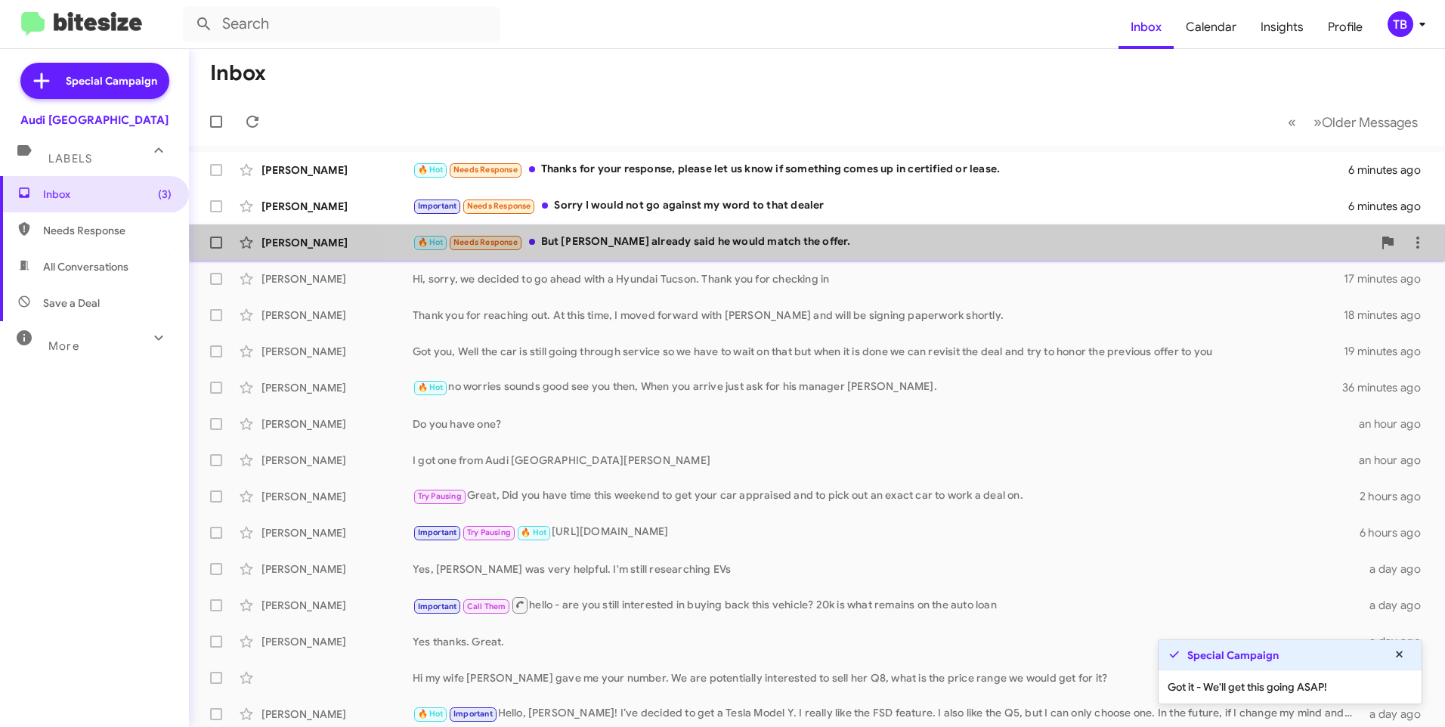
click at [873, 241] on div "🔥 Hot Needs Response But [PERSON_NAME] already said he would match the offer." at bounding box center [893, 242] width 960 height 17
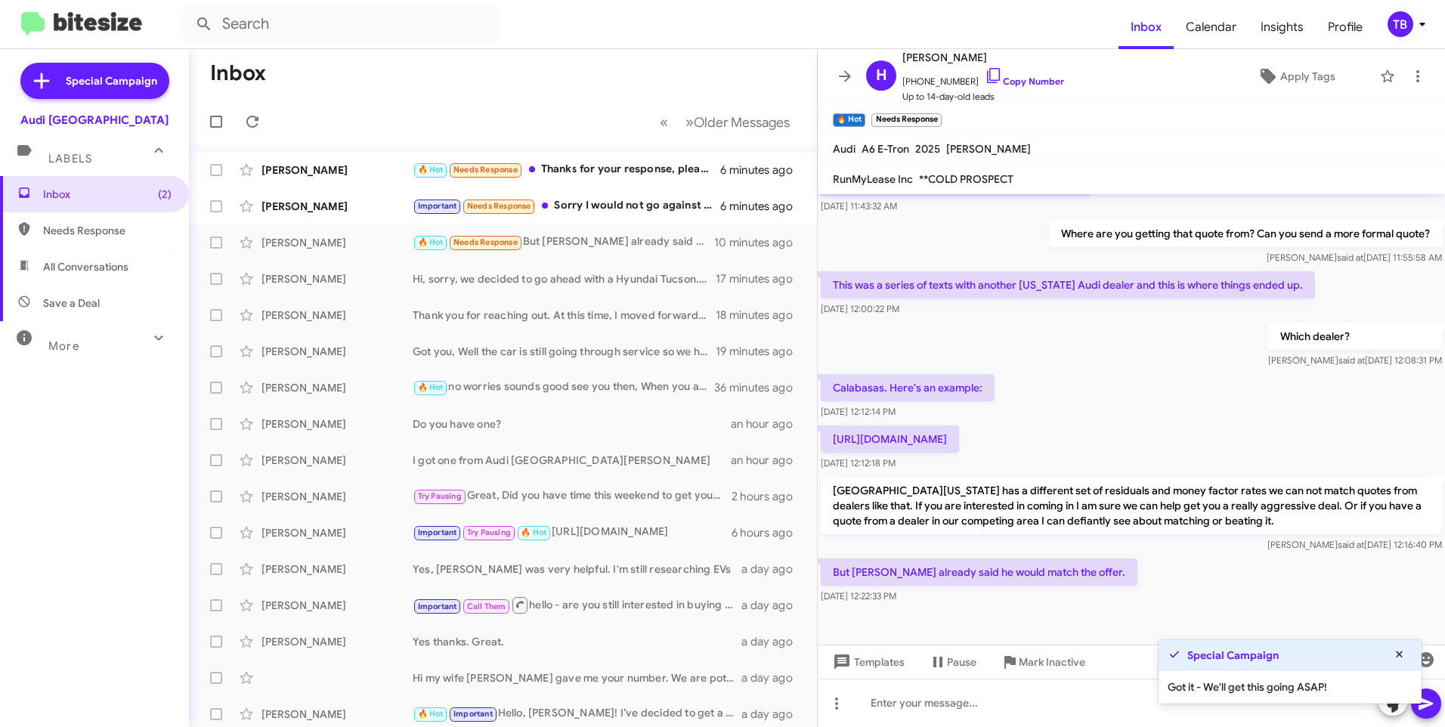
scroll to position [782, 0]
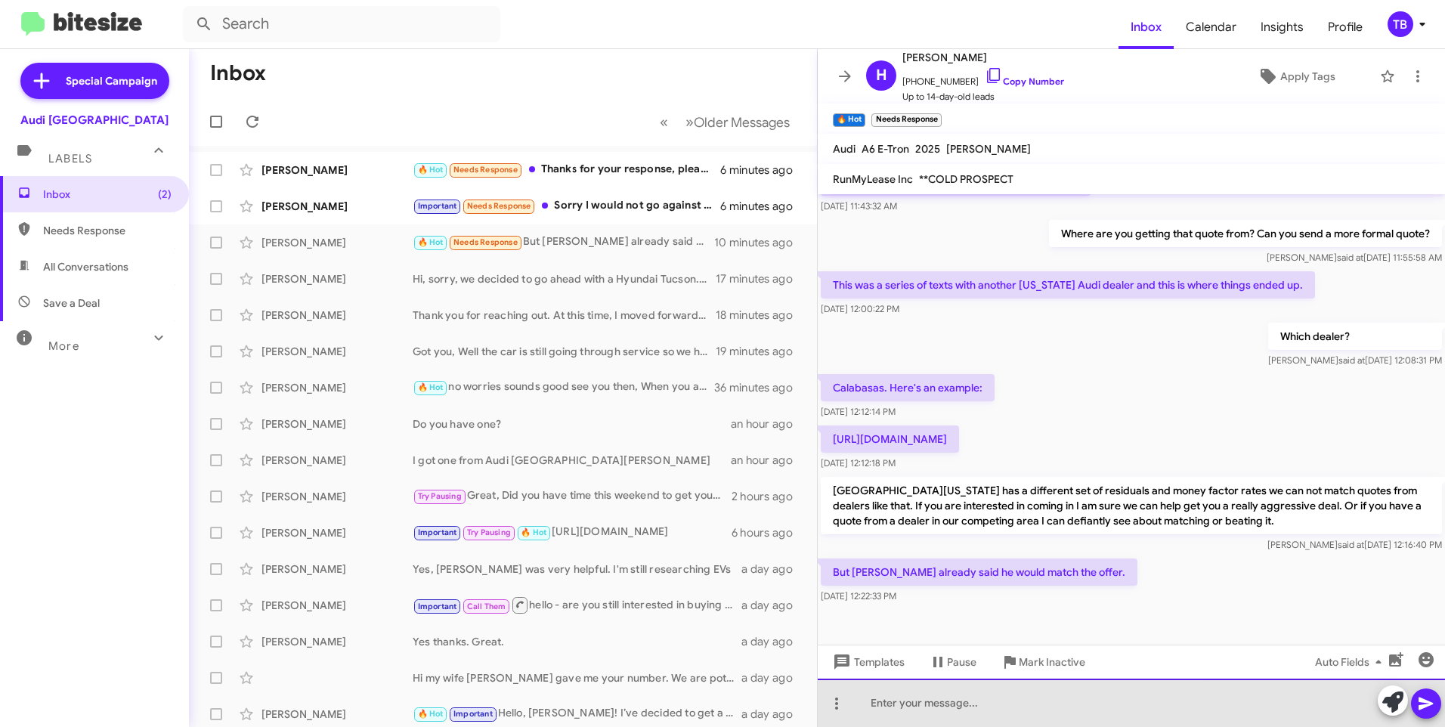
click at [1039, 708] on div at bounding box center [1131, 703] width 627 height 48
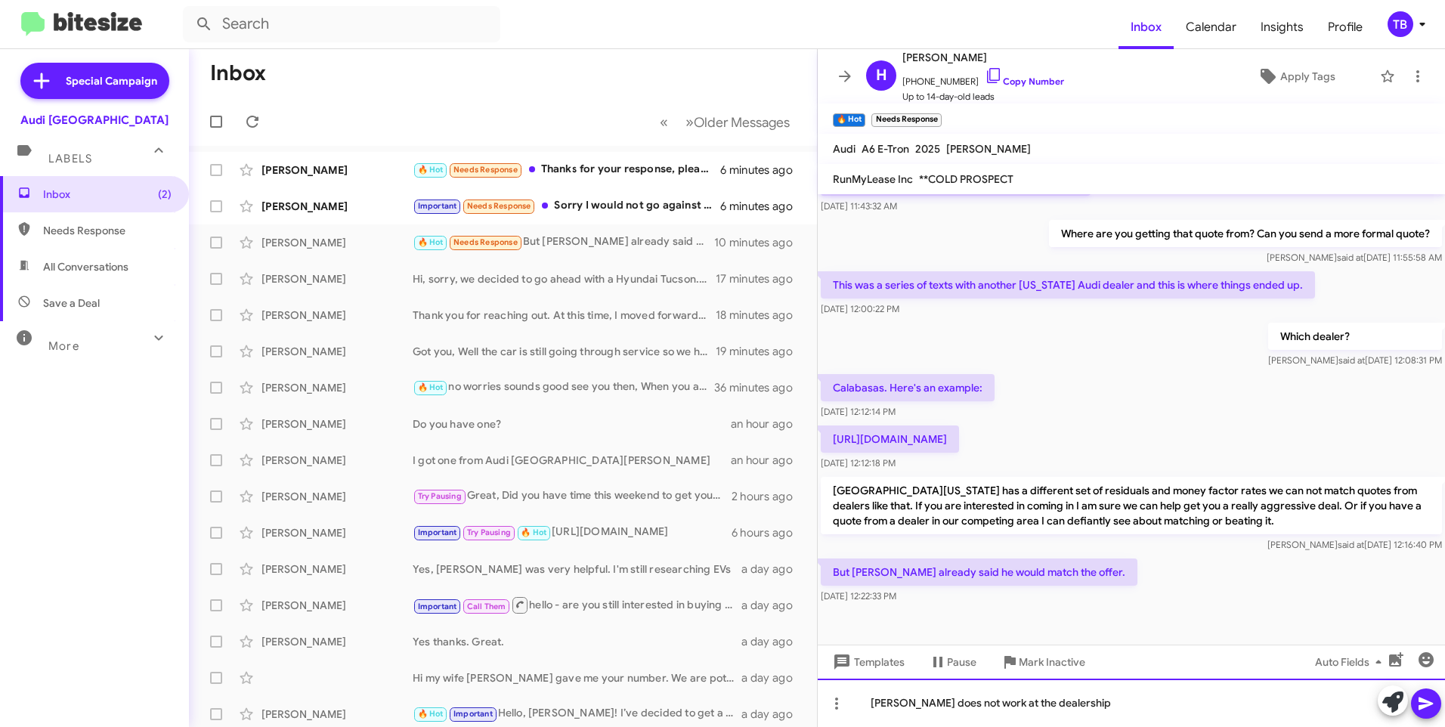
click at [1093, 714] on div "[PERSON_NAME] does not work at the dealership" at bounding box center [1131, 703] width 627 height 48
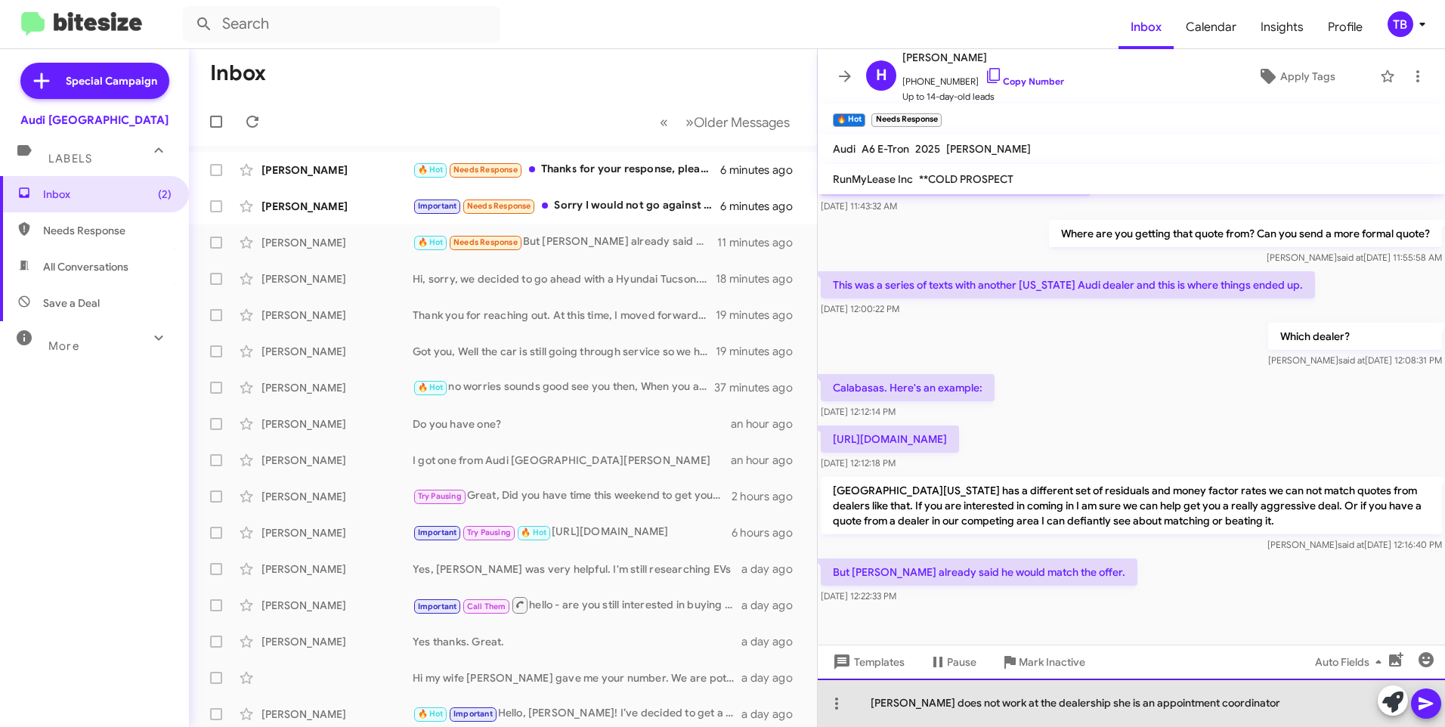
click at [1247, 708] on div "[PERSON_NAME] does not work at the dealership she is an appointment coordinator" at bounding box center [1131, 703] width 627 height 48
click at [1105, 703] on div "[PERSON_NAME] does not work at the dealership she is an appointment coordinator" at bounding box center [1131, 703] width 627 height 48
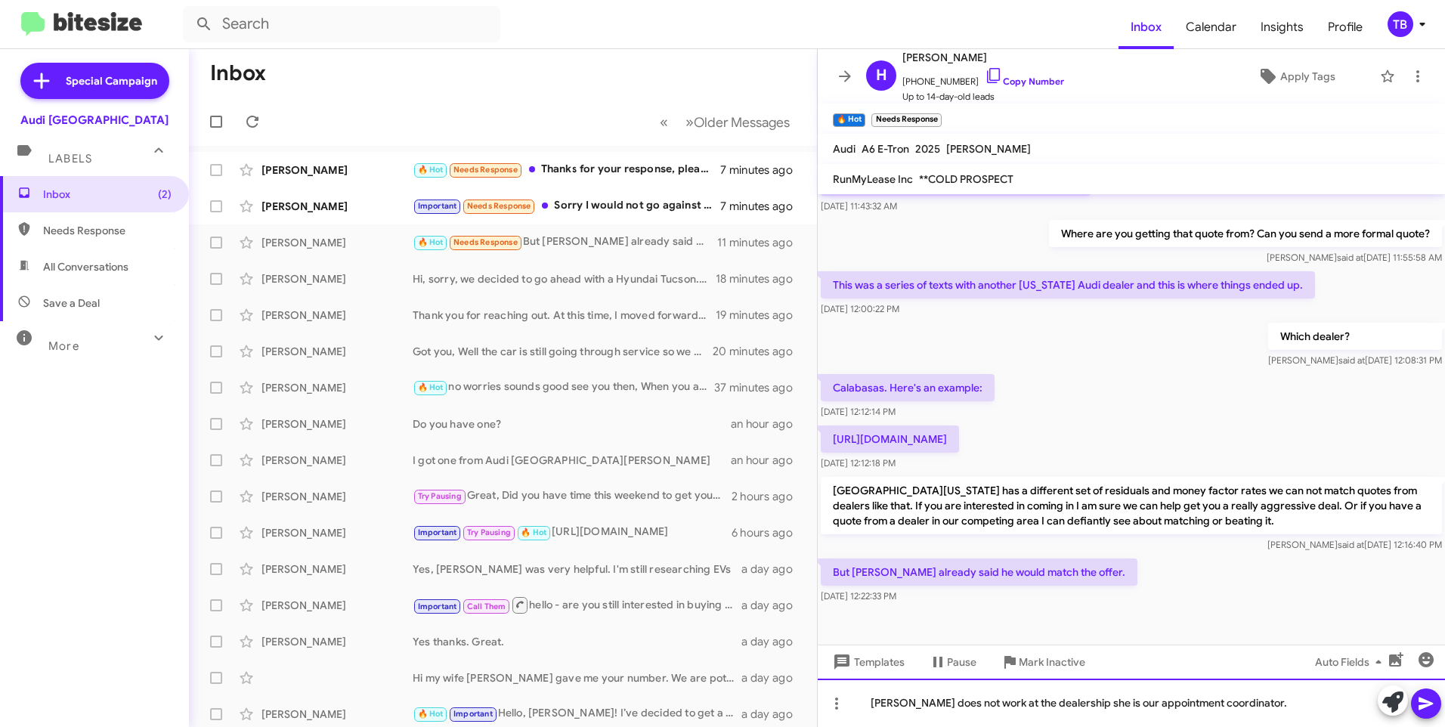
click at [872, 700] on div "[PERSON_NAME] does not work at the dealership she is our appointment coordinato…" at bounding box center [1131, 703] width 627 height 48
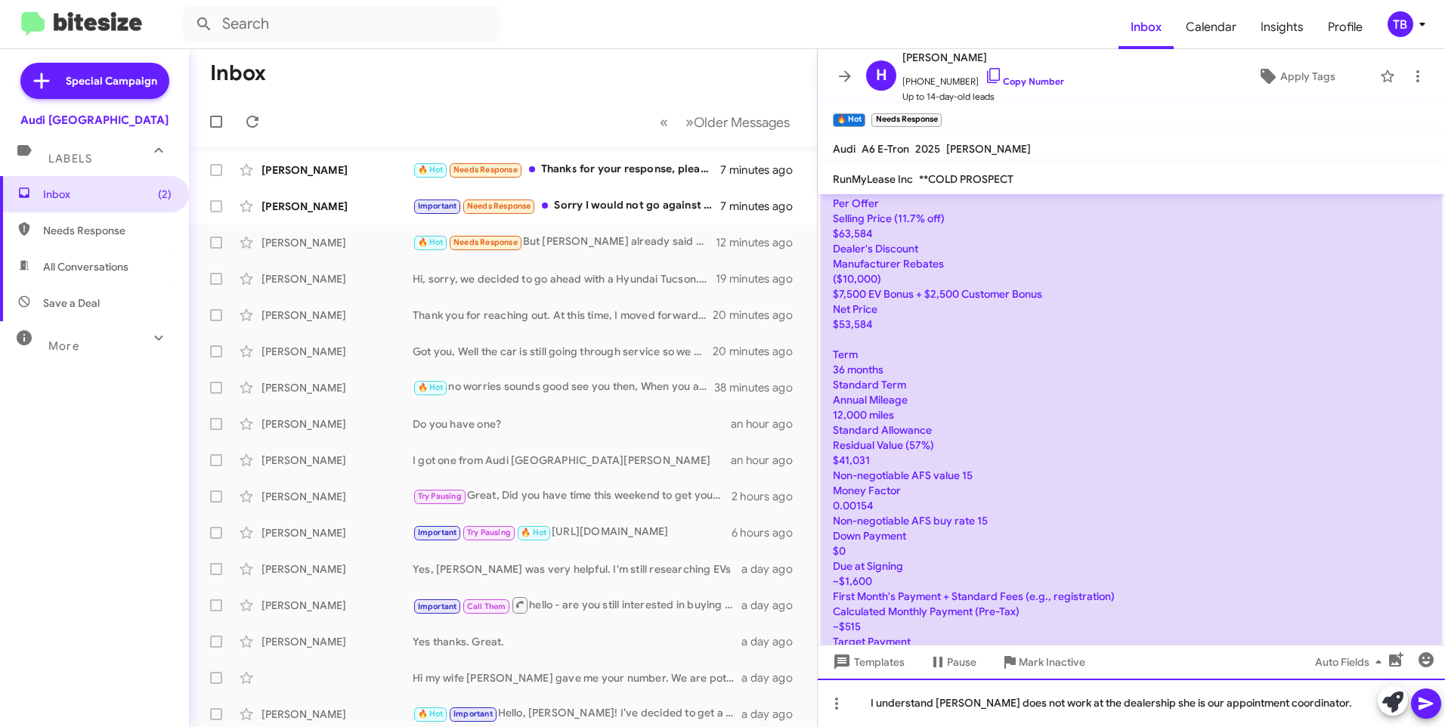
scroll to position [252, 0]
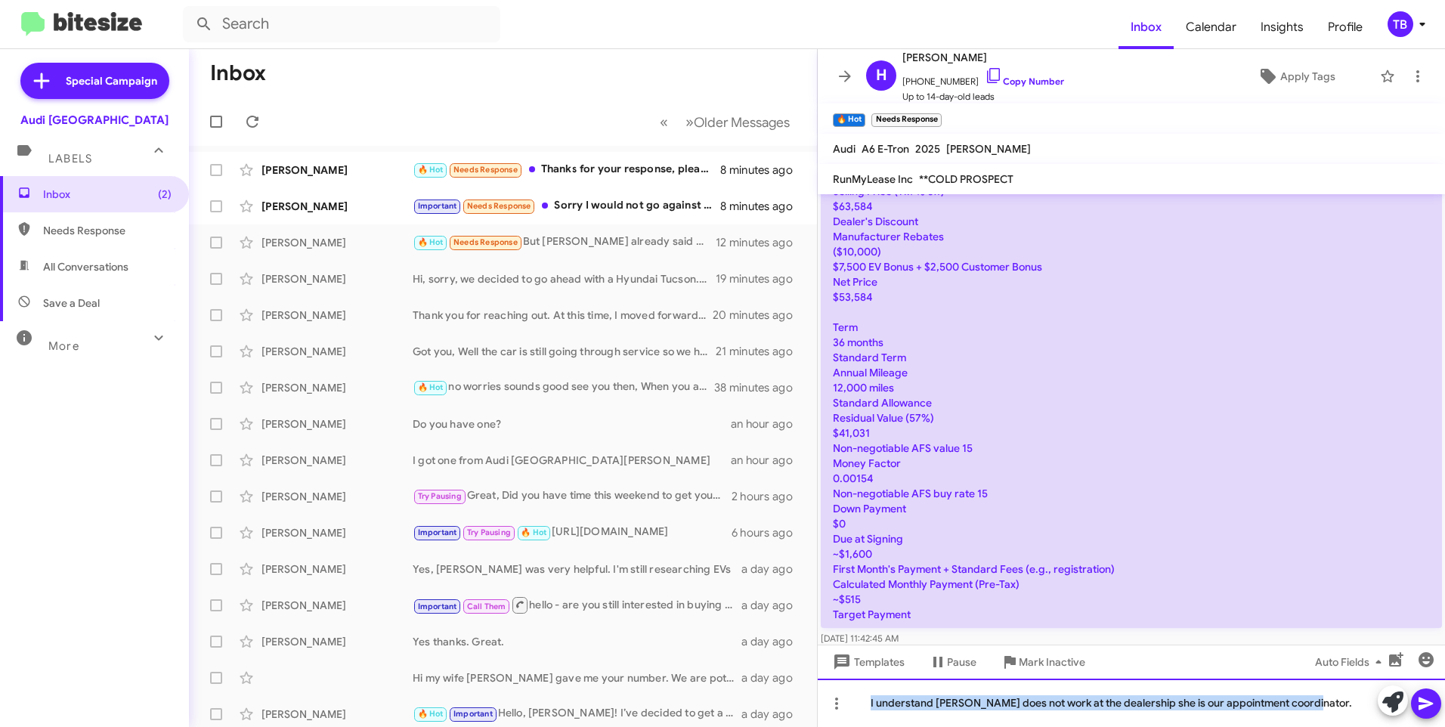
drag, startPoint x: 1327, startPoint y: 710, endPoint x: 770, endPoint y: 752, distance: 559.5
click at [770, 726] on html "Inbox Calendar Insights Profile TB Special Campaign Audi Palo Alto Labels Inbox…" at bounding box center [722, 363] width 1445 height 727
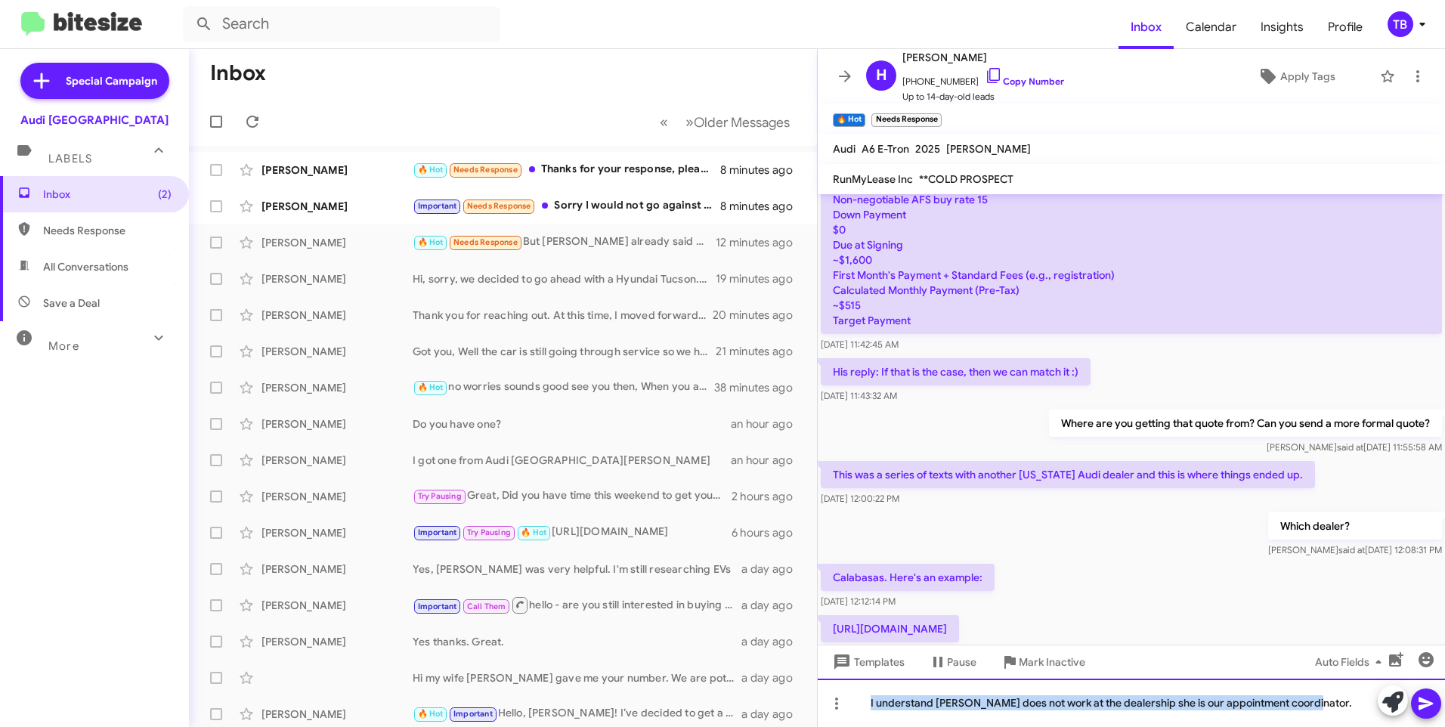
scroll to position [782, 0]
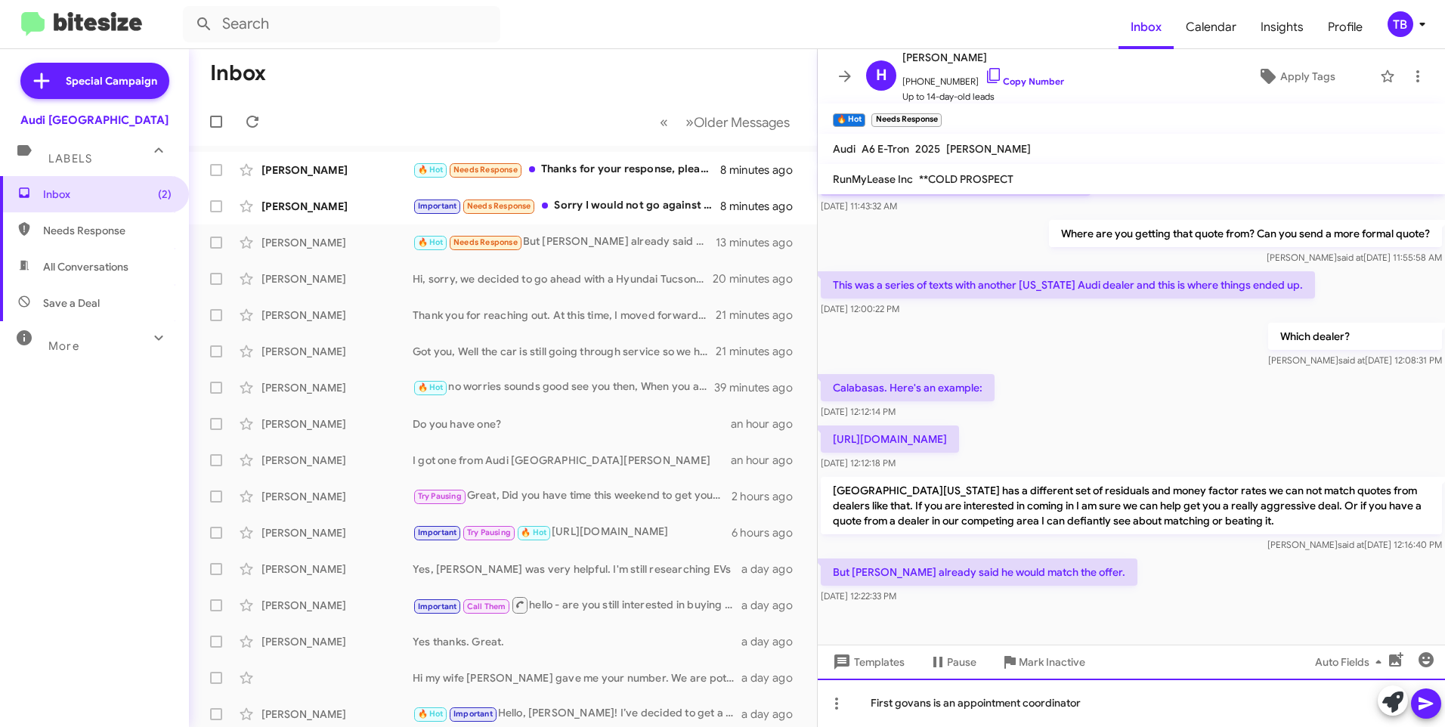
click at [1088, 702] on div "First govans is an appointment coordinator" at bounding box center [1131, 703] width 627 height 48
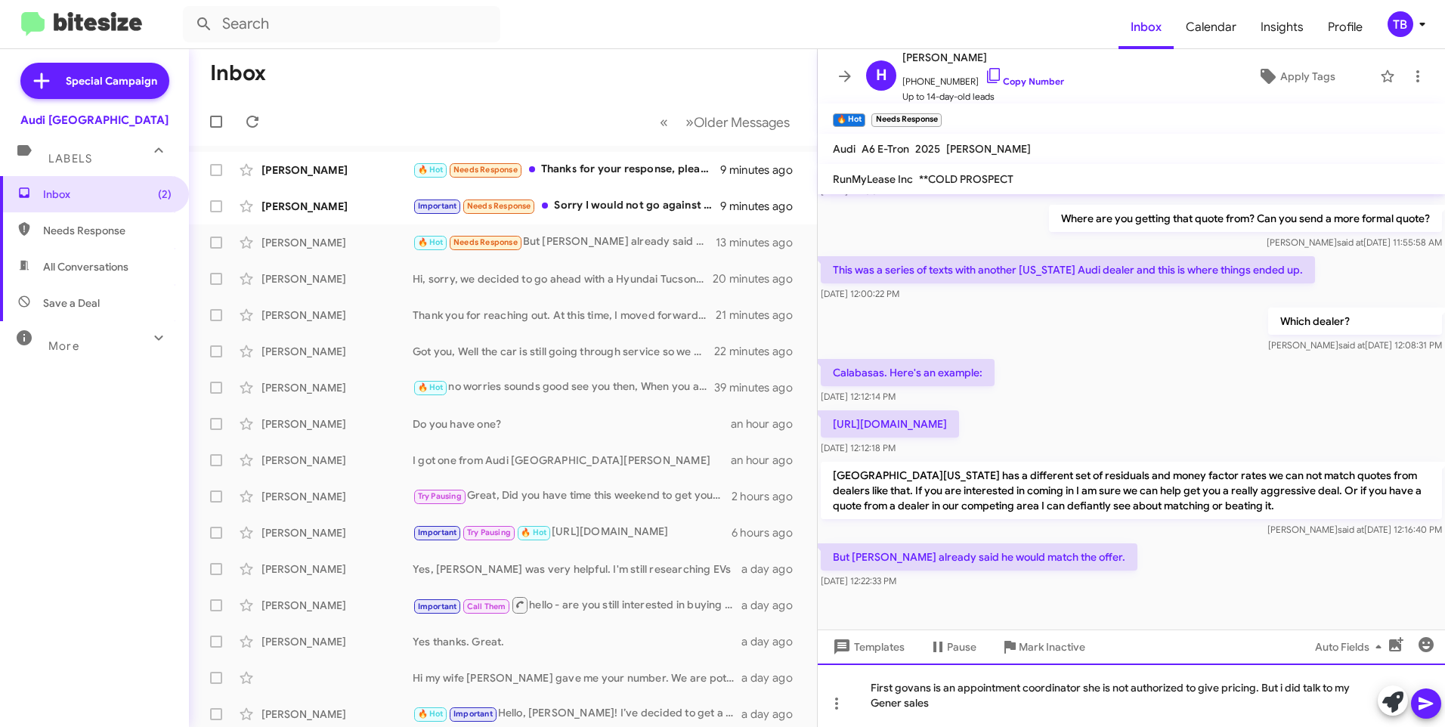
click at [904, 706] on div "First govans is an appointment coordinator she is not authorized to give pricin…" at bounding box center [1131, 695] width 627 height 63
drag, startPoint x: 917, startPoint y: 693, endPoint x: 889, endPoint y: 680, distance: 31.1
click at [889, 680] on div "First govans is an appointment coordinator she is not authorized to give pricin…" at bounding box center [1131, 695] width 627 height 63
click at [901, 688] on div "First govans is an appointment coordinator she is not authorized to give pricin…" at bounding box center [1131, 695] width 627 height 63
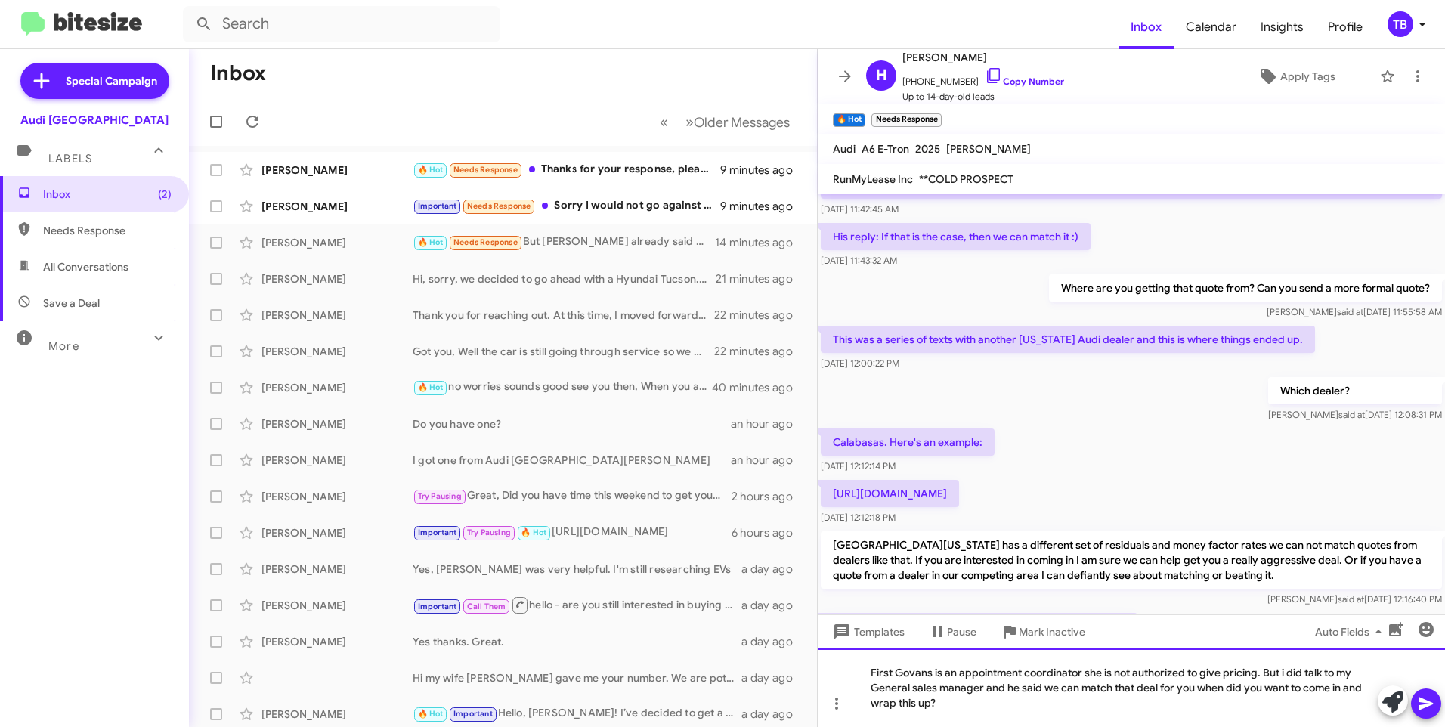
scroll to position [812, 0]
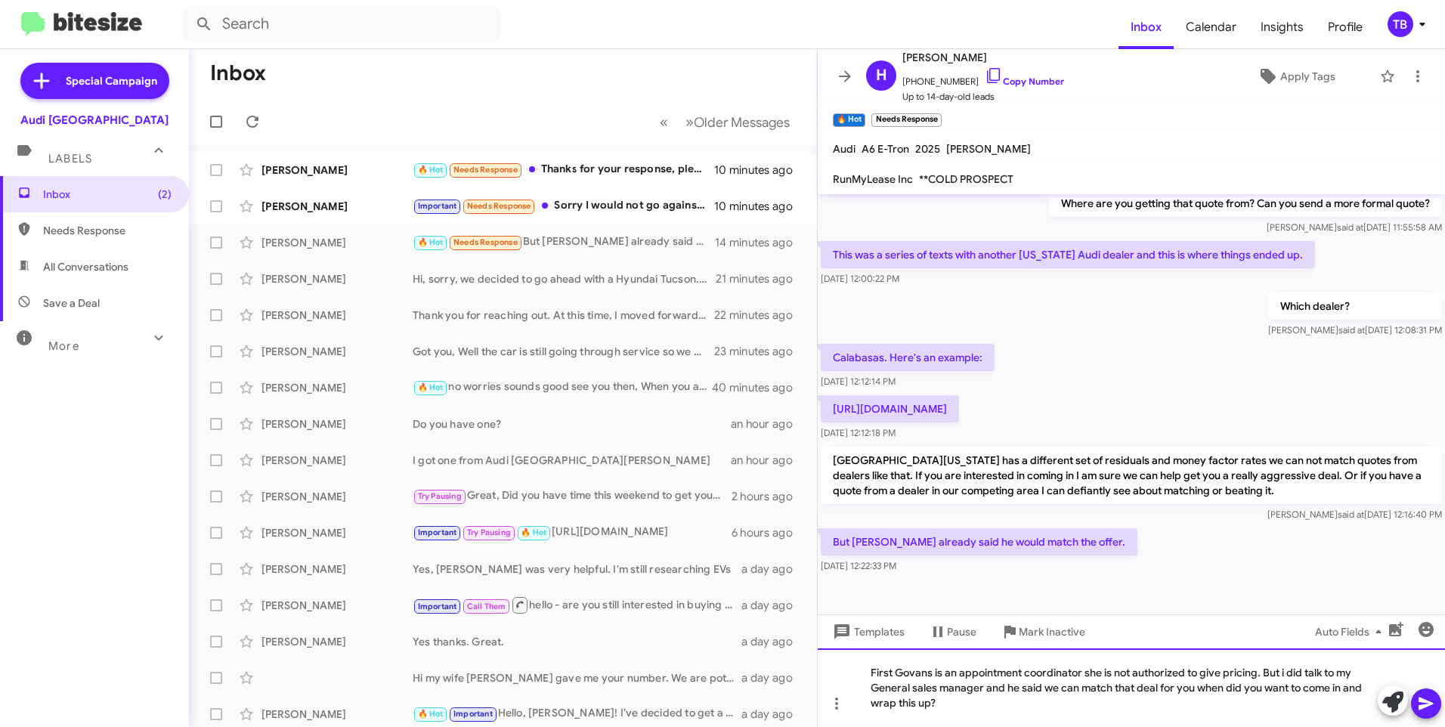
click at [918, 689] on div "First Govans is an appointment coordinator she is not authorized to give pricin…" at bounding box center [1131, 688] width 627 height 79
click at [1433, 707] on icon at bounding box center [1426, 704] width 18 height 18
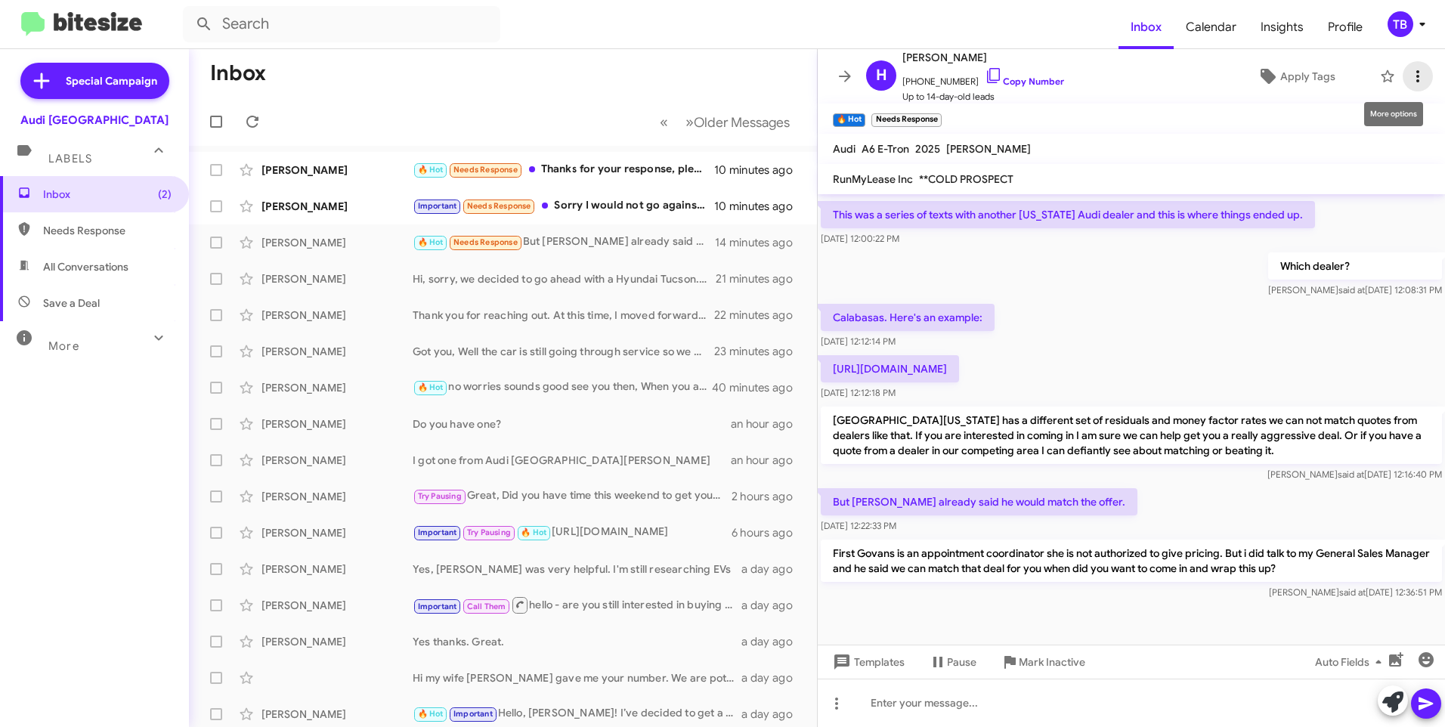
click at [1417, 82] on icon at bounding box center [1418, 76] width 3 height 12
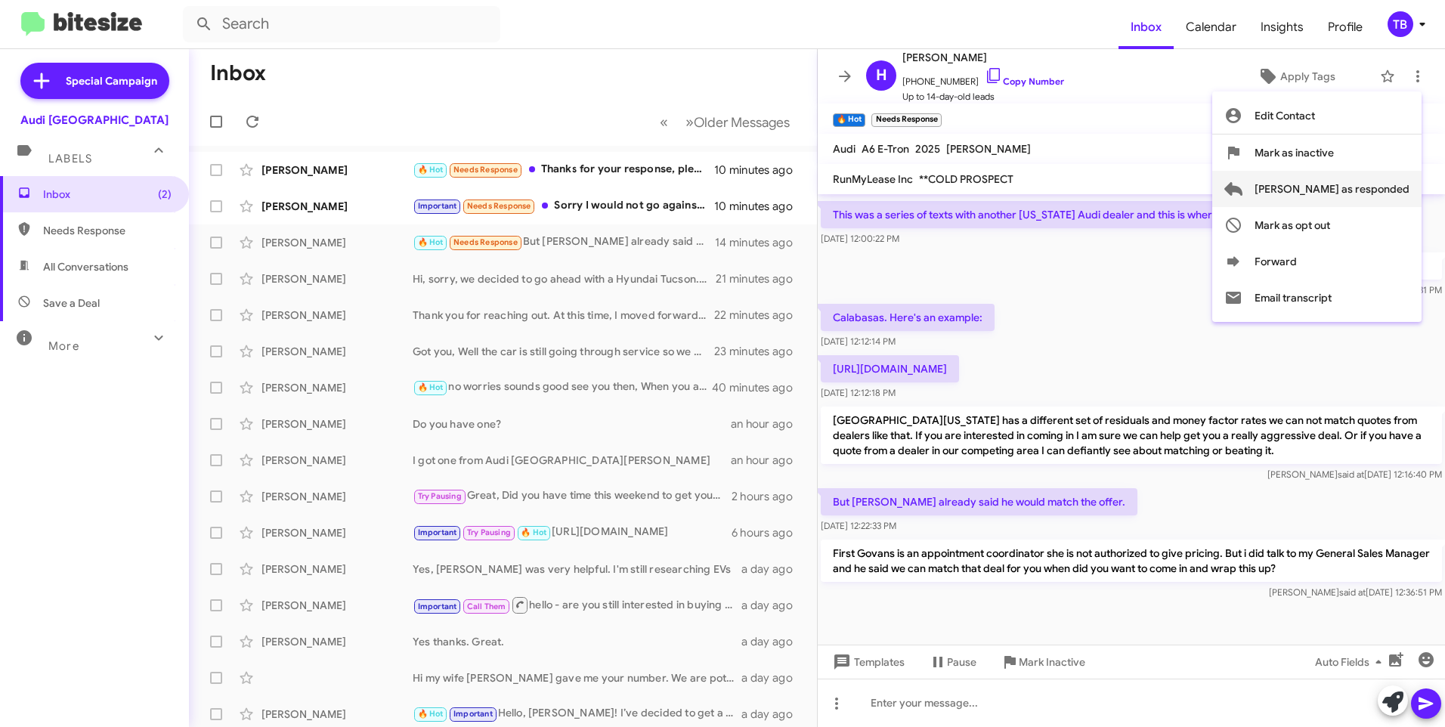
click at [1369, 189] on span "[PERSON_NAME] as responded" at bounding box center [1332, 189] width 155 height 36
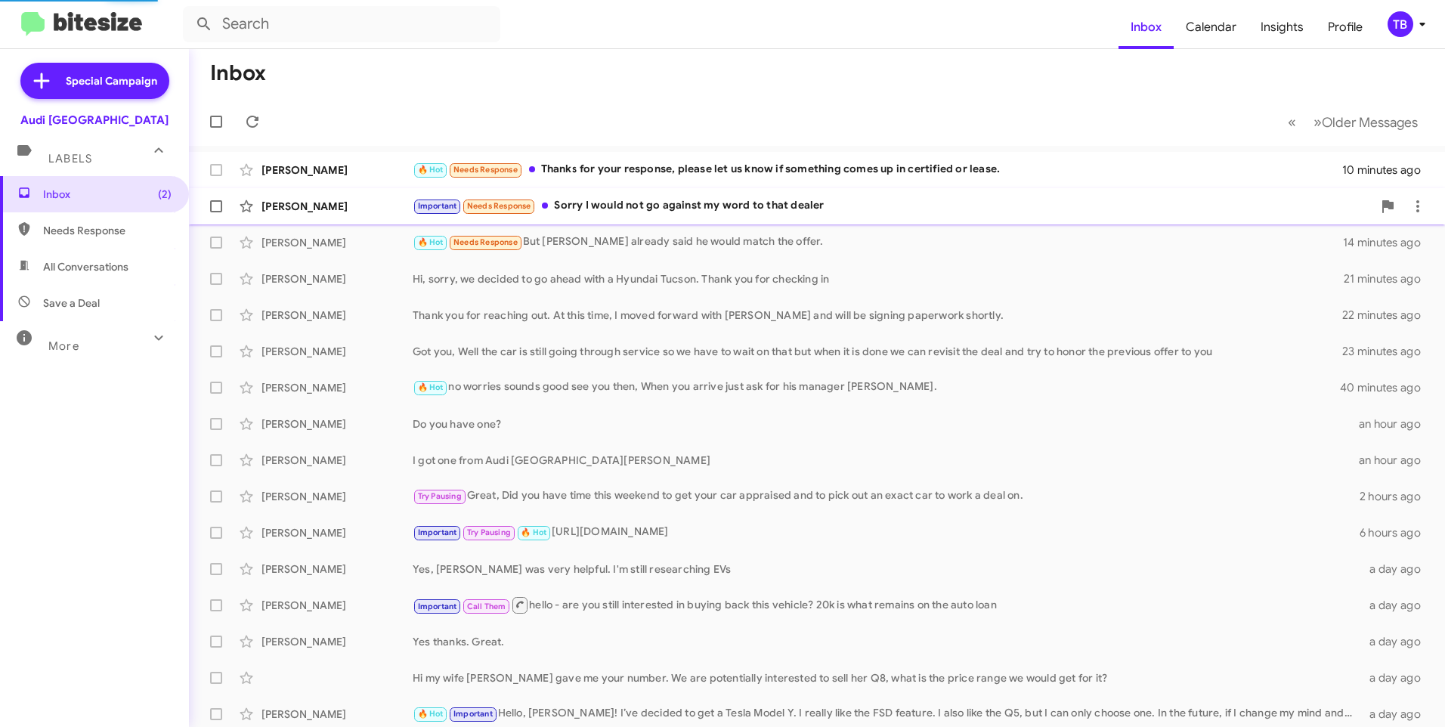
click at [686, 209] on div "Important Needs Response Sorry I would not go against my word to that dealer" at bounding box center [893, 205] width 960 height 17
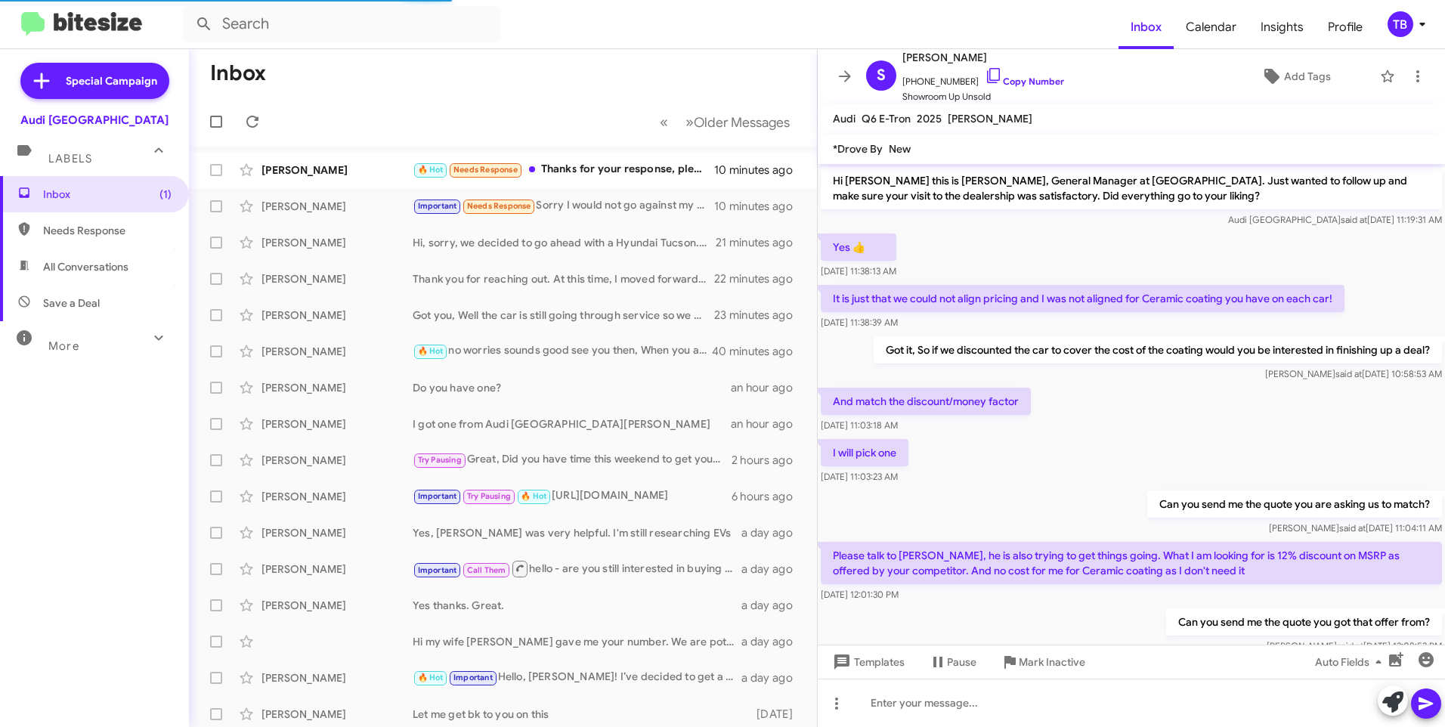
scroll to position [438, 0]
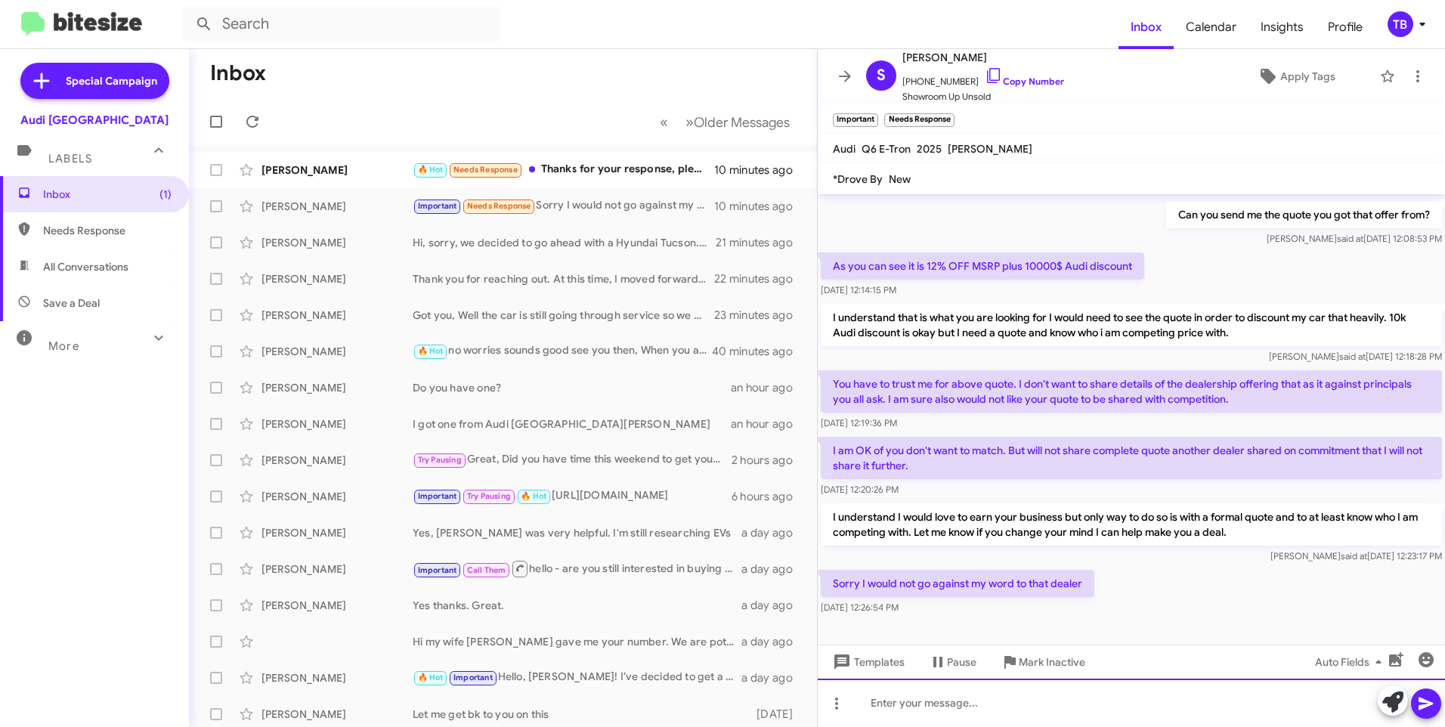
click at [978, 706] on div at bounding box center [1131, 703] width 627 height 48
drag, startPoint x: 1114, startPoint y: 703, endPoint x: 843, endPoint y: 705, distance: 271.4
click at [843, 705] on div "No worries, If anything changes let us know." at bounding box center [1131, 703] width 627 height 48
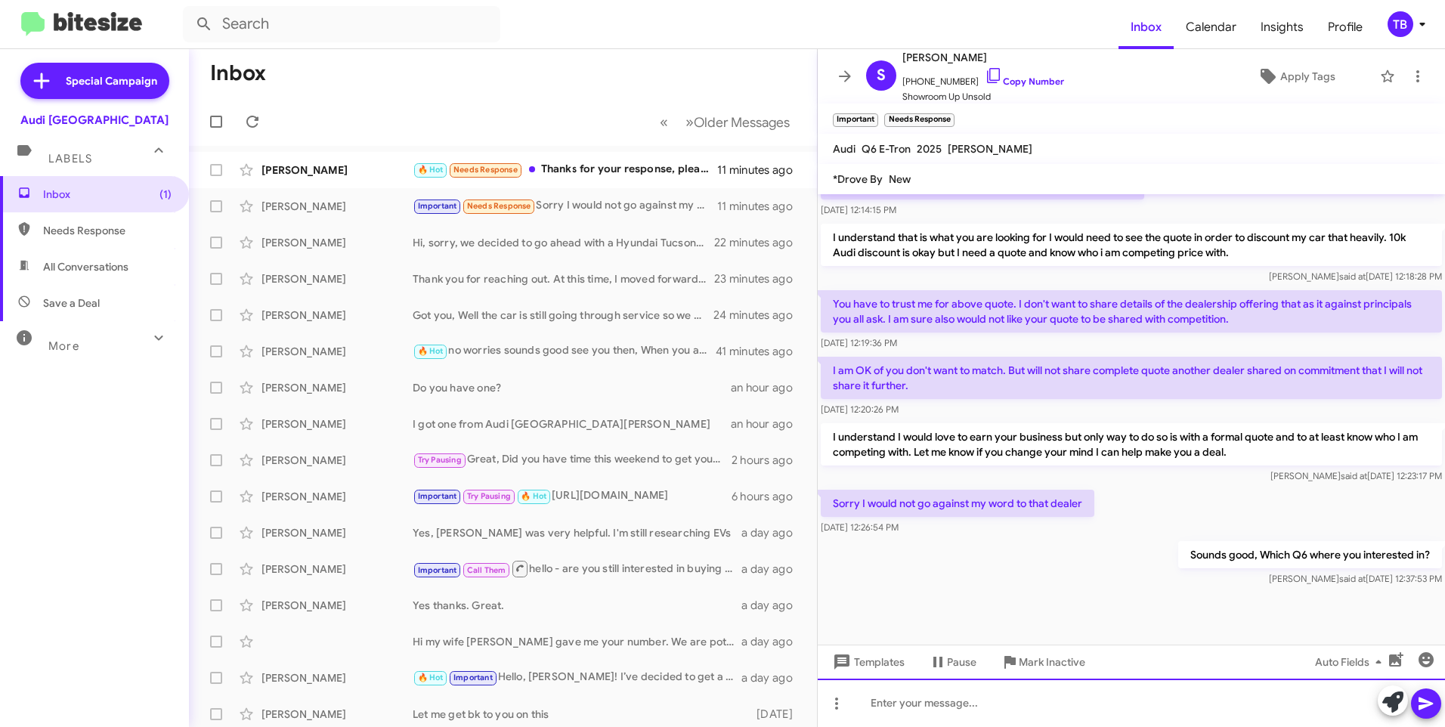
scroll to position [523, 0]
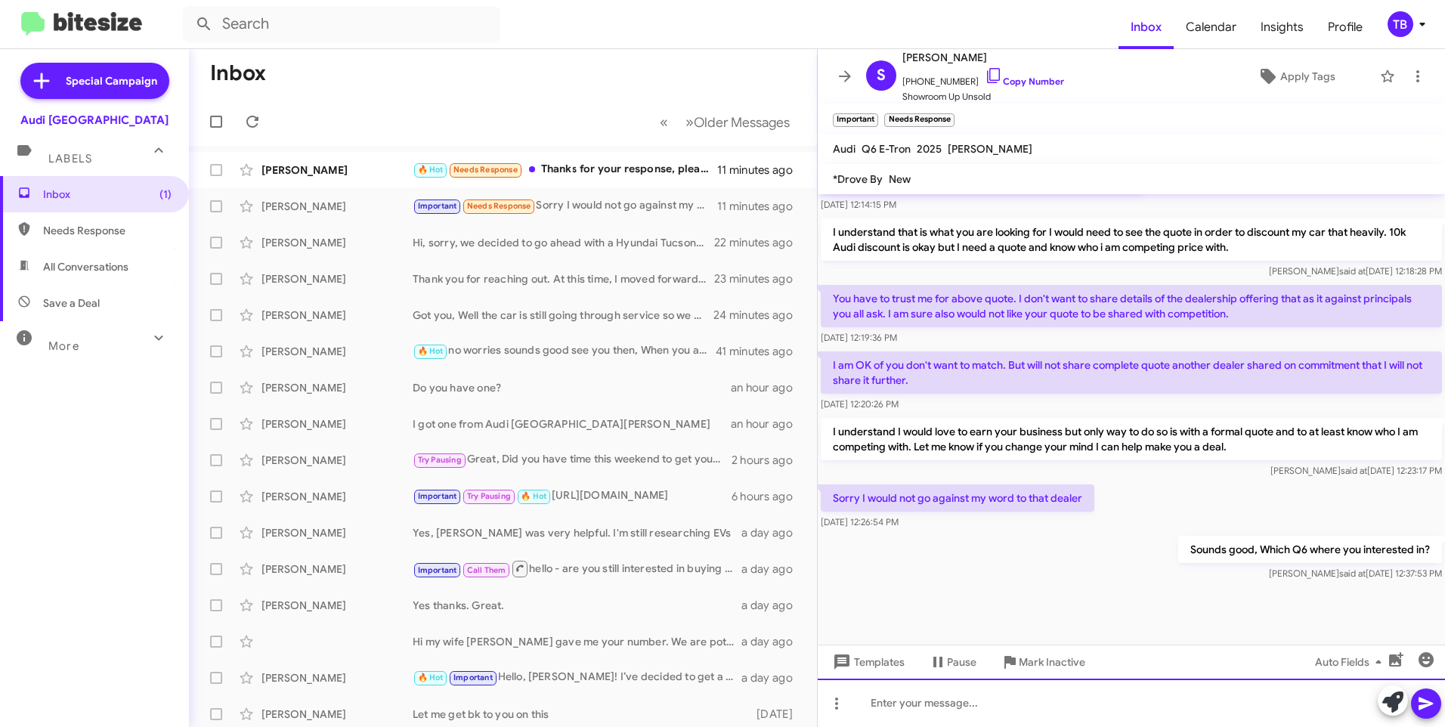
click at [1032, 698] on div at bounding box center [1131, 703] width 627 height 48
click at [1409, 75] on icon at bounding box center [1418, 76] width 18 height 18
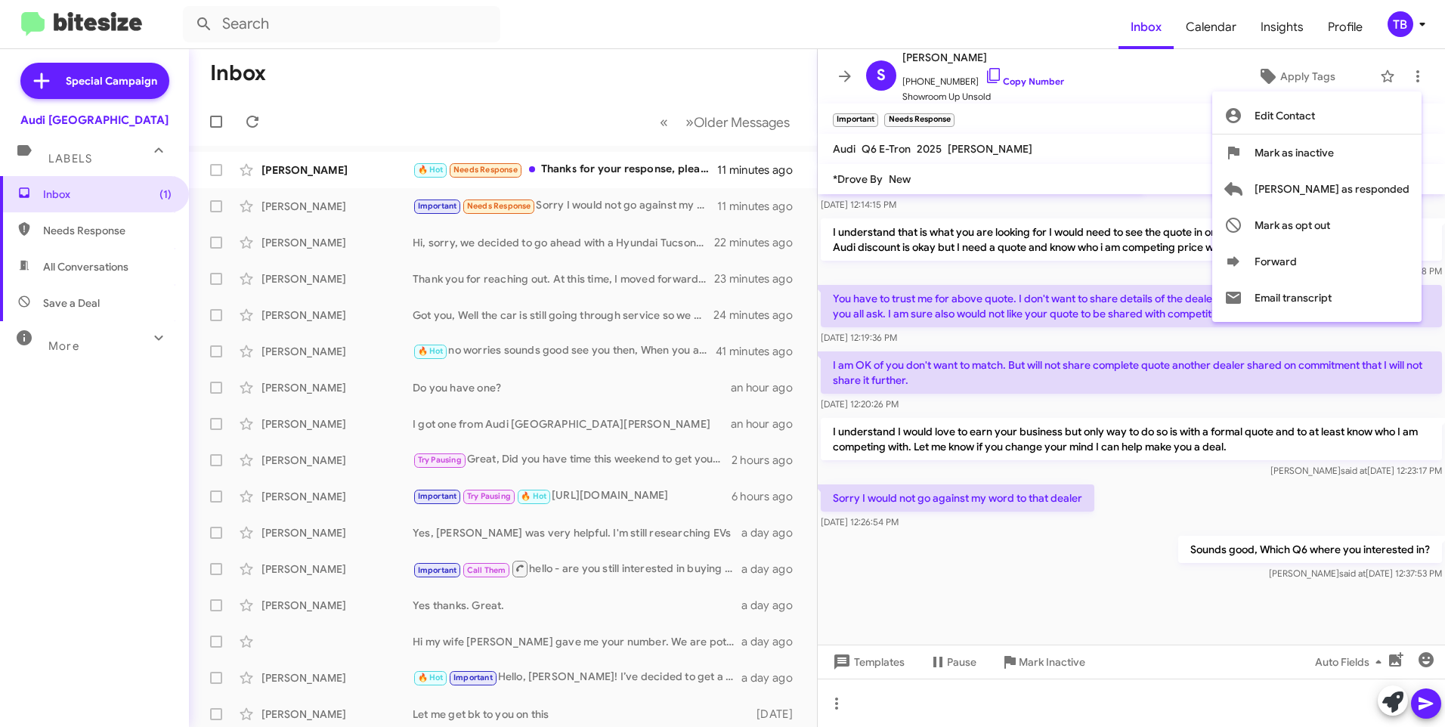
click at [935, 706] on div at bounding box center [722, 363] width 1445 height 727
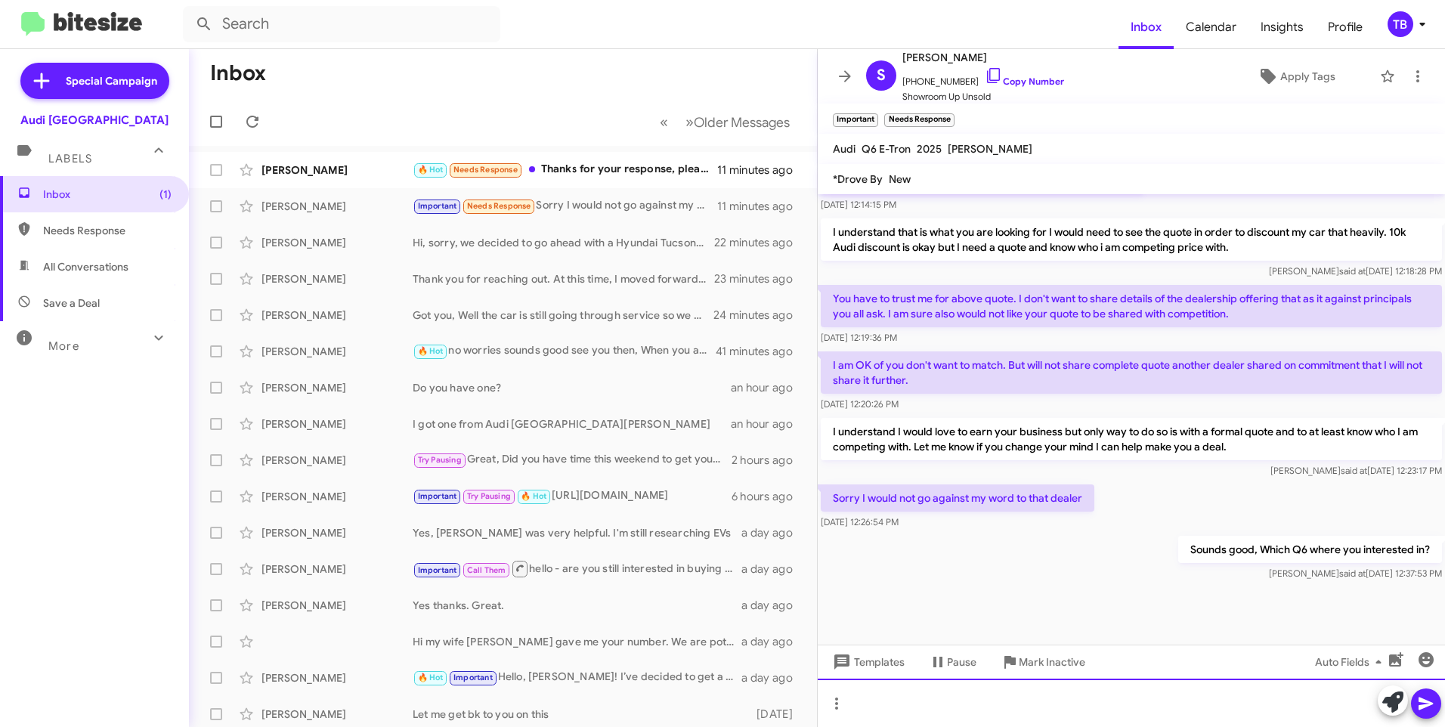
click at [927, 700] on div at bounding box center [1131, 703] width 627 height 48
click at [970, 701] on div "What is the package color (int. and Ext.)" at bounding box center [1131, 703] width 627 height 48
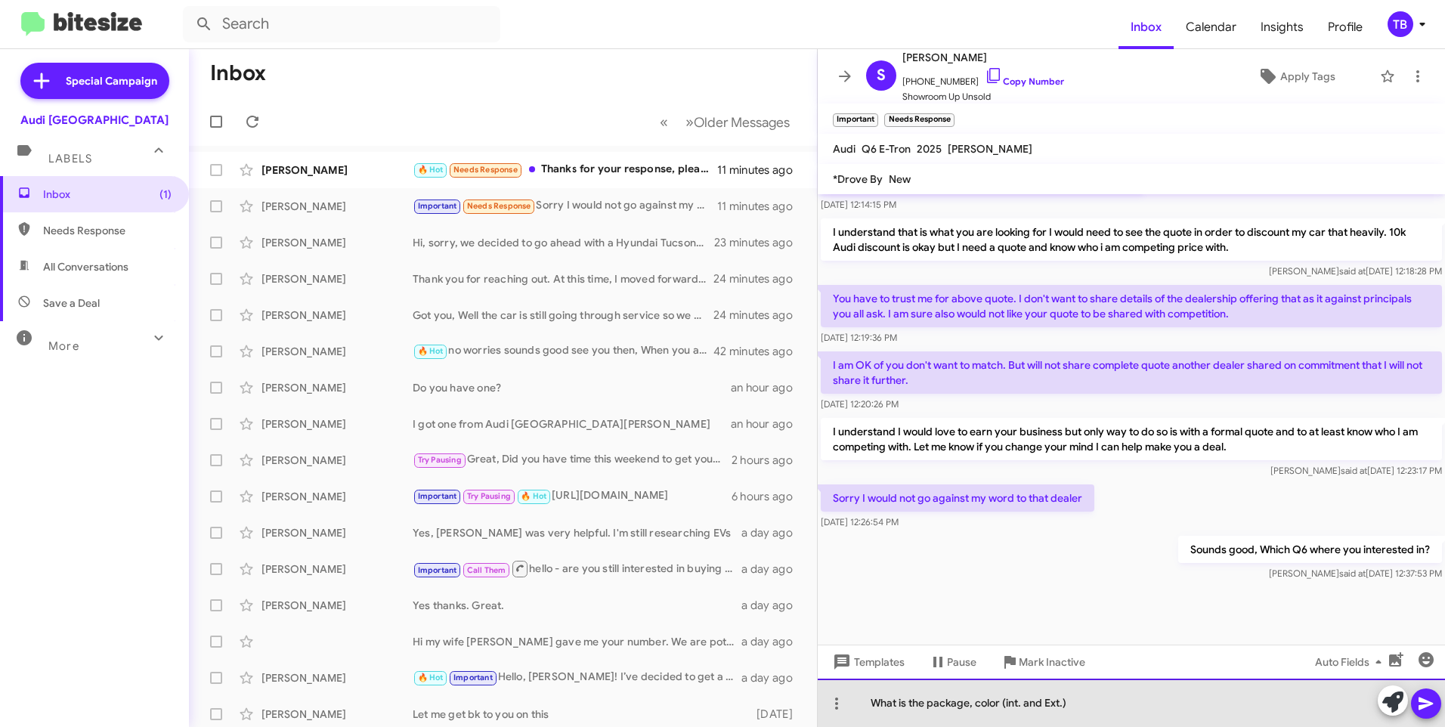
click at [1072, 703] on div "What is the package, color (int. and Ext.)" at bounding box center [1131, 703] width 627 height 48
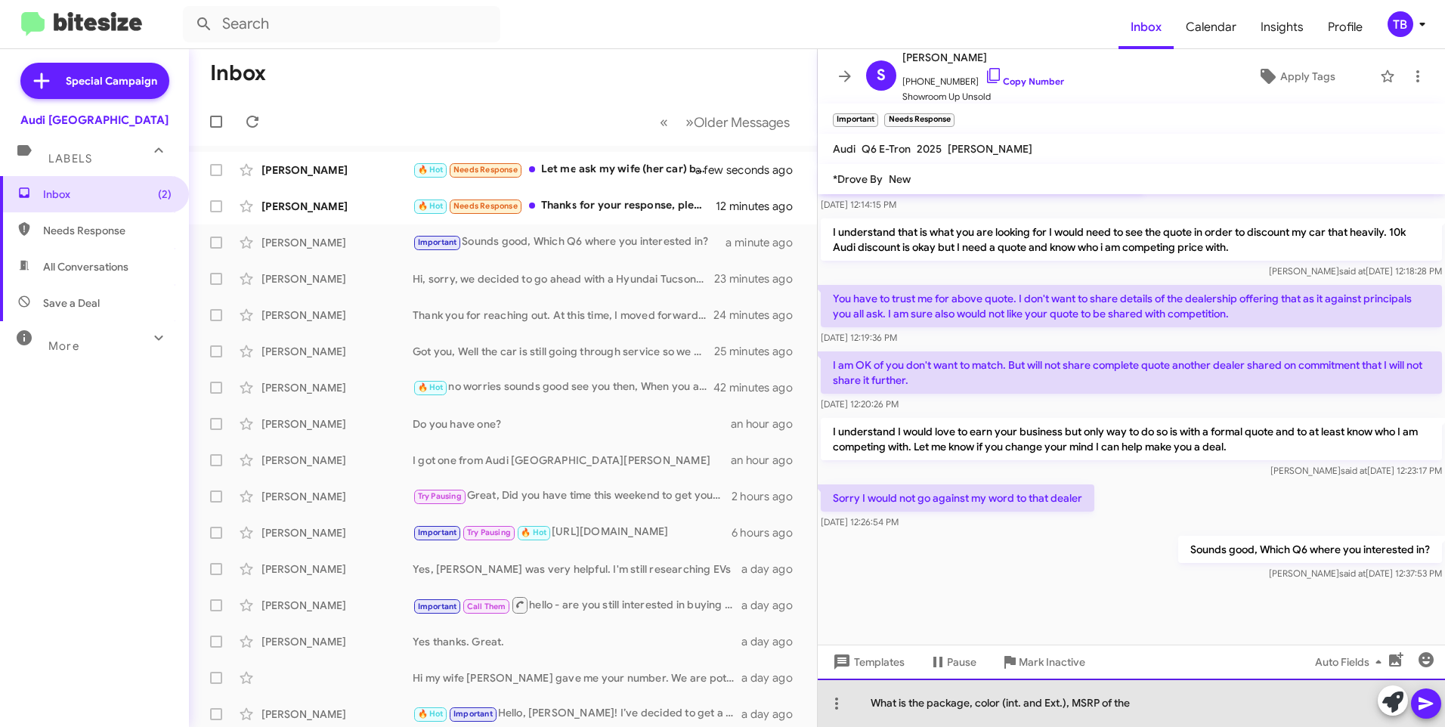
click at [1167, 705] on div "What is the package, color (int. and Ext.), MSRP of the" at bounding box center [1131, 703] width 627 height 48
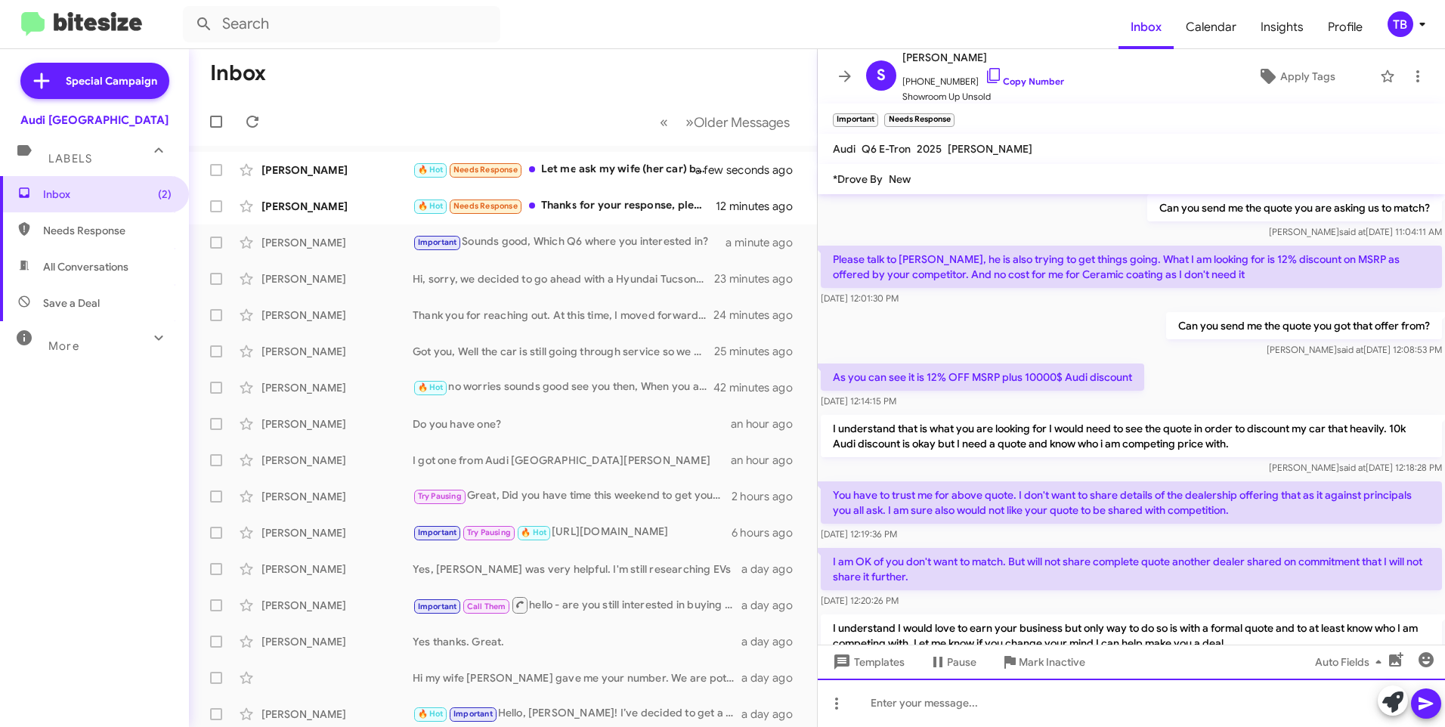
scroll to position [529, 0]
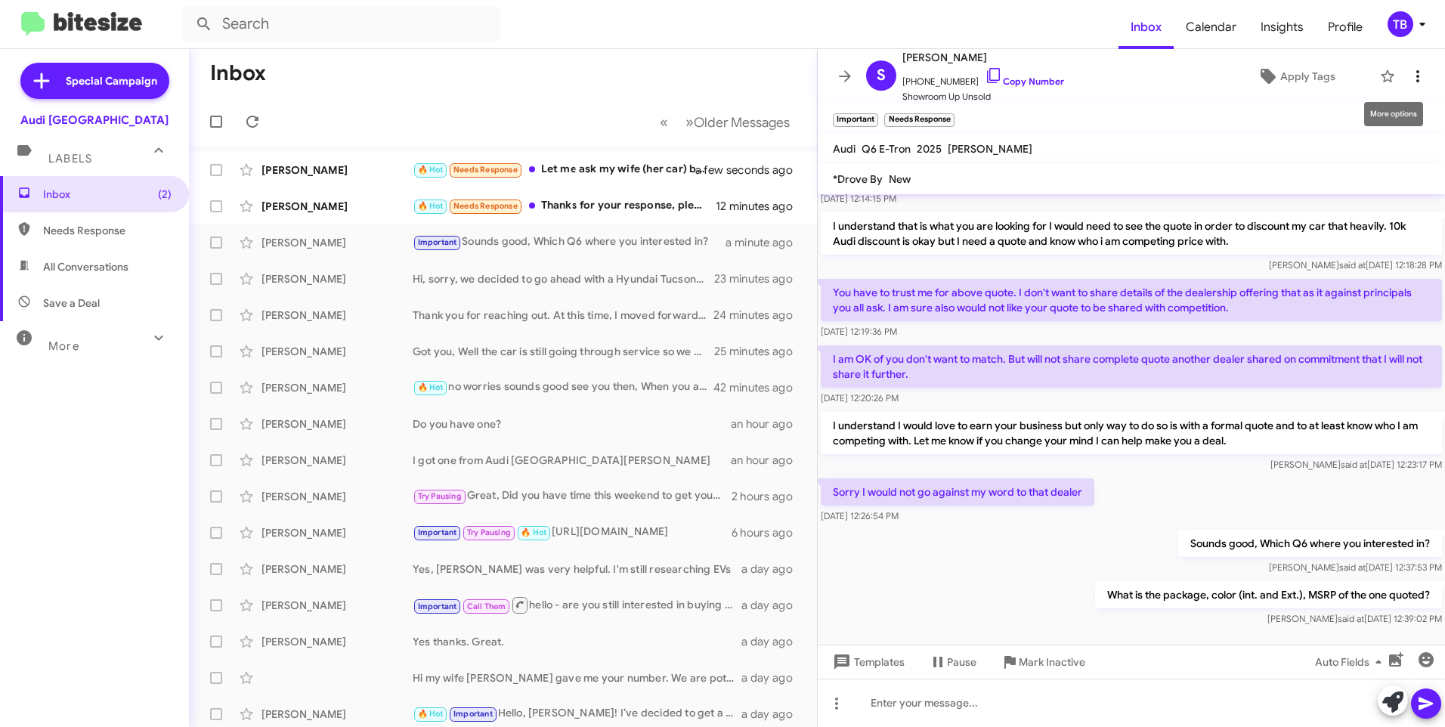
click at [1409, 73] on icon at bounding box center [1418, 76] width 18 height 18
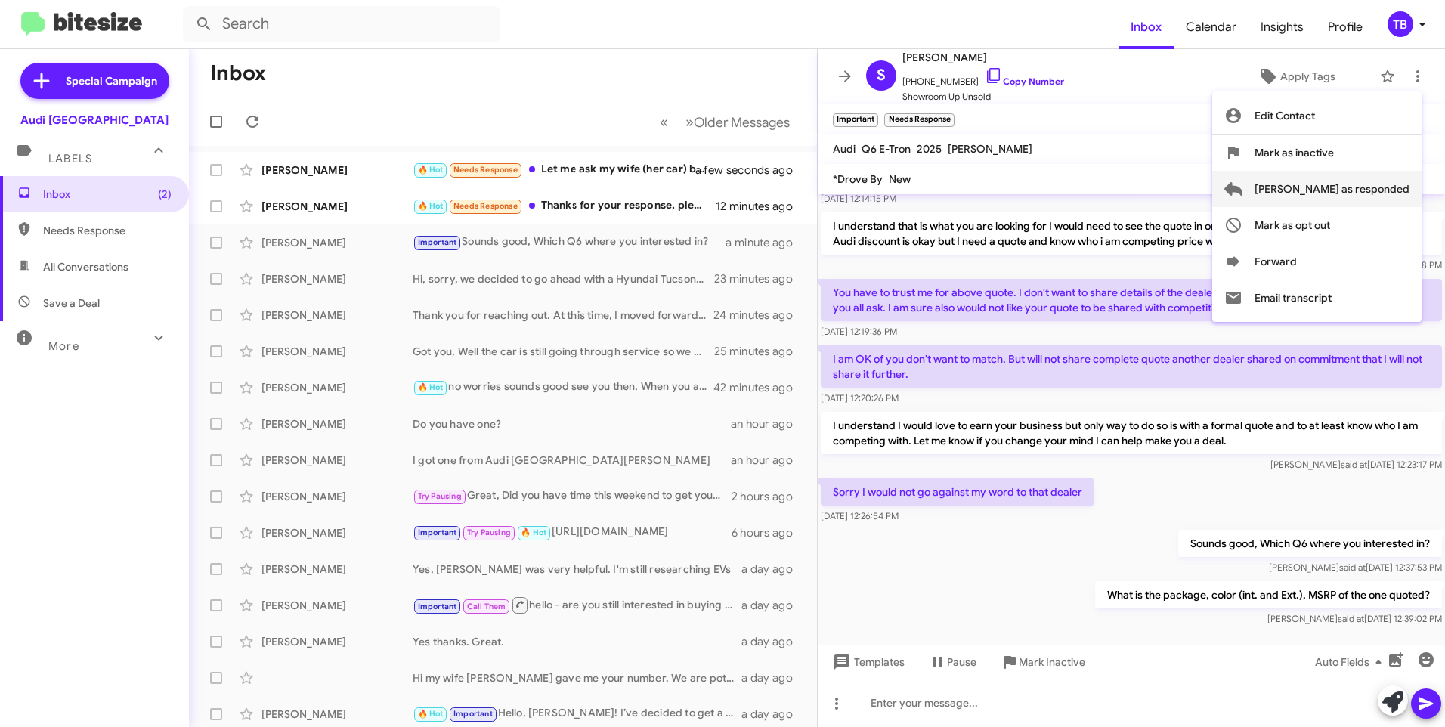
click at [1370, 191] on span "[PERSON_NAME] as responded" at bounding box center [1332, 189] width 155 height 36
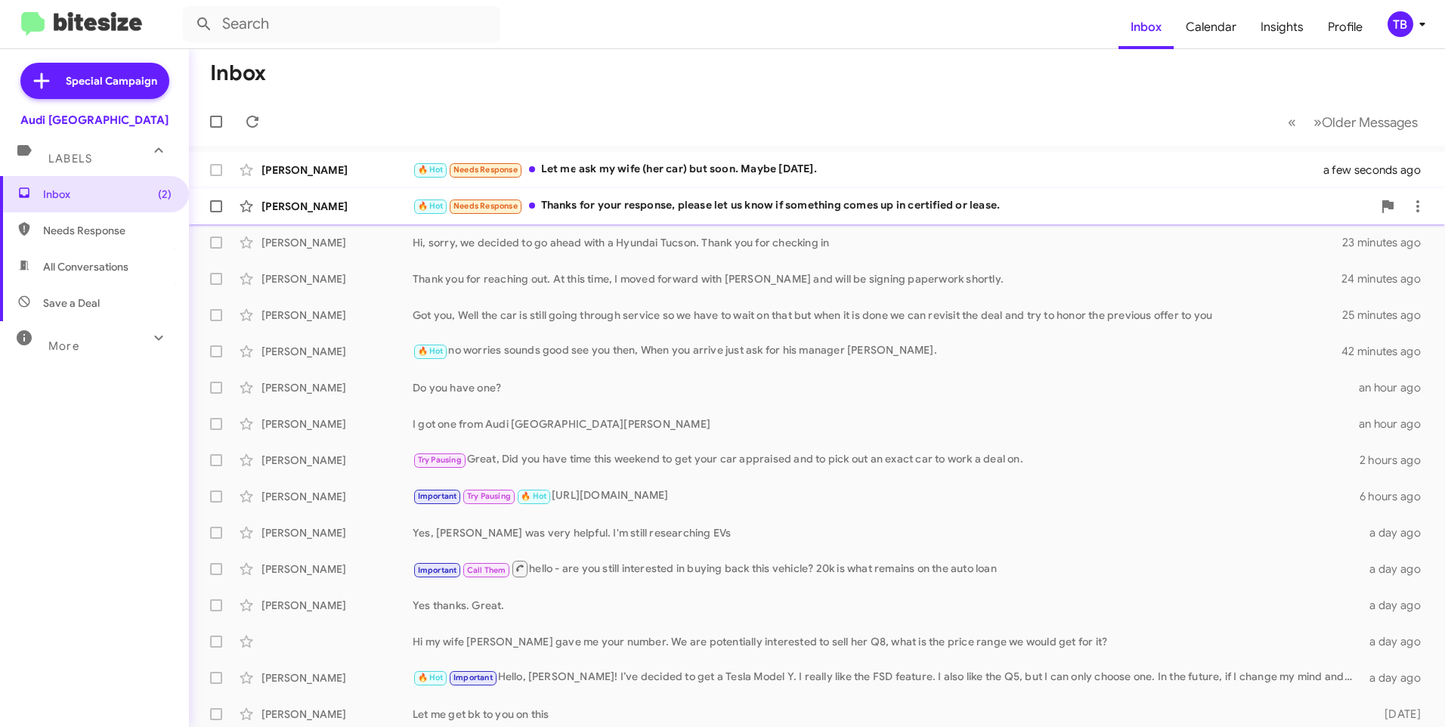
click at [652, 210] on div "🔥 Hot Needs Response Thanks for your response, please let us know if something …" at bounding box center [893, 205] width 960 height 17
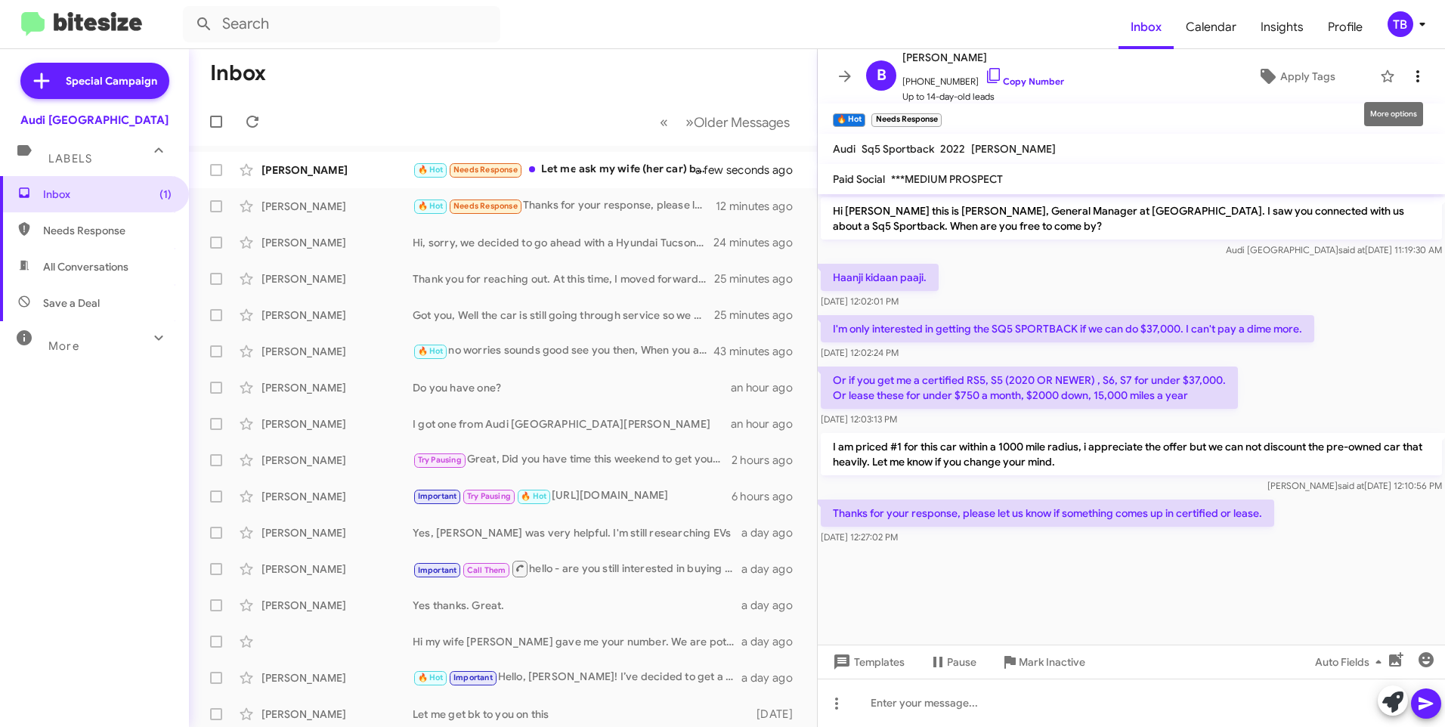
click at [1410, 70] on icon at bounding box center [1418, 76] width 18 height 18
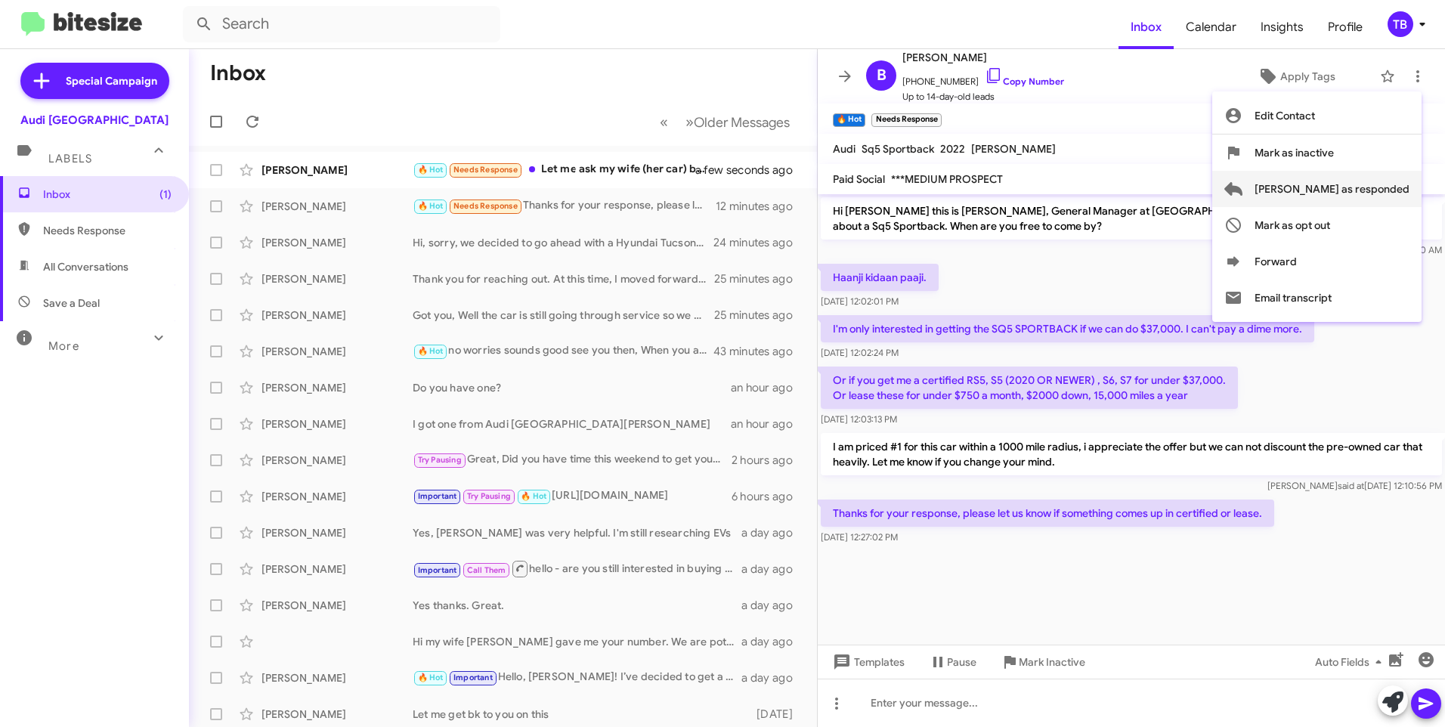
click at [1313, 185] on button "[PERSON_NAME] as responded" at bounding box center [1317, 189] width 209 height 36
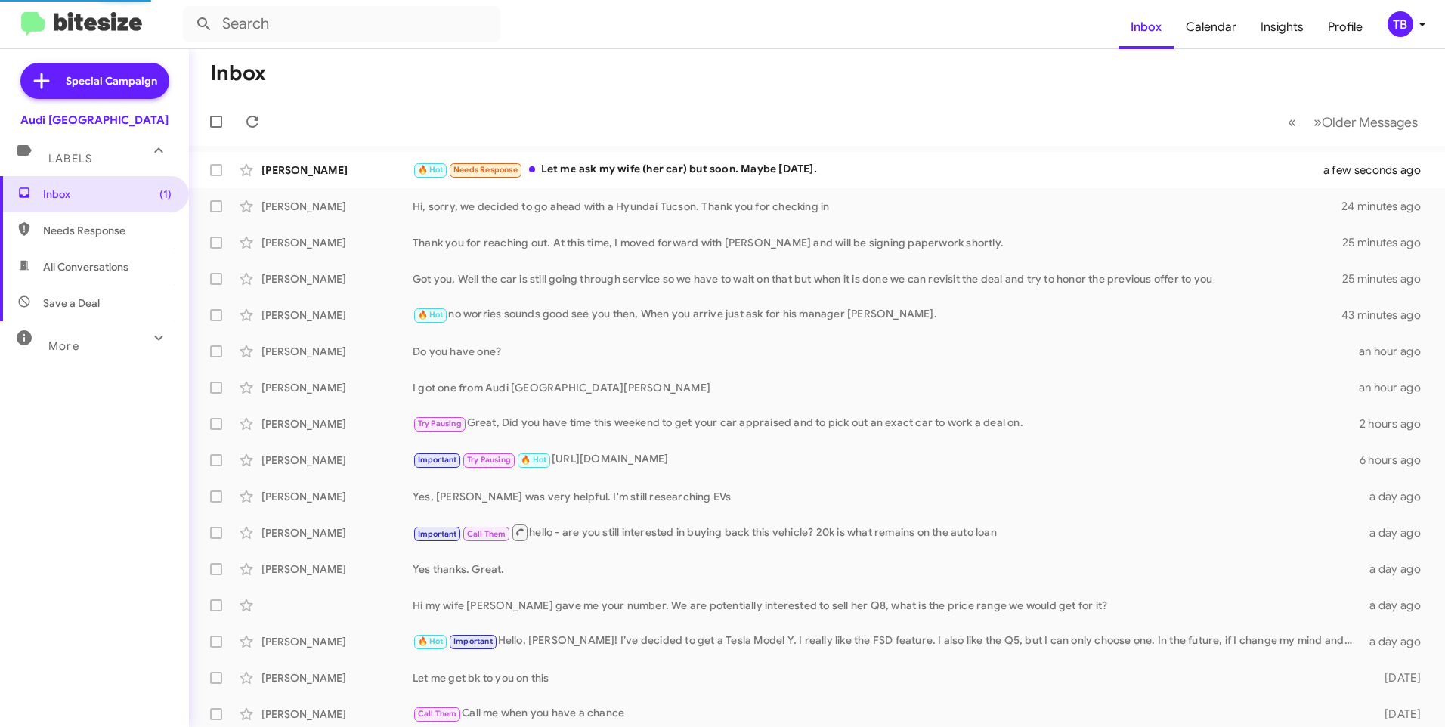
click at [671, 150] on mat-action-list "[PERSON_NAME] 🔥 Hot Needs Response Let me ask my wife (her car) but soon. Maybe…" at bounding box center [817, 475] width 1256 height 659
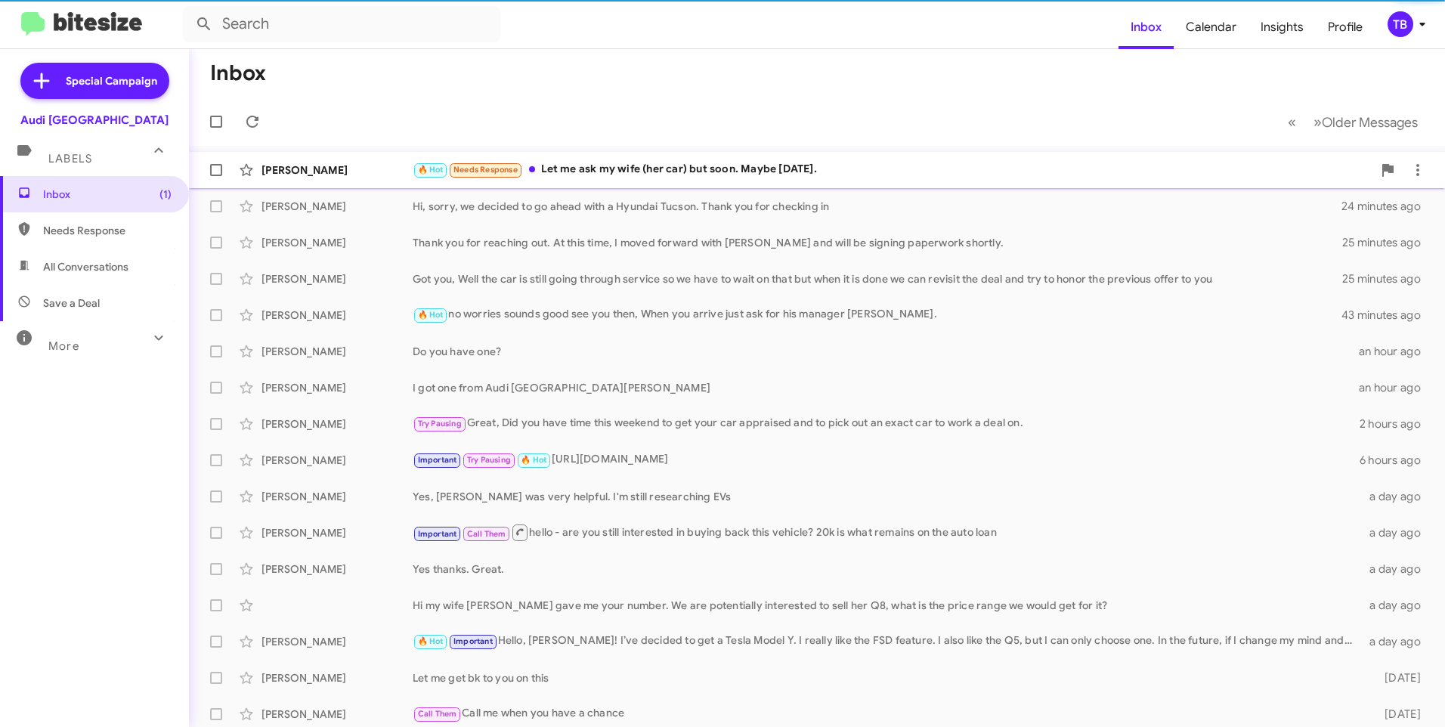
click at [671, 161] on div "🔥 Hot Needs Response Let me ask my wife (her car) but soon. Maybe [DATE]." at bounding box center [893, 169] width 960 height 17
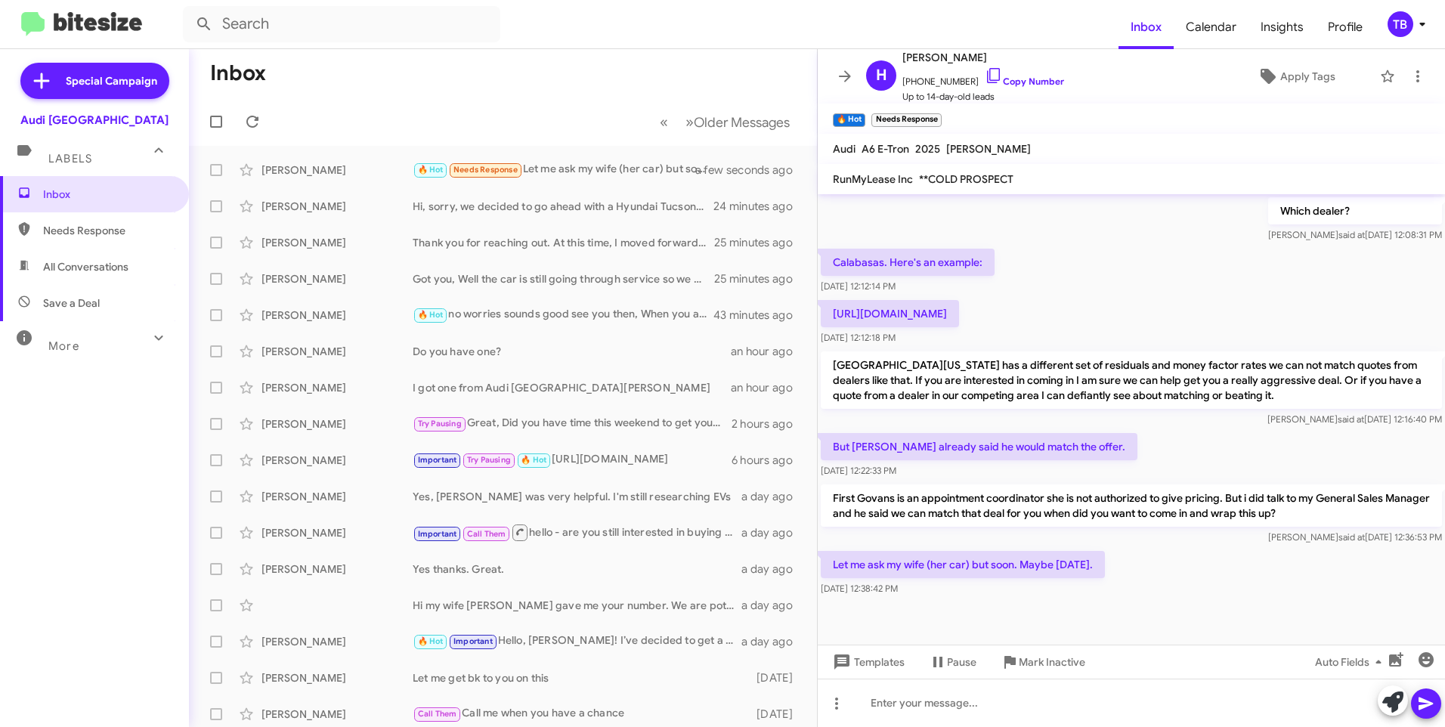
scroll to position [907, 0]
click at [1017, 689] on div at bounding box center [1131, 703] width 627 height 48
click at [1432, 698] on icon at bounding box center [1426, 704] width 18 height 18
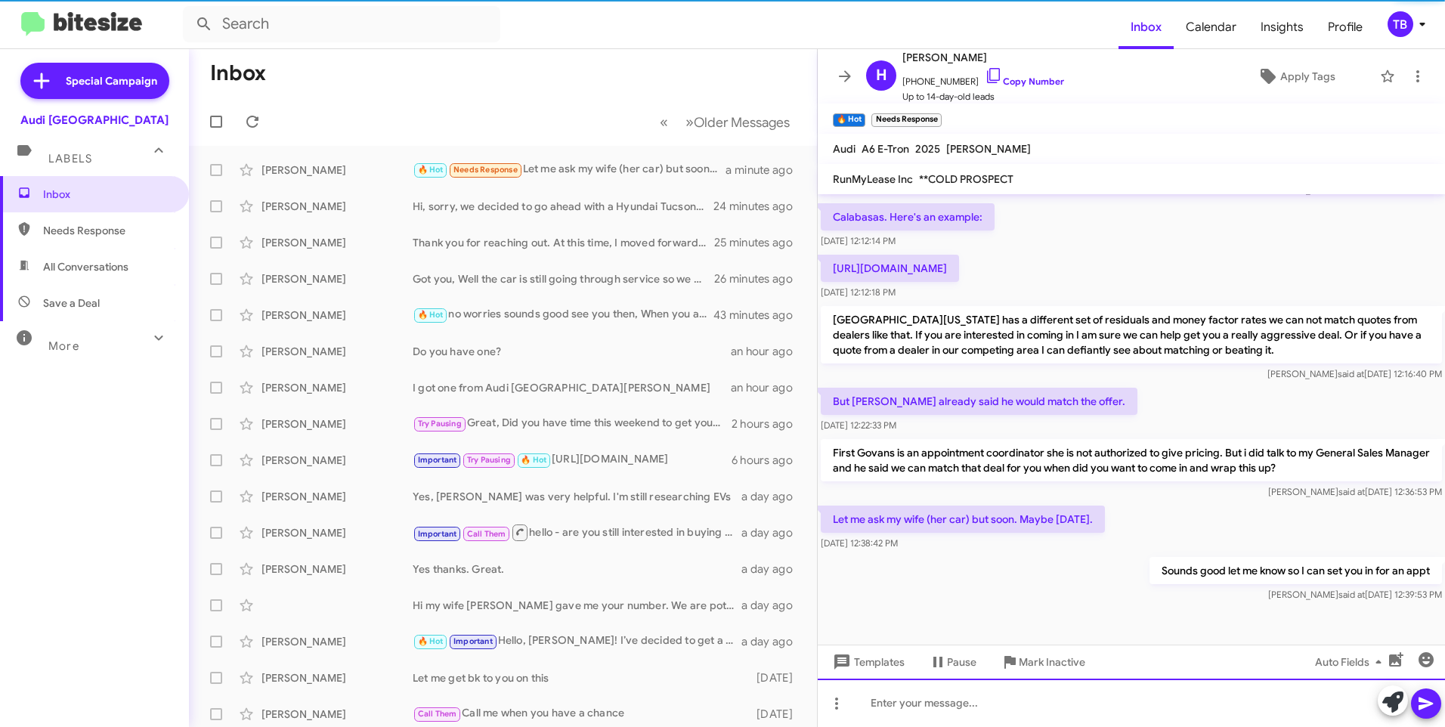
scroll to position [0, 0]
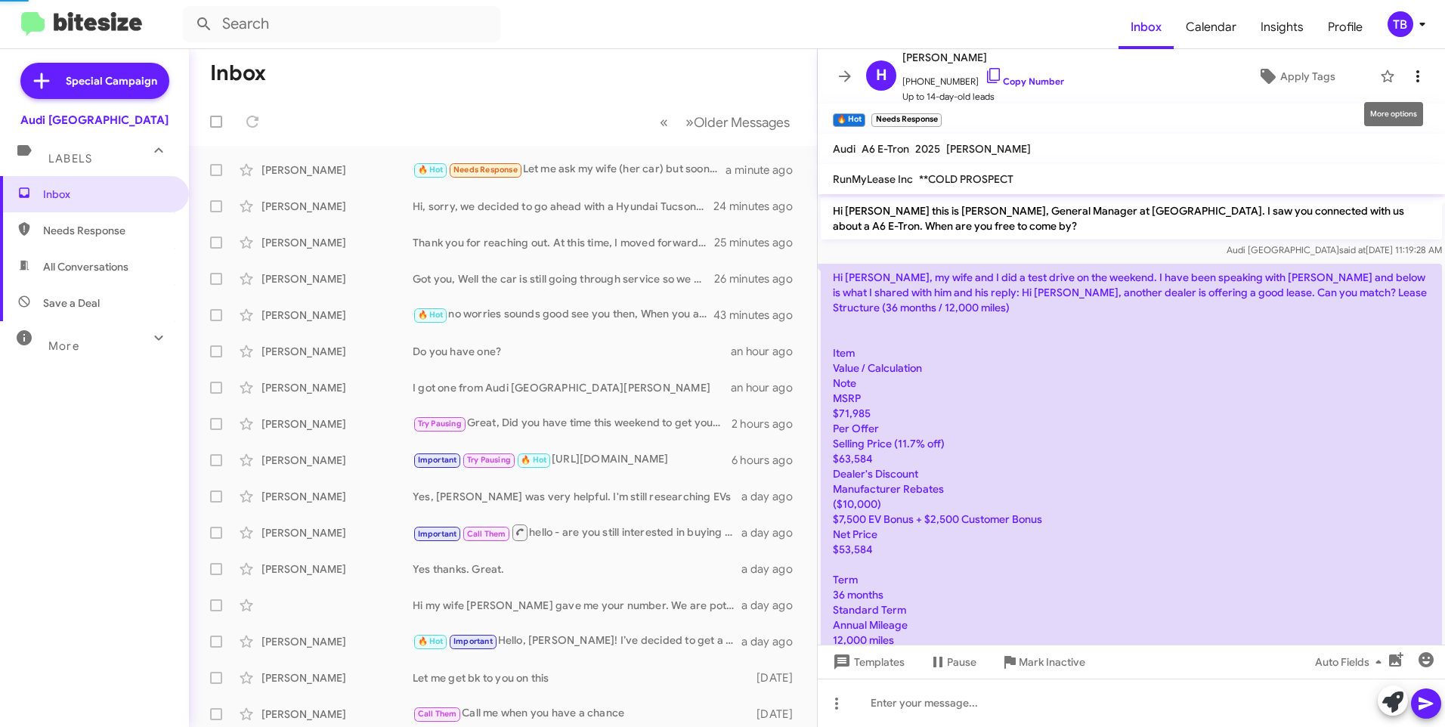
click at [1408, 65] on button at bounding box center [1418, 76] width 30 height 30
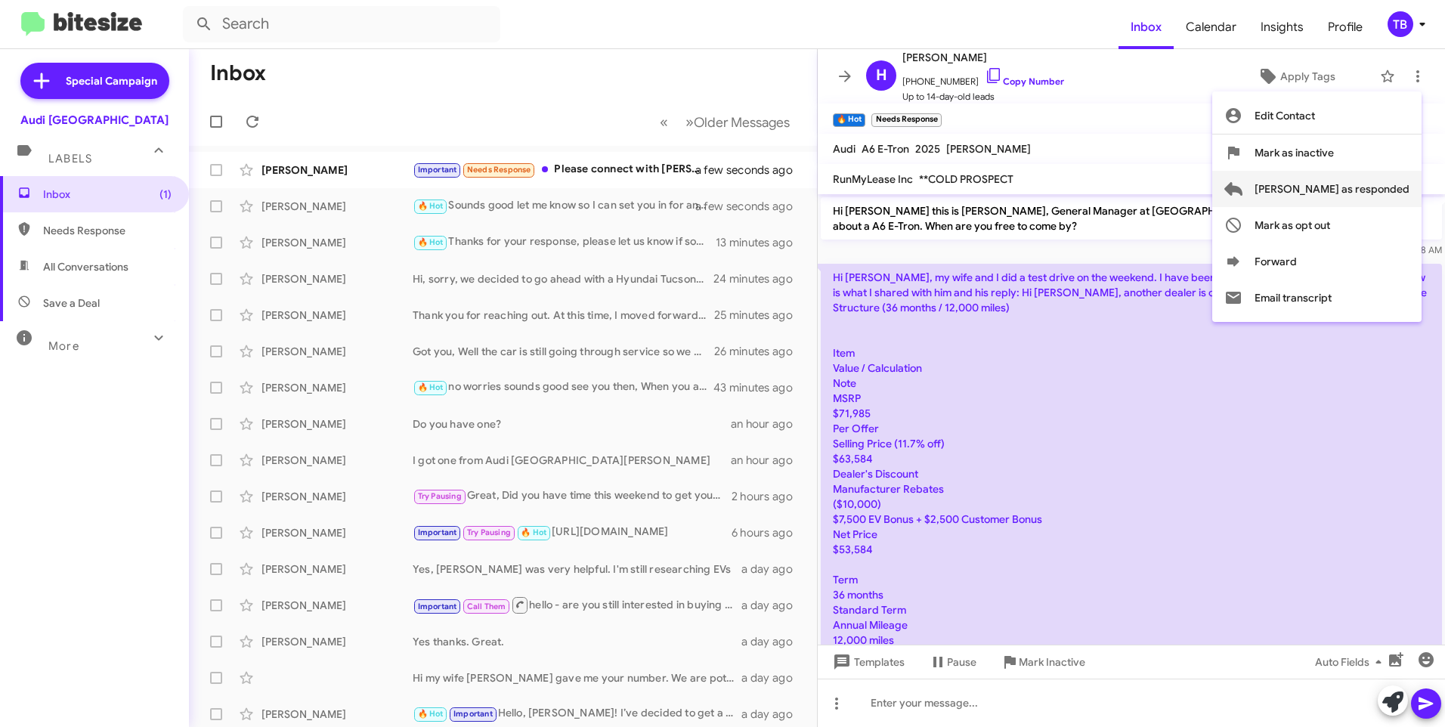
click at [1330, 194] on span "[PERSON_NAME] as responded" at bounding box center [1332, 189] width 155 height 36
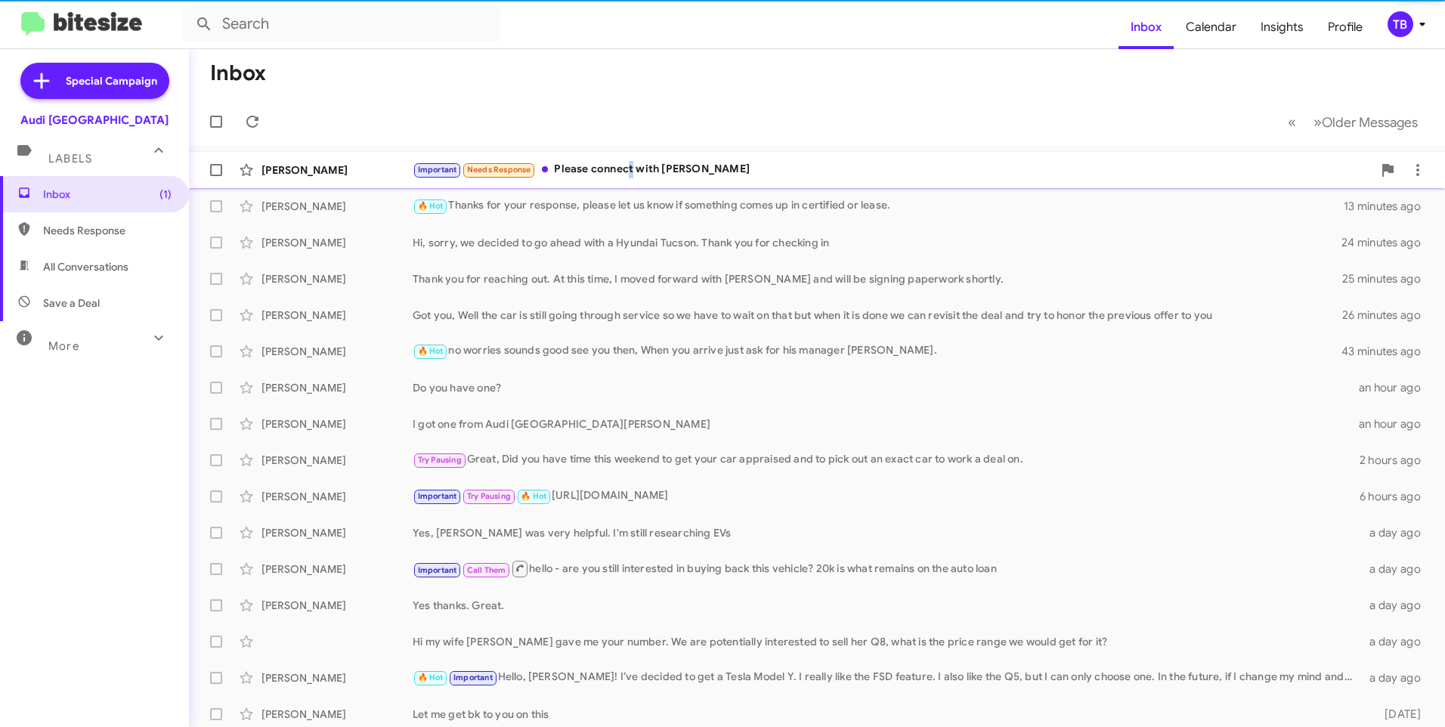
click at [635, 175] on div "Important Needs Response Please connect with [PERSON_NAME]" at bounding box center [893, 169] width 960 height 17
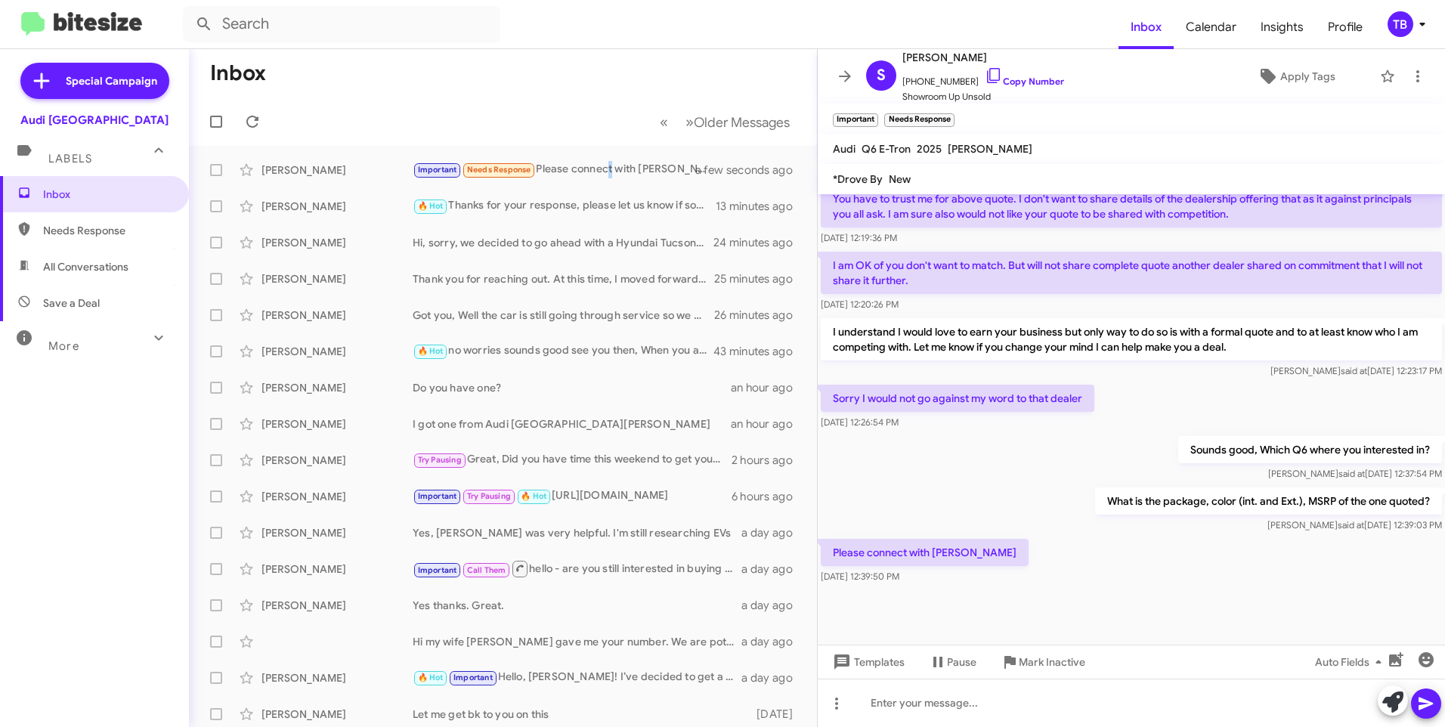
scroll to position [633, 0]
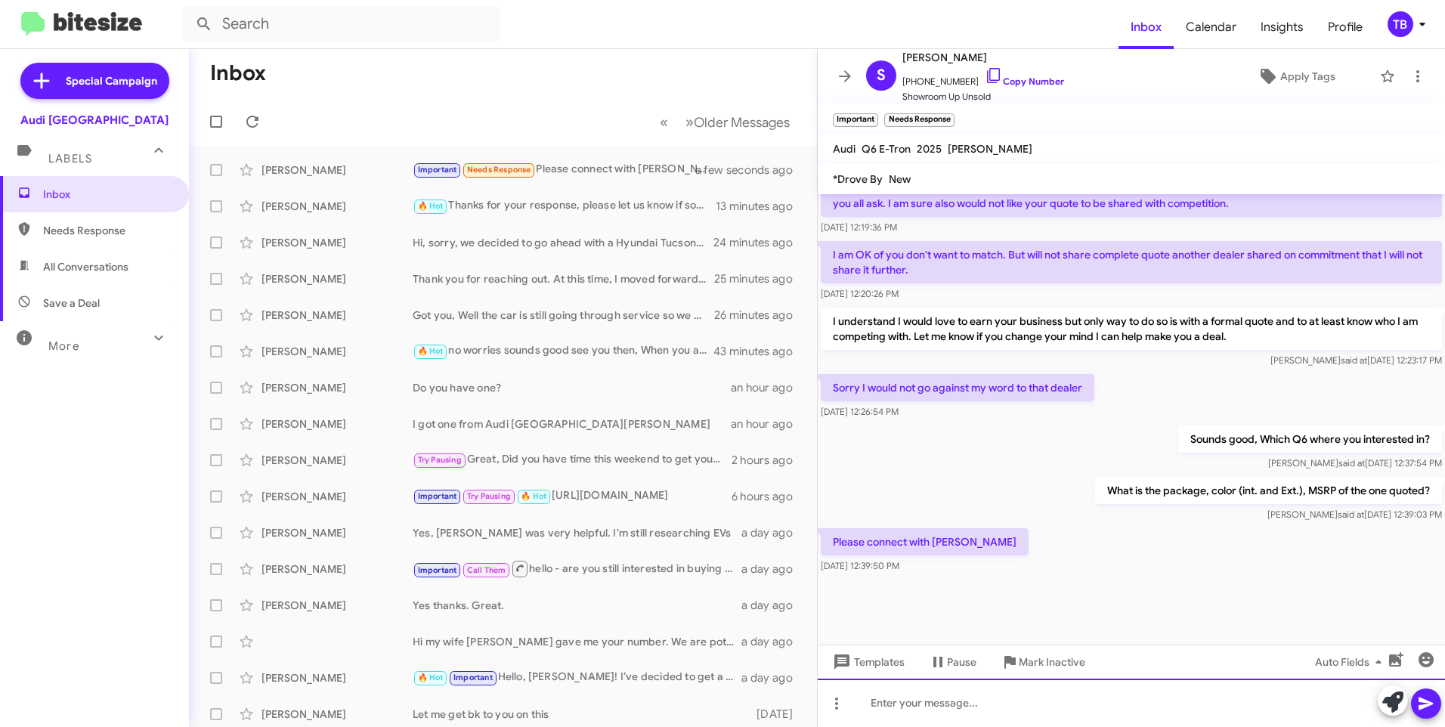
click at [993, 711] on div at bounding box center [1131, 703] width 627 height 48
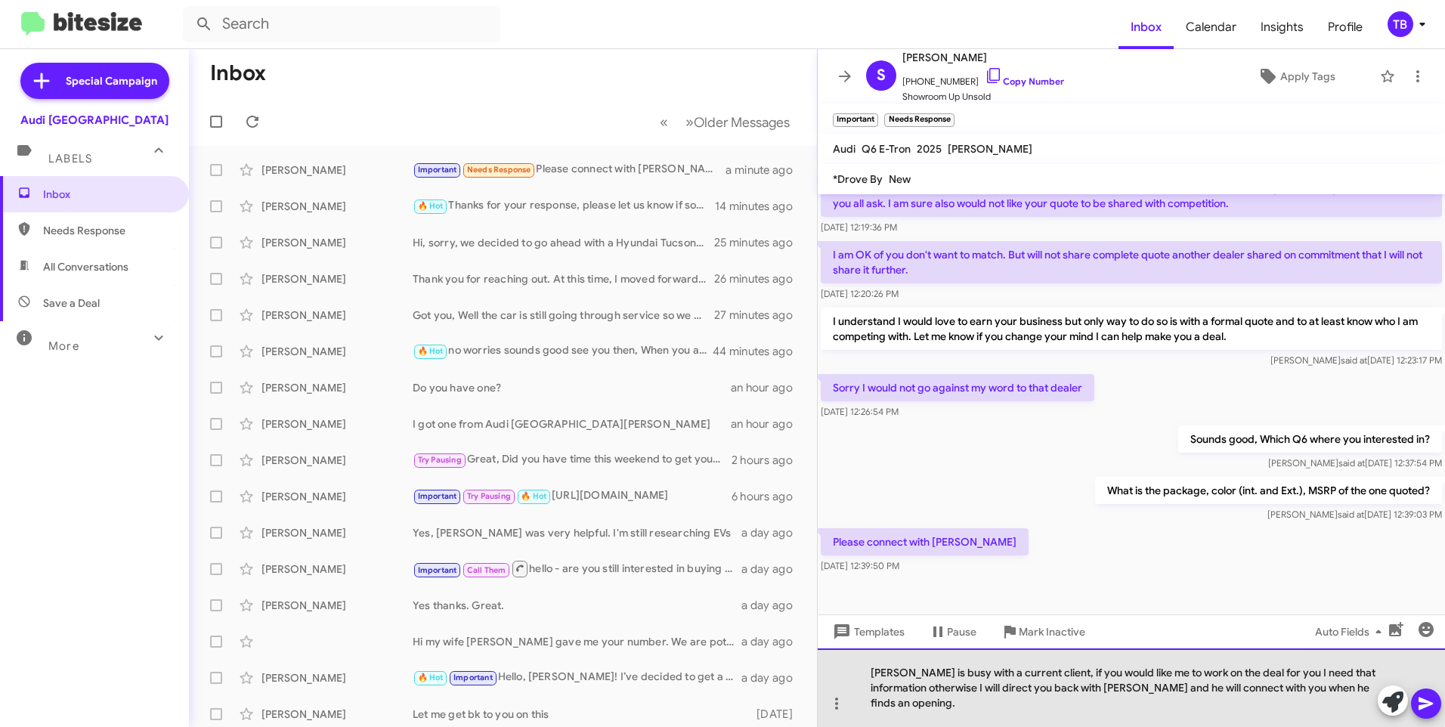
click at [994, 673] on div "[PERSON_NAME] is busy with a current client, if you would like me to work on th…" at bounding box center [1131, 688] width 627 height 79
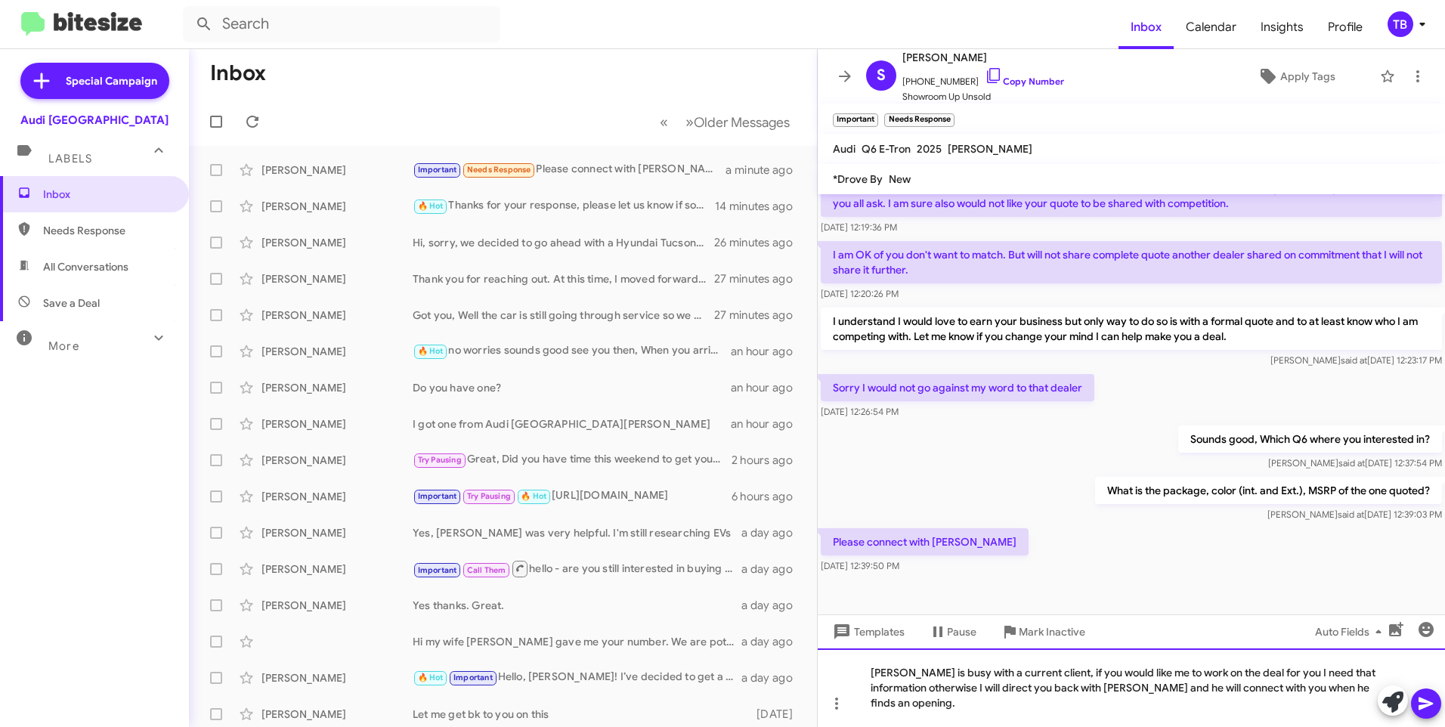
click at [1034, 673] on div "[PERSON_NAME] is busy with a current client, if you would like me to work on th…" at bounding box center [1131, 688] width 627 height 79
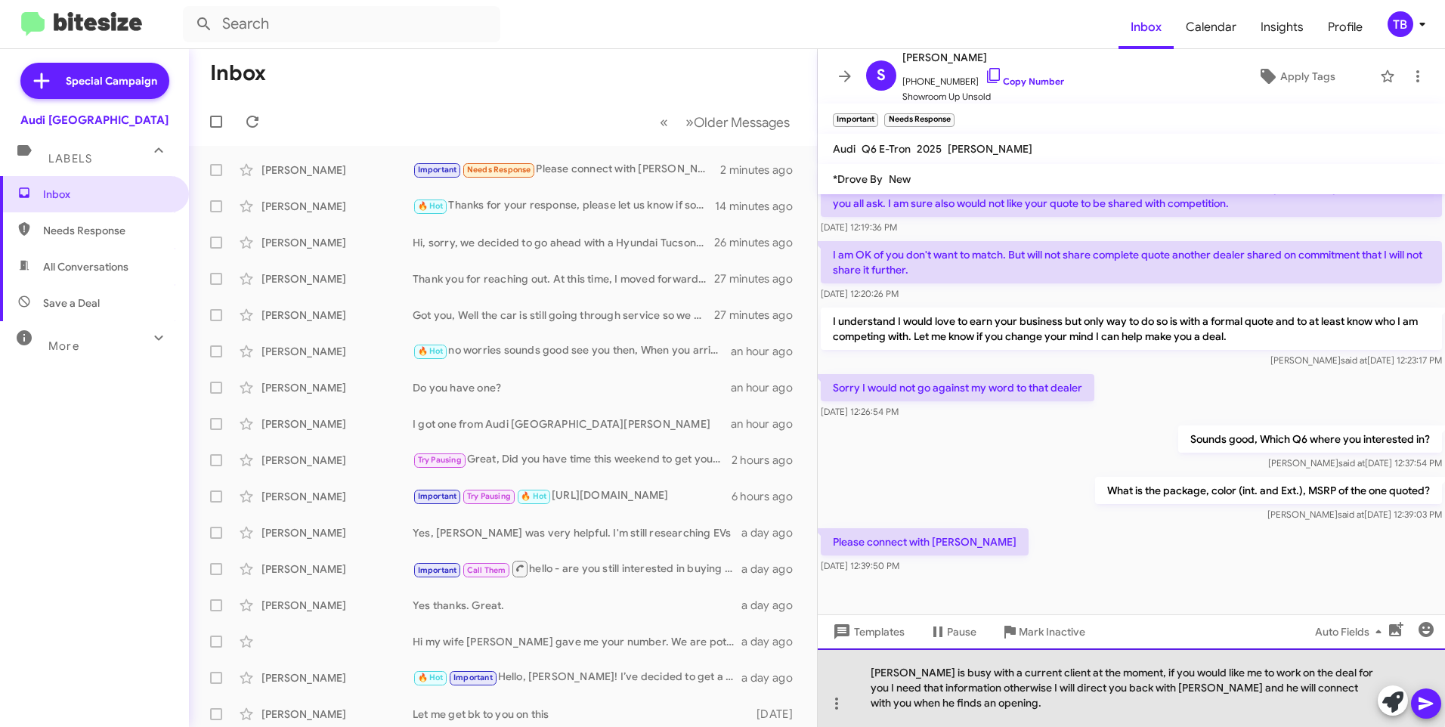
click at [978, 688] on div "[PERSON_NAME] is busy with a current client at the moment, if you would like me…" at bounding box center [1131, 688] width 627 height 79
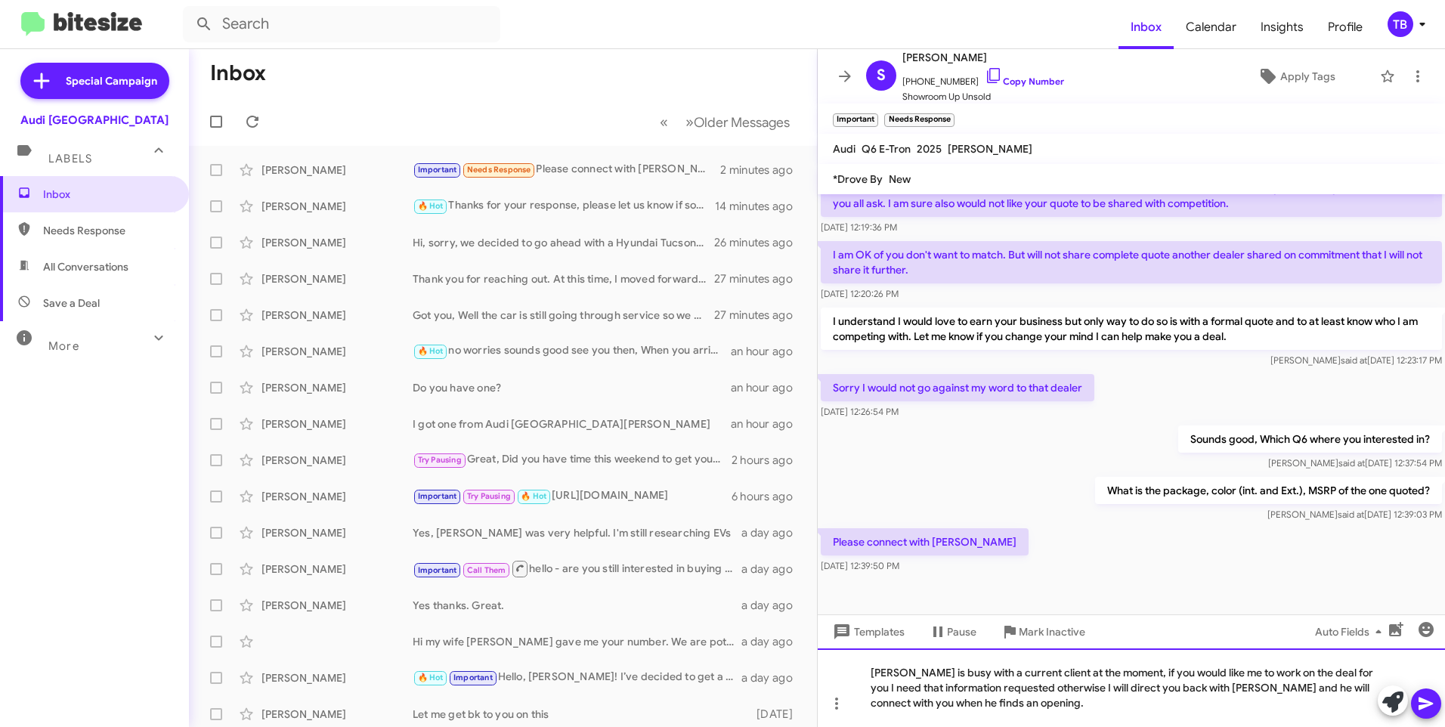
click at [1098, 686] on div "[PERSON_NAME] is busy with a current client at the moment, if you would like me…" at bounding box center [1131, 688] width 627 height 79
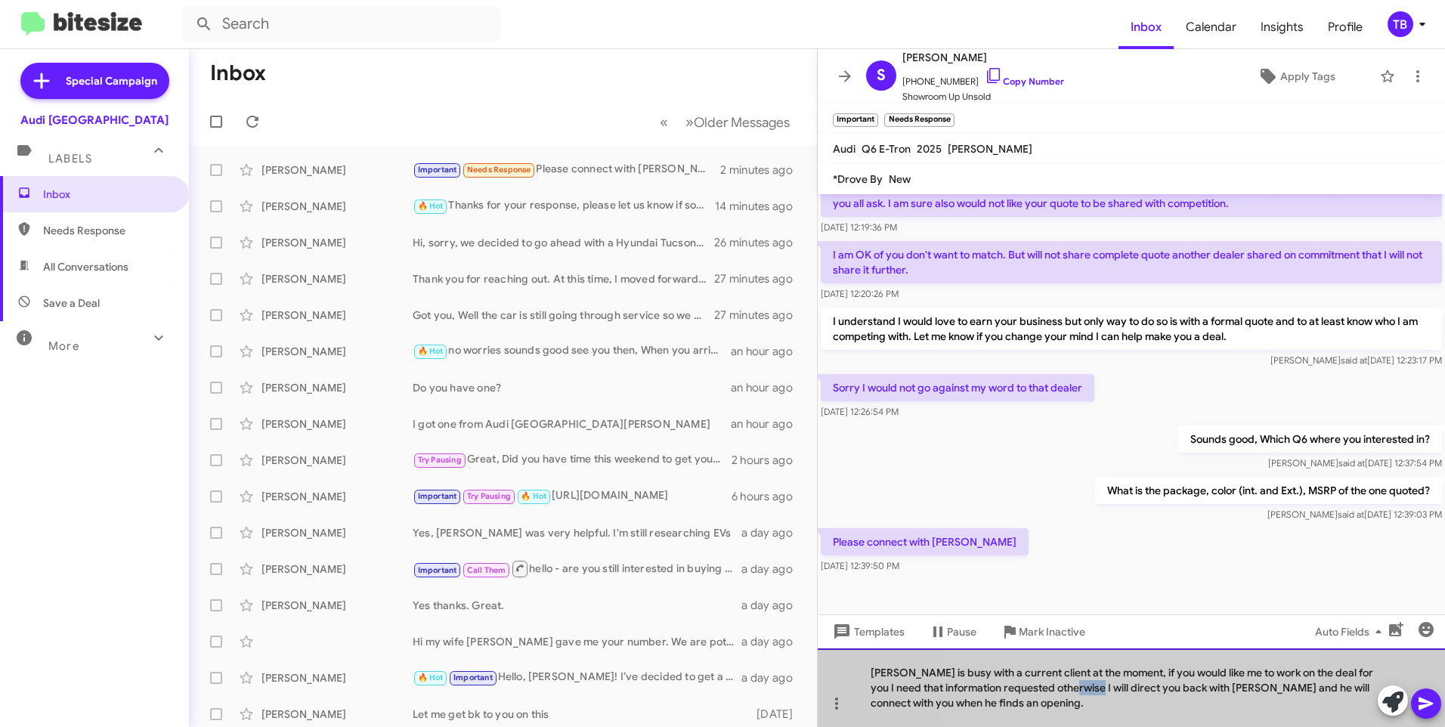
click at [1098, 686] on div "[PERSON_NAME] is busy with a current client at the moment, if you would like me…" at bounding box center [1131, 688] width 627 height 79
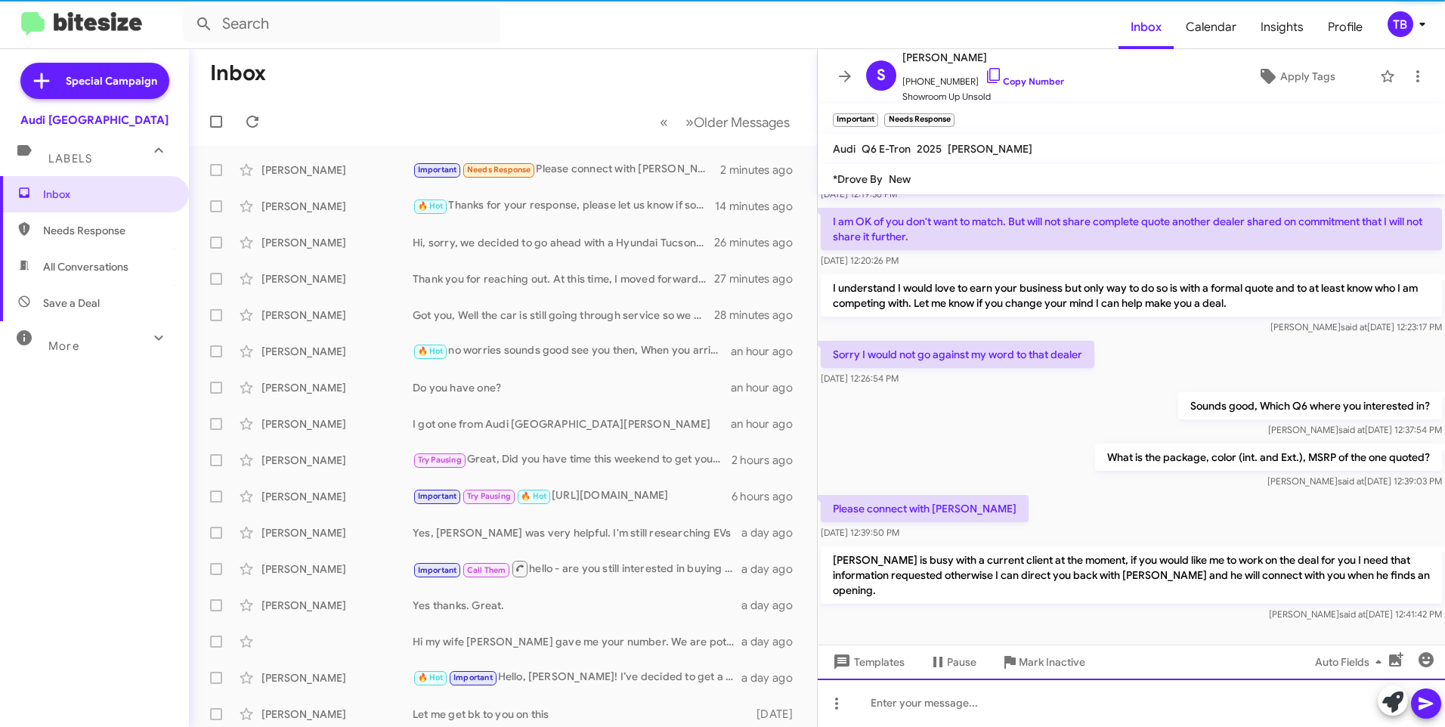
scroll to position [719, 0]
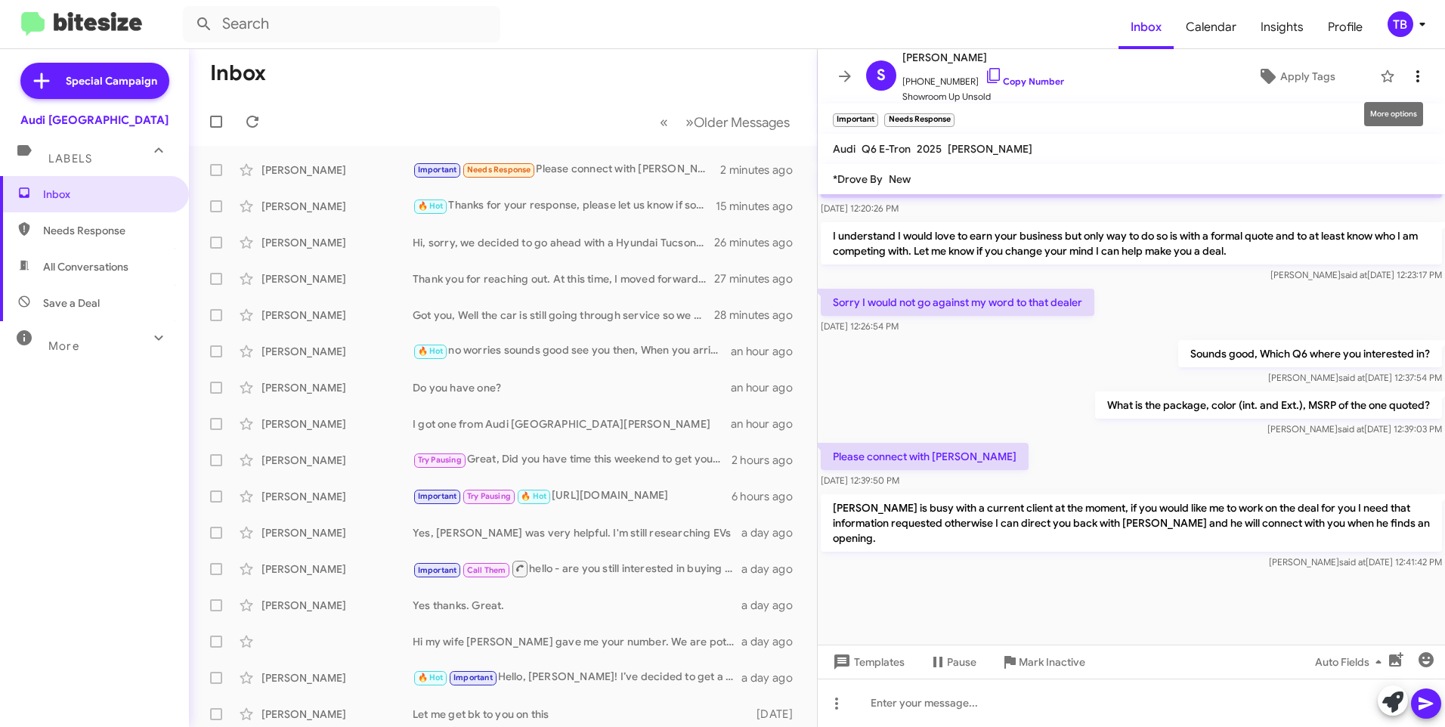
click at [1413, 74] on icon at bounding box center [1418, 76] width 18 height 18
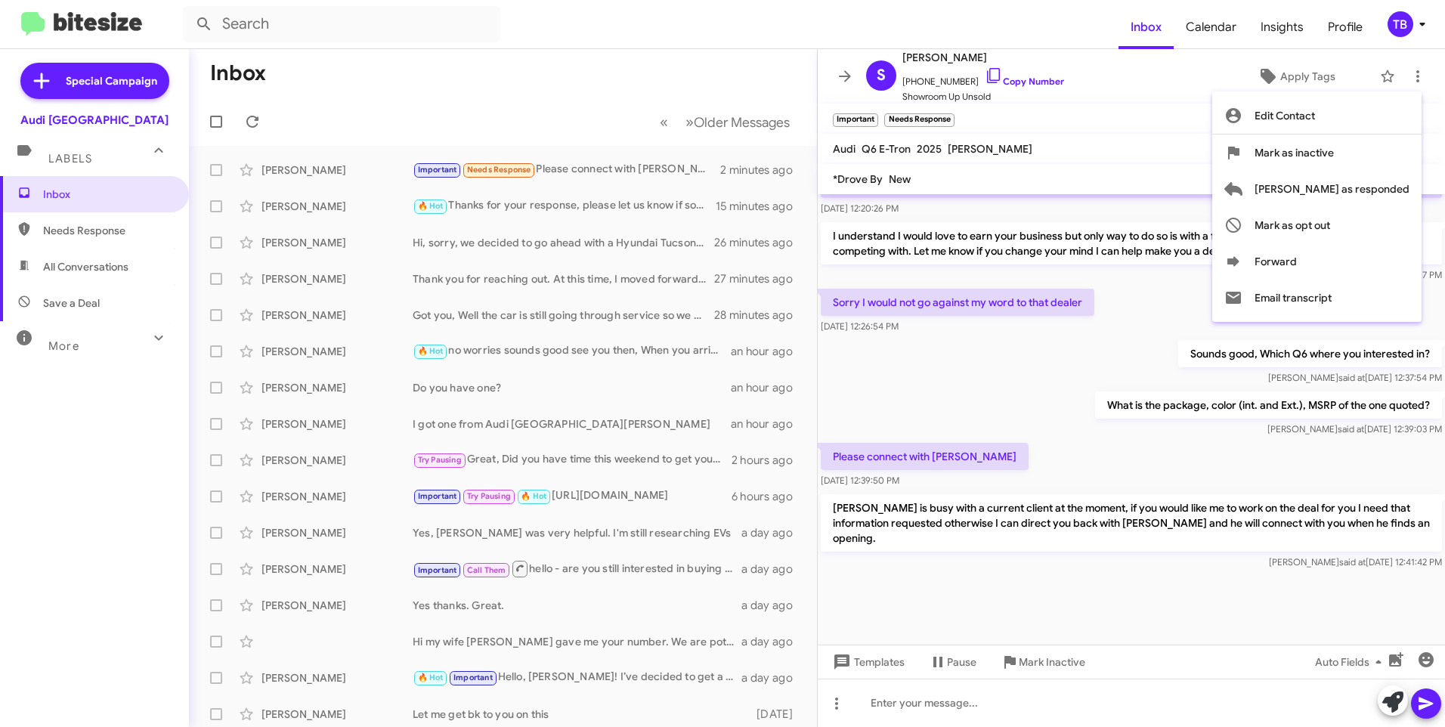
click at [929, 401] on div at bounding box center [722, 363] width 1445 height 727
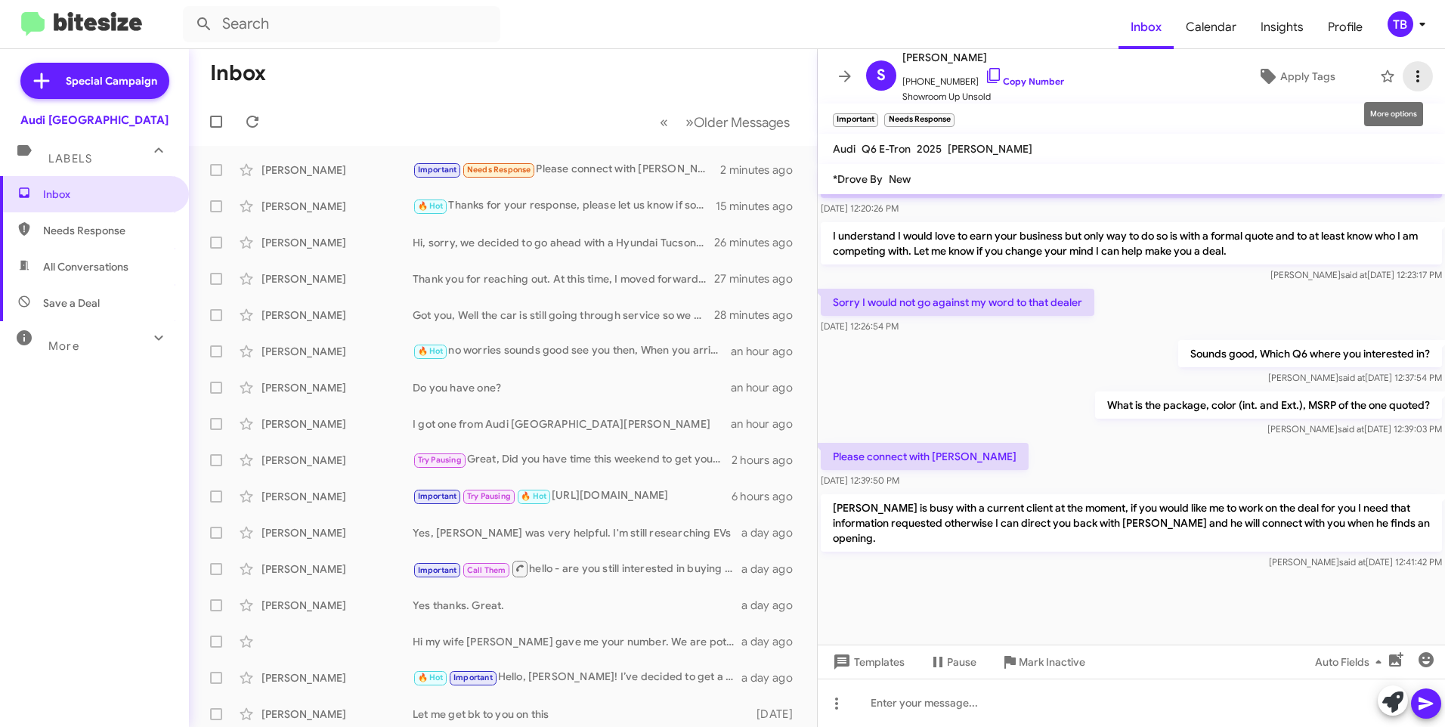
click at [1412, 70] on icon at bounding box center [1418, 76] width 18 height 18
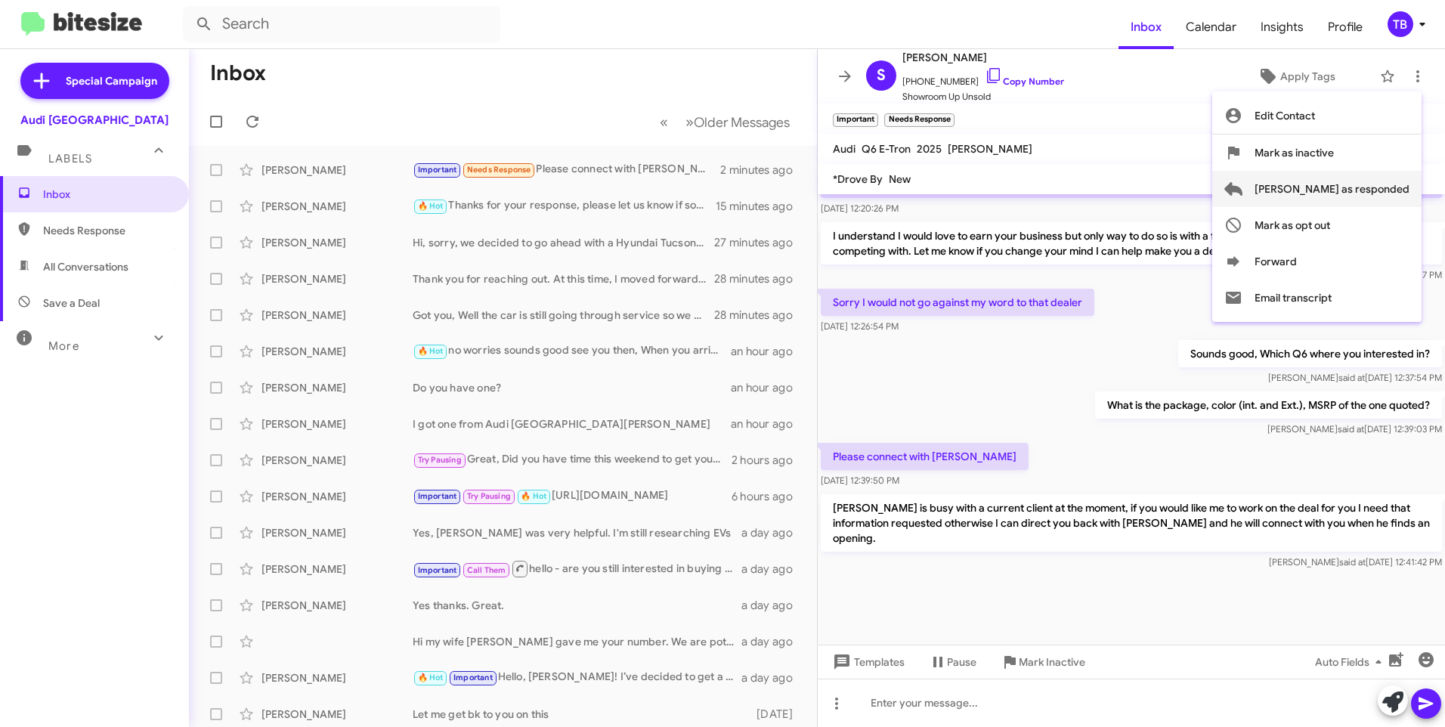
click at [1352, 192] on span "[PERSON_NAME] as responded" at bounding box center [1332, 189] width 155 height 36
